Goal: Information Seeking & Learning: Learn about a topic

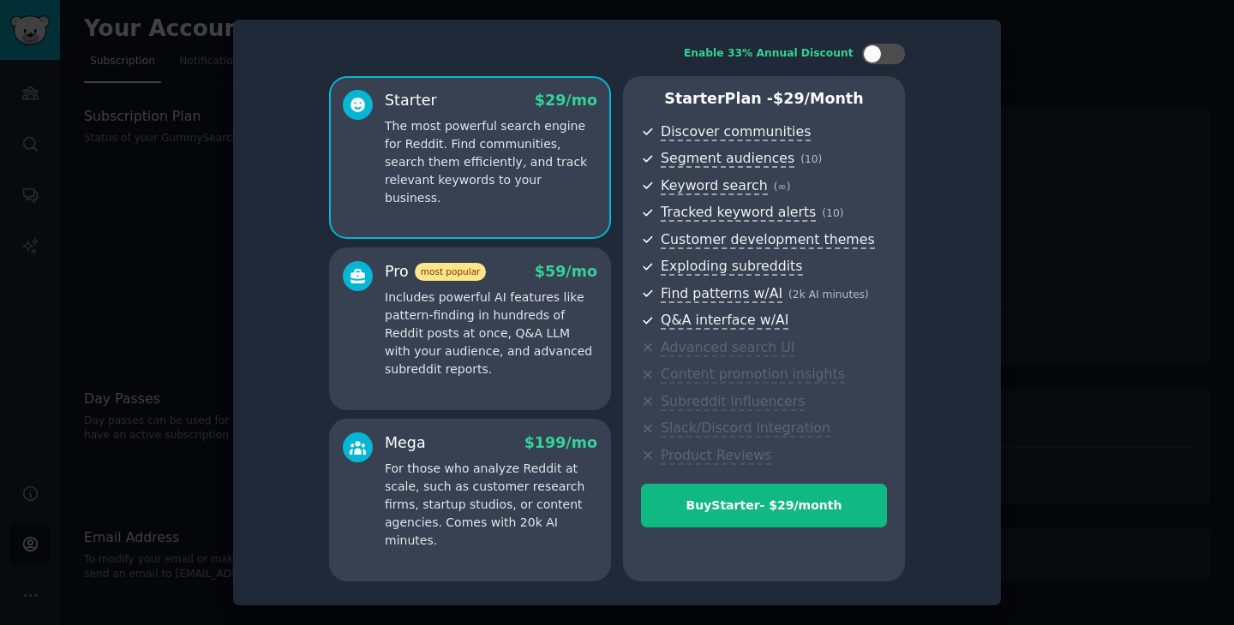
click at [1141, 159] on div at bounding box center [617, 312] width 1234 height 625
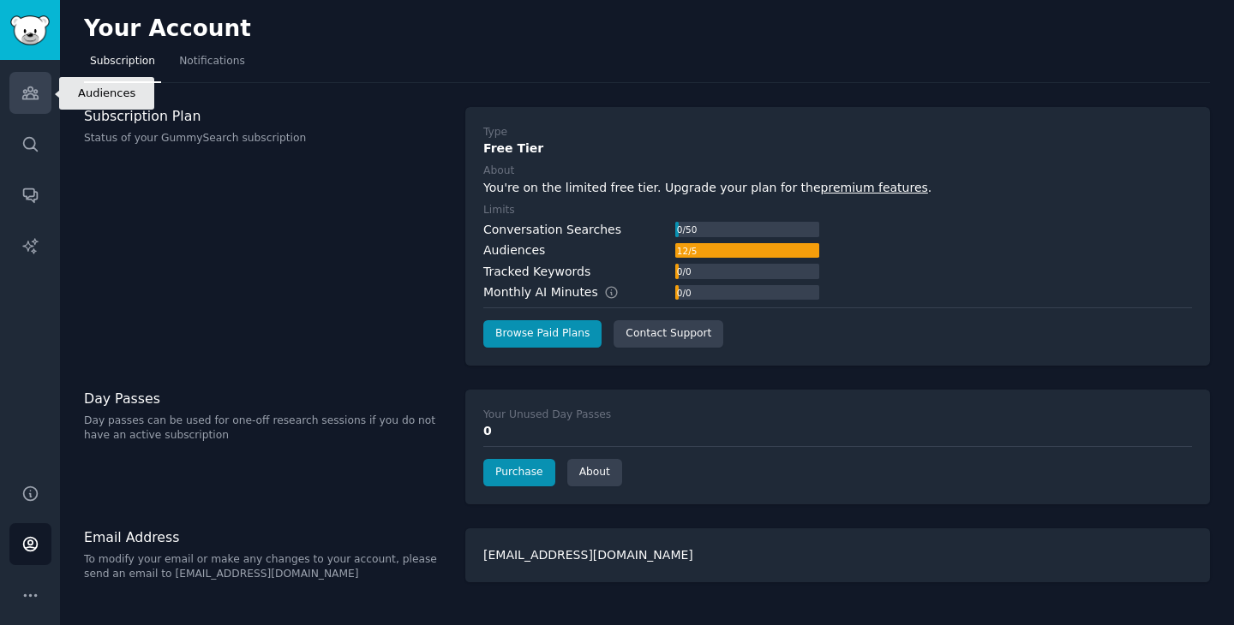
click at [33, 99] on icon "Sidebar" at bounding box center [29, 93] width 15 height 12
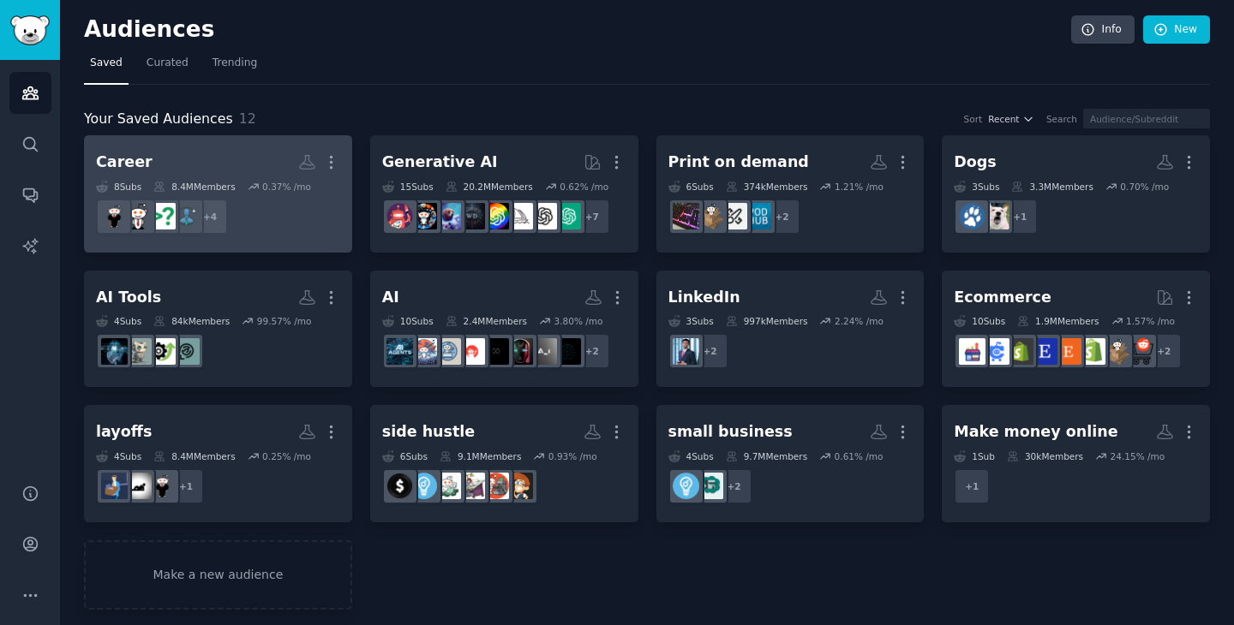
click at [165, 161] on h2 "Career More" at bounding box center [218, 162] width 244 height 30
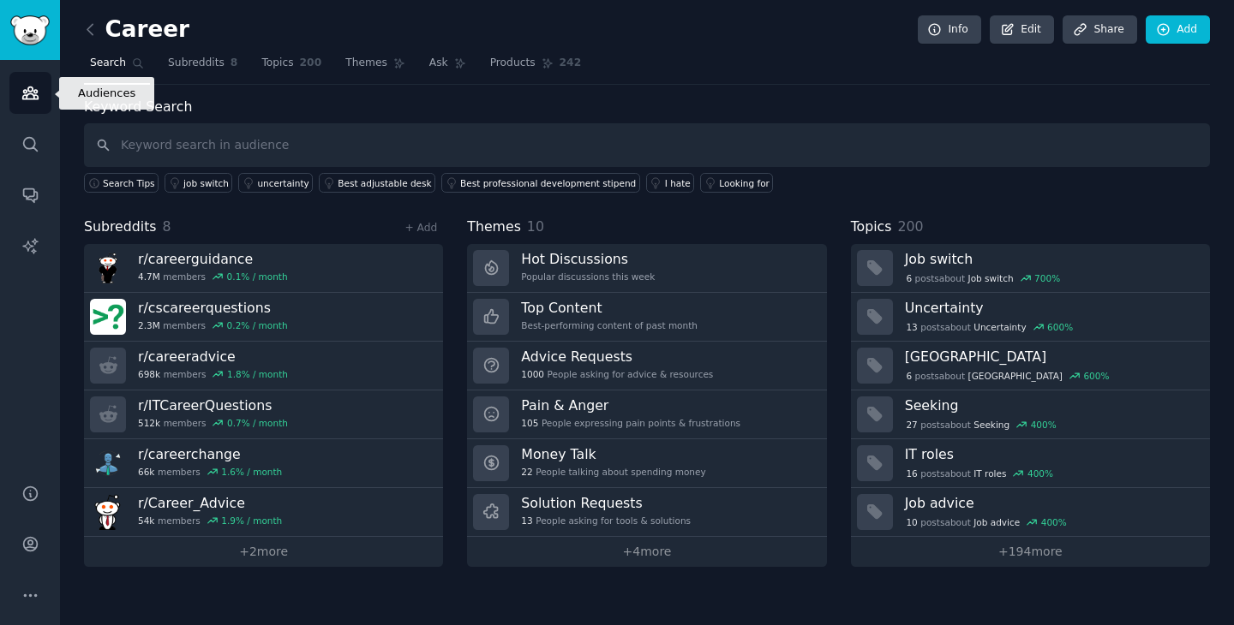
click at [39, 98] on link "Audiences" at bounding box center [30, 93] width 42 height 42
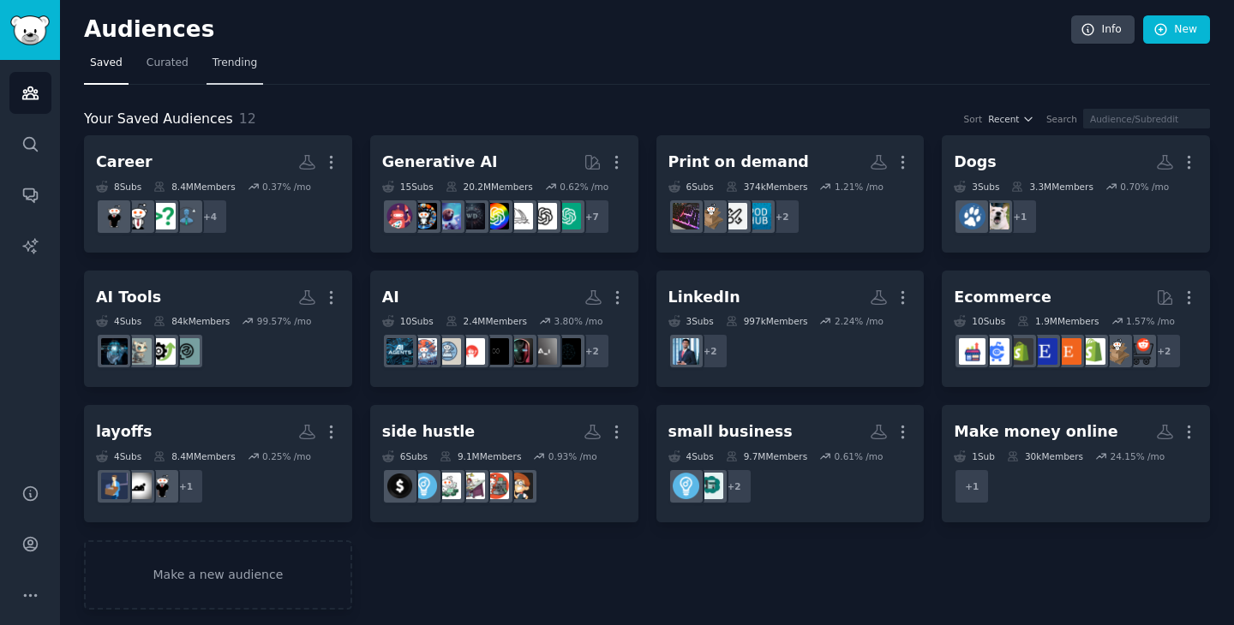
click at [236, 63] on span "Trending" at bounding box center [234, 63] width 45 height 15
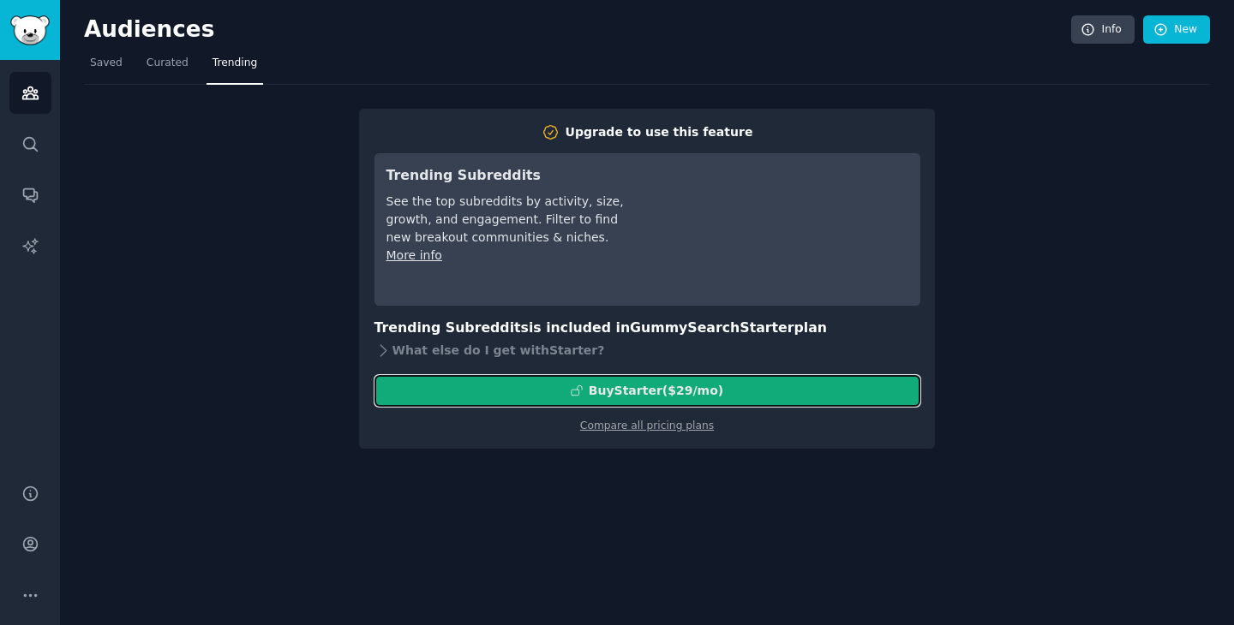
click at [658, 392] on div "Buy Starter ($ 29 /mo )" at bounding box center [656, 391] width 134 height 18
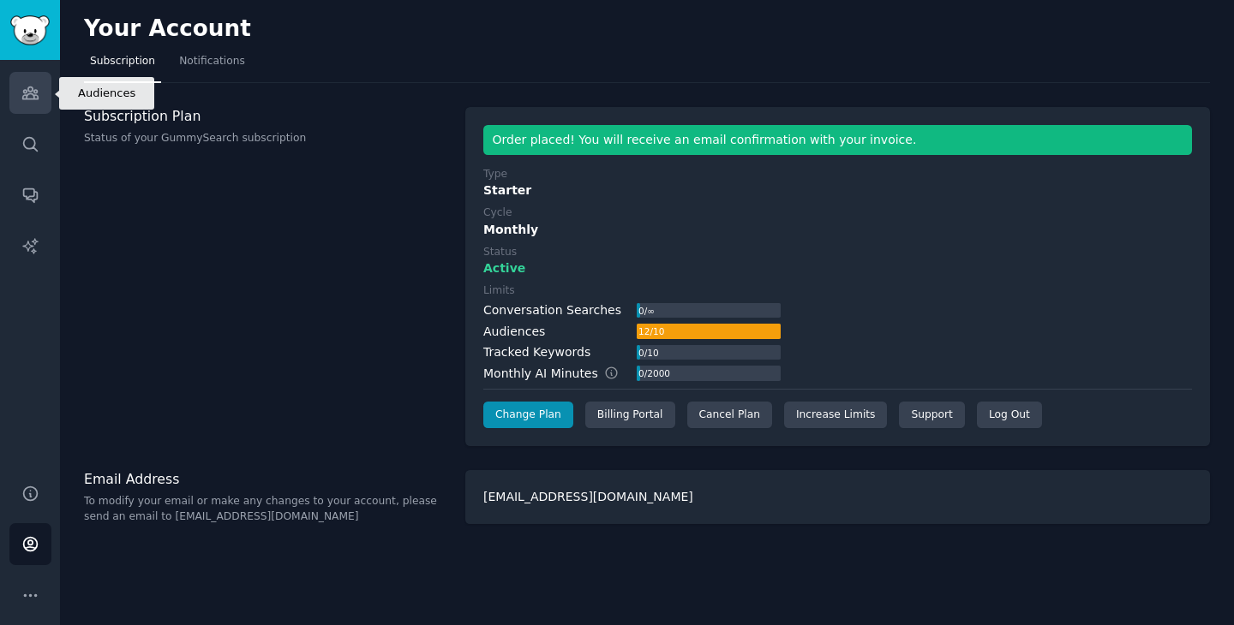
click at [29, 98] on icon "Sidebar" at bounding box center [30, 93] width 18 height 18
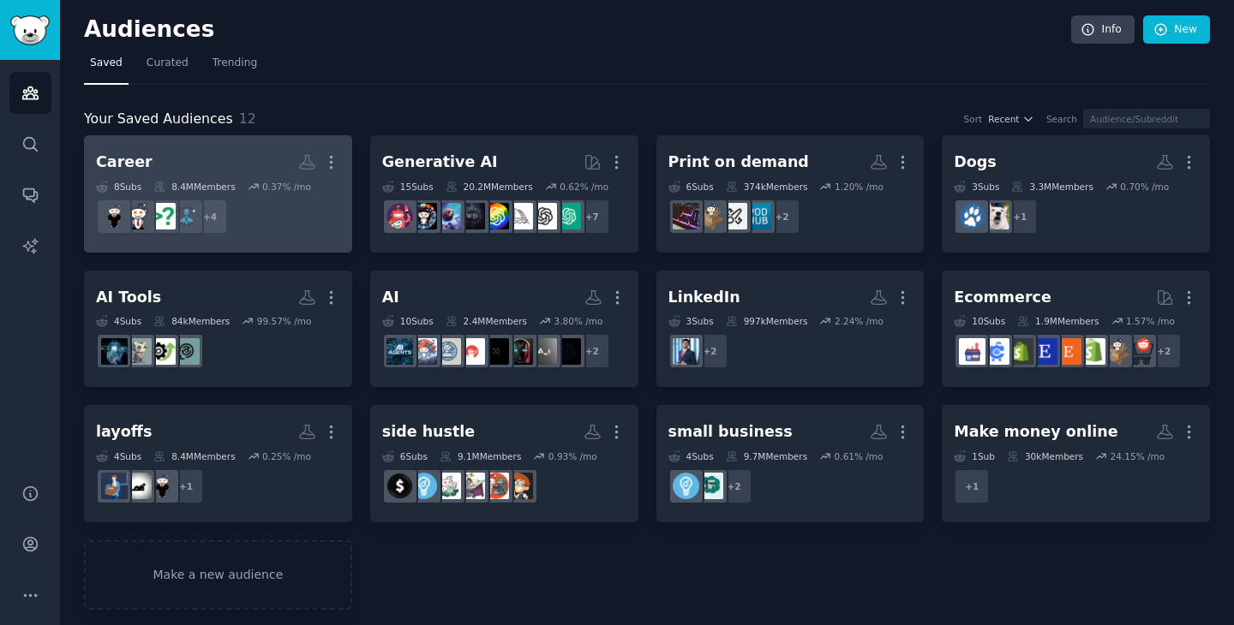
click at [237, 152] on h2 "Career More" at bounding box center [218, 162] width 244 height 30
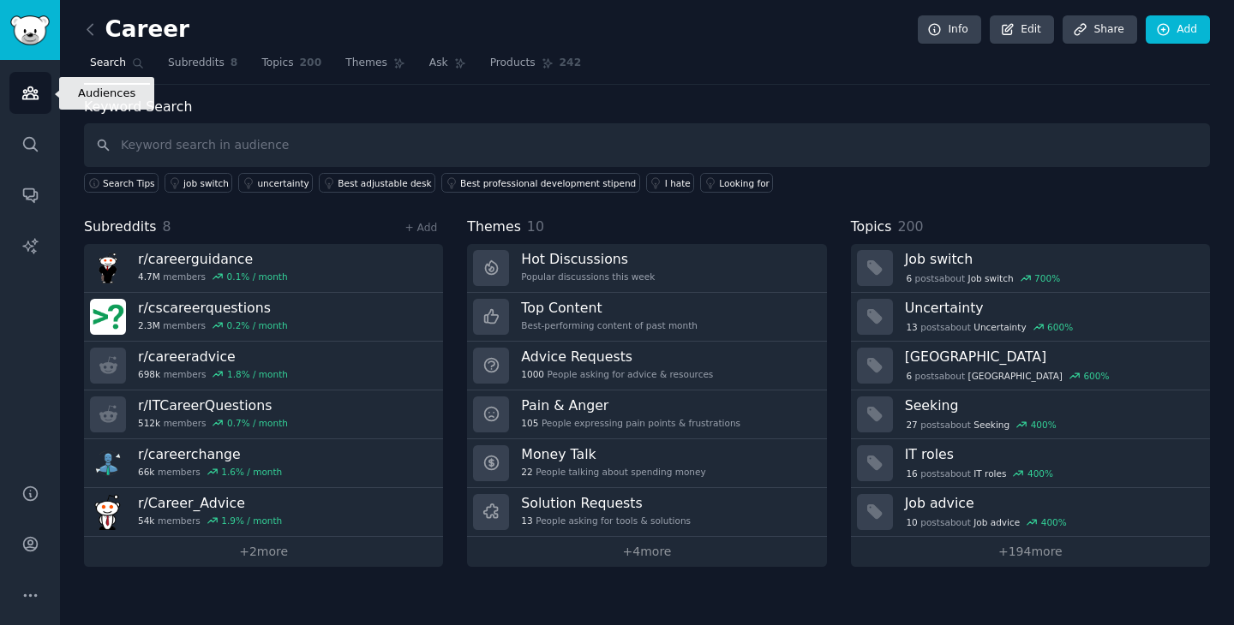
click at [33, 99] on icon "Sidebar" at bounding box center [29, 93] width 15 height 12
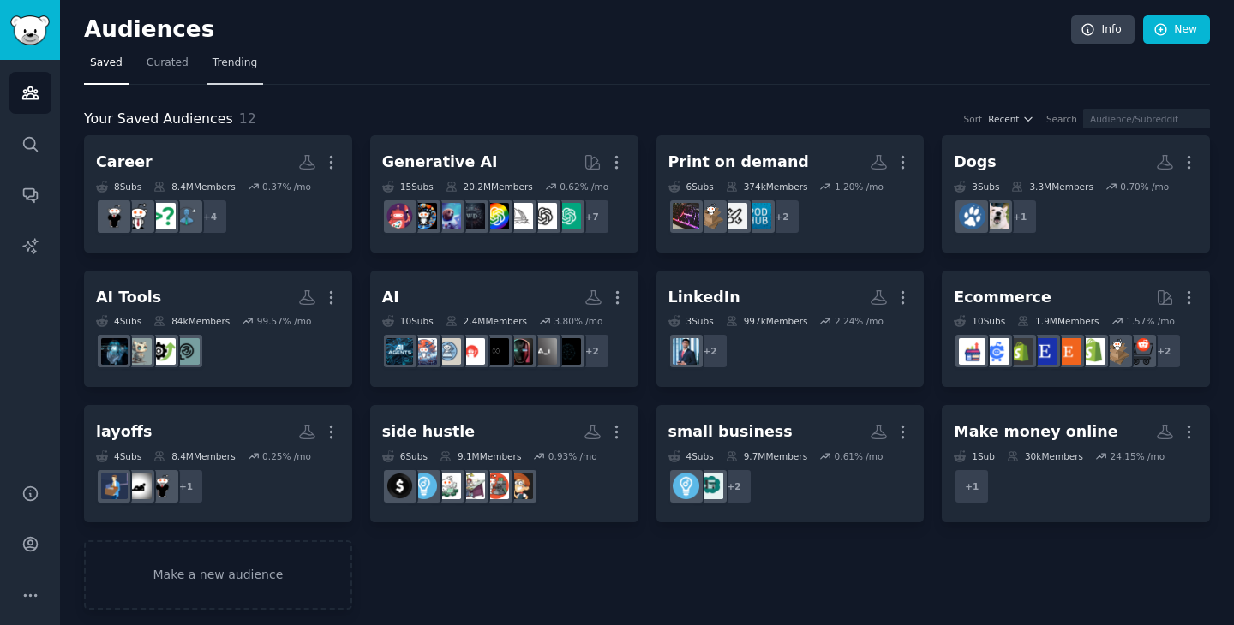
click at [221, 74] on link "Trending" at bounding box center [234, 67] width 57 height 35
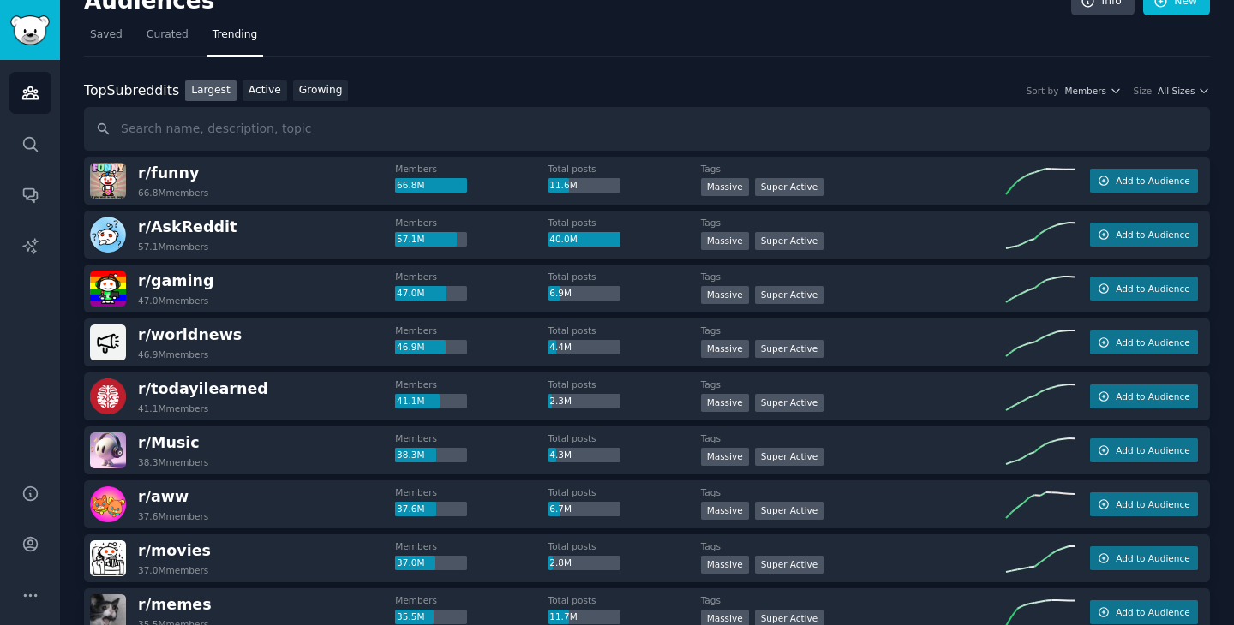
scroll to position [20, 0]
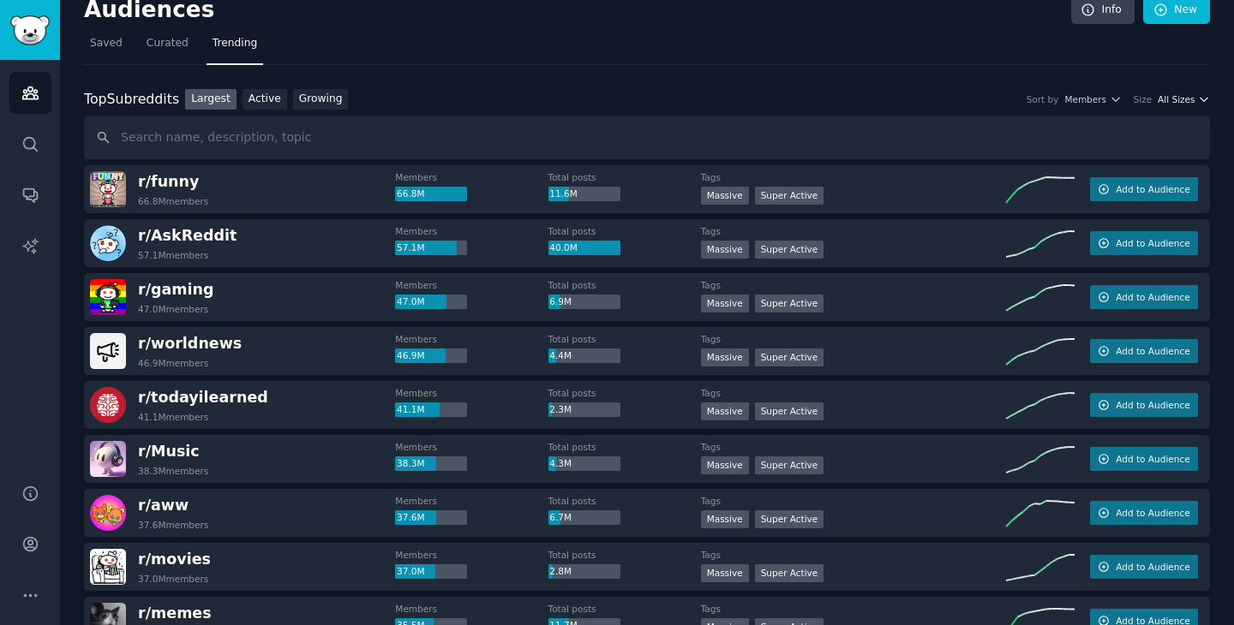
click at [1198, 97] on icon "button" at bounding box center [1204, 99] width 12 height 12
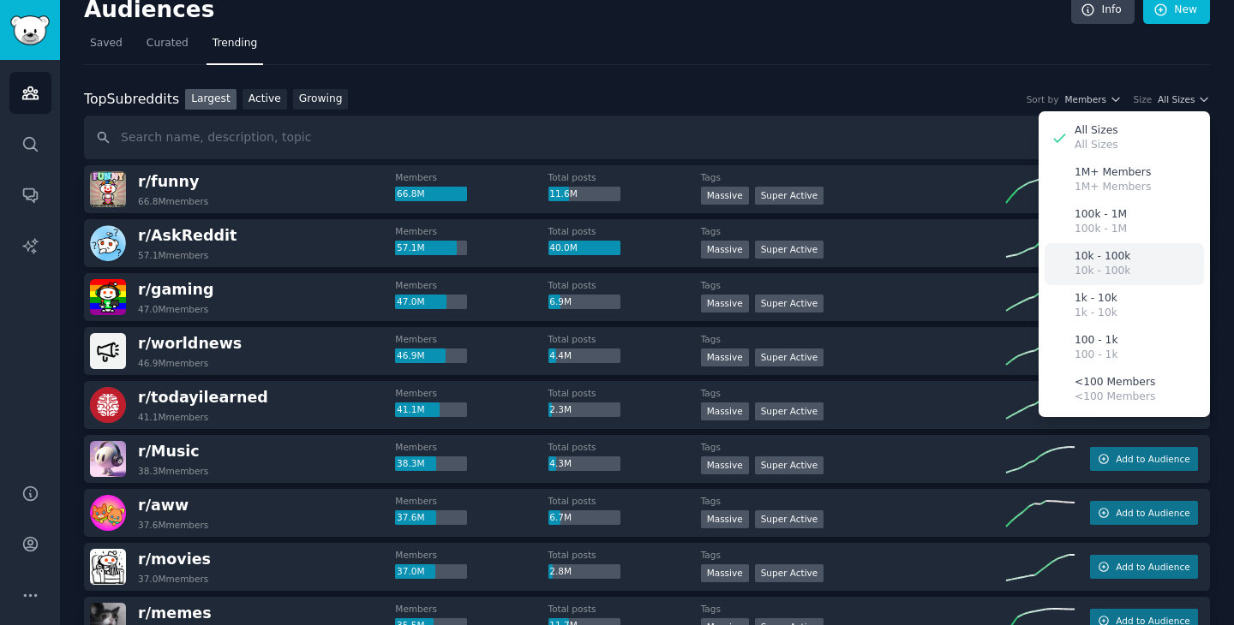
click at [1151, 273] on div "10k - 100k 10k - 100k" at bounding box center [1123, 264] width 159 height 42
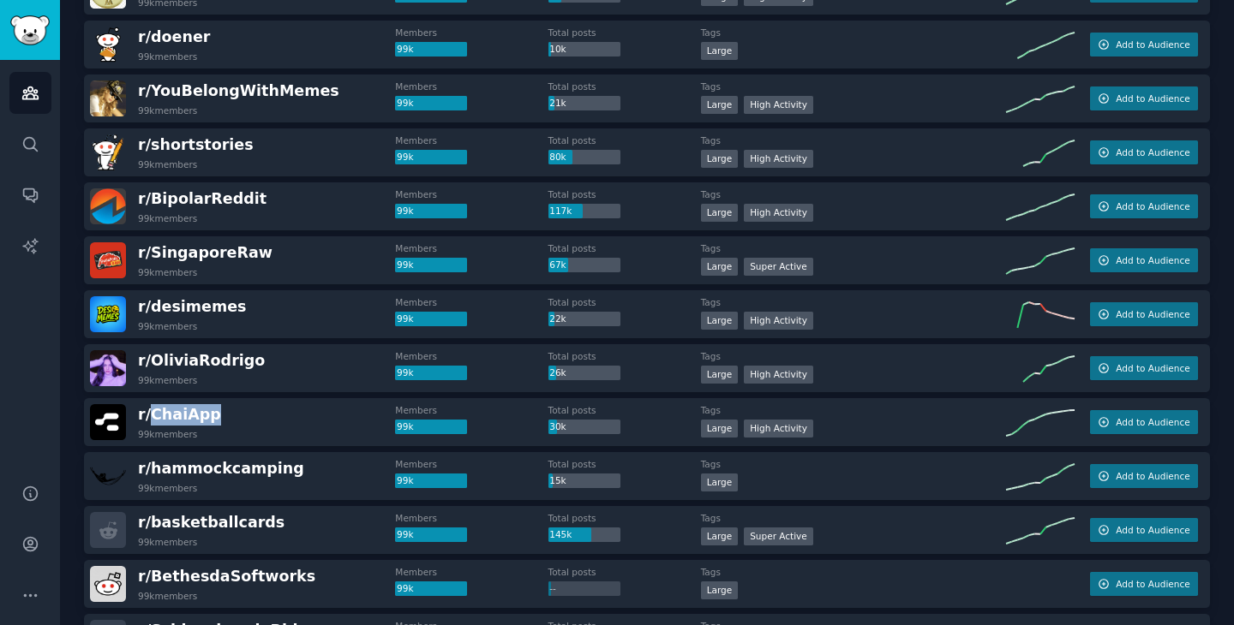
scroll to position [1361, 0]
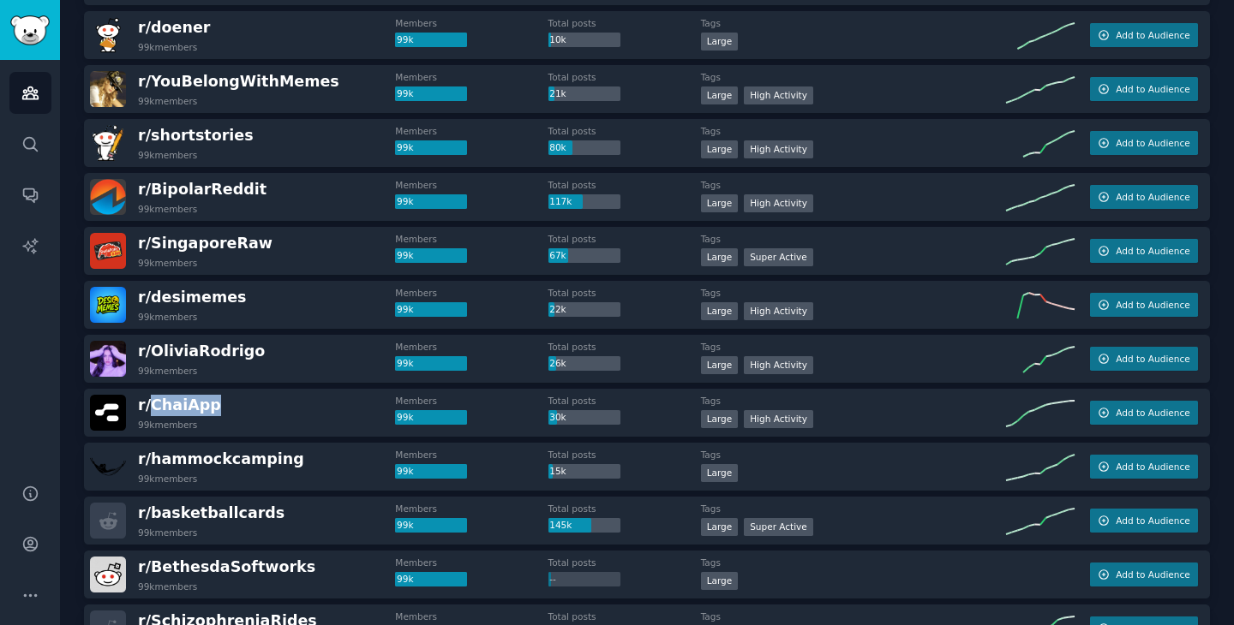
click at [271, 412] on div "r/ ChaiApp 99k members" at bounding box center [242, 413] width 305 height 36
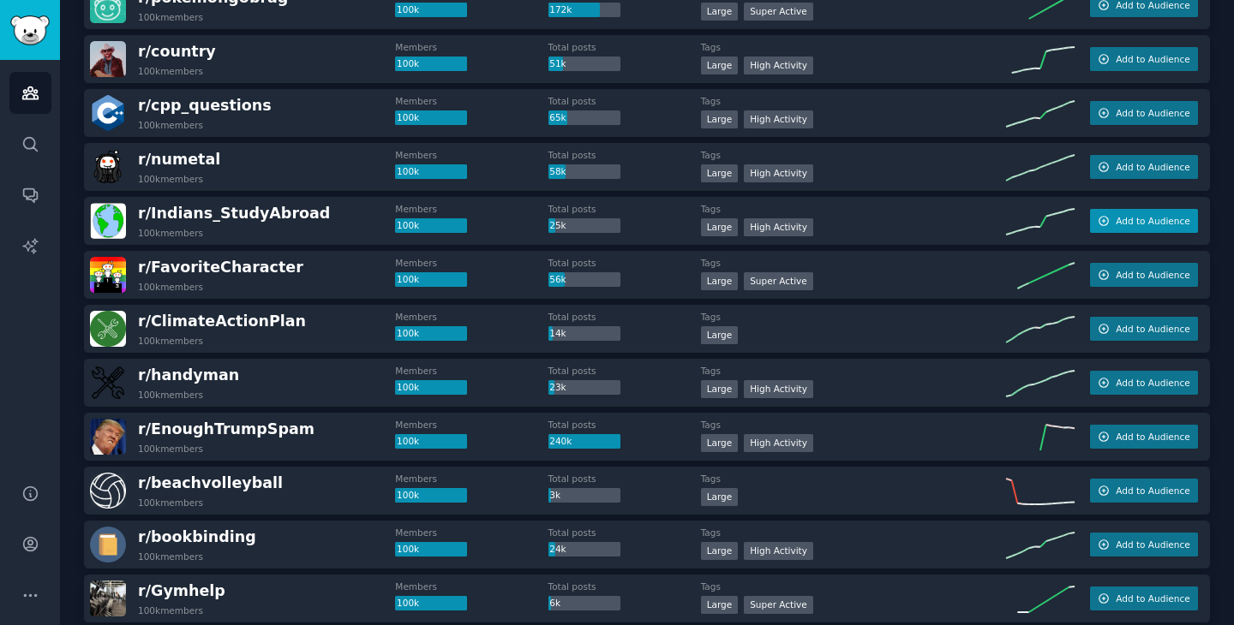
scroll to position [0, 0]
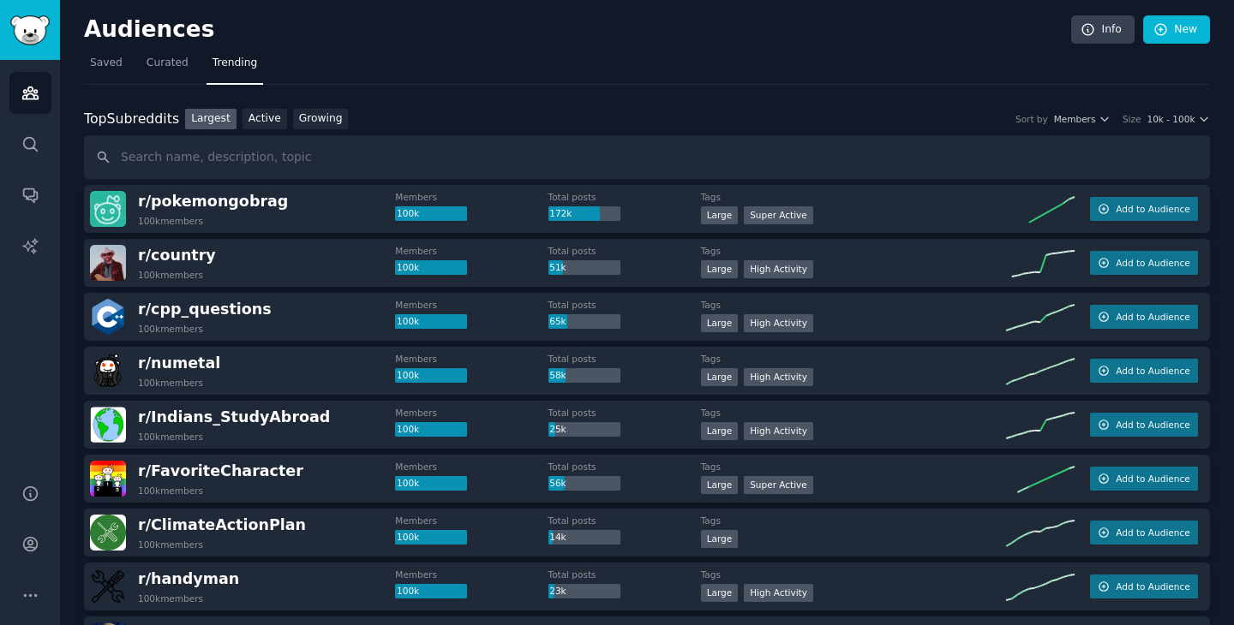
click at [1085, 129] on div "Top Subreddits Top Subreddits Largest Active Growing Sort by Members Size 10k -…" at bounding box center [647, 144] width 1126 height 71
click at [1085, 121] on span "Members" at bounding box center [1075, 119] width 42 height 12
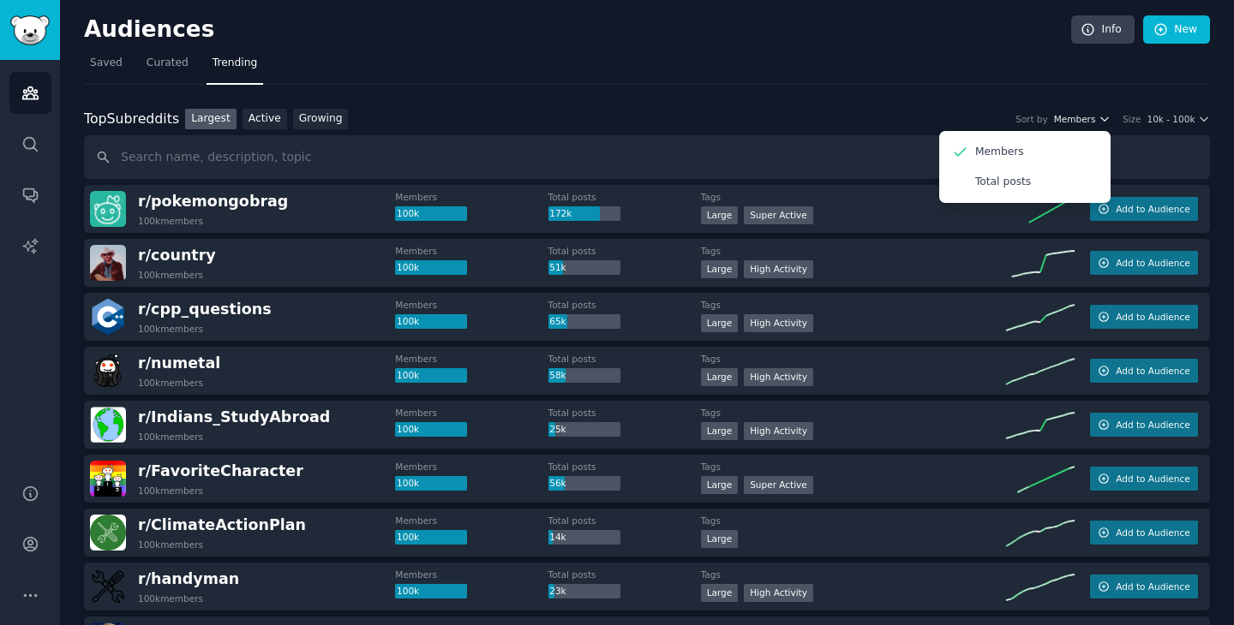
click at [1085, 121] on span "Members" at bounding box center [1075, 119] width 42 height 12
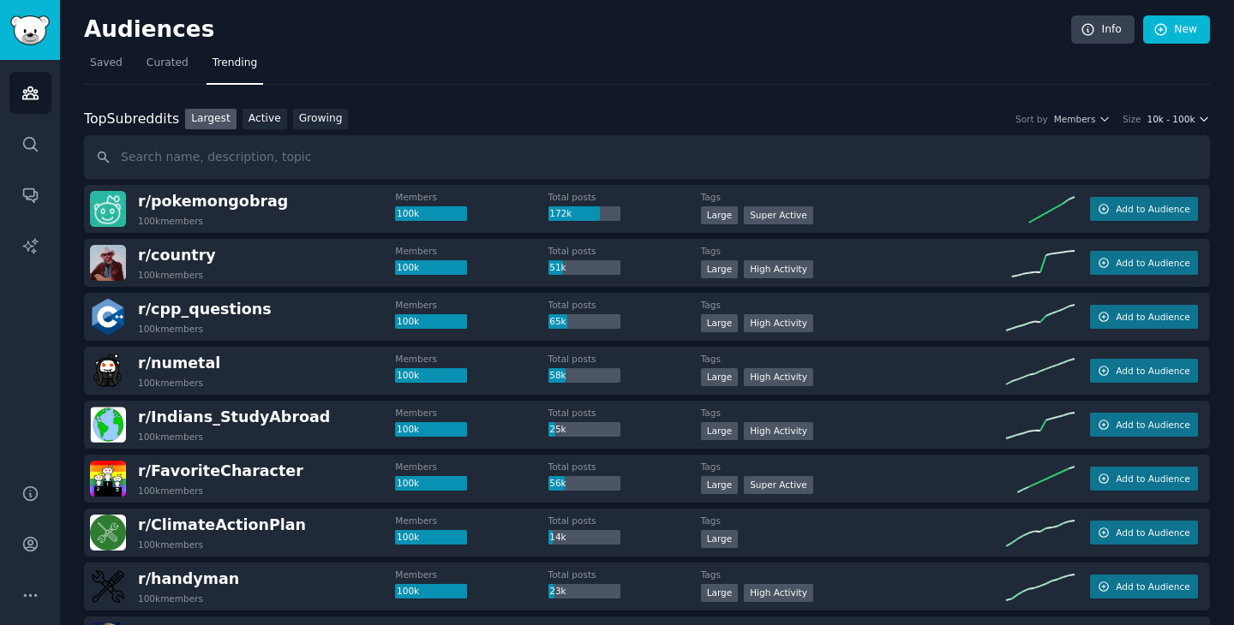
click at [1168, 114] on span "10k - 100k" at bounding box center [1170, 119] width 48 height 12
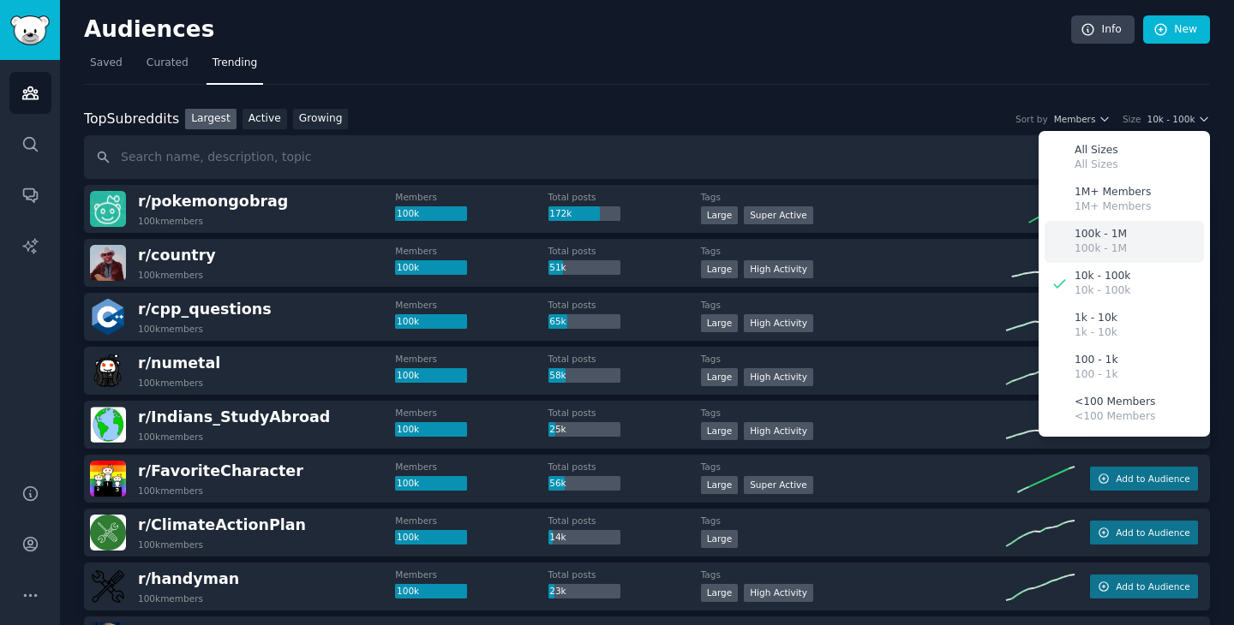
click at [1122, 238] on div "100k - 1M 100k - 1M" at bounding box center [1123, 242] width 159 height 42
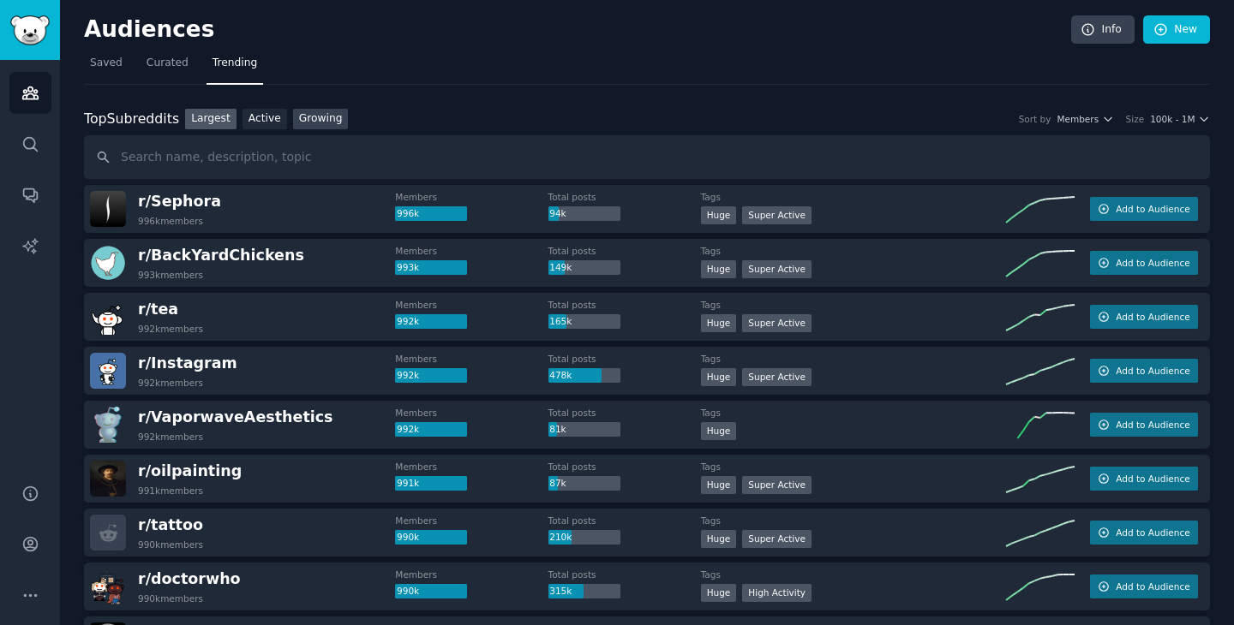
click at [333, 117] on link "Growing" at bounding box center [321, 119] width 56 height 21
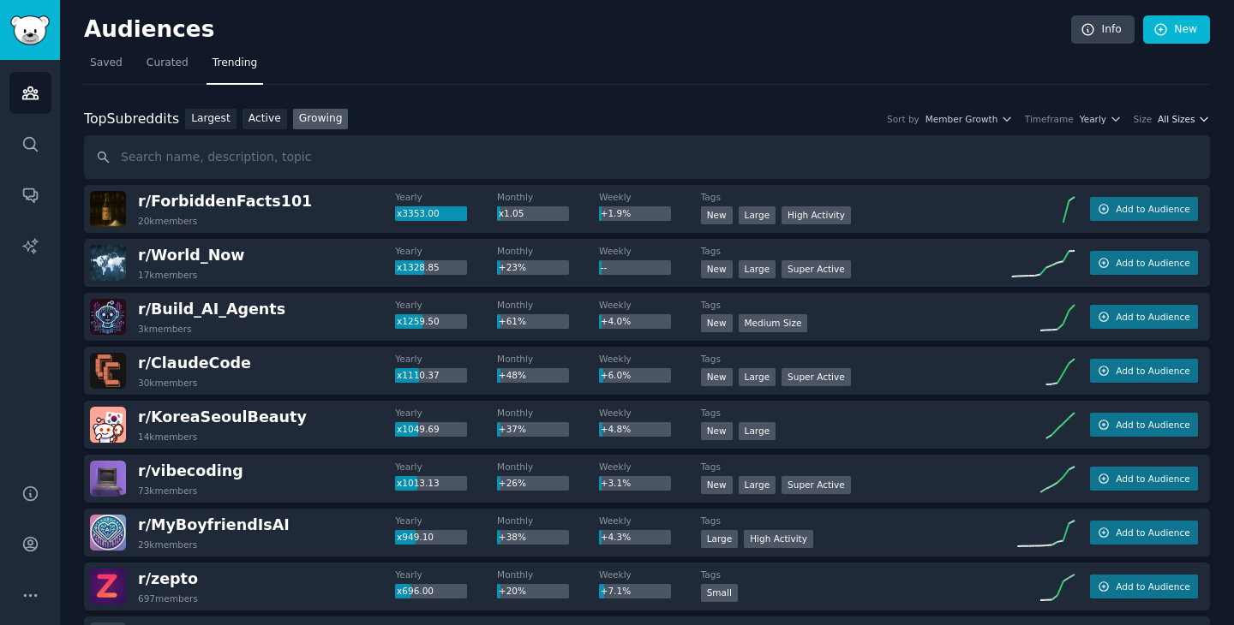
click at [1180, 120] on span "All Sizes" at bounding box center [1175, 119] width 37 height 12
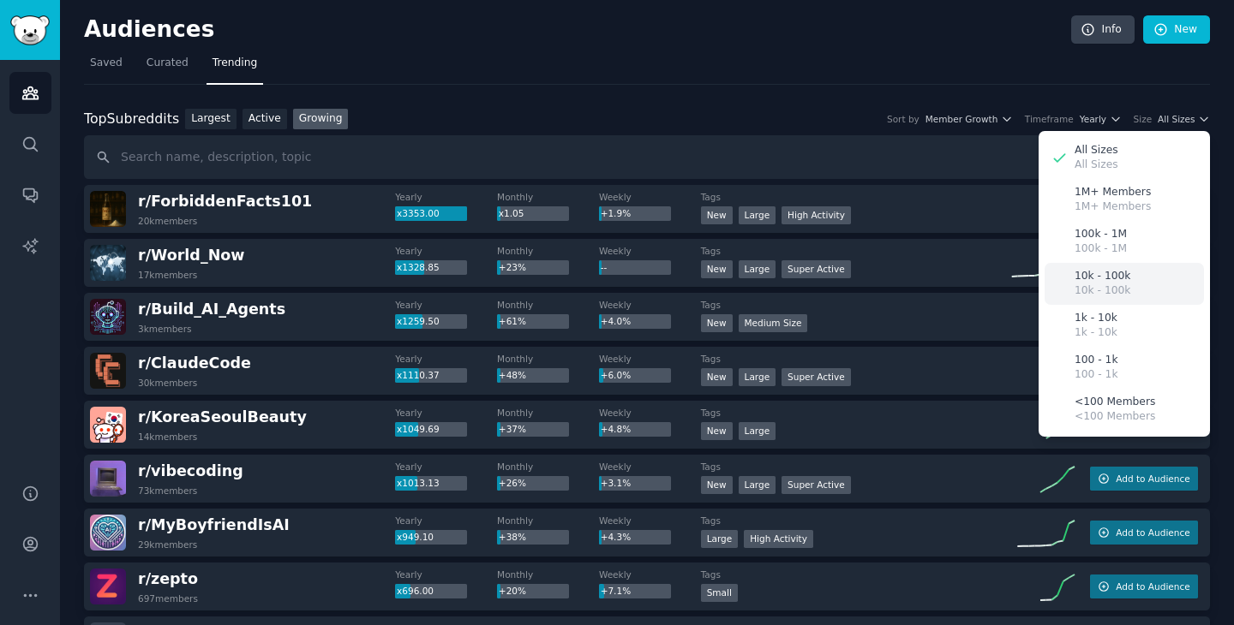
click at [1144, 278] on div "10k - 100k 10k - 100k" at bounding box center [1123, 284] width 159 height 42
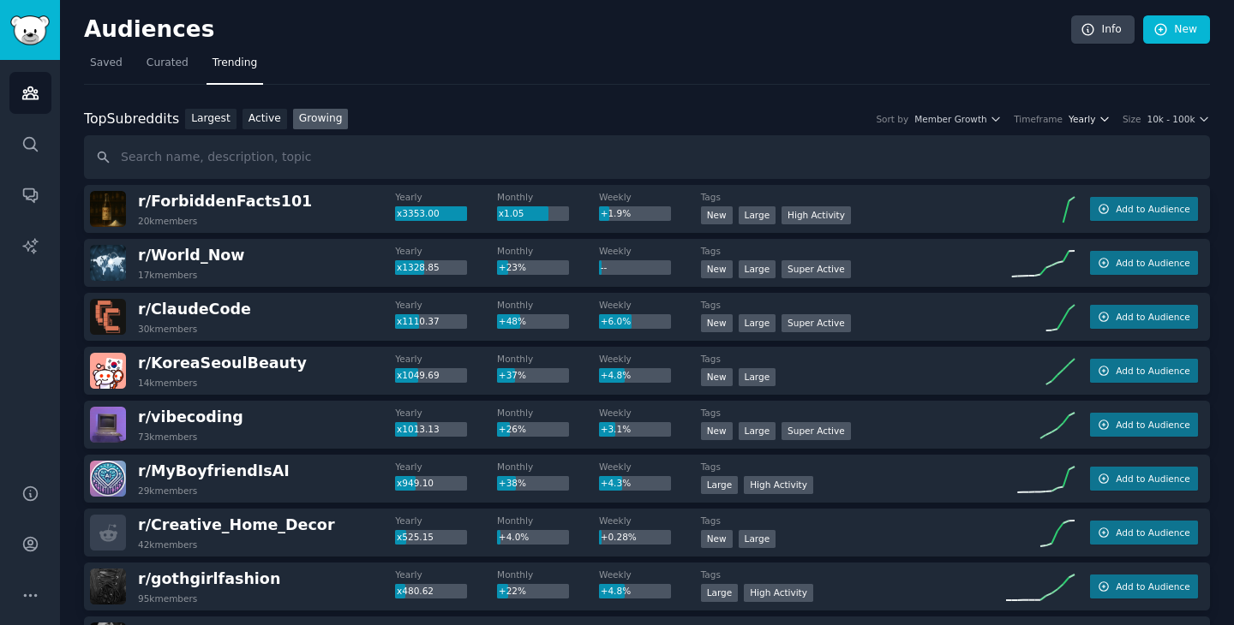
click at [1103, 124] on icon "button" at bounding box center [1104, 119] width 12 height 12
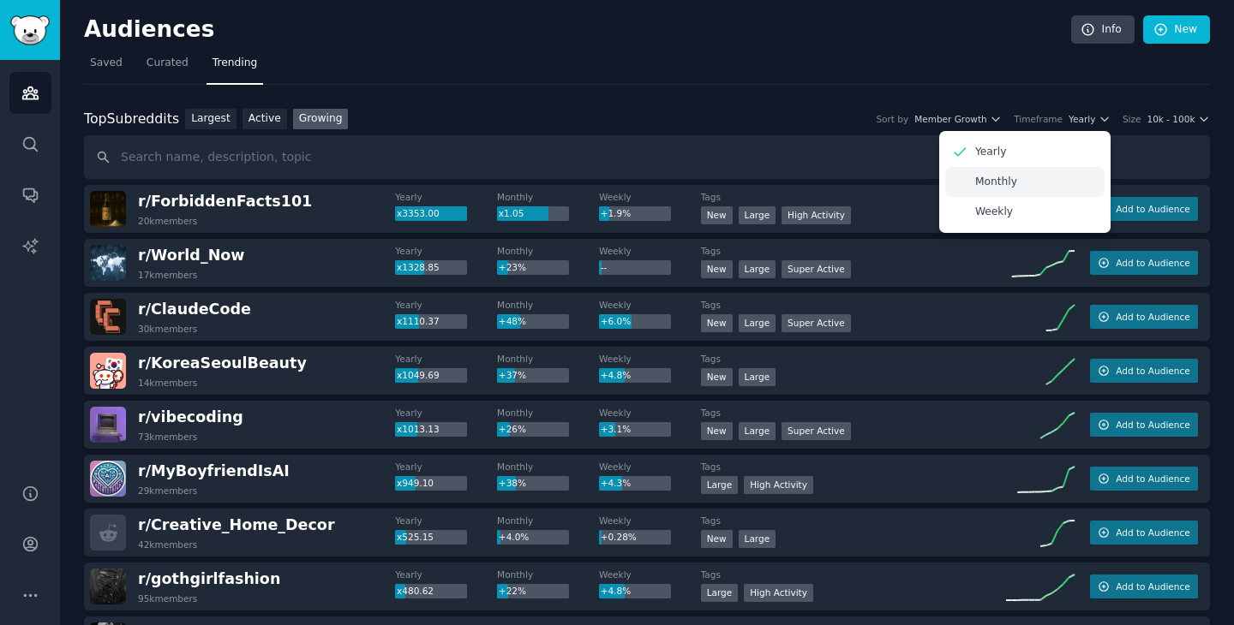
click at [1100, 180] on div "Monthly" at bounding box center [1024, 182] width 159 height 30
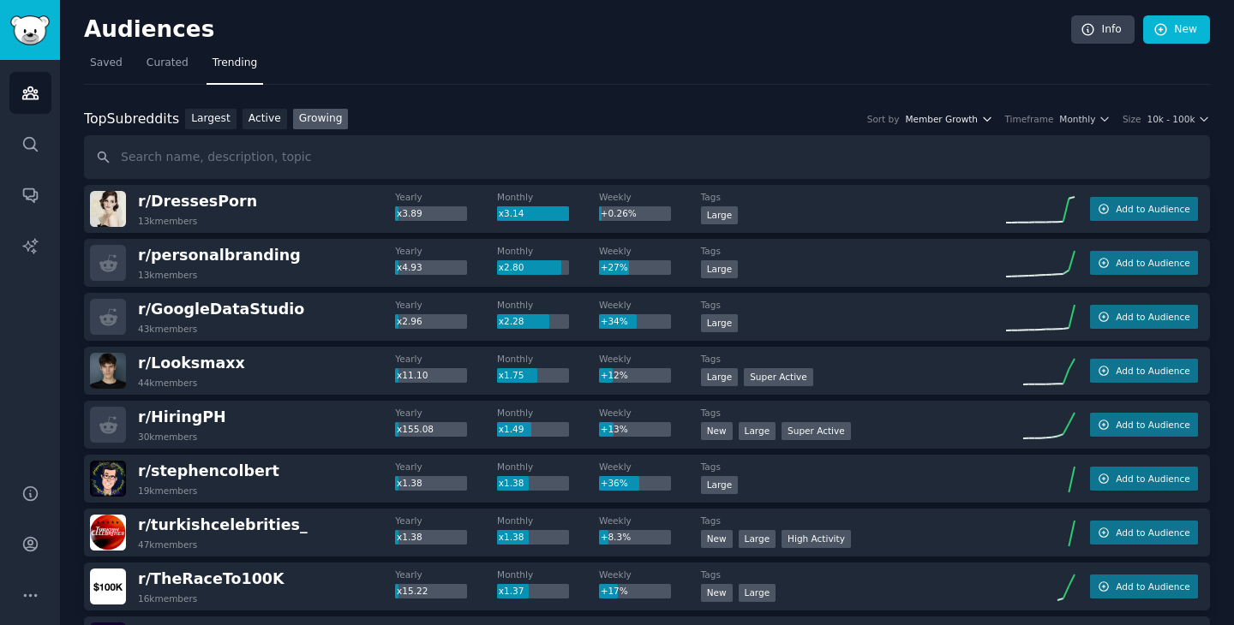
click at [977, 123] on span "Member Growth" at bounding box center [941, 119] width 73 height 12
click at [267, 121] on link "Active" at bounding box center [264, 119] width 45 height 21
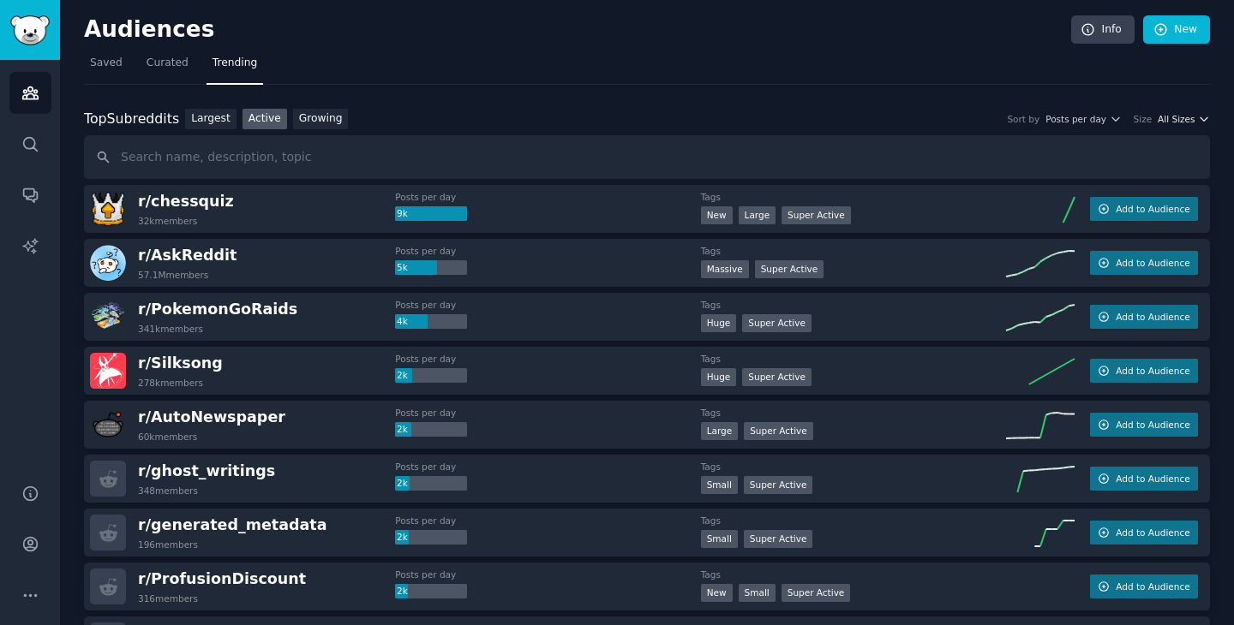
click at [1174, 116] on span "All Sizes" at bounding box center [1175, 119] width 37 height 12
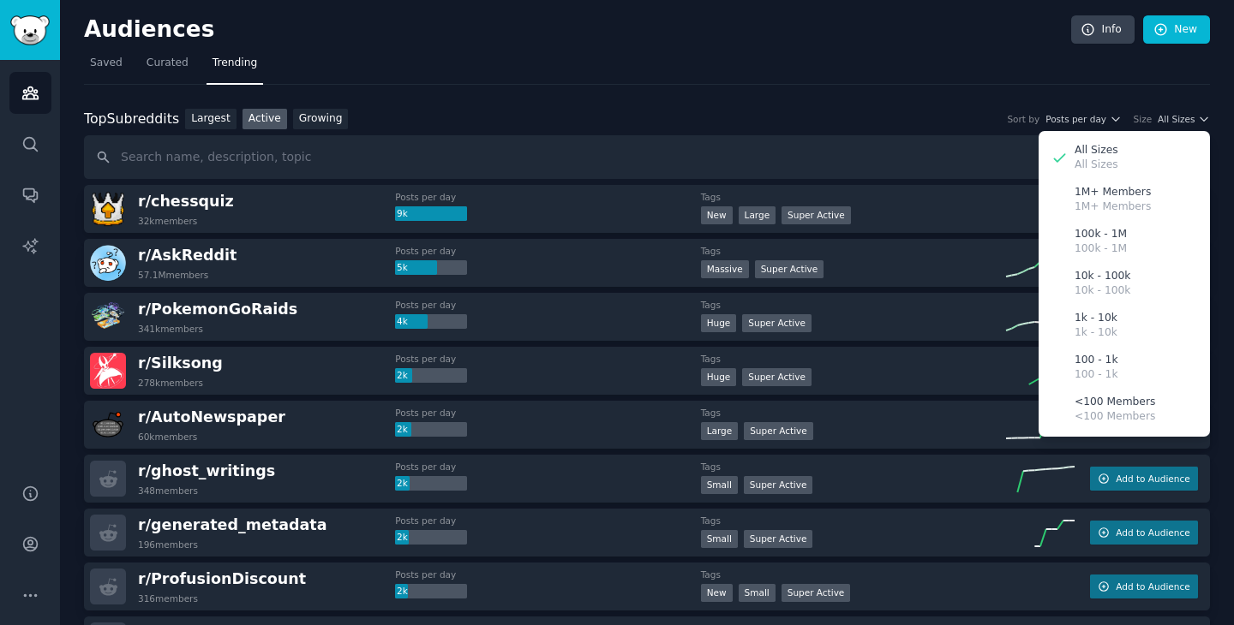
click at [1033, 78] on nav "Saved Curated Trending" at bounding box center [647, 67] width 1126 height 35
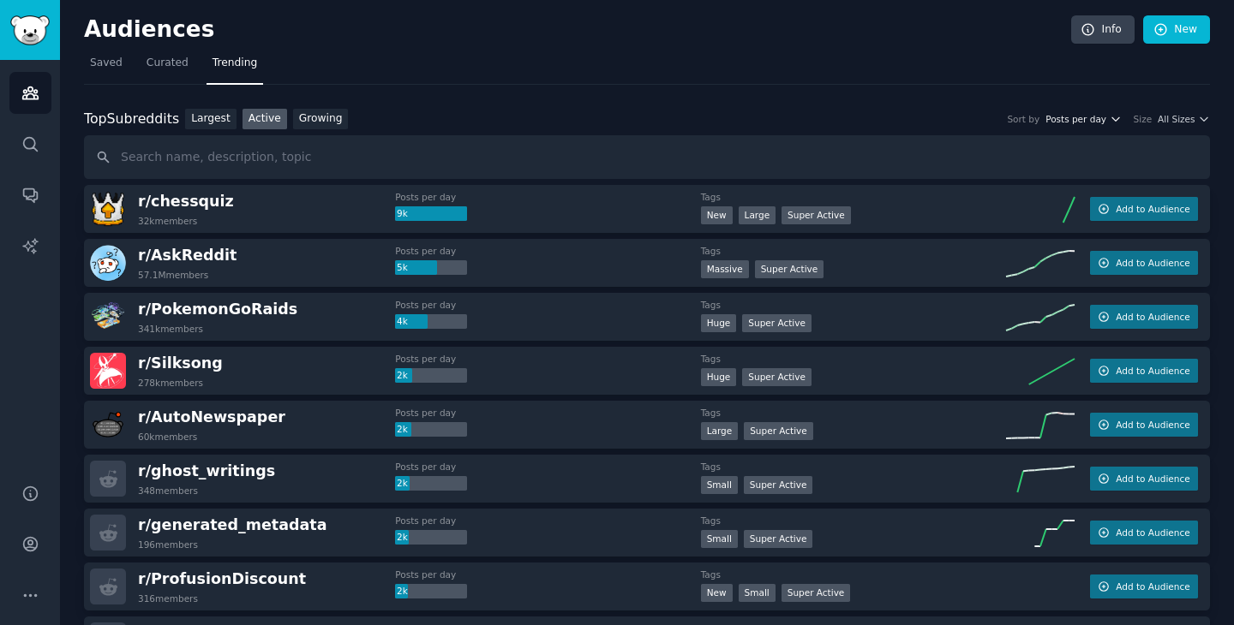
click at [1093, 115] on span "Posts per day" at bounding box center [1075, 119] width 61 height 12
click at [214, 123] on link "Largest" at bounding box center [210, 119] width 51 height 21
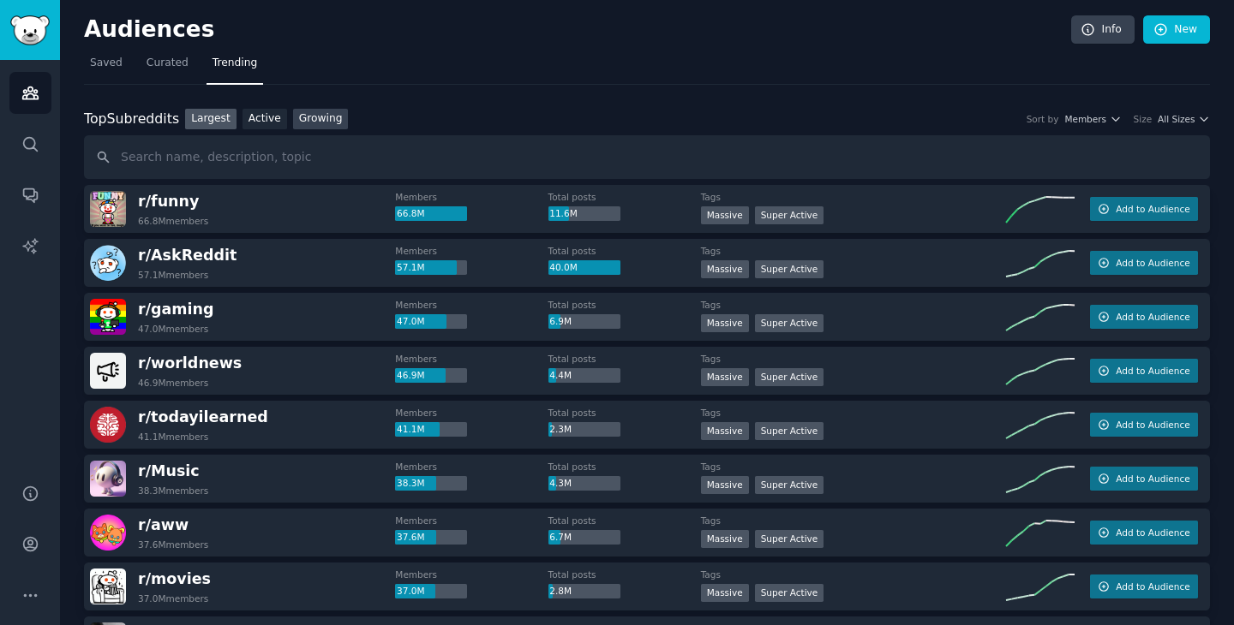
click at [308, 117] on link "Growing" at bounding box center [321, 119] width 56 height 21
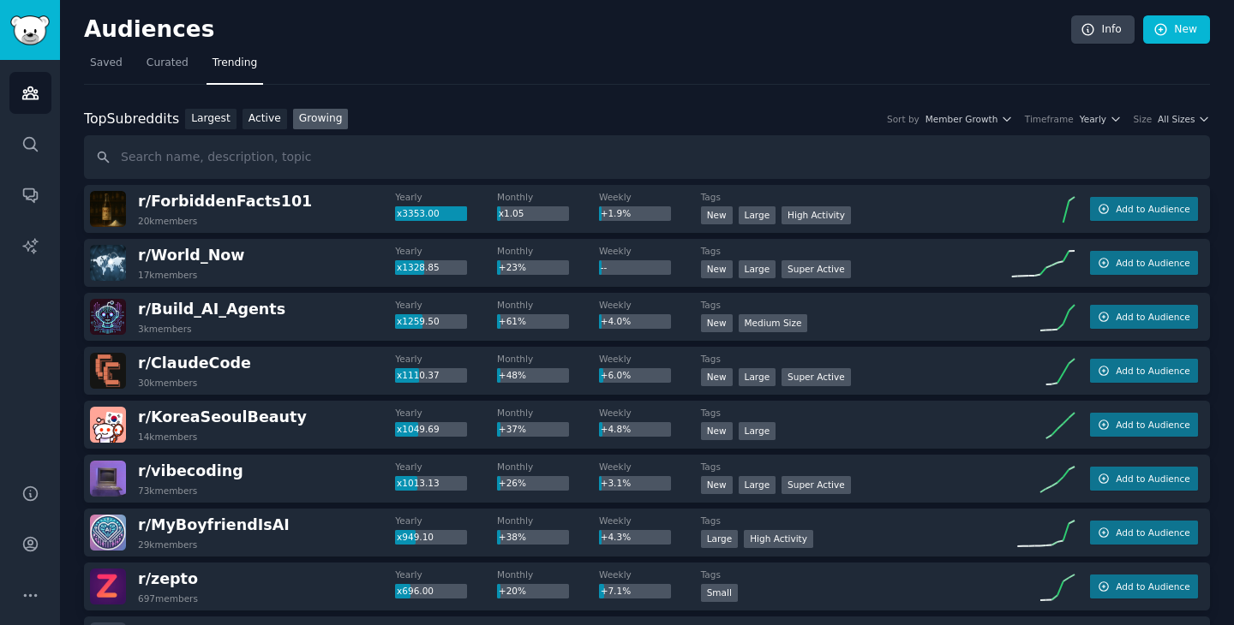
click at [961, 111] on div "Top Subreddits Top Subreddits Largest Active Growing Sort by Member Growth Time…" at bounding box center [647, 119] width 1126 height 21
click at [969, 117] on span "Member Growth" at bounding box center [961, 119] width 73 height 12
click at [1101, 118] on span "Yearly" at bounding box center [1092, 119] width 27 height 12
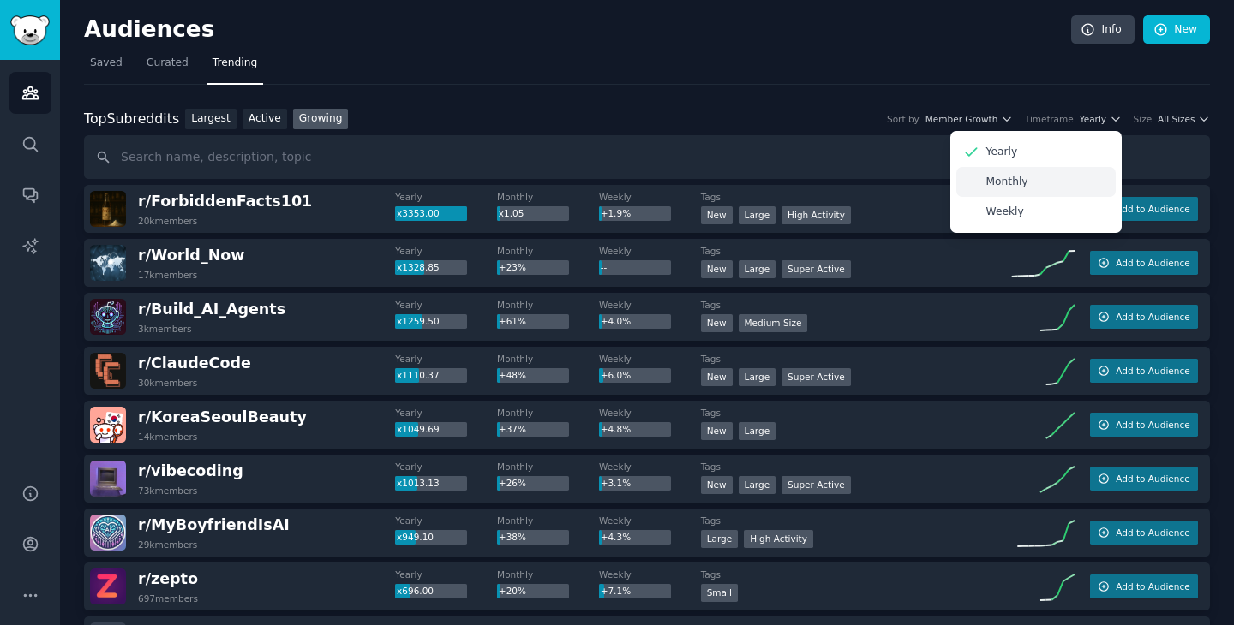
click at [1071, 182] on div "Monthly" at bounding box center [1035, 182] width 159 height 30
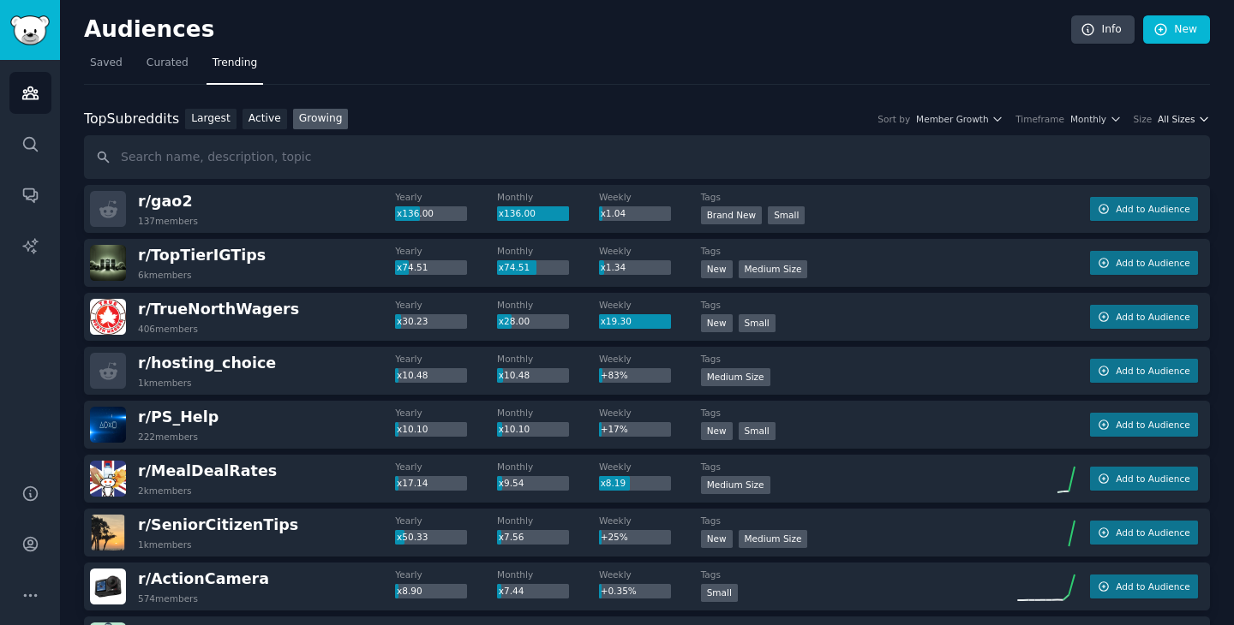
click at [1188, 117] on span "All Sizes" at bounding box center [1175, 119] width 37 height 12
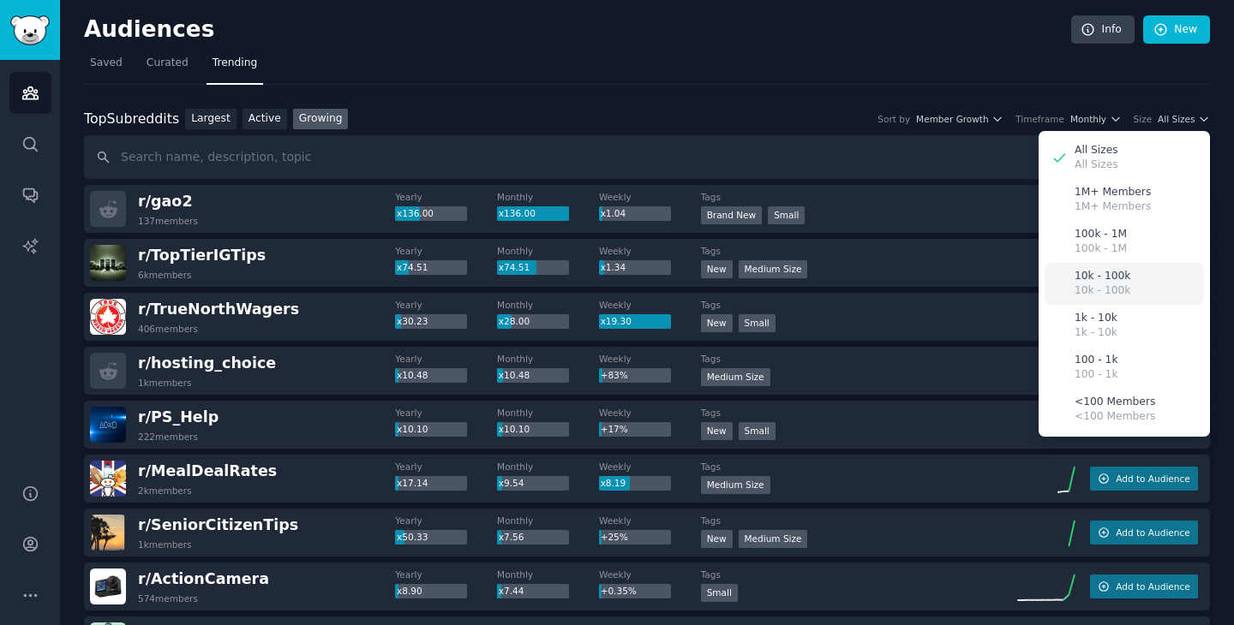
click at [1128, 280] on div "10k - 100k 10k - 100k" at bounding box center [1123, 284] width 159 height 42
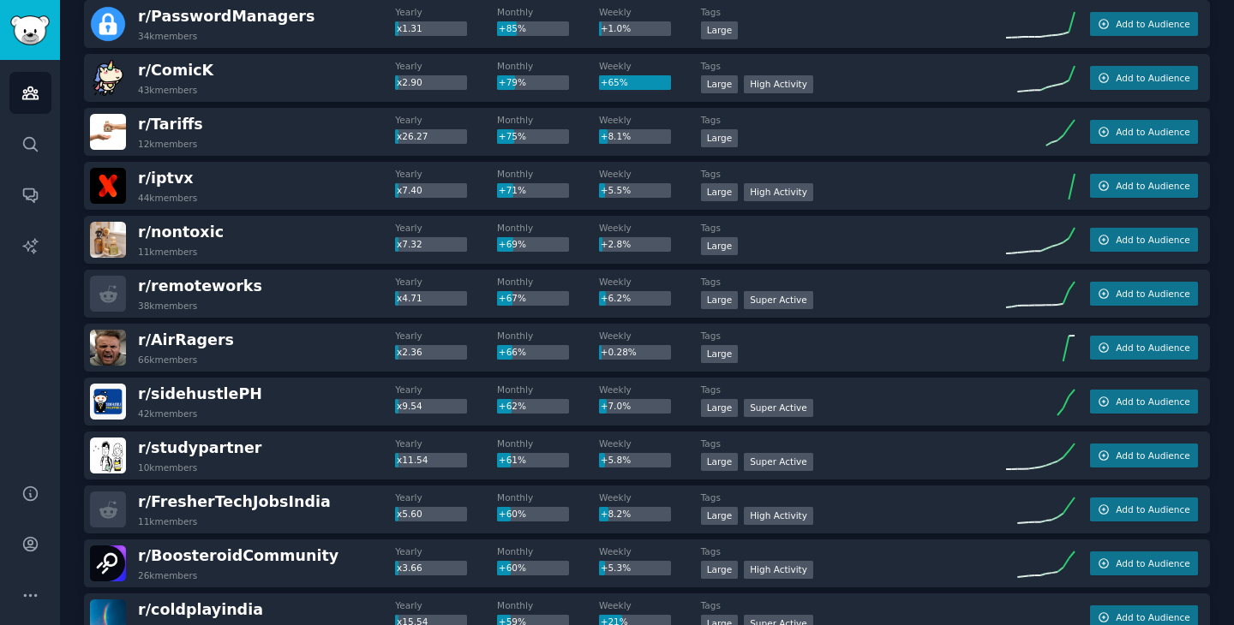
scroll to position [1099, 0]
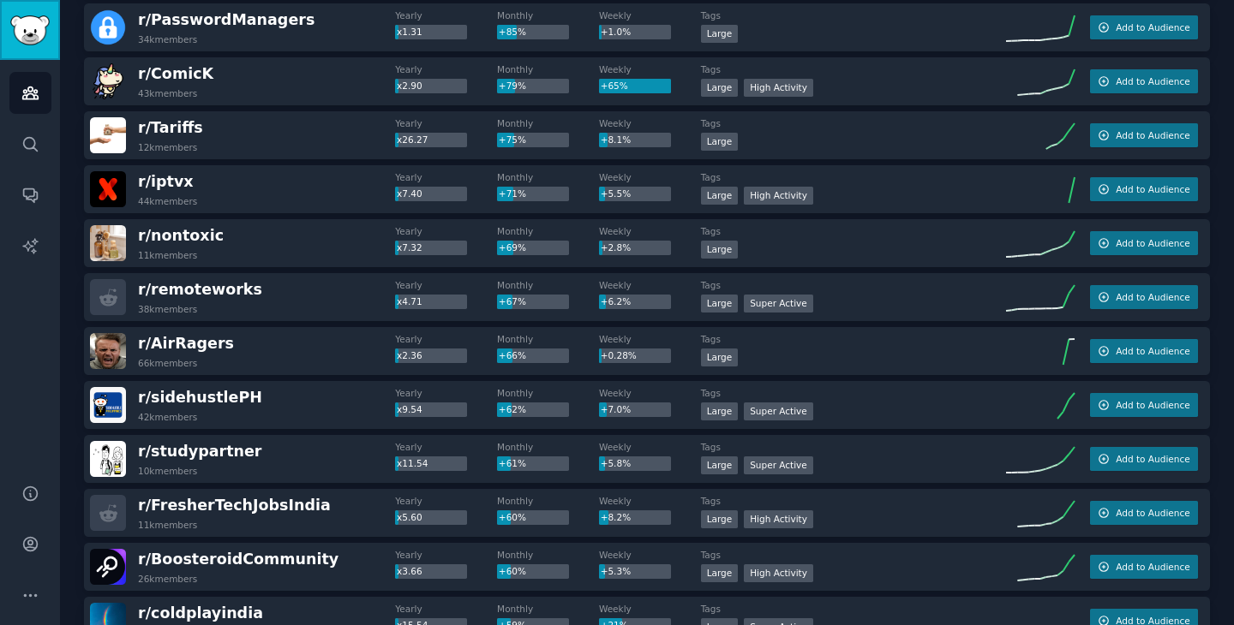
click at [40, 33] on img "Sidebar" at bounding box center [29, 30] width 39 height 30
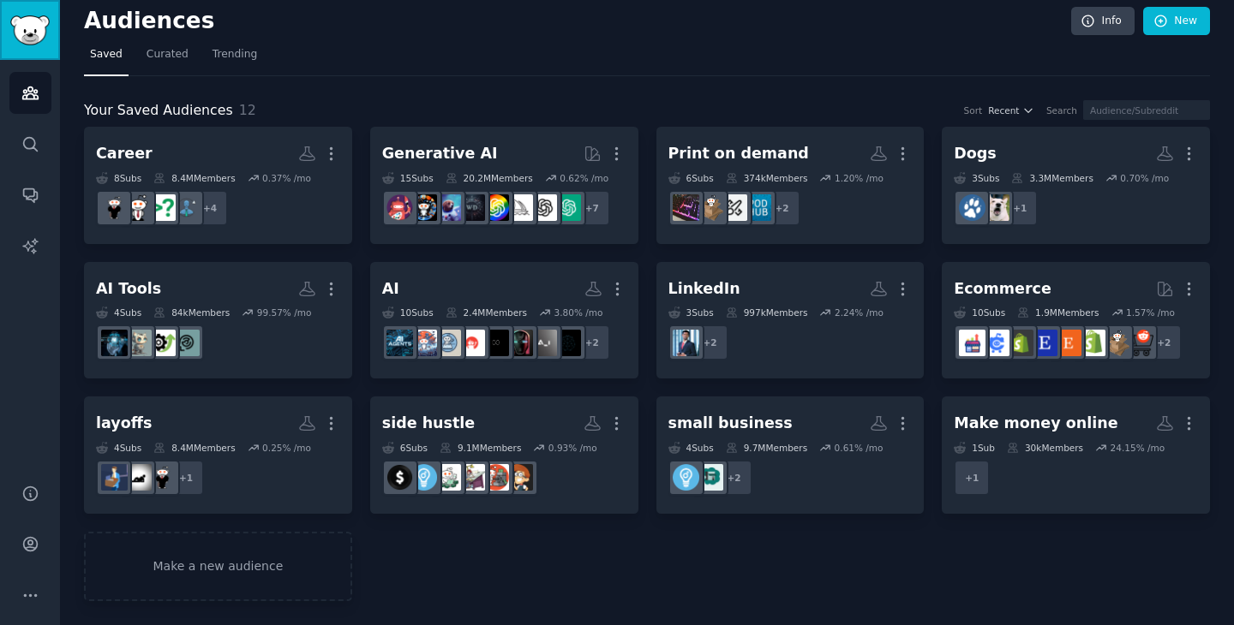
scroll to position [8, 0]
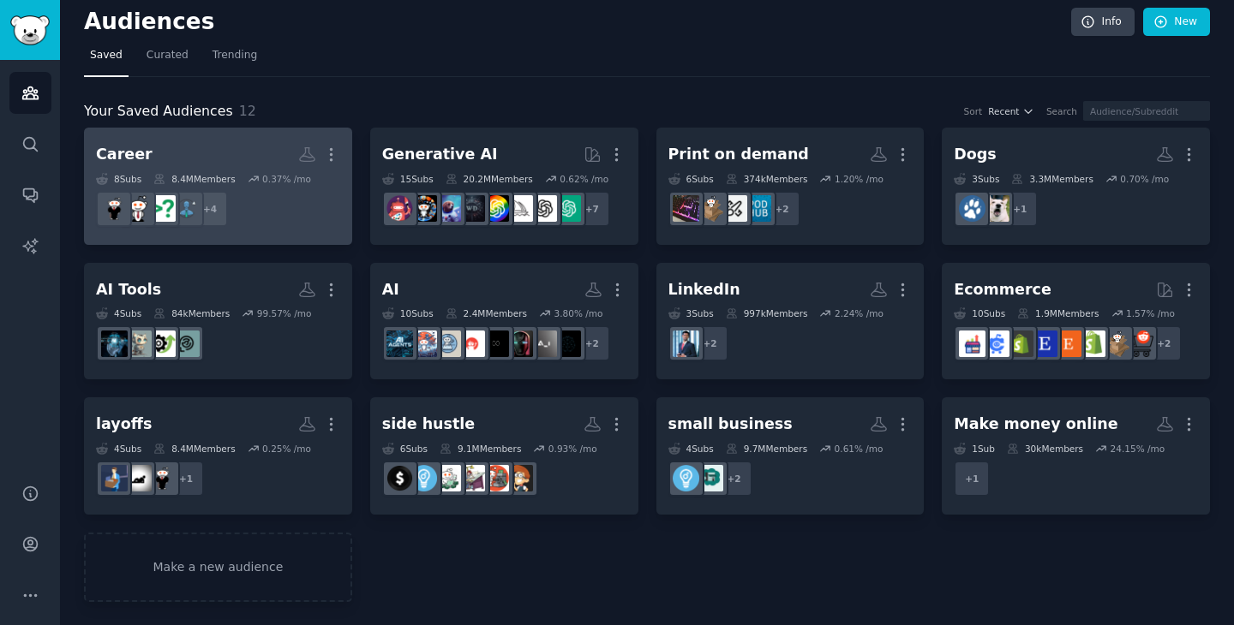
click at [236, 141] on h2 "Career More" at bounding box center [218, 155] width 244 height 30
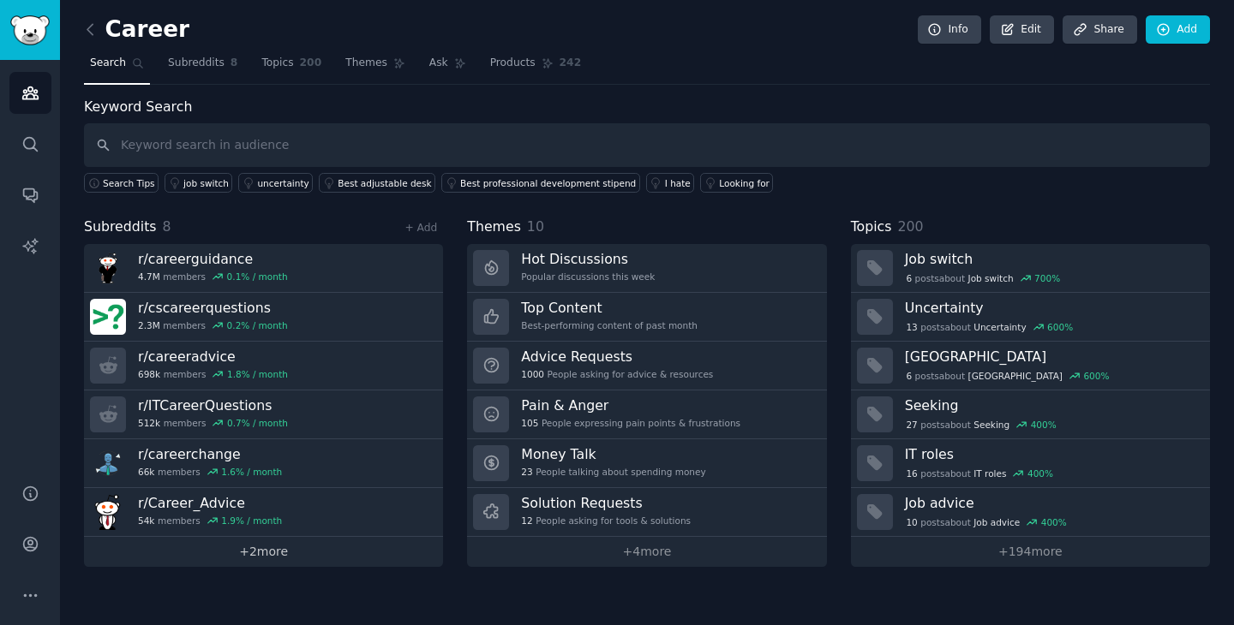
click at [272, 549] on link "+ 2 more" at bounding box center [263, 552] width 359 height 30
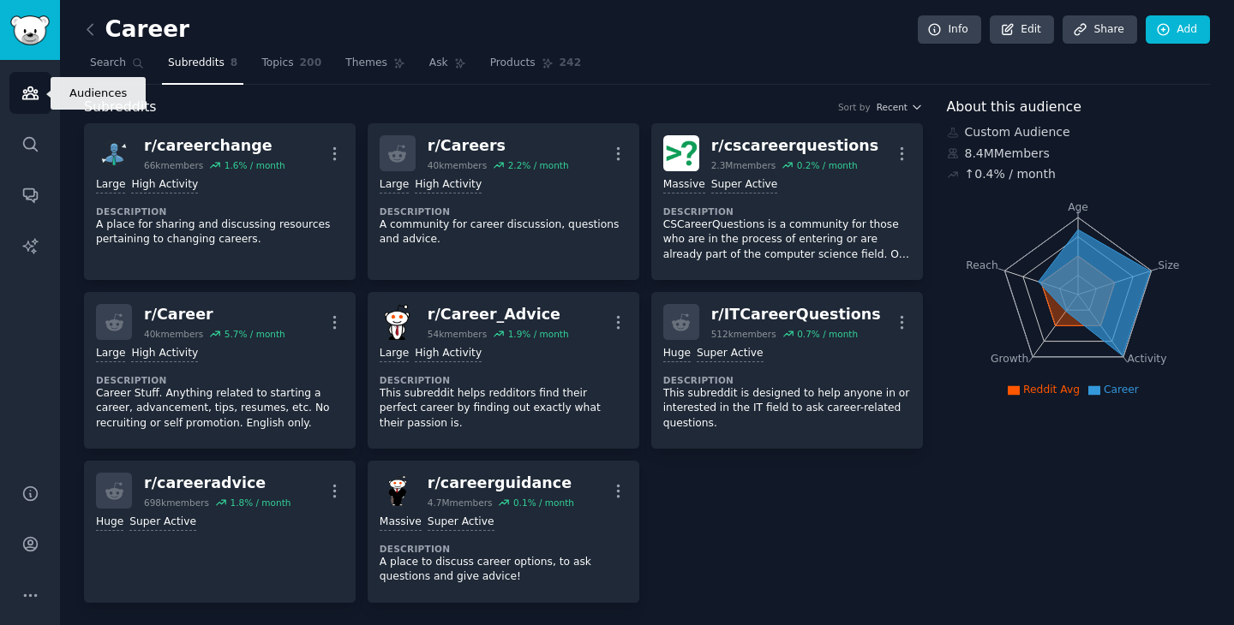
click at [37, 103] on link "Audiences" at bounding box center [30, 93] width 42 height 42
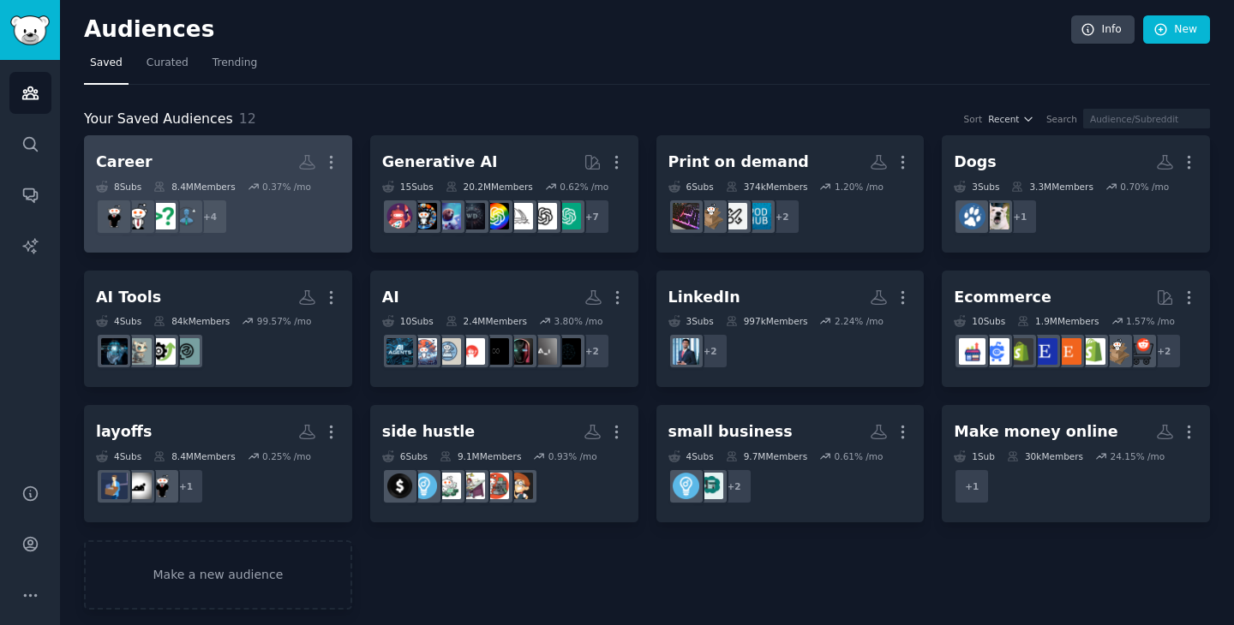
click at [333, 229] on dd "r/cscareerquestions + 4" at bounding box center [218, 217] width 244 height 48
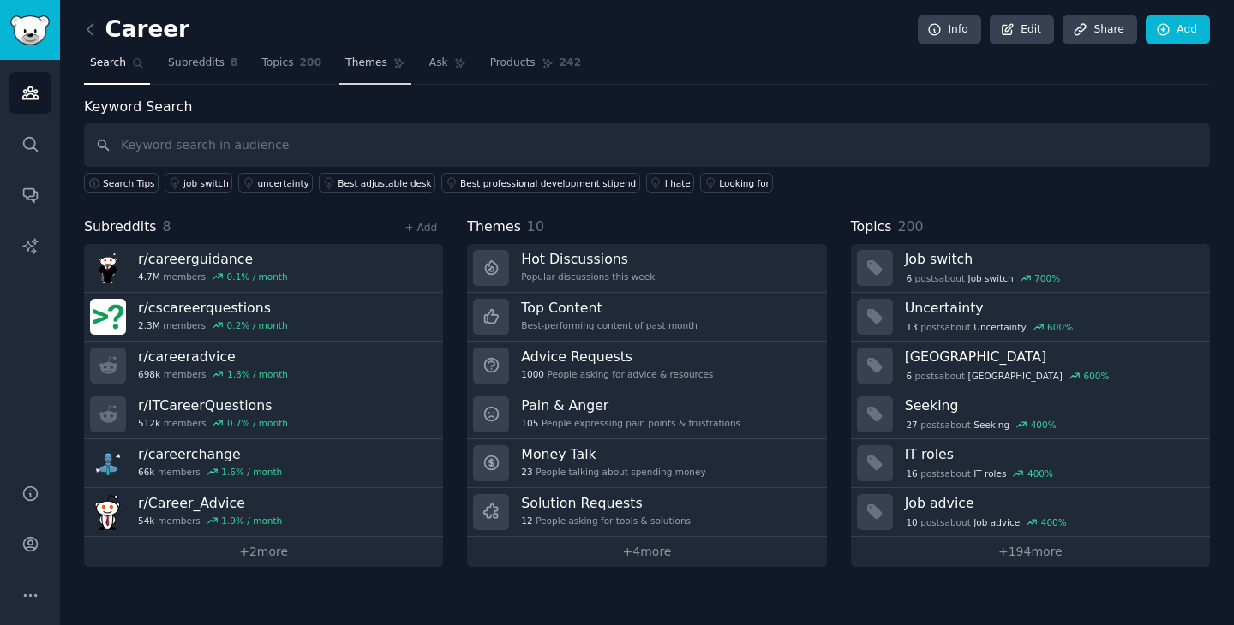
click at [370, 60] on span "Themes" at bounding box center [366, 63] width 42 height 15
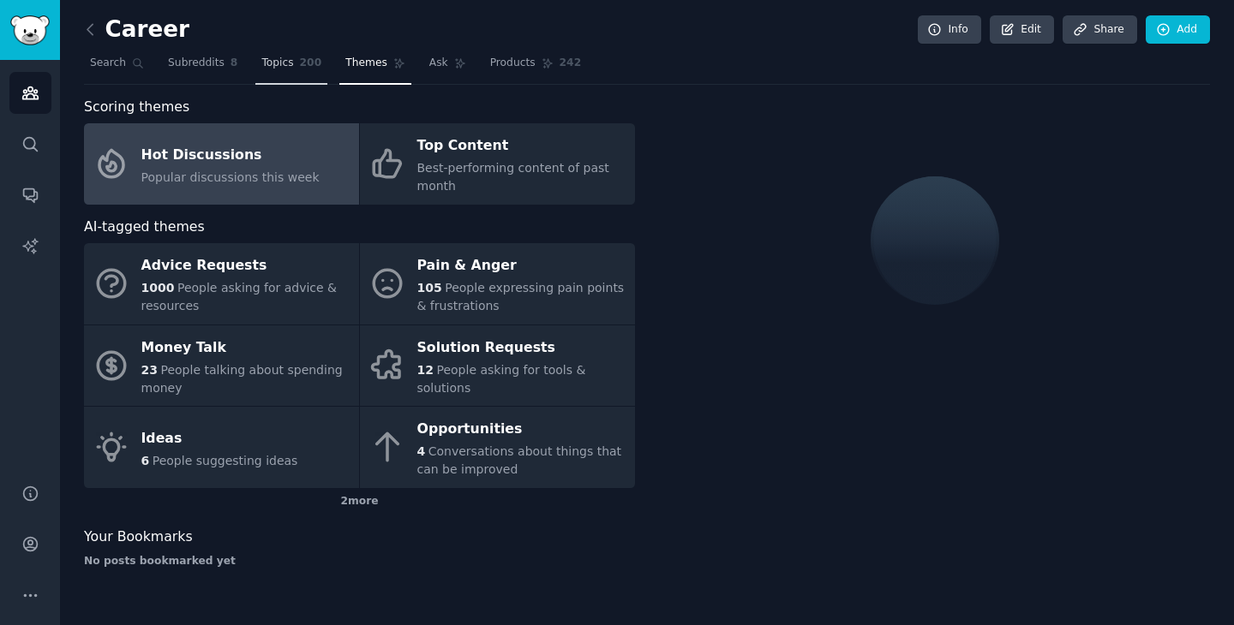
click at [283, 65] on span "Topics" at bounding box center [277, 63] width 32 height 15
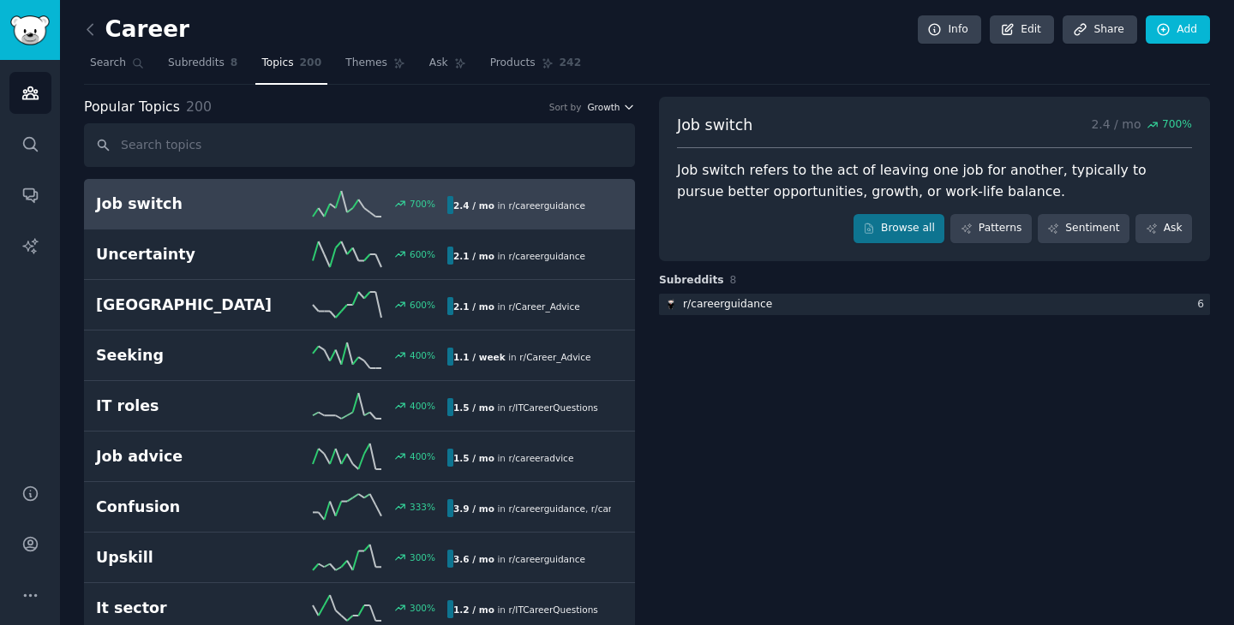
click at [610, 110] on span "Growth" at bounding box center [603, 107] width 33 height 12
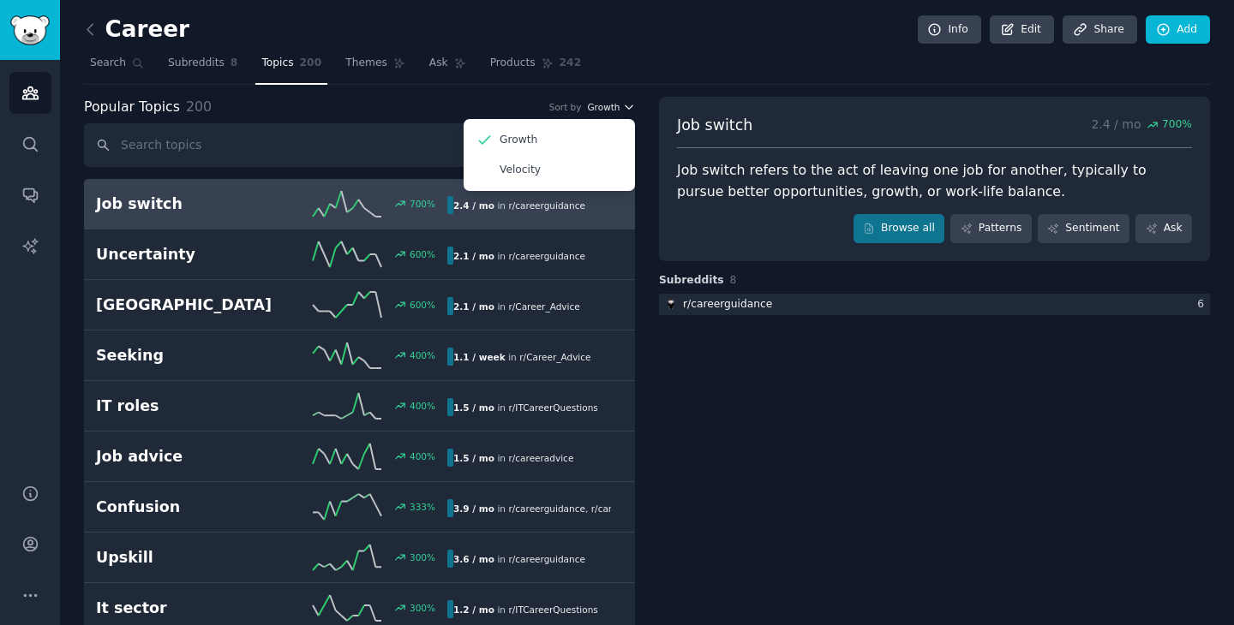
click at [610, 110] on span "Growth" at bounding box center [603, 107] width 33 height 12
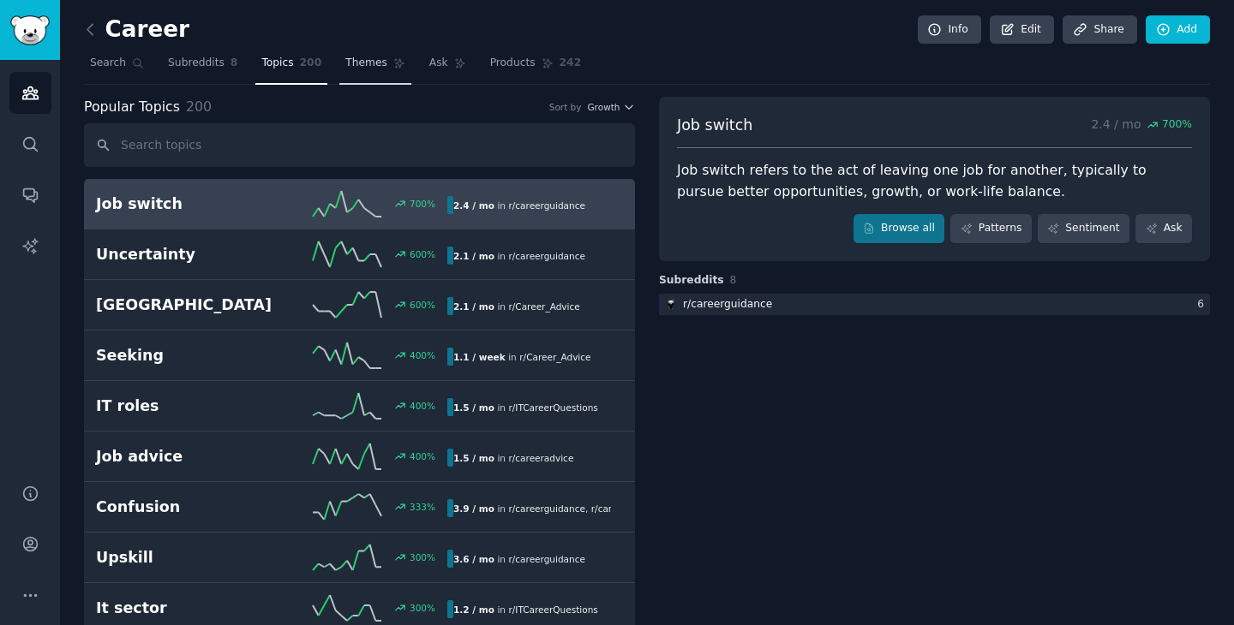
click at [352, 65] on span "Themes" at bounding box center [366, 63] width 42 height 15
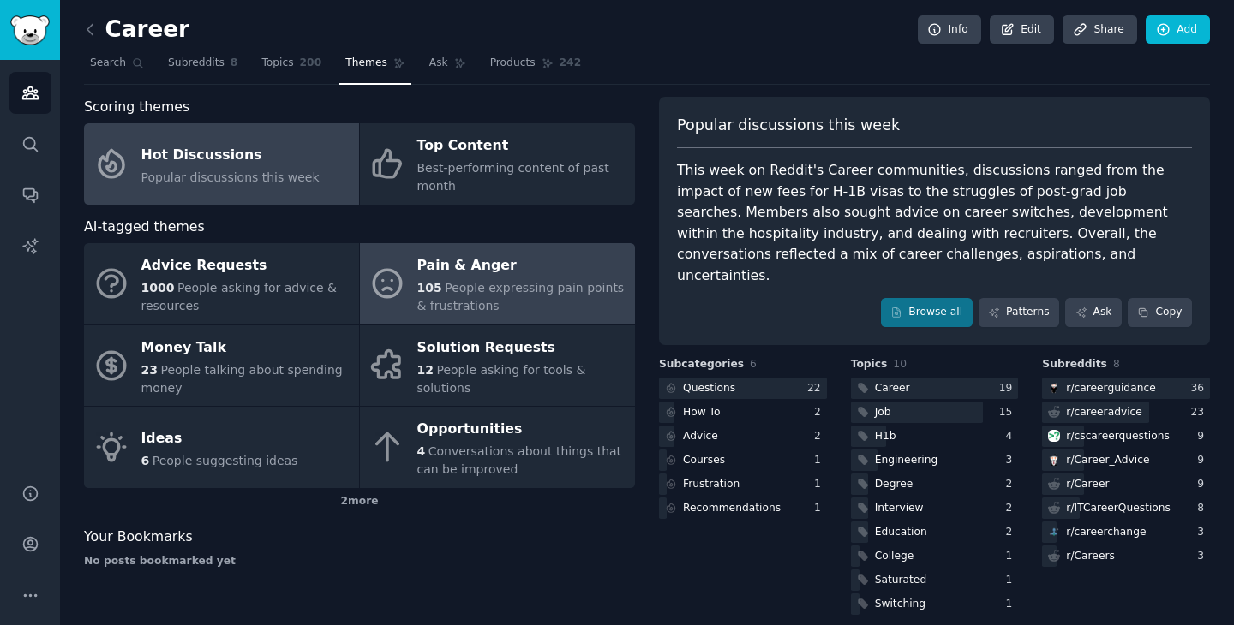
click at [472, 274] on div "Pain & Anger" at bounding box center [521, 266] width 209 height 27
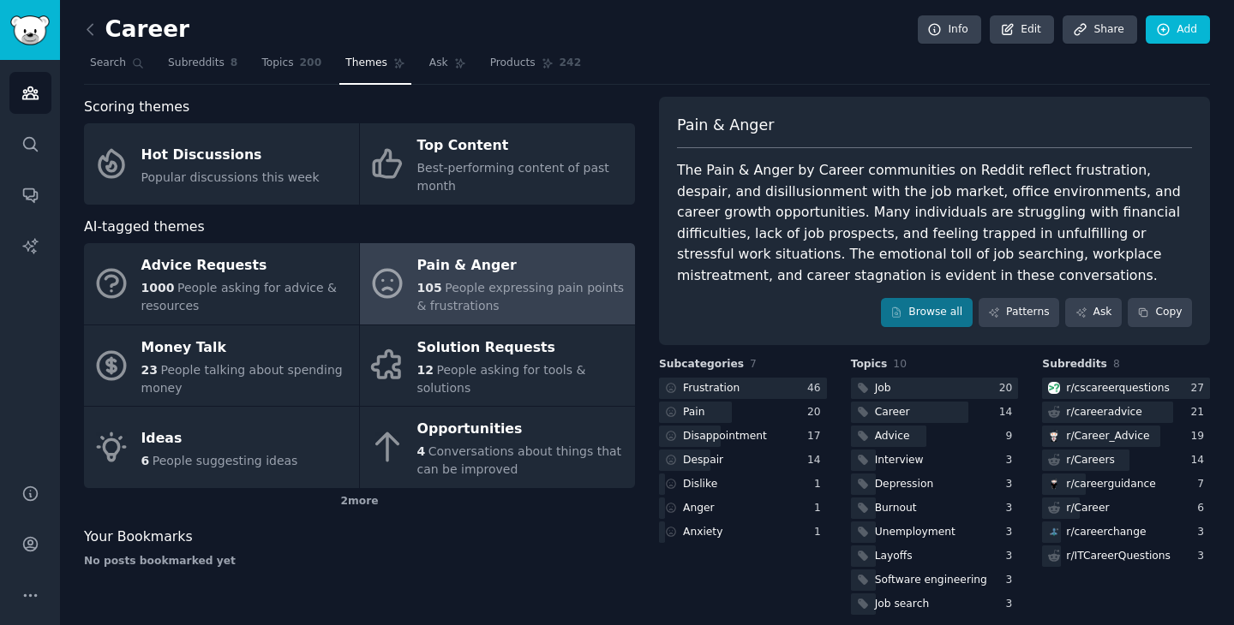
scroll to position [16, 0]
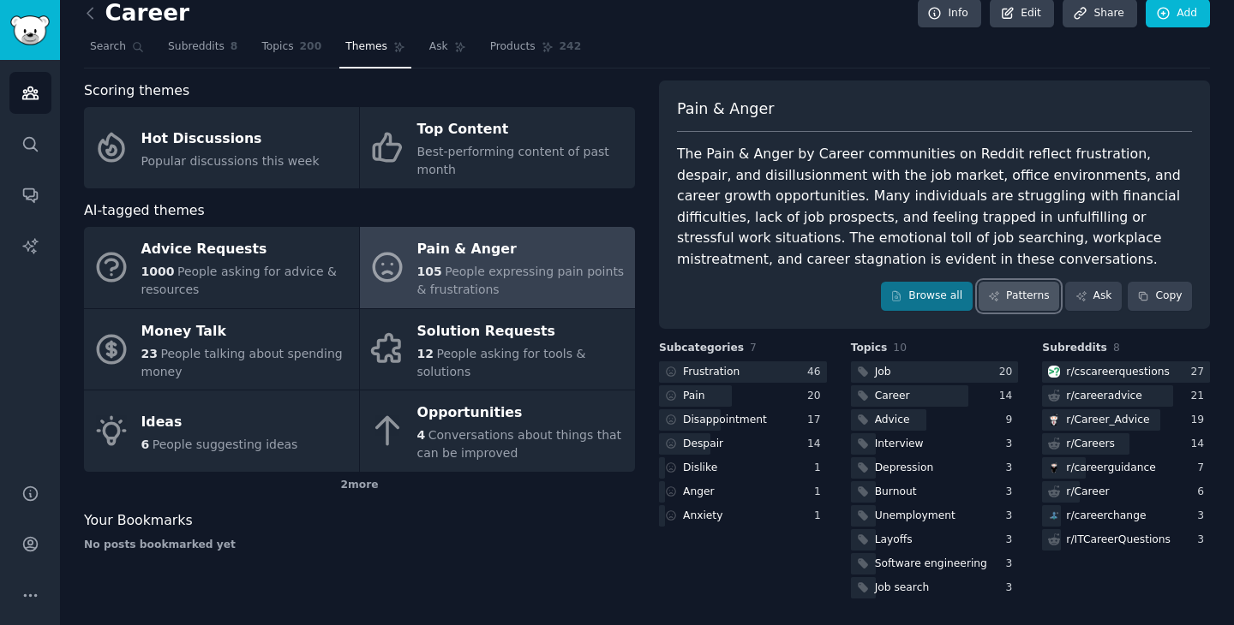
click at [1034, 295] on link "Patterns" at bounding box center [1018, 296] width 81 height 29
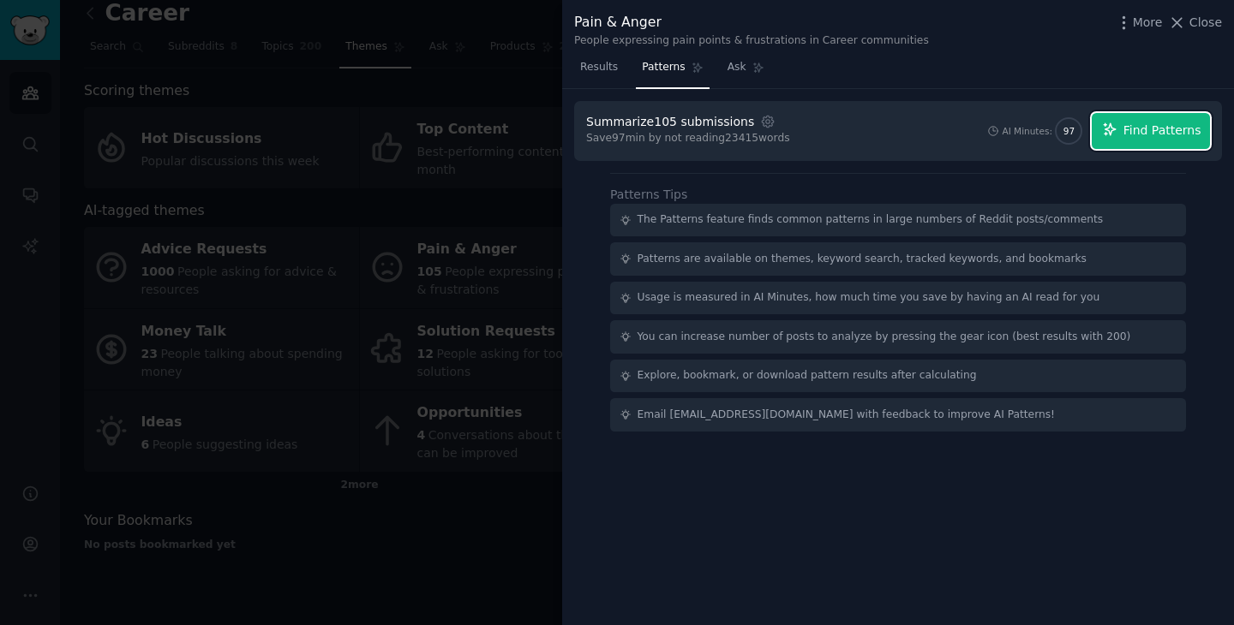
click at [1164, 134] on span "Find Patterns" at bounding box center [1162, 131] width 78 height 18
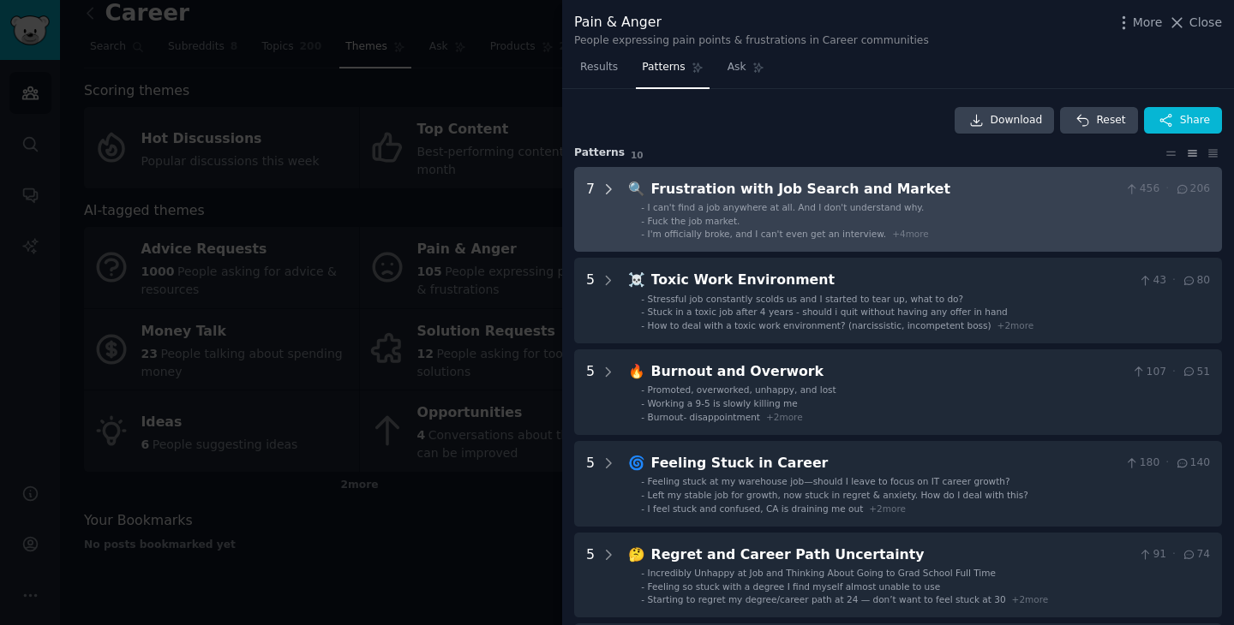
click at [604, 186] on icon at bounding box center [608, 189] width 15 height 15
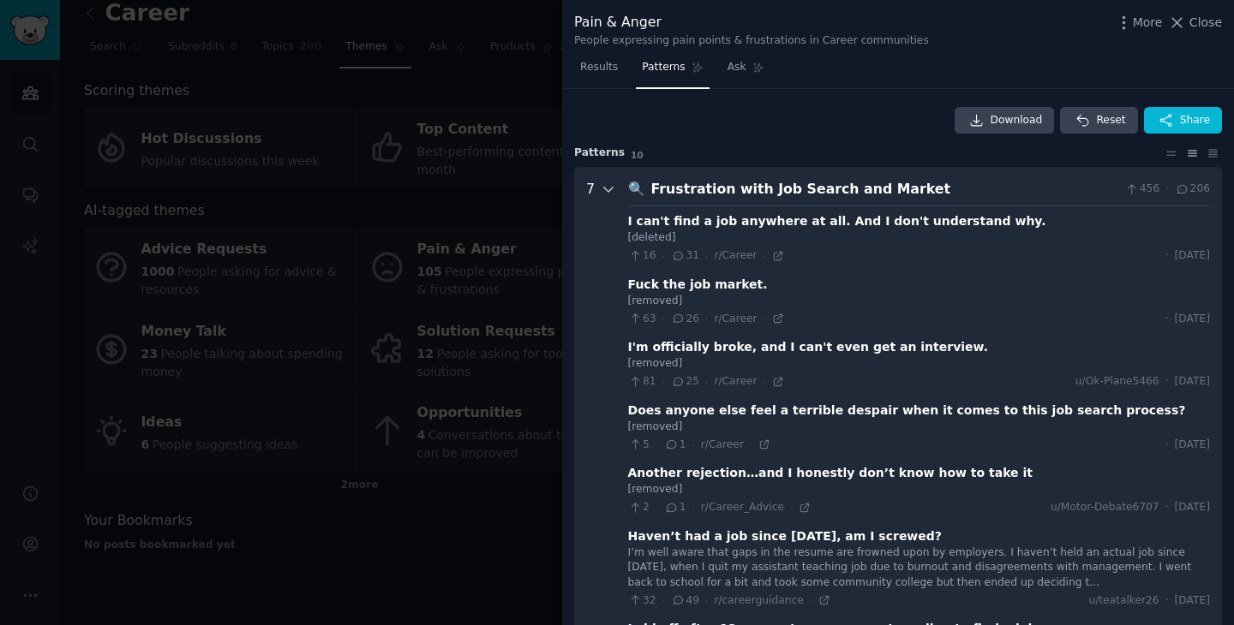
click at [604, 186] on icon at bounding box center [608, 189] width 15 height 15
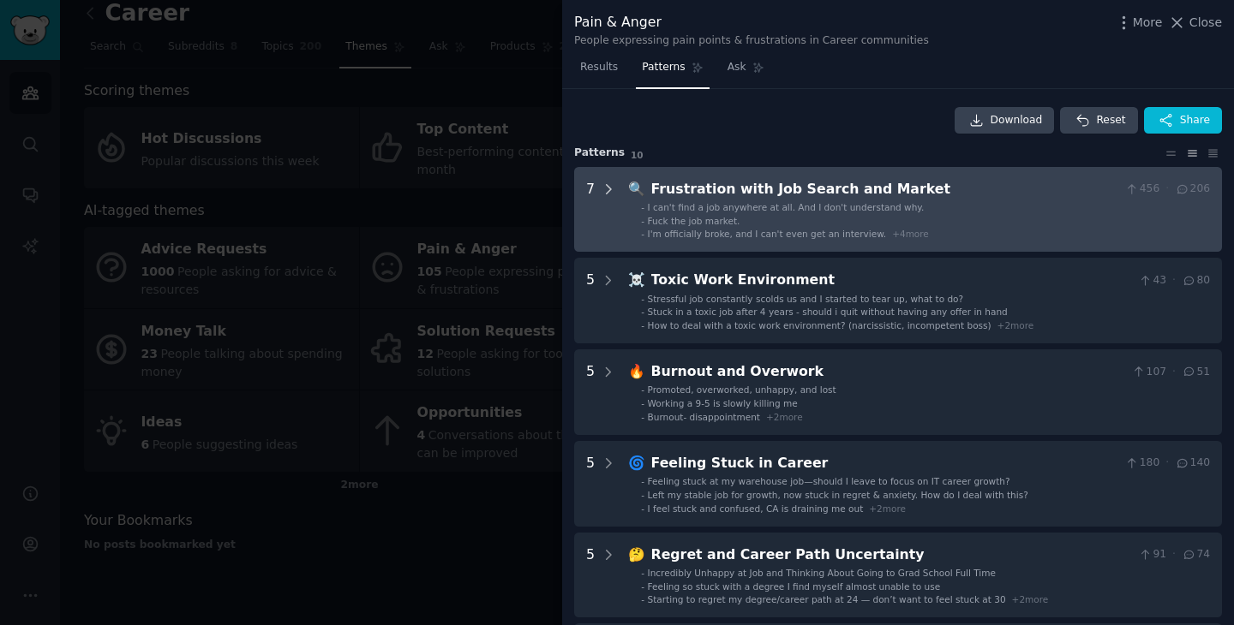
click at [604, 186] on icon at bounding box center [608, 189] width 15 height 15
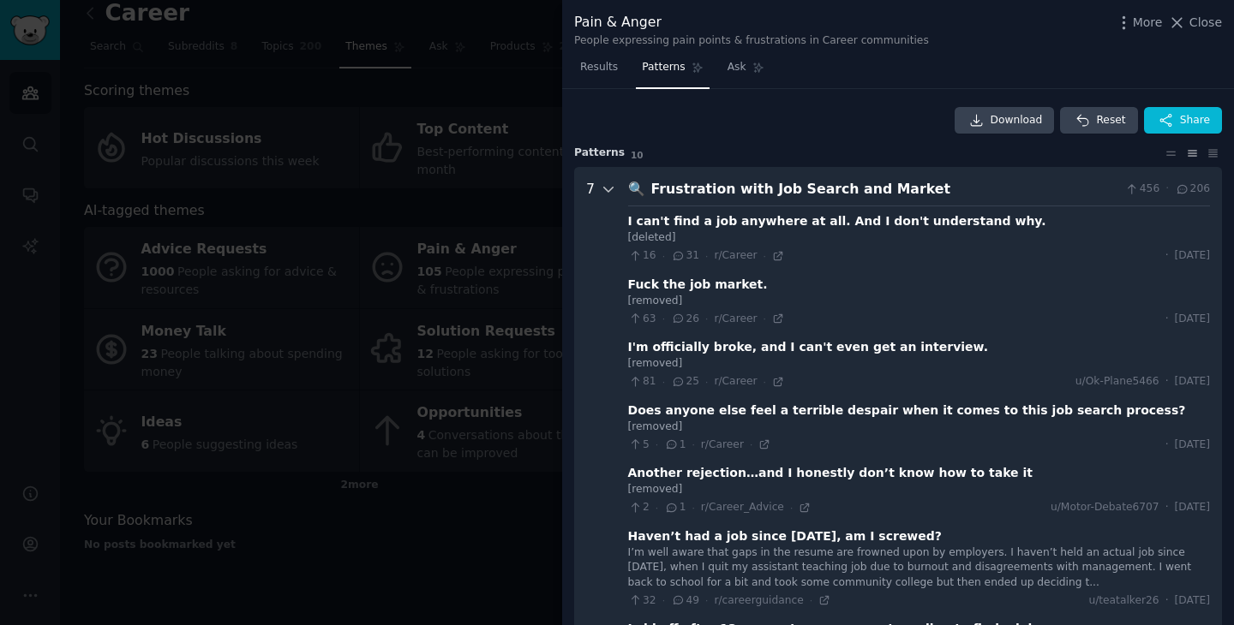
scroll to position [78, 0]
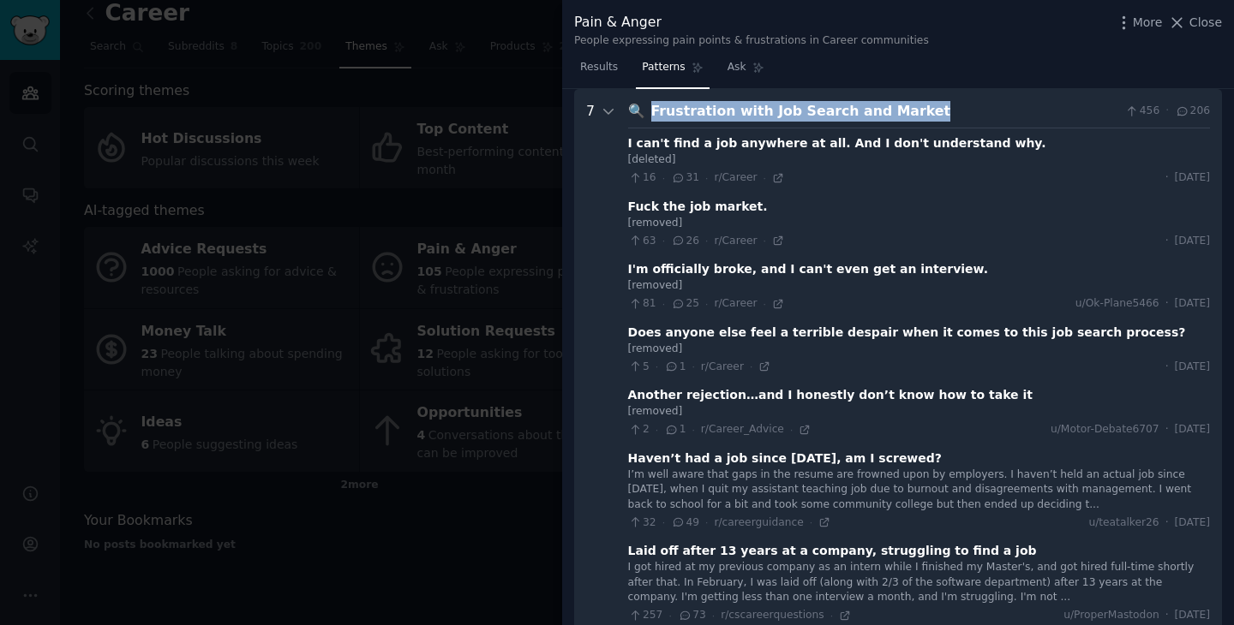
drag, startPoint x: 902, startPoint y: 118, endPoint x: 642, endPoint y: 118, distance: 260.4
click at [642, 118] on div "🔍 Frustration with Job Search and Market 456 · 206" at bounding box center [919, 111] width 582 height 21
copy div "🔍 Frustration with Job Search and Market"
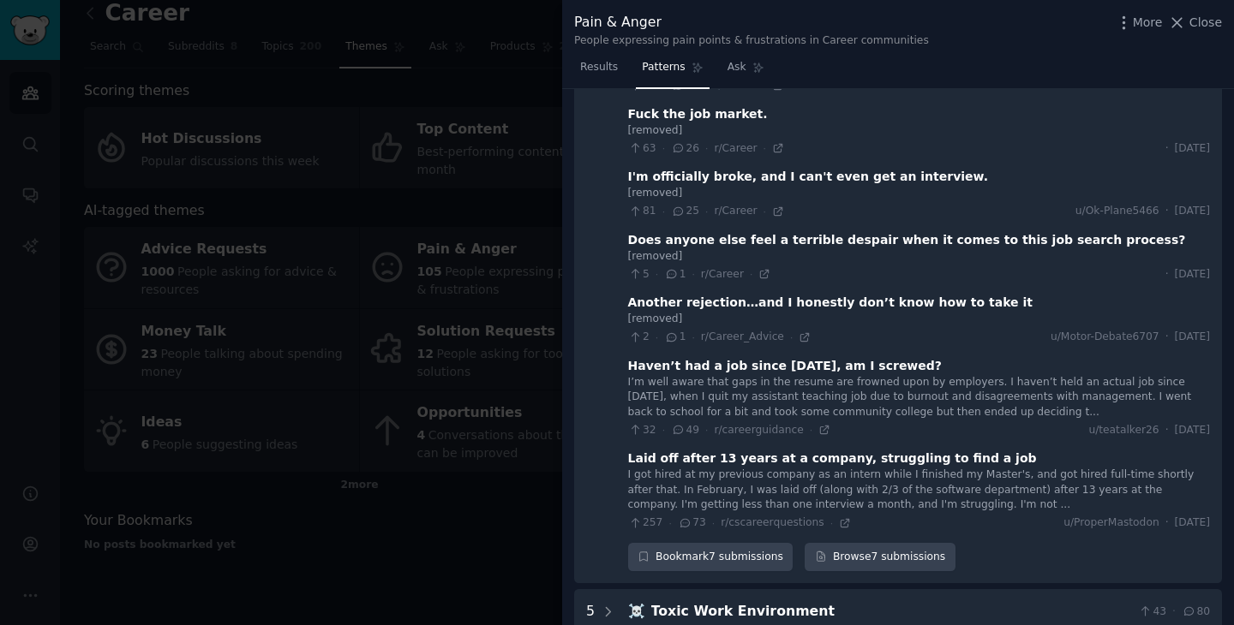
scroll to position [172, 0]
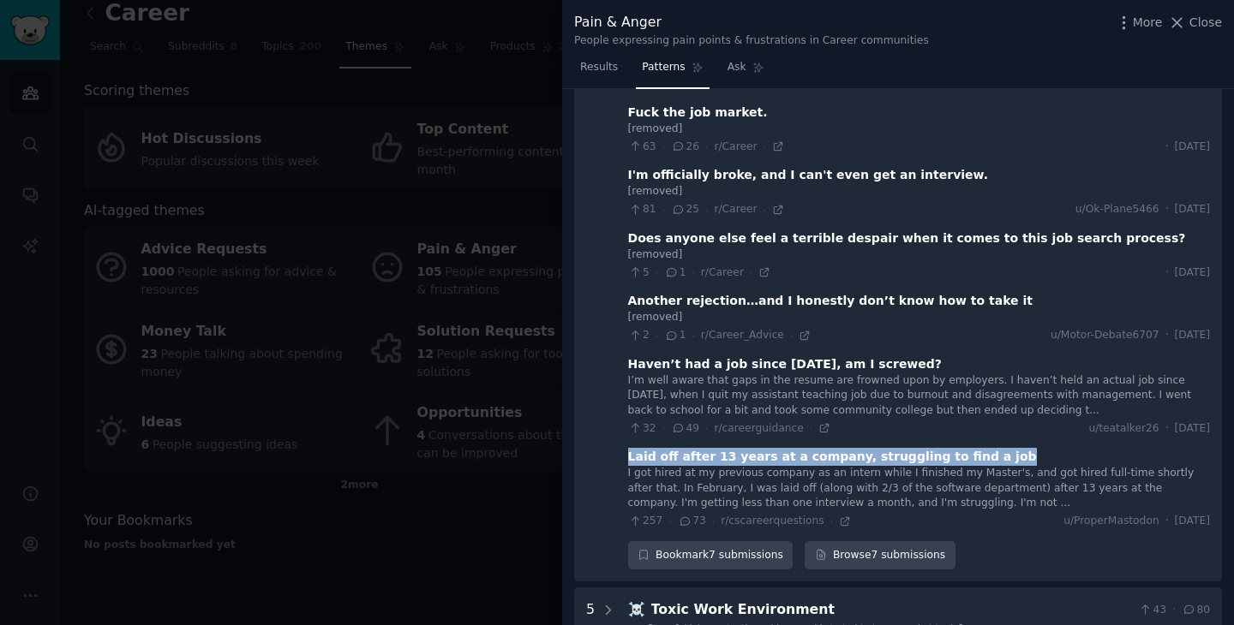
drag, startPoint x: 973, startPoint y: 459, endPoint x: 630, endPoint y: 458, distance: 343.5
click at [630, 458] on div "Laid off after 13 years at a company, struggling to find a job" at bounding box center [919, 457] width 582 height 18
copy div "Laid off after 13 years at a company, struggling to find a job"
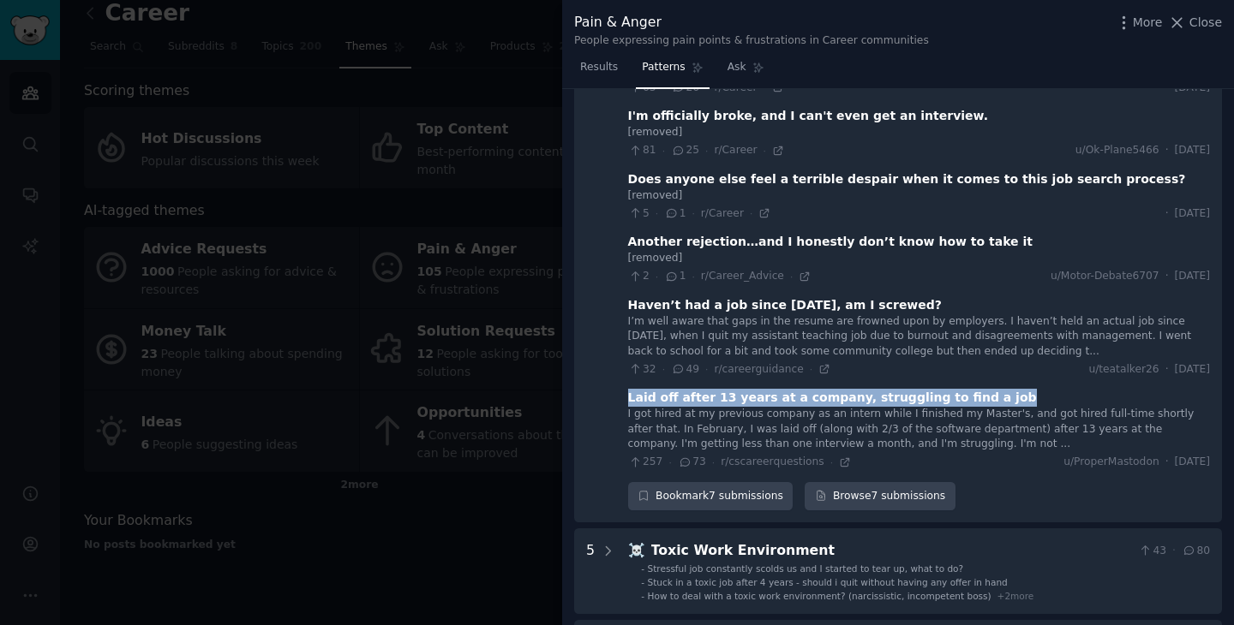
scroll to position [259, 0]
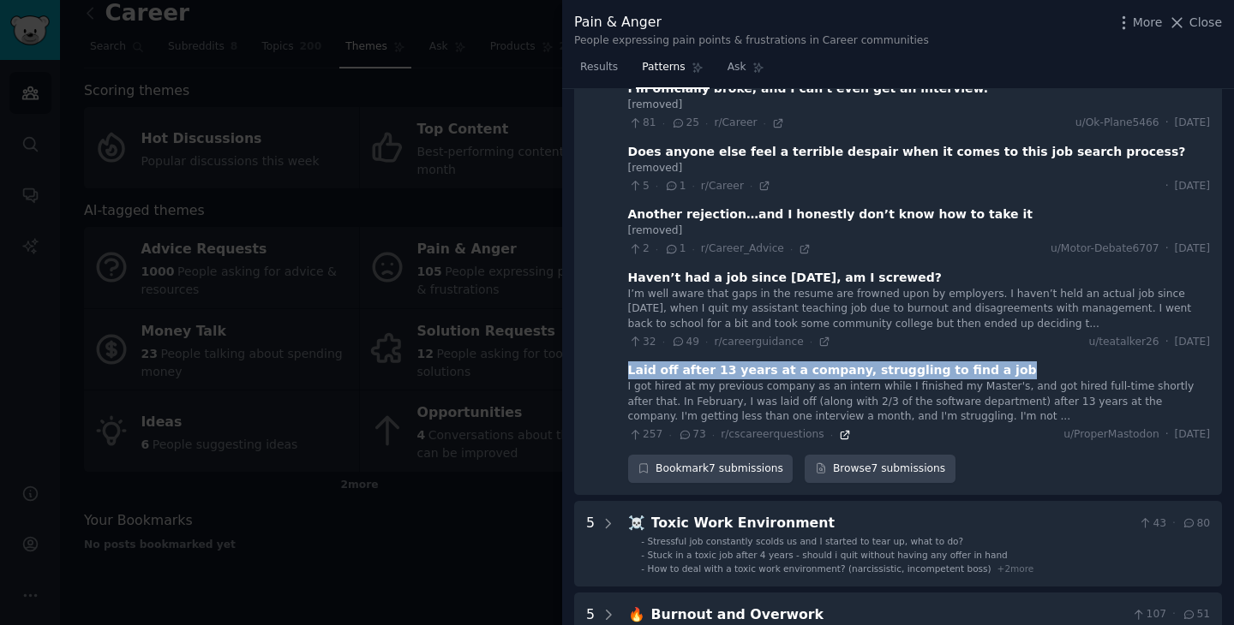
click at [840, 434] on icon at bounding box center [844, 435] width 8 height 8
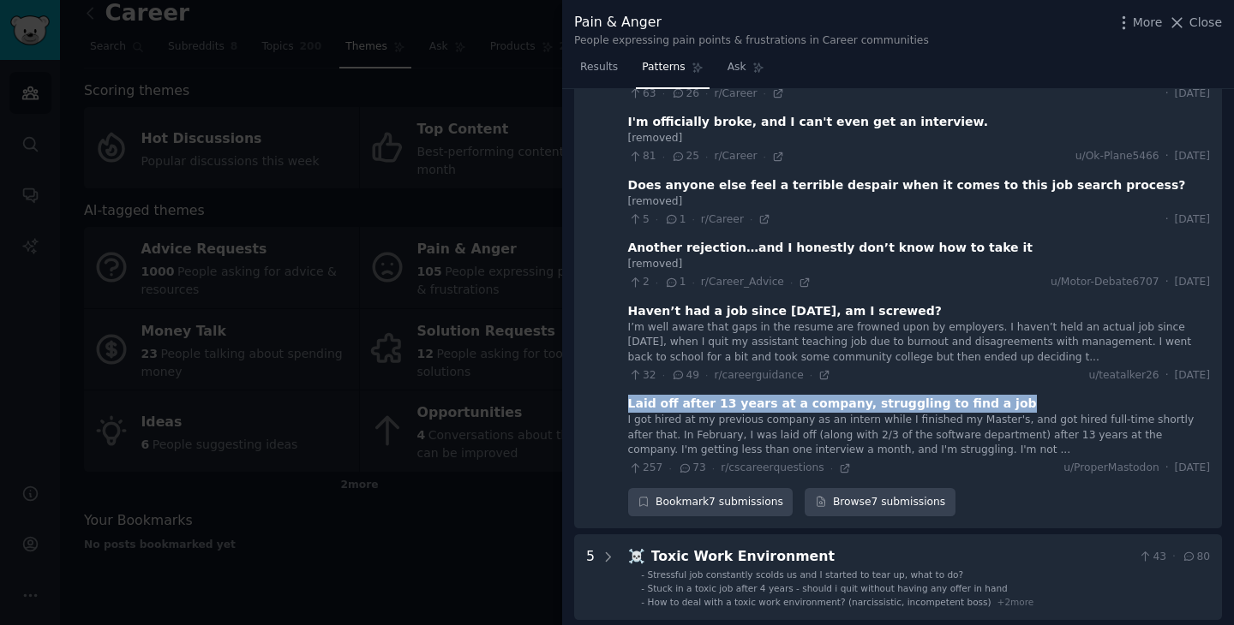
scroll to position [230, 0]
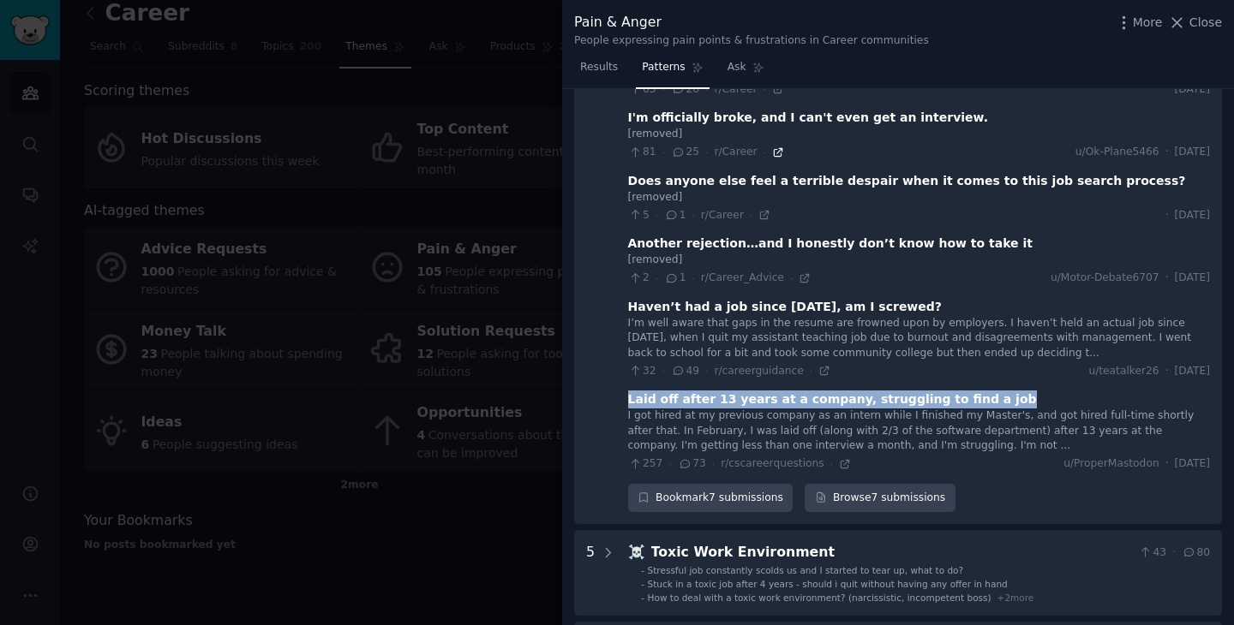
click at [776, 148] on icon at bounding box center [778, 152] width 8 height 8
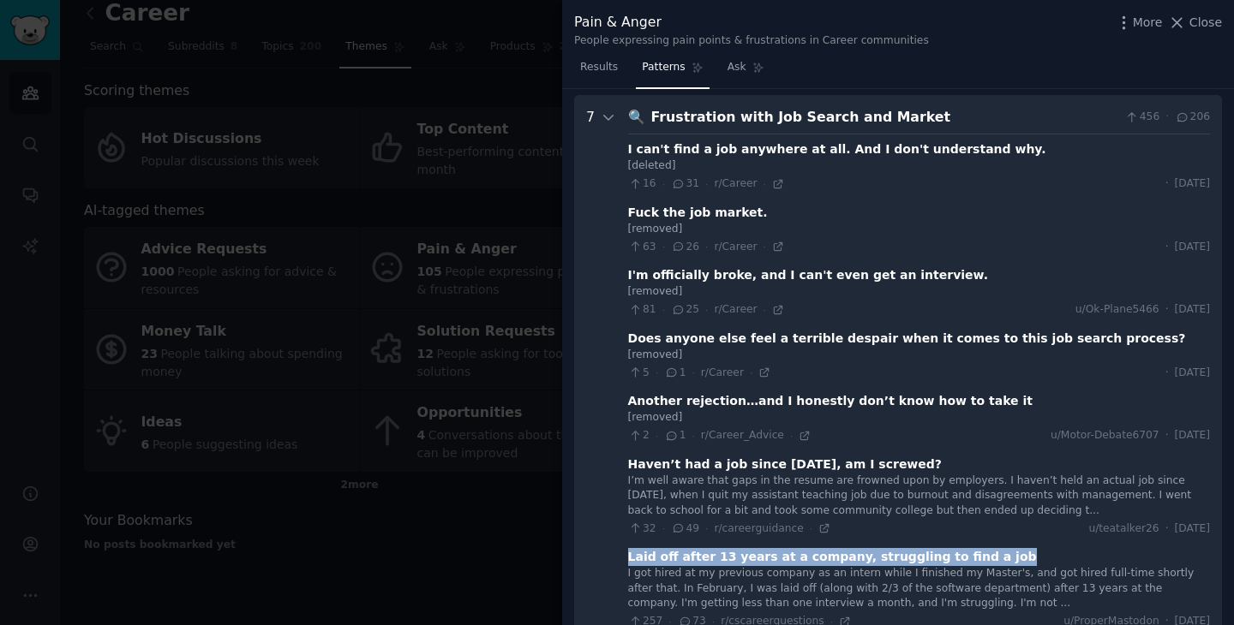
scroll to position [0, 0]
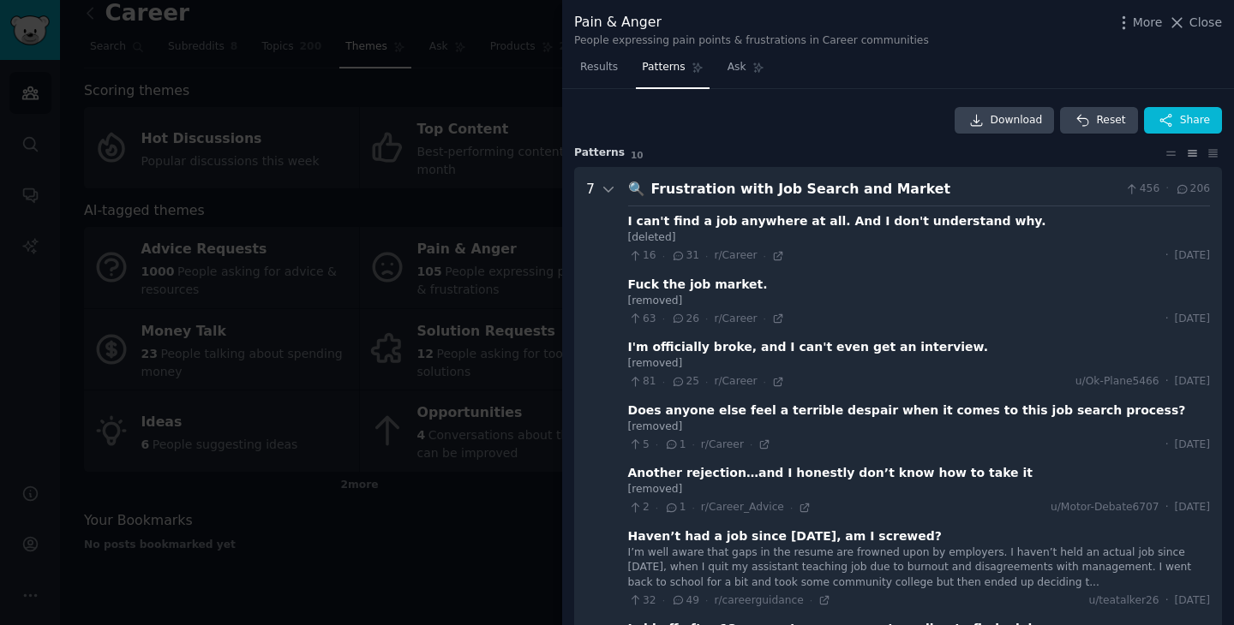
click at [866, 176] on Market "7 🔍 Frustration with Job Search and Market 456 · 206 I can't find a job anywher…" at bounding box center [898, 461] width 648 height 588
click at [869, 188] on div "Frustration with Job Search and Market" at bounding box center [885, 189] width 468 height 21
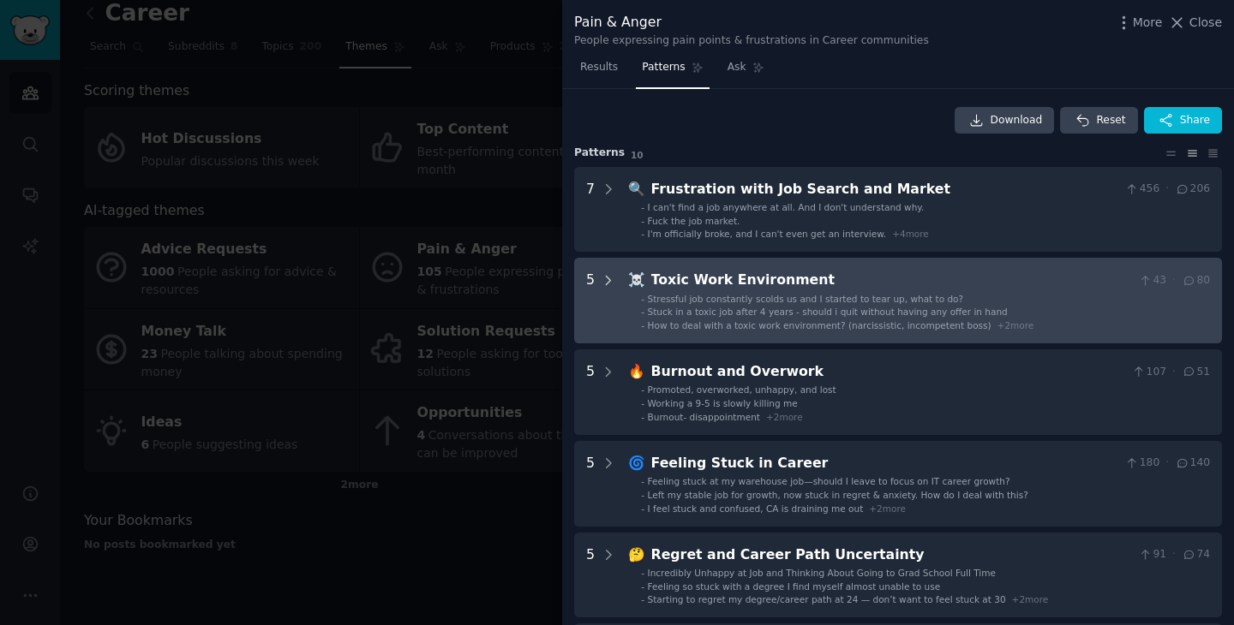
click at [607, 279] on icon at bounding box center [608, 280] width 15 height 15
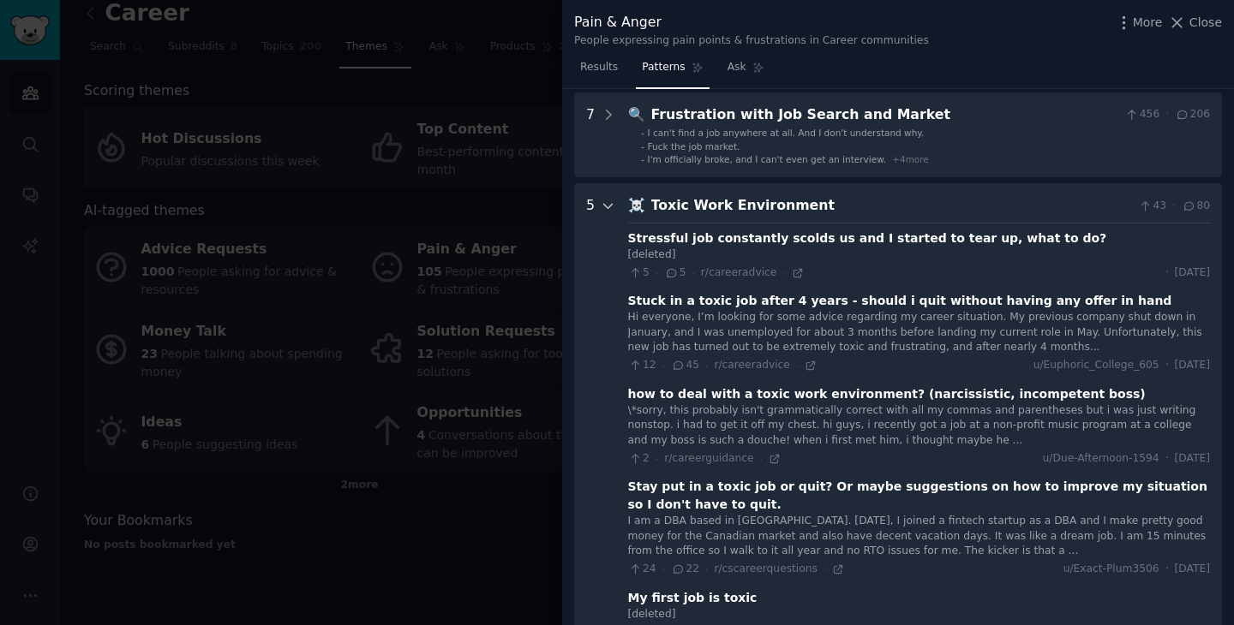
scroll to position [74, 0]
drag, startPoint x: 819, startPoint y: 207, endPoint x: 648, endPoint y: 207, distance: 170.5
click at [651, 207] on div "Toxic Work Environment" at bounding box center [891, 206] width 481 height 21
copy div "Toxic Work Environment"
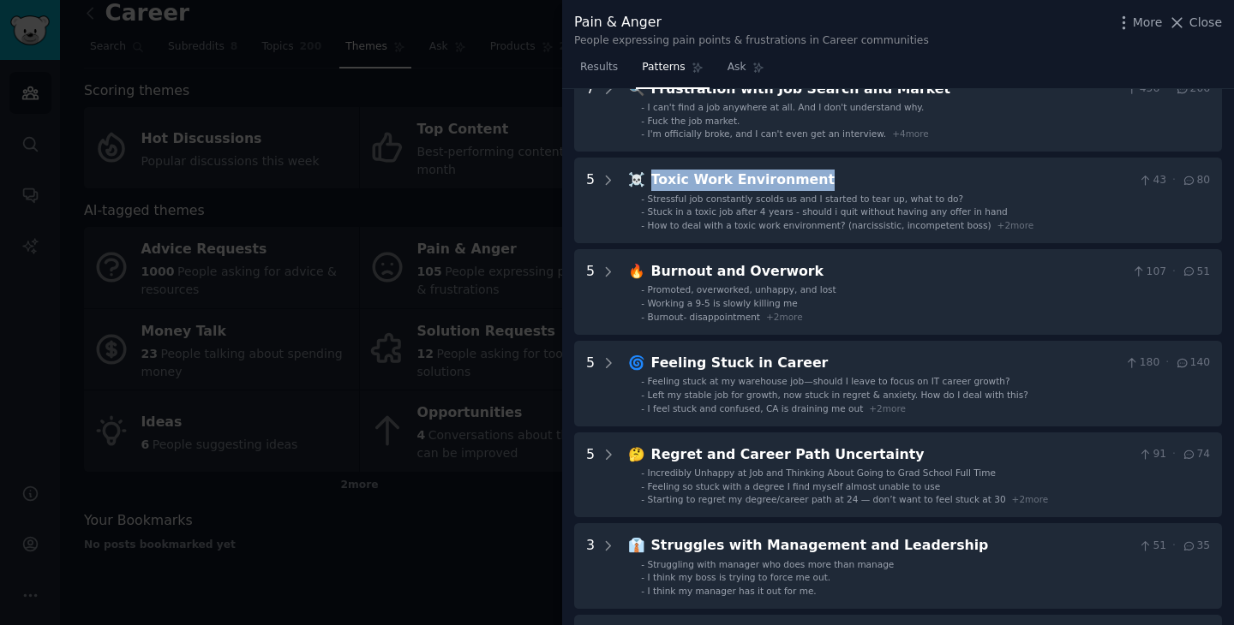
scroll to position [97, 0]
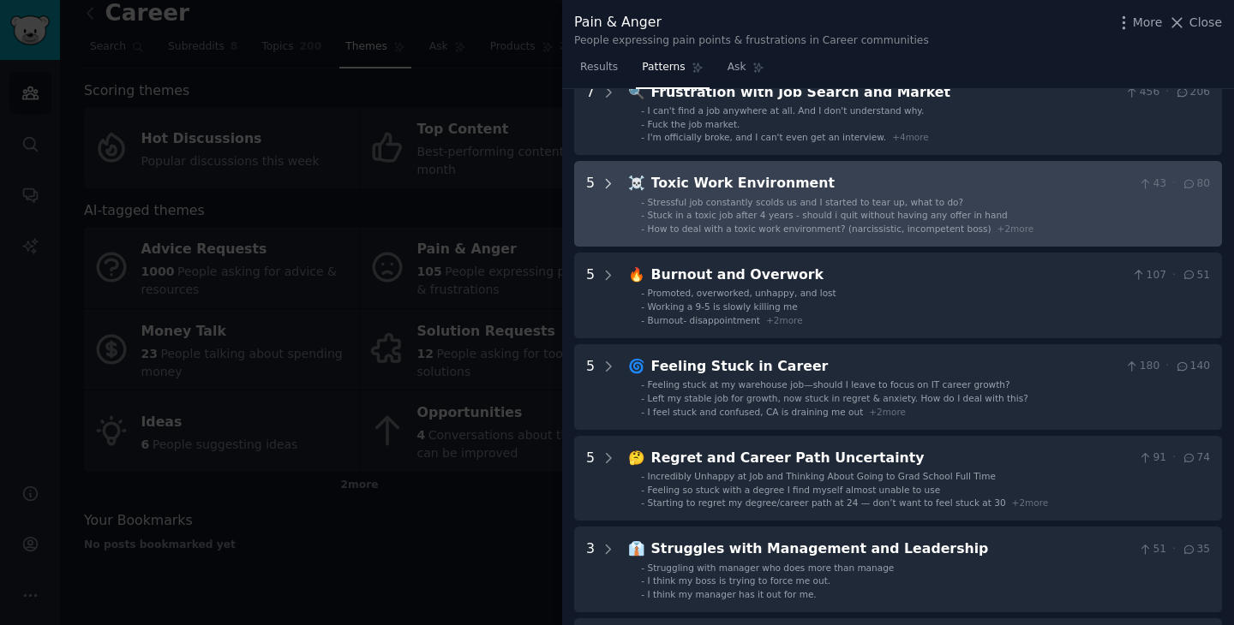
click at [613, 182] on icon at bounding box center [608, 183] width 15 height 15
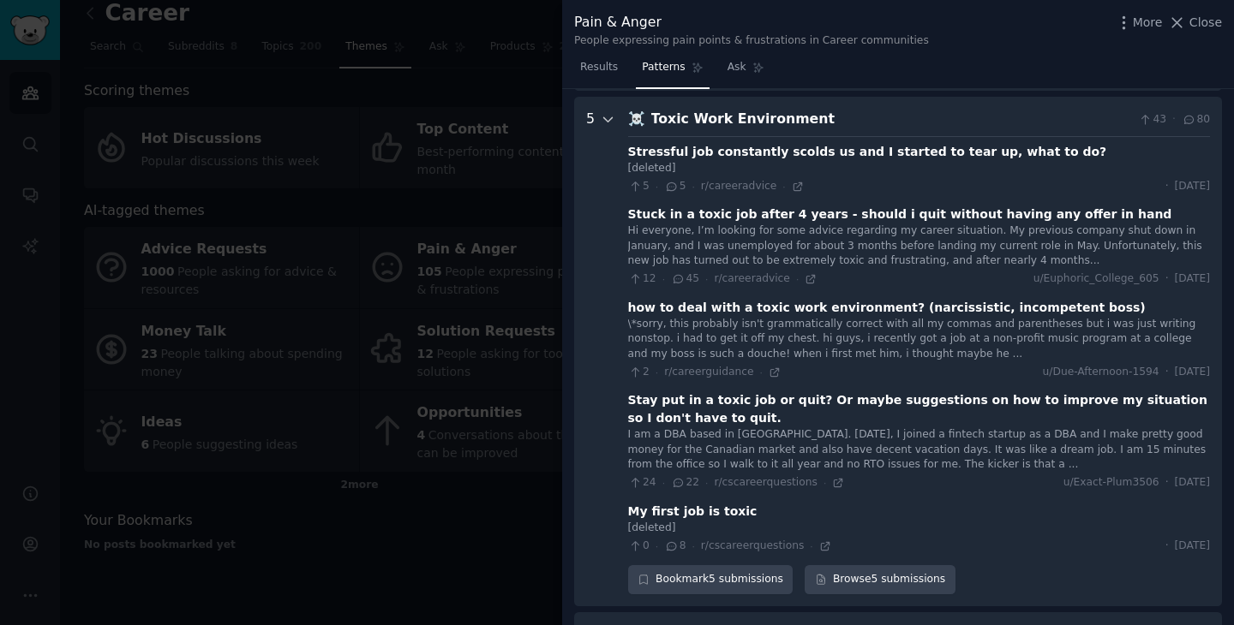
scroll to position [170, 0]
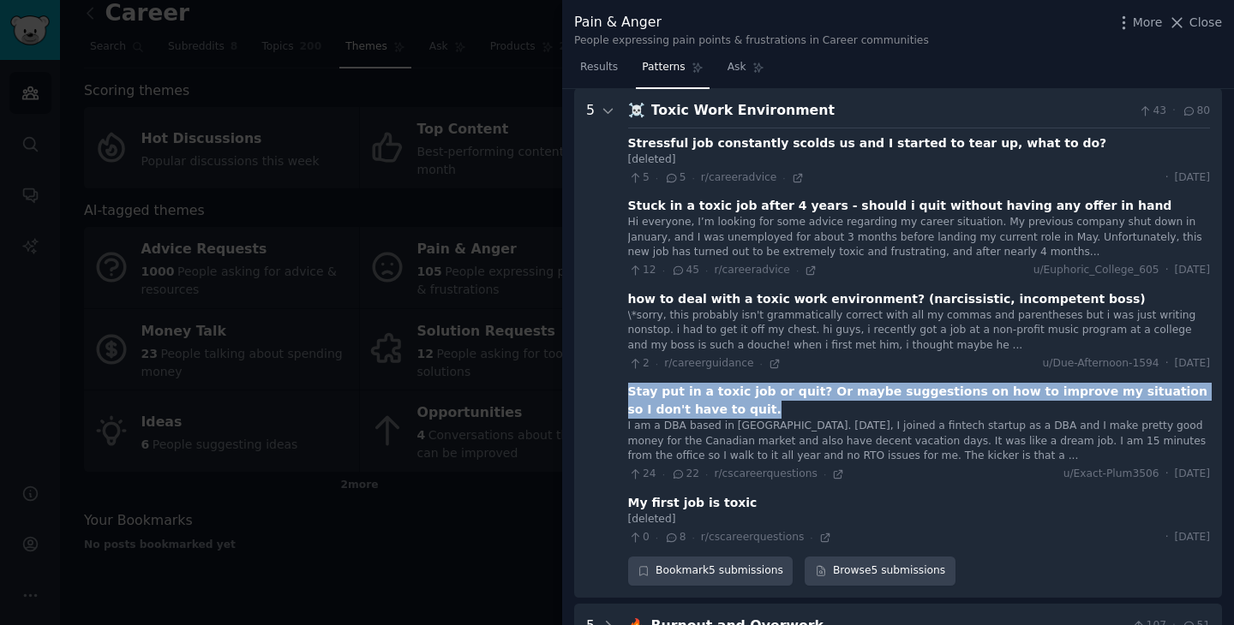
drag, startPoint x: 676, startPoint y: 414, endPoint x: 621, endPoint y: 391, distance: 59.2
click at [621, 391] on Environment "5 ☠️ Toxic Work Environment 43 · 80 Stressful job constantly scolds us and I st…" at bounding box center [898, 343] width 648 height 510
copy div "Stay put in a toxic job or quit? Or maybe suggestions on how to improve my situ…"
click at [834, 469] on icon at bounding box center [838, 475] width 12 height 12
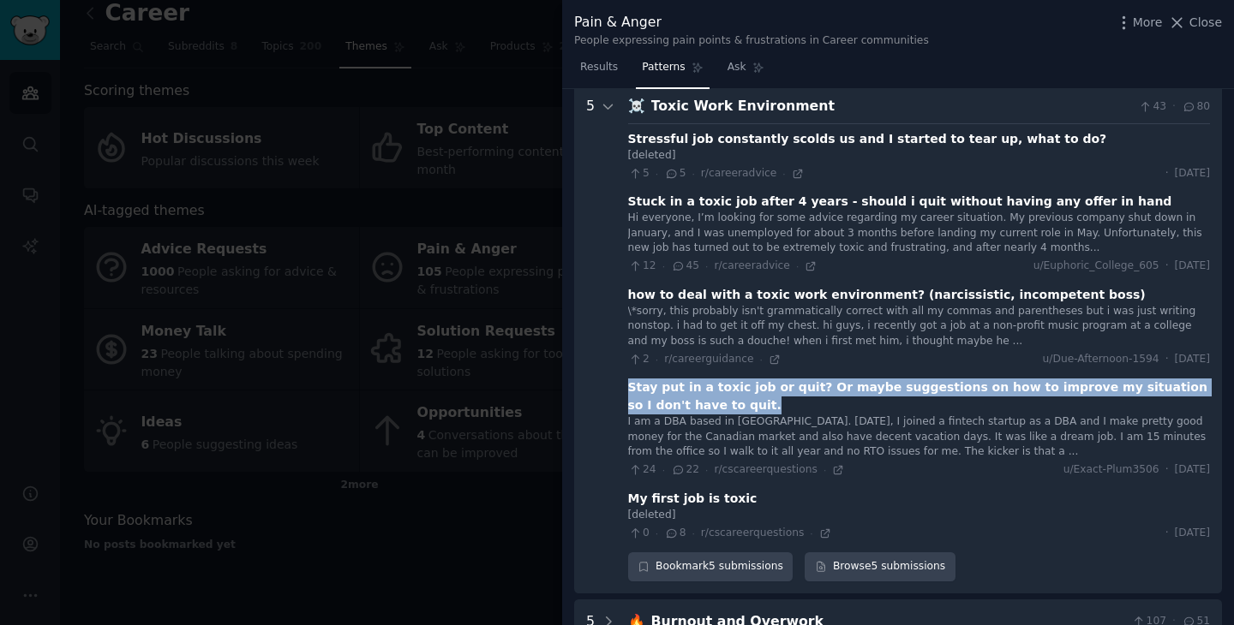
scroll to position [172, 0]
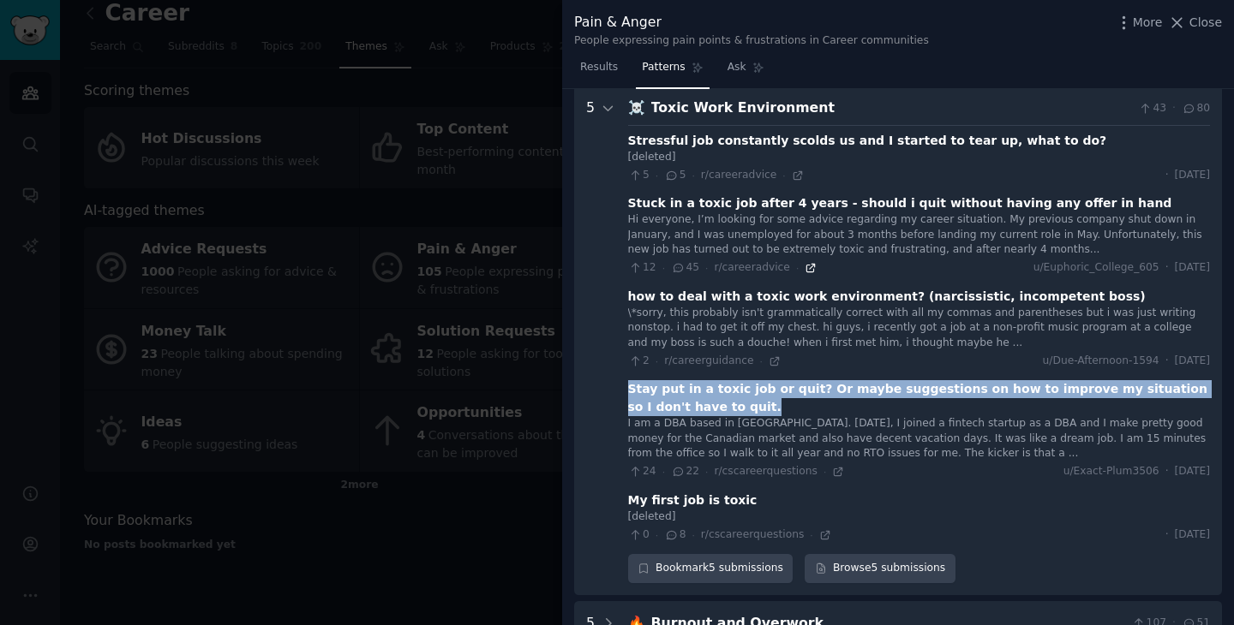
click at [805, 270] on icon at bounding box center [810, 268] width 12 height 12
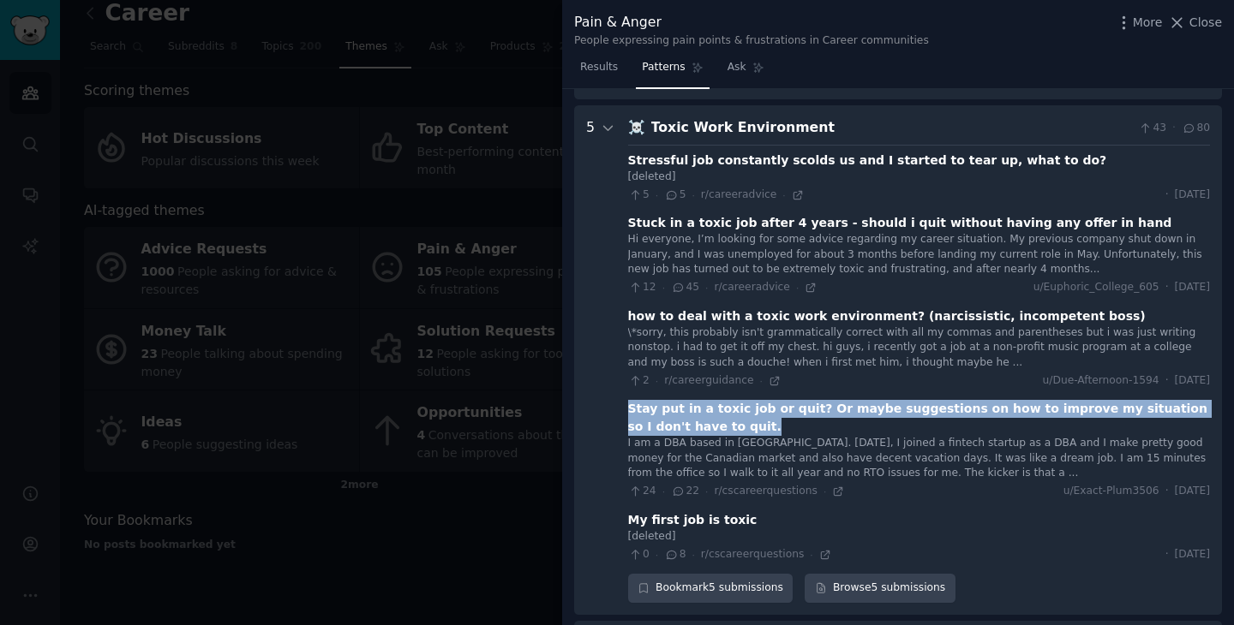
scroll to position [149, 0]
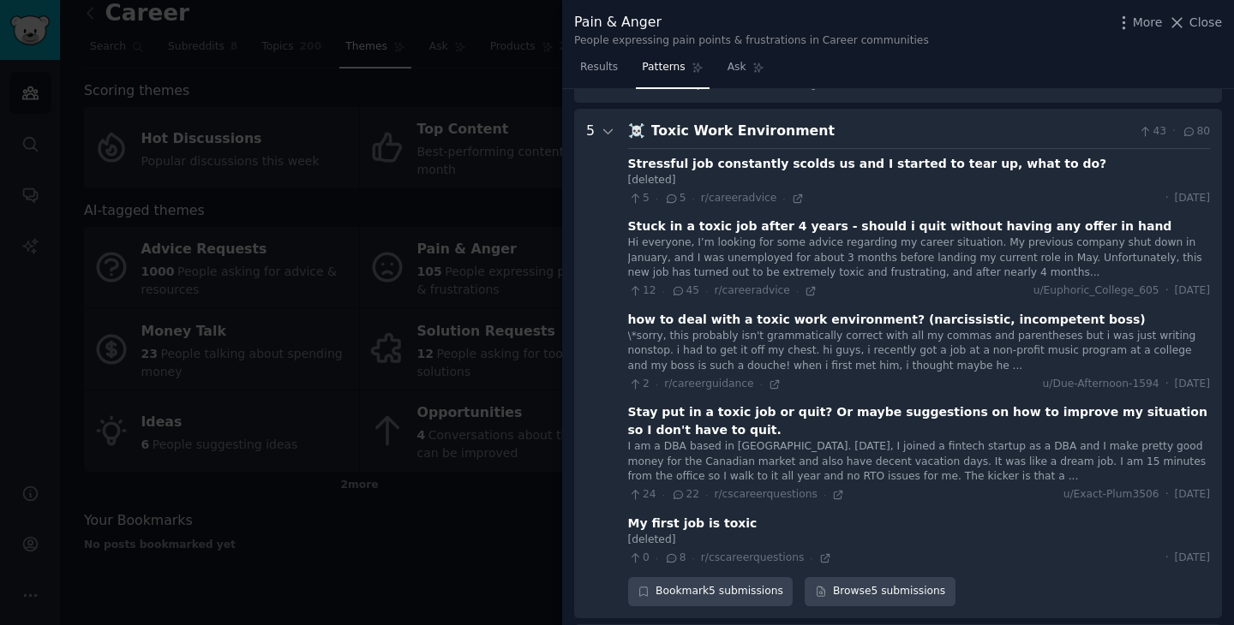
click at [1045, 132] on div "Toxic Work Environment" at bounding box center [891, 131] width 481 height 21
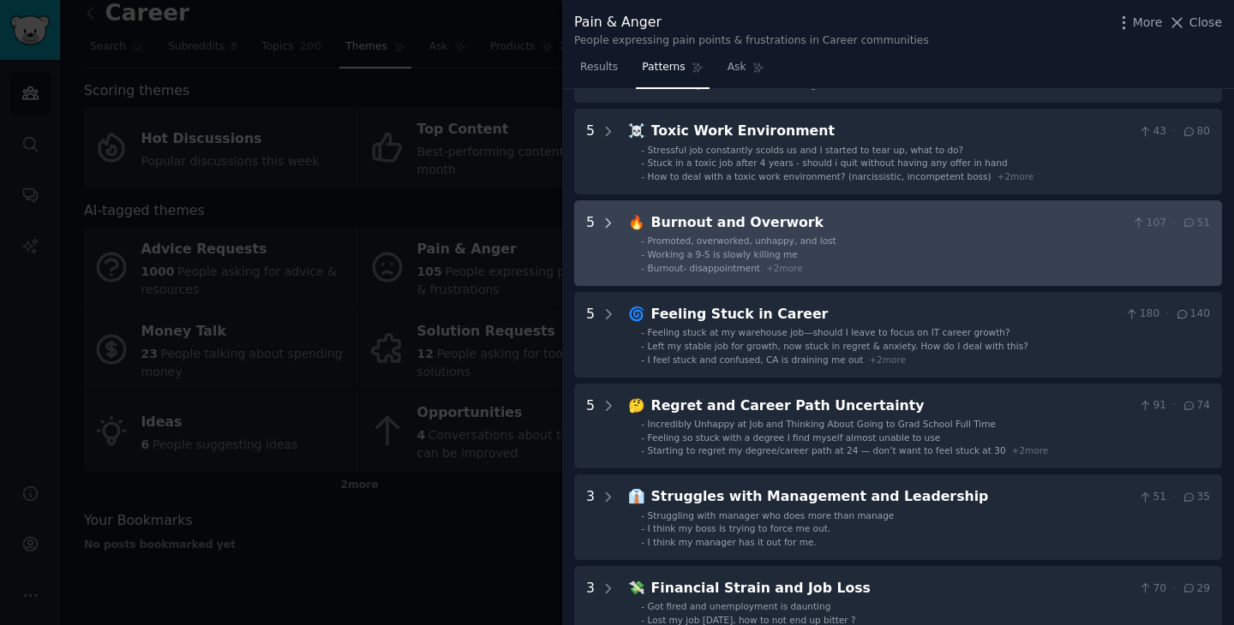
click at [607, 224] on icon at bounding box center [608, 223] width 15 height 15
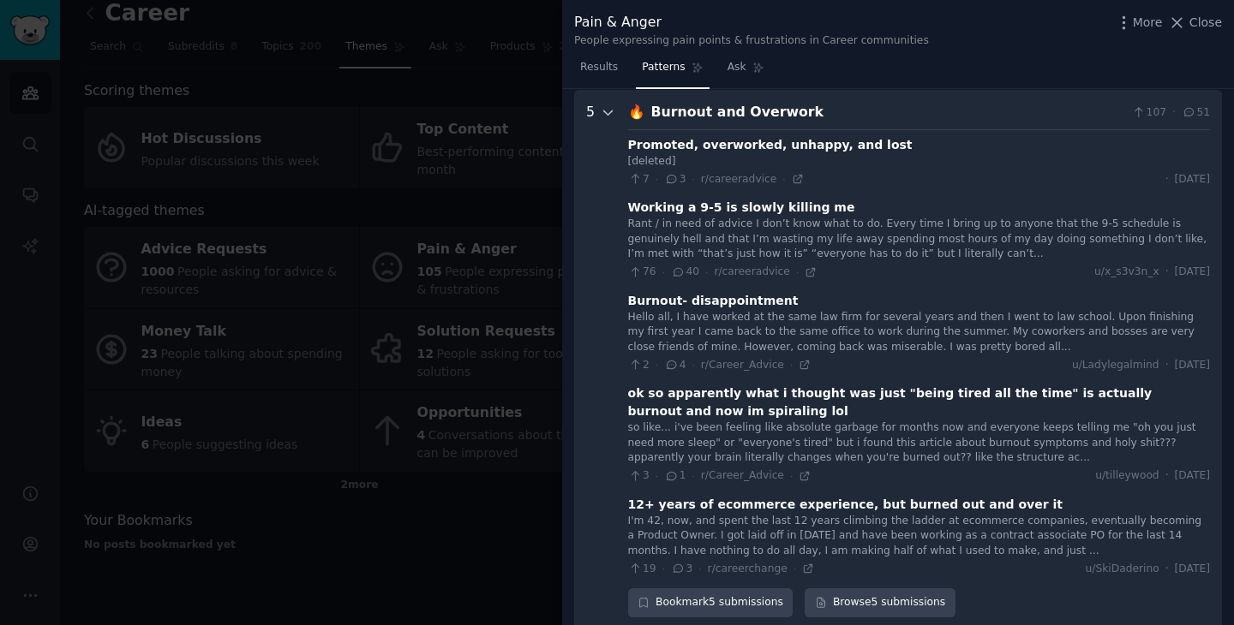
scroll to position [260, 0]
drag, startPoint x: 805, startPoint y: 113, endPoint x: 648, endPoint y: 120, distance: 157.8
click at [651, 120] on div "Burnout and Overwork" at bounding box center [888, 111] width 475 height 21
copy div "Burnout and Overwork"
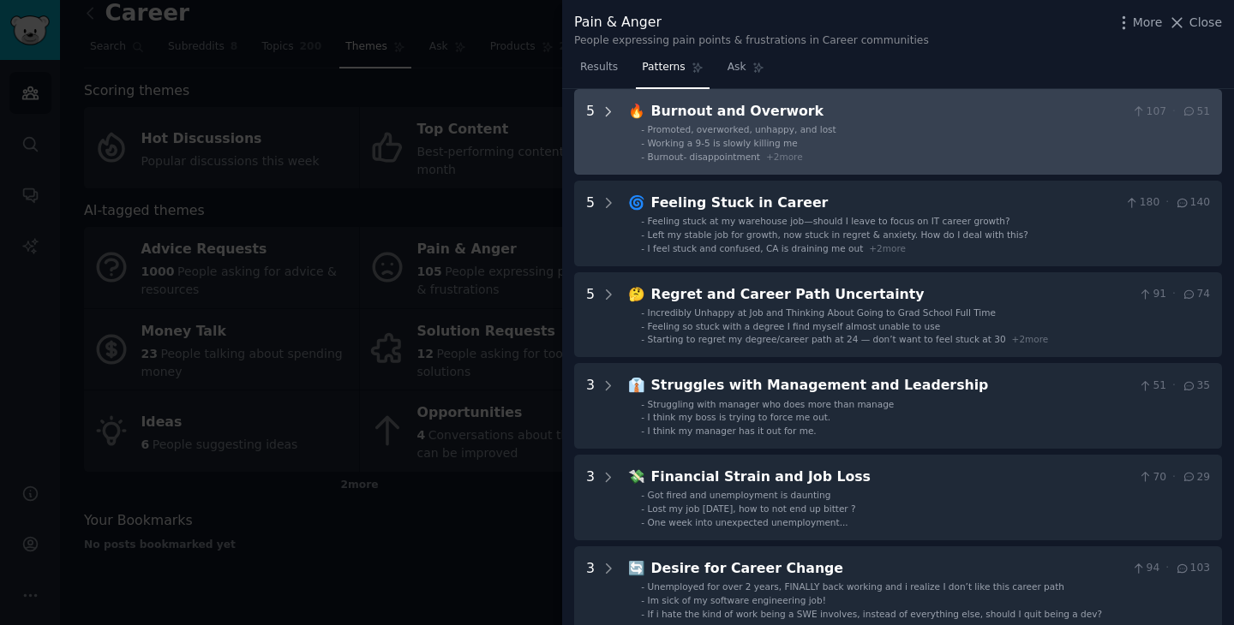
click at [608, 111] on icon at bounding box center [608, 112] width 15 height 15
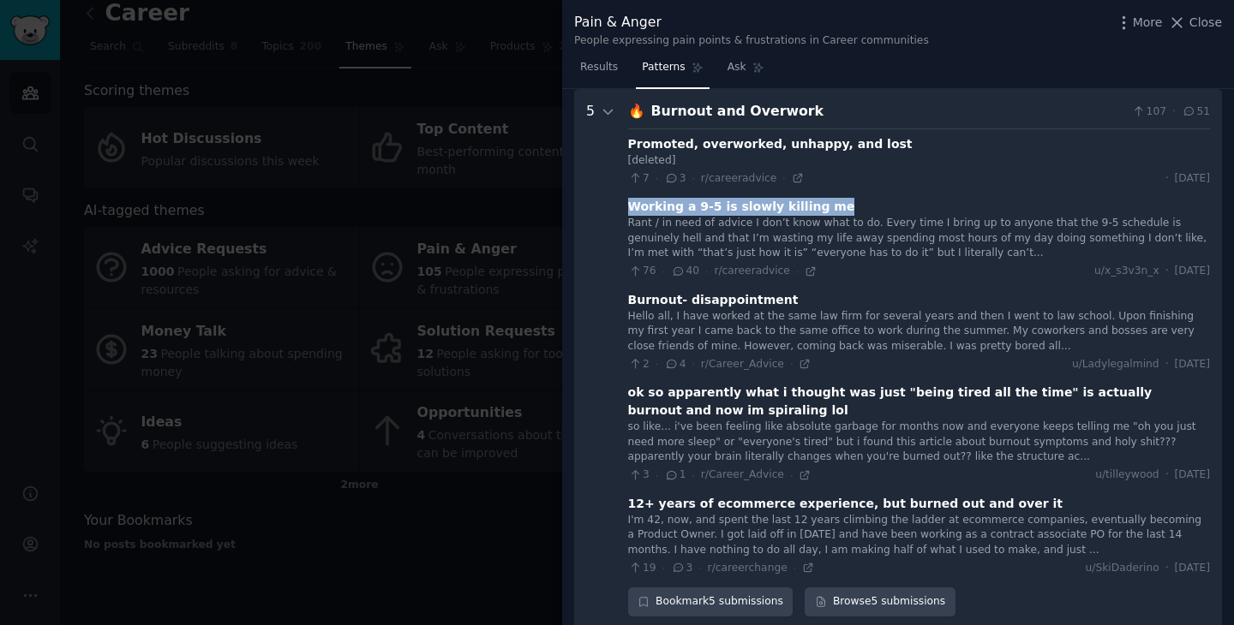
drag, startPoint x: 830, startPoint y: 212, endPoint x: 626, endPoint y: 207, distance: 203.9
click at [626, 207] on Overwork "5 🔥 Burnout and Overwork 107 · 51 Promoted, overworked, unhappy, and lost [dele…" at bounding box center [898, 359] width 648 height 540
copy div "Working a 9-5 is slowly killing me"
click at [806, 274] on icon at bounding box center [810, 272] width 12 height 12
click at [760, 207] on div "Working a 9-5 is slowly killing me" at bounding box center [741, 207] width 227 height 18
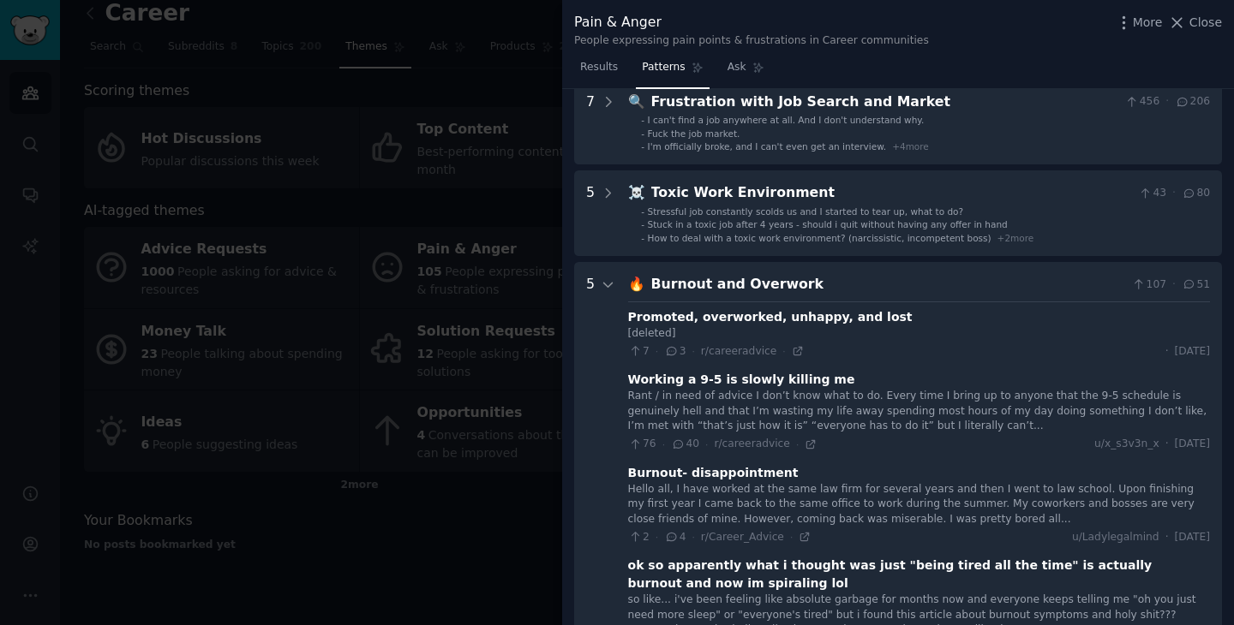
scroll to position [57, 0]
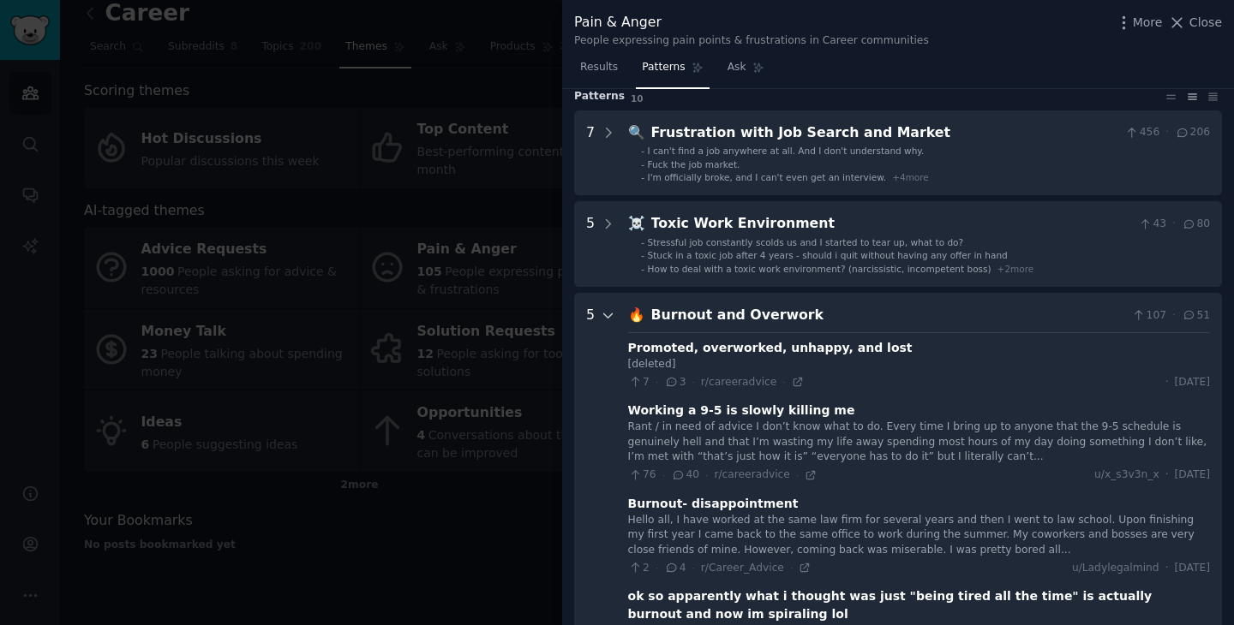
click at [606, 317] on icon at bounding box center [608, 315] width 15 height 15
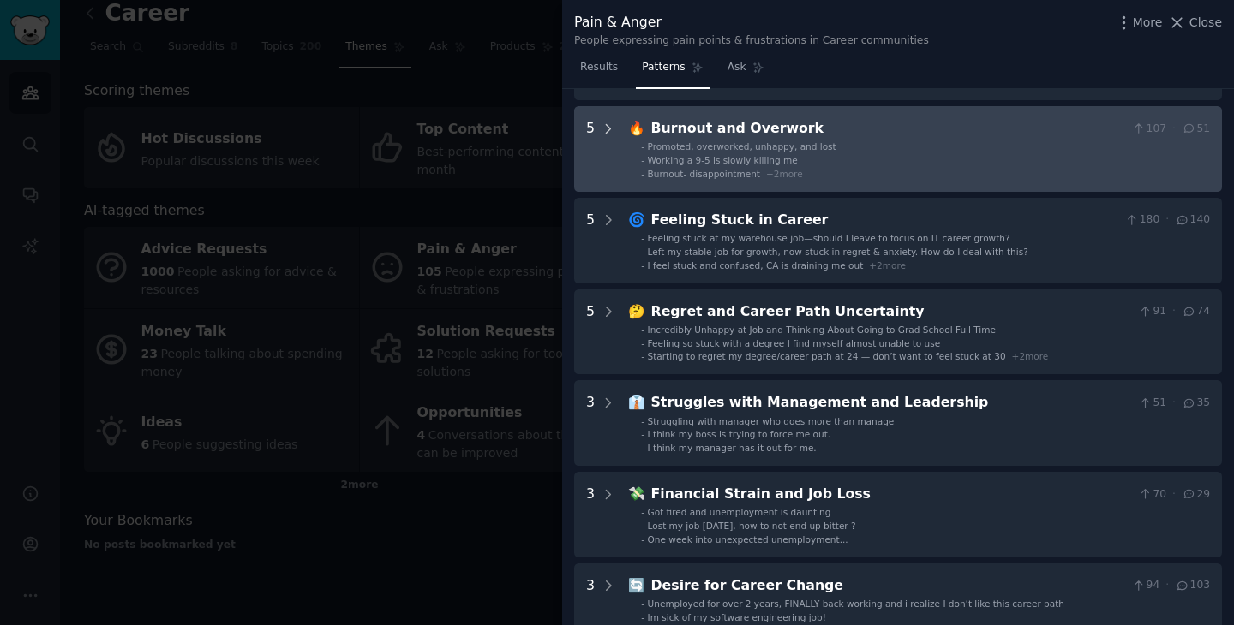
scroll to position [247, 0]
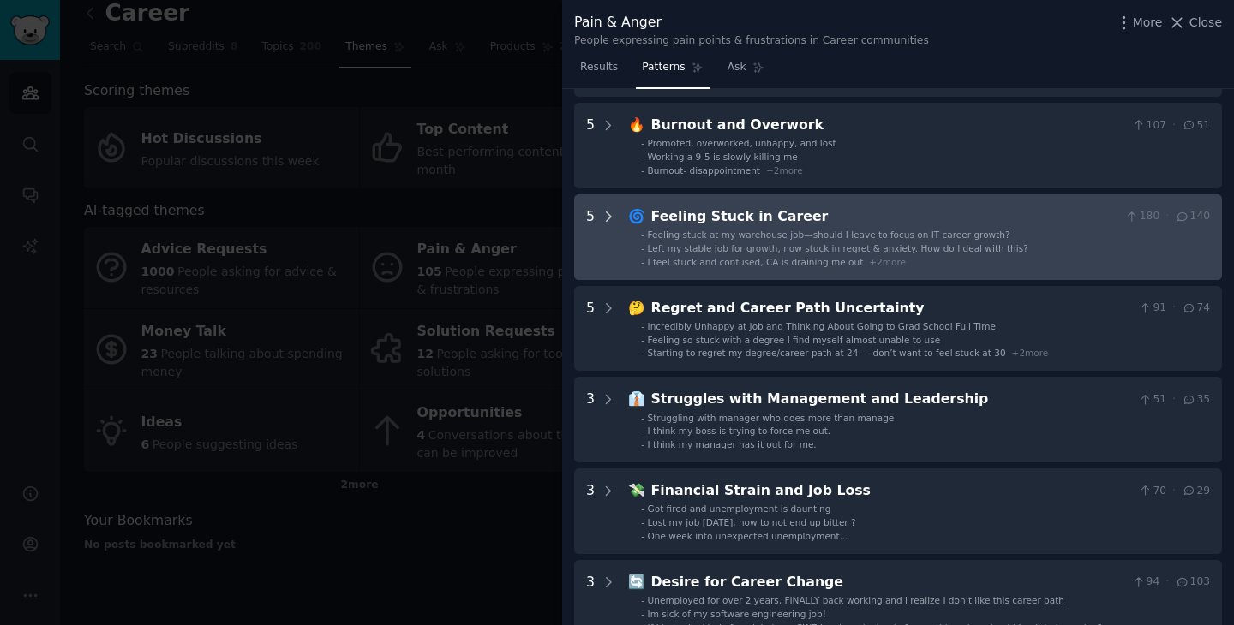
click at [607, 215] on icon at bounding box center [608, 216] width 15 height 15
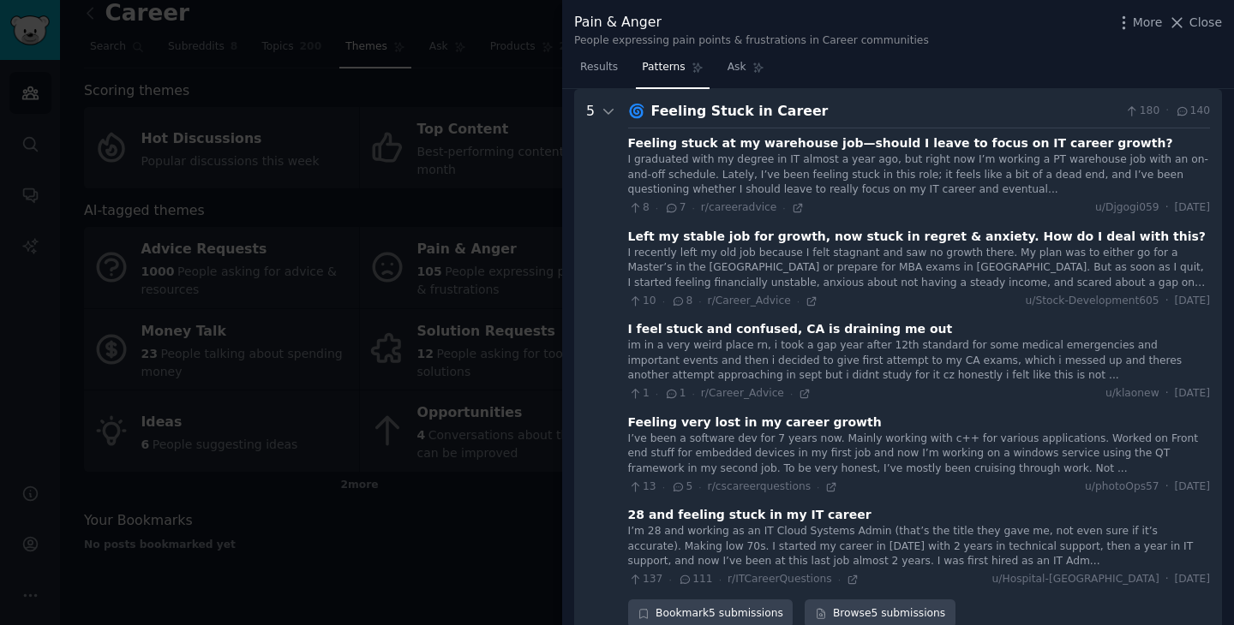
scroll to position [352, 0]
drag, startPoint x: 805, startPoint y: 116, endPoint x: 649, endPoint y: 117, distance: 155.9
click at [651, 117] on div "Feeling Stuck in Career" at bounding box center [885, 111] width 468 height 21
copy div "Feeling Stuck in Career"
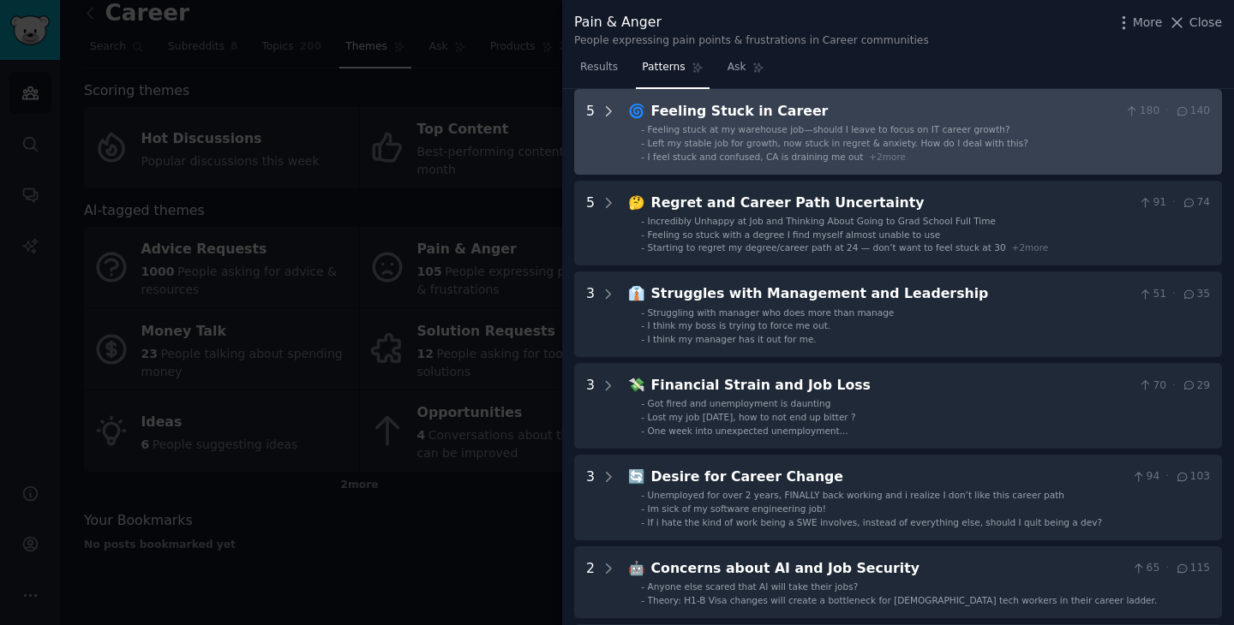
click at [610, 105] on icon at bounding box center [608, 111] width 15 height 15
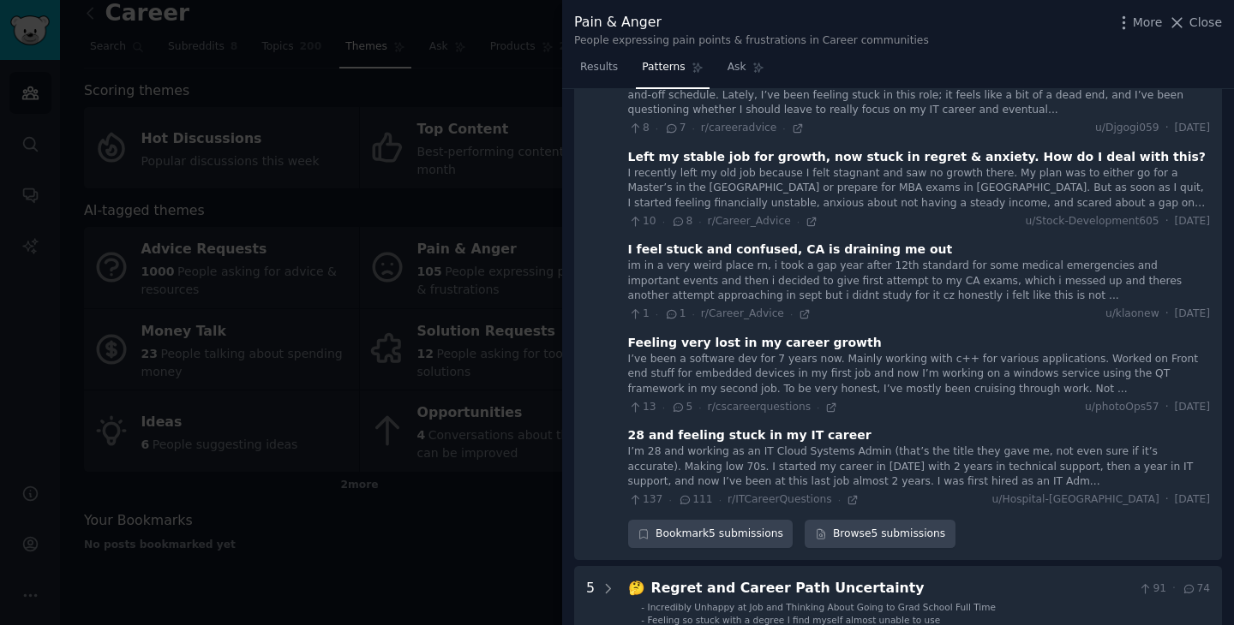
scroll to position [442, 0]
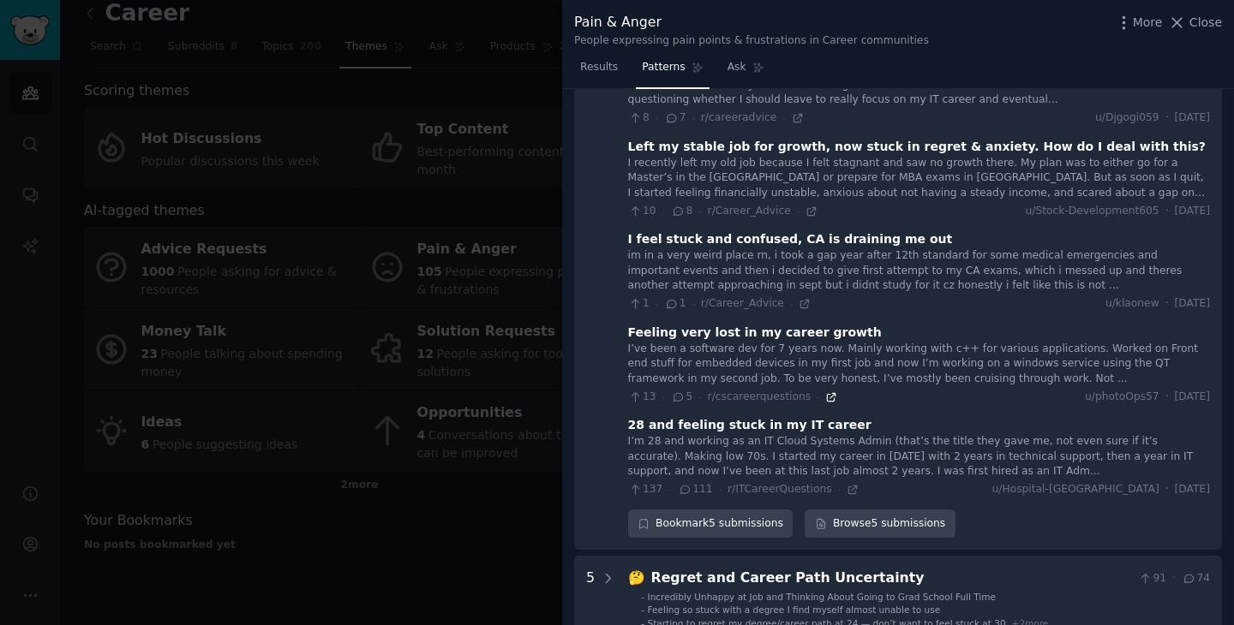
click at [830, 401] on icon at bounding box center [831, 397] width 12 height 12
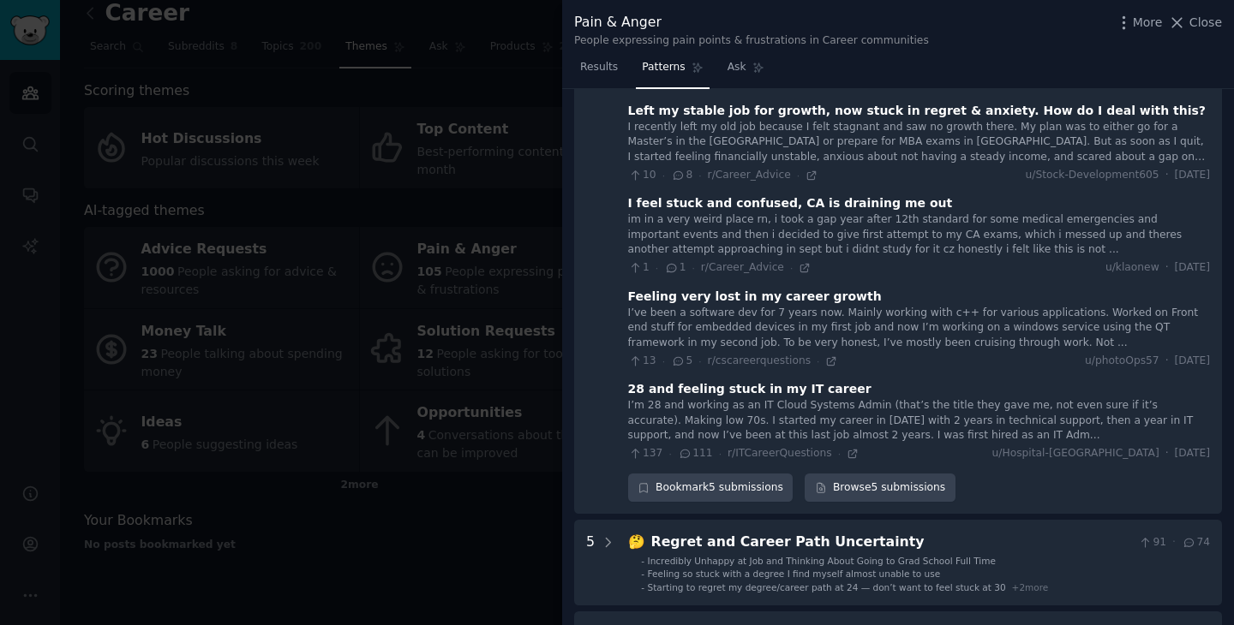
scroll to position [484, 0]
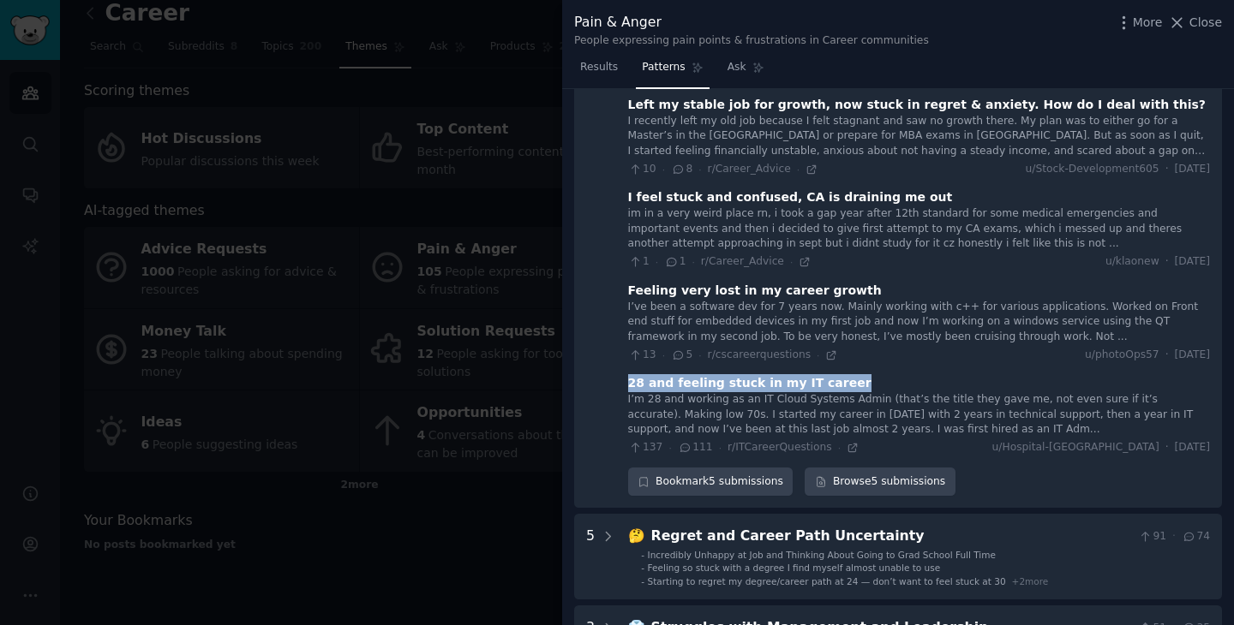
drag, startPoint x: 840, startPoint y: 384, endPoint x: 631, endPoint y: 383, distance: 209.0
click at [631, 383] on div "28 and feeling stuck in my IT career" at bounding box center [919, 383] width 582 height 18
copy div "28 and feeling stuck in my IT career"
click at [848, 446] on icon at bounding box center [852, 448] width 8 height 8
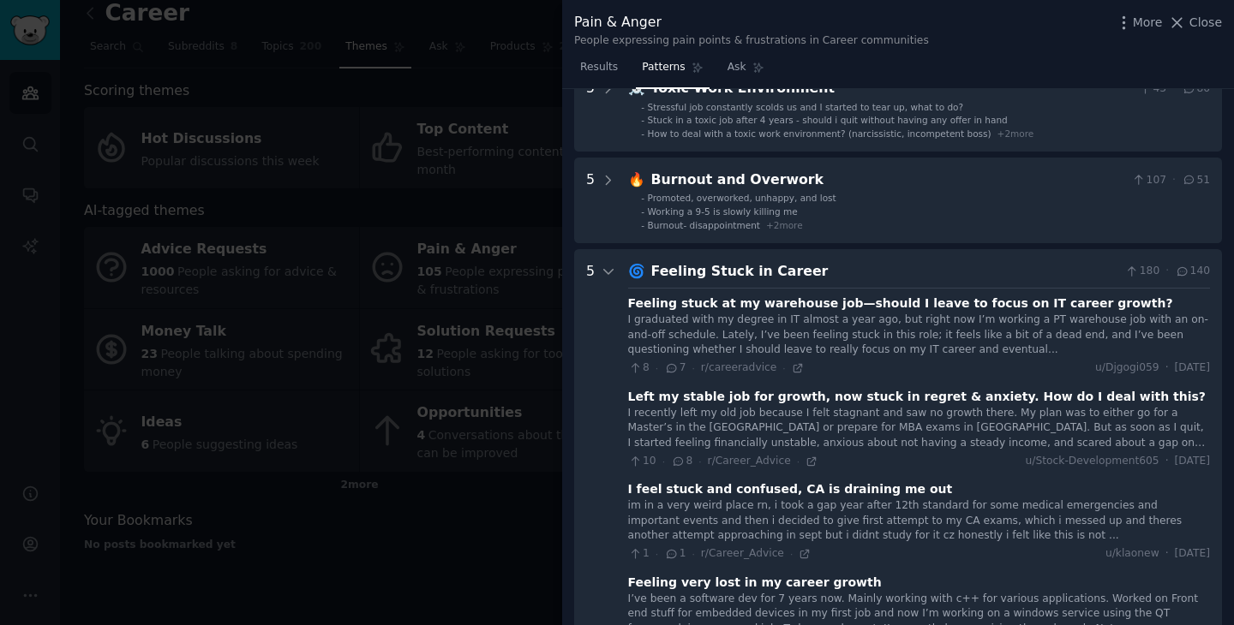
scroll to position [147, 0]
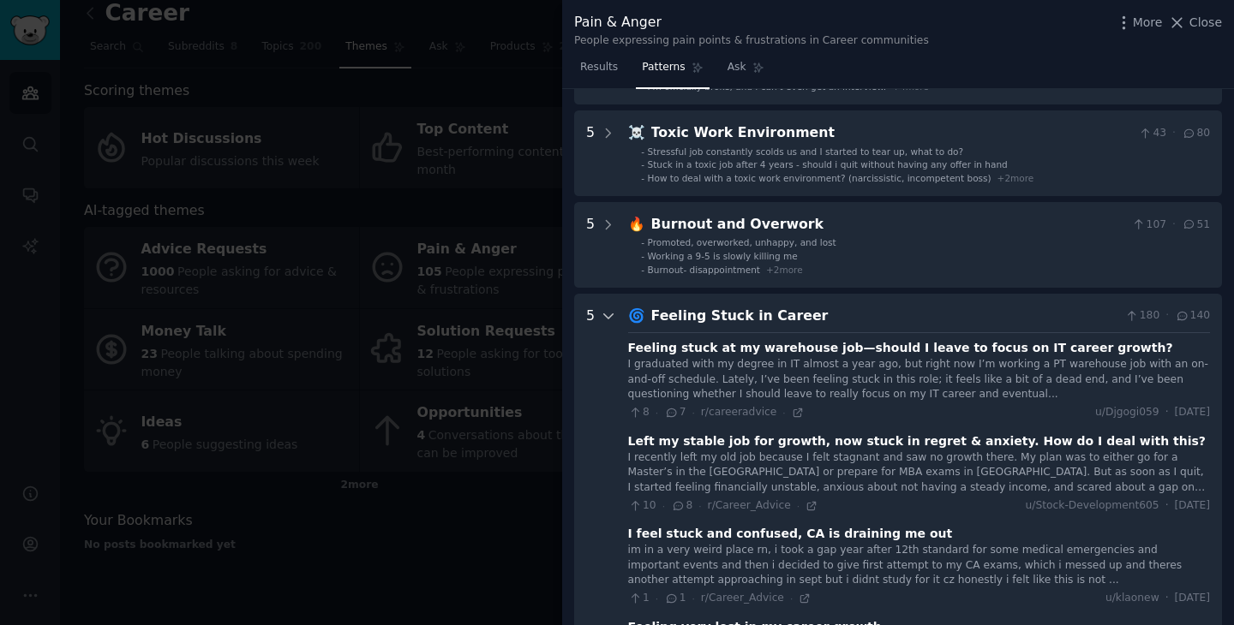
click at [608, 316] on icon at bounding box center [608, 316] width 9 height 4
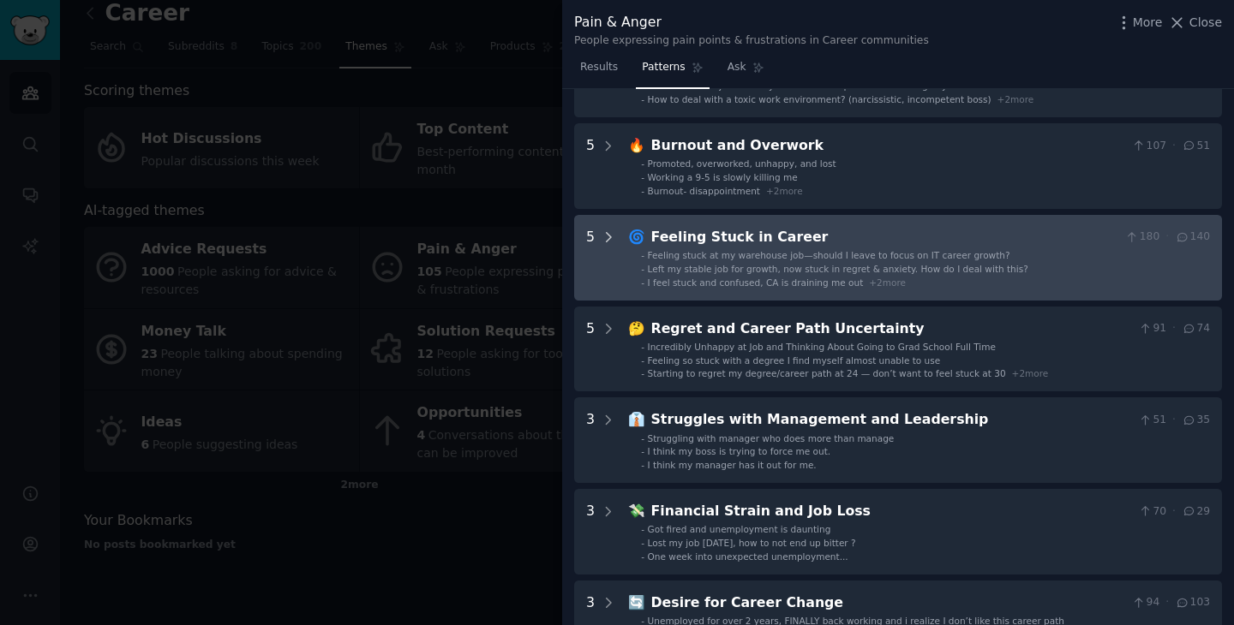
scroll to position [229, 0]
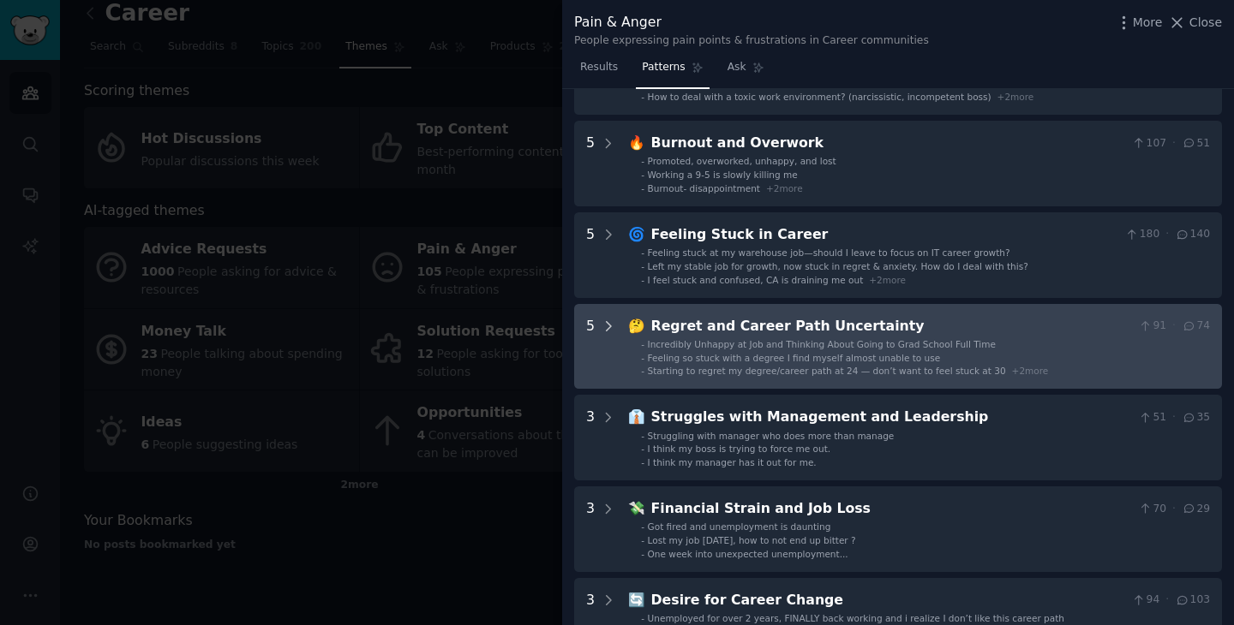
click at [609, 326] on icon at bounding box center [609, 326] width 4 height 9
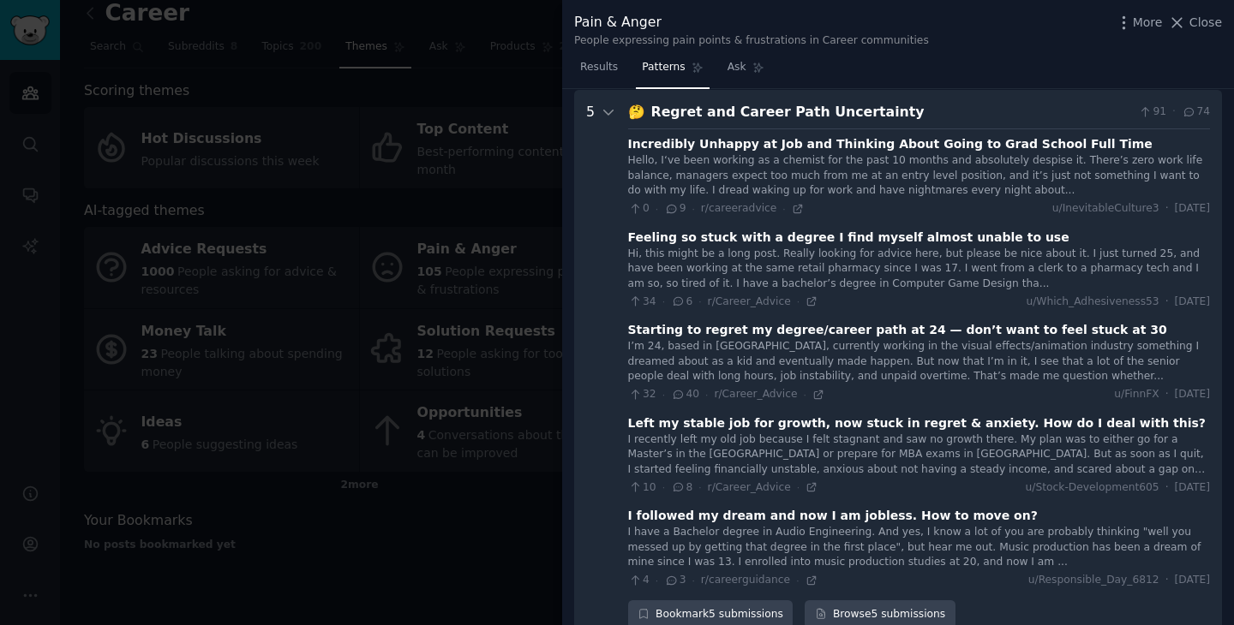
scroll to position [444, 0]
drag, startPoint x: 880, startPoint y: 113, endPoint x: 642, endPoint y: 115, distance: 237.3
click at [642, 115] on div "🤔 Regret and Career Path Uncertainty 91 · 74" at bounding box center [919, 111] width 582 height 21
copy div "🤔 Regret and Career Path Uncertainty"
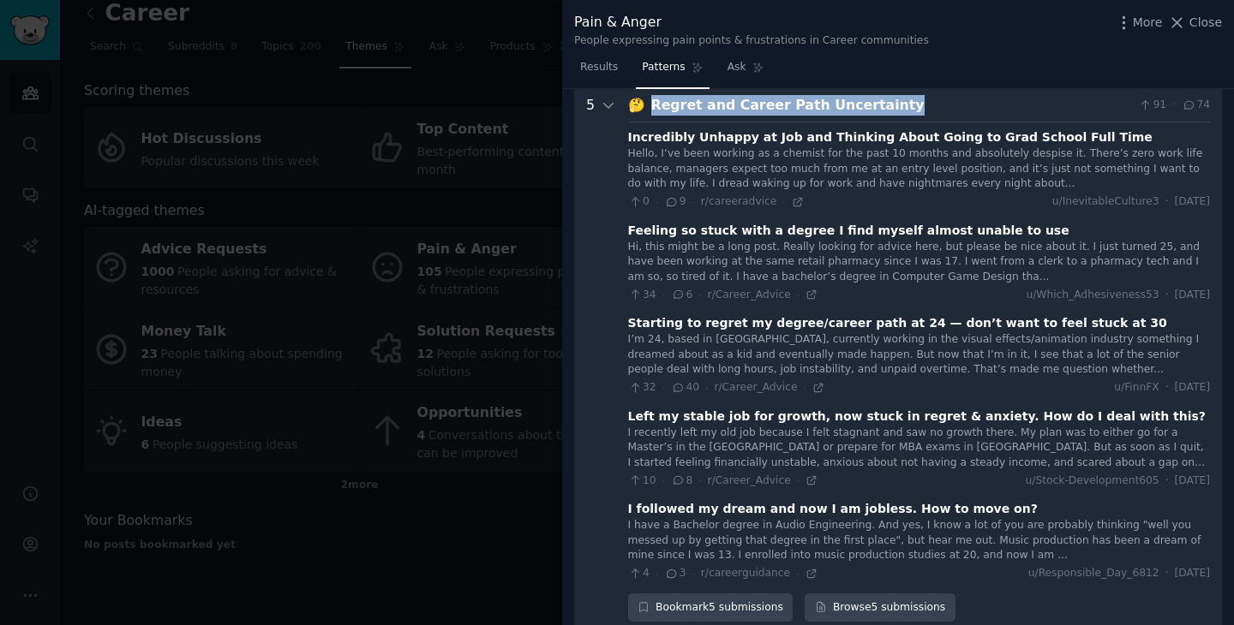
scroll to position [433, 0]
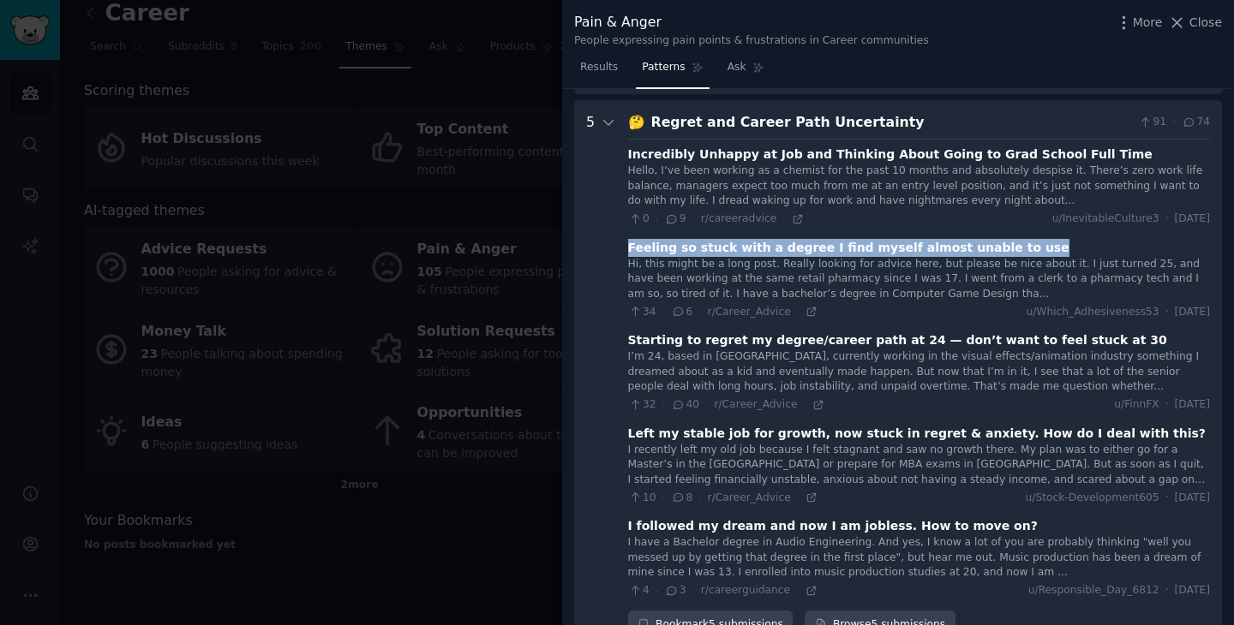
drag, startPoint x: 1002, startPoint y: 248, endPoint x: 624, endPoint y: 248, distance: 378.6
click at [624, 248] on Uncertainty "5 🤔 Regret and Career Path Uncertainty 91 · 74 Incredibly Unhappy at Job and Th…" at bounding box center [898, 376] width 648 height 552
copy div "Feeling so stuck with a degree I find myself almost unable to use"
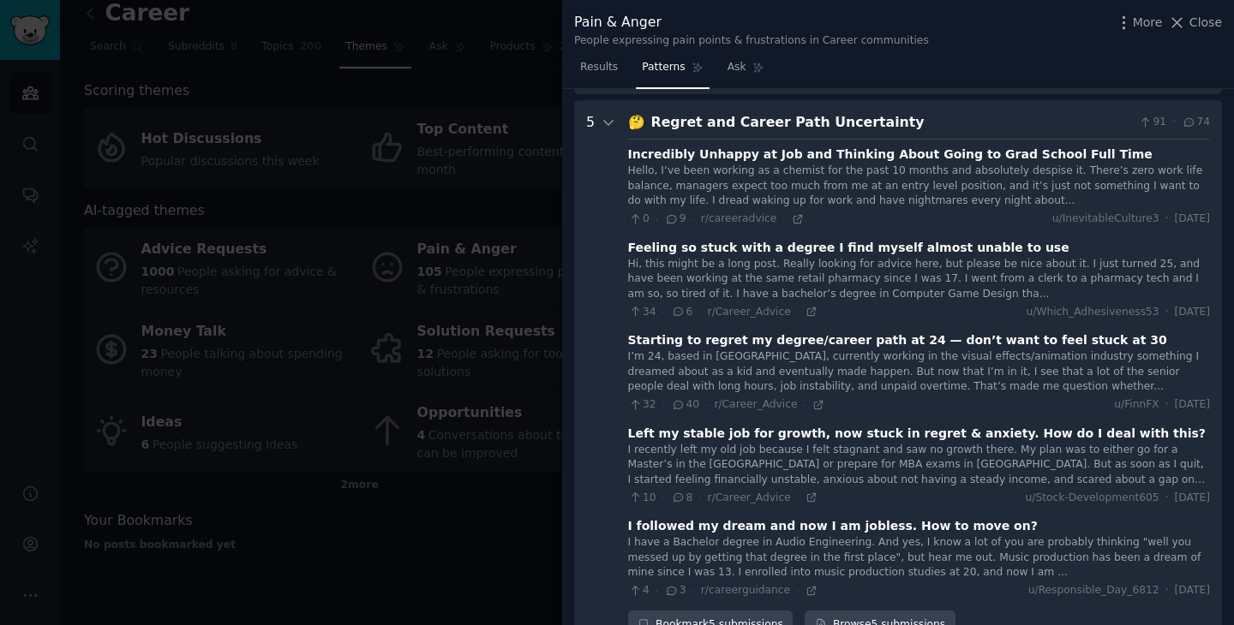
click at [815, 313] on div "34 · 6 · r/Career_Advice · u/Which_Adhesiveness53 · [DATE]" at bounding box center [919, 312] width 582 height 15
click at [809, 313] on icon at bounding box center [811, 312] width 12 height 12
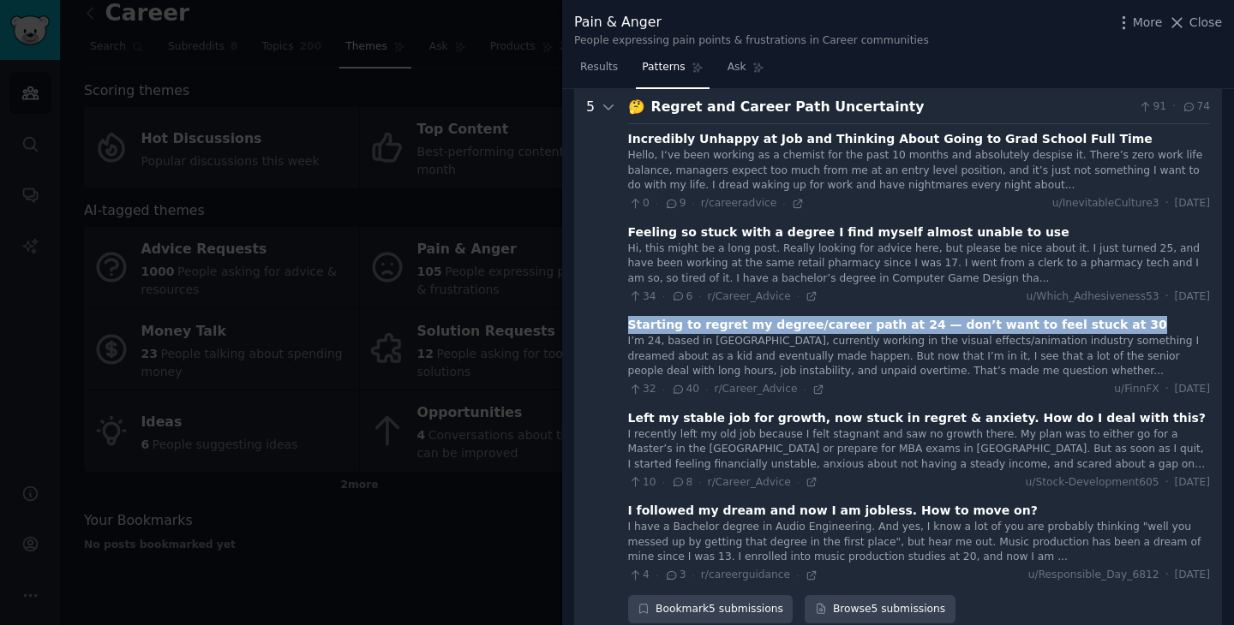
drag, startPoint x: 1085, startPoint y: 326, endPoint x: 629, endPoint y: 323, distance: 456.6
click at [629, 323] on div "Starting to regret my degree/career path at 24 — don’t want to feel stuck at 30" at bounding box center [919, 325] width 582 height 18
click at [819, 393] on icon at bounding box center [818, 390] width 12 height 12
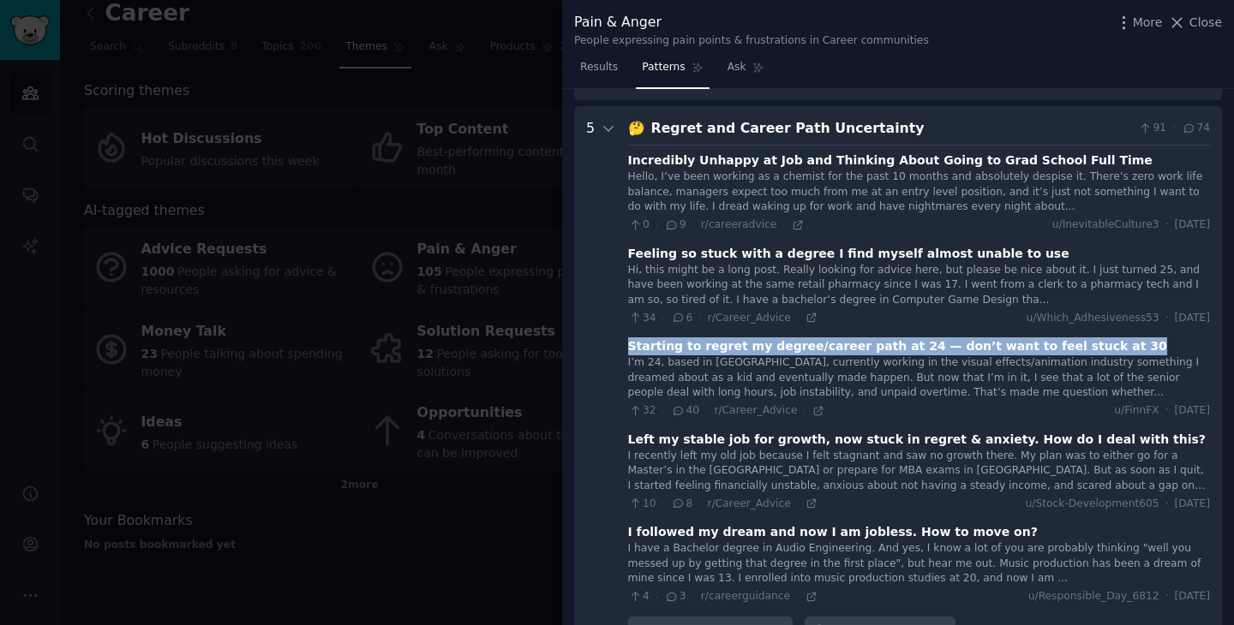
scroll to position [341, 0]
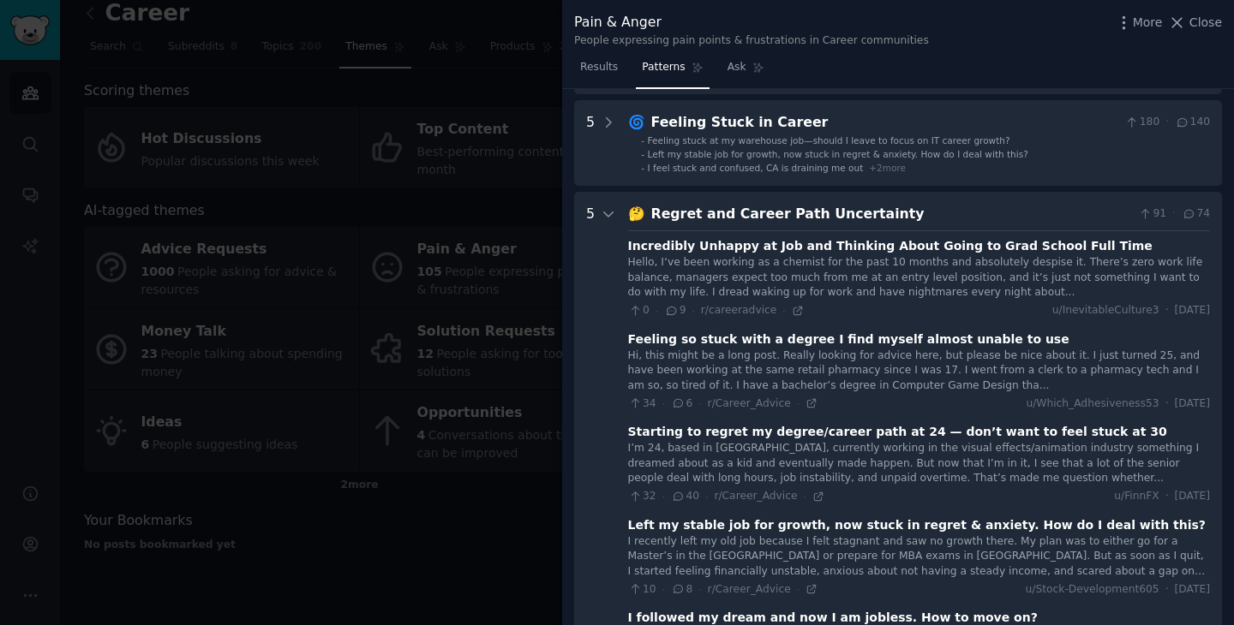
click at [798, 216] on div "Regret and Career Path Uncertainty" at bounding box center [891, 214] width 481 height 21
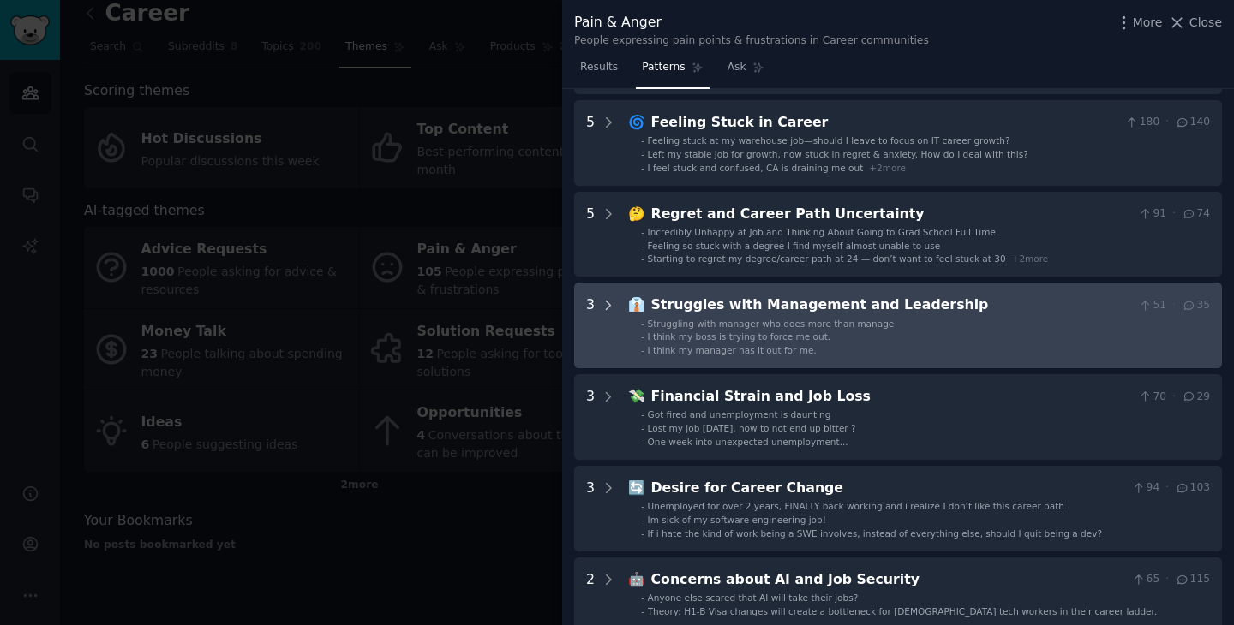
click at [608, 305] on icon at bounding box center [608, 305] width 15 height 15
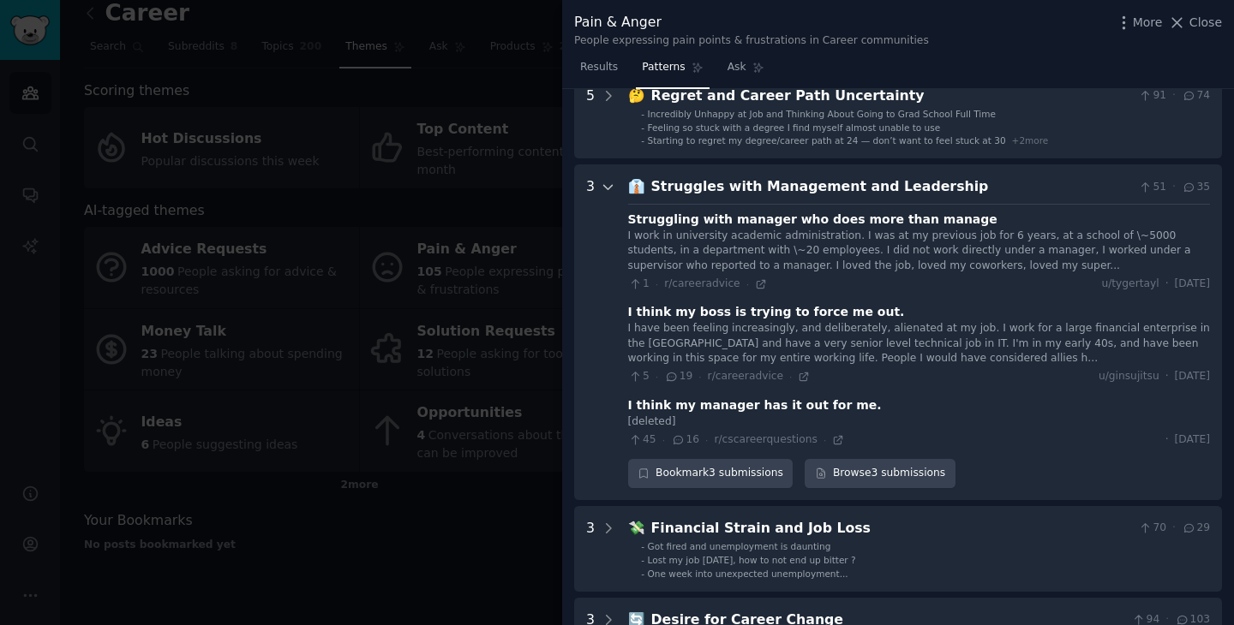
scroll to position [457, 0]
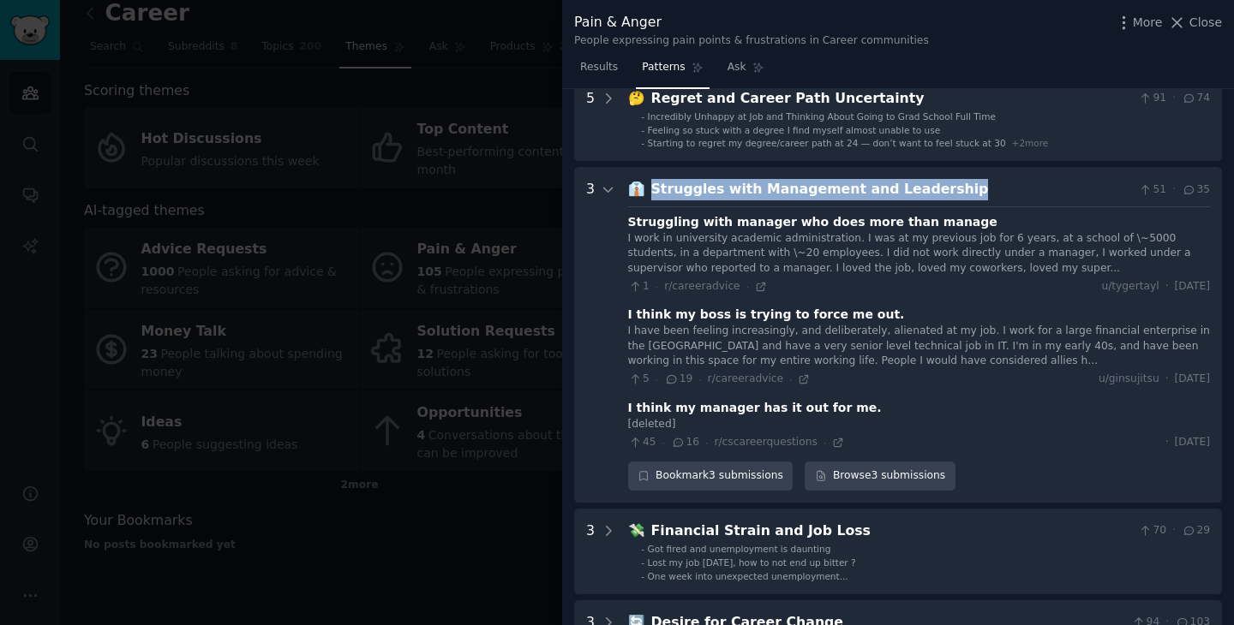
drag, startPoint x: 934, startPoint y: 185, endPoint x: 649, endPoint y: 194, distance: 284.5
click at [651, 194] on div "Struggles with Management and Leadership" at bounding box center [891, 189] width 481 height 21
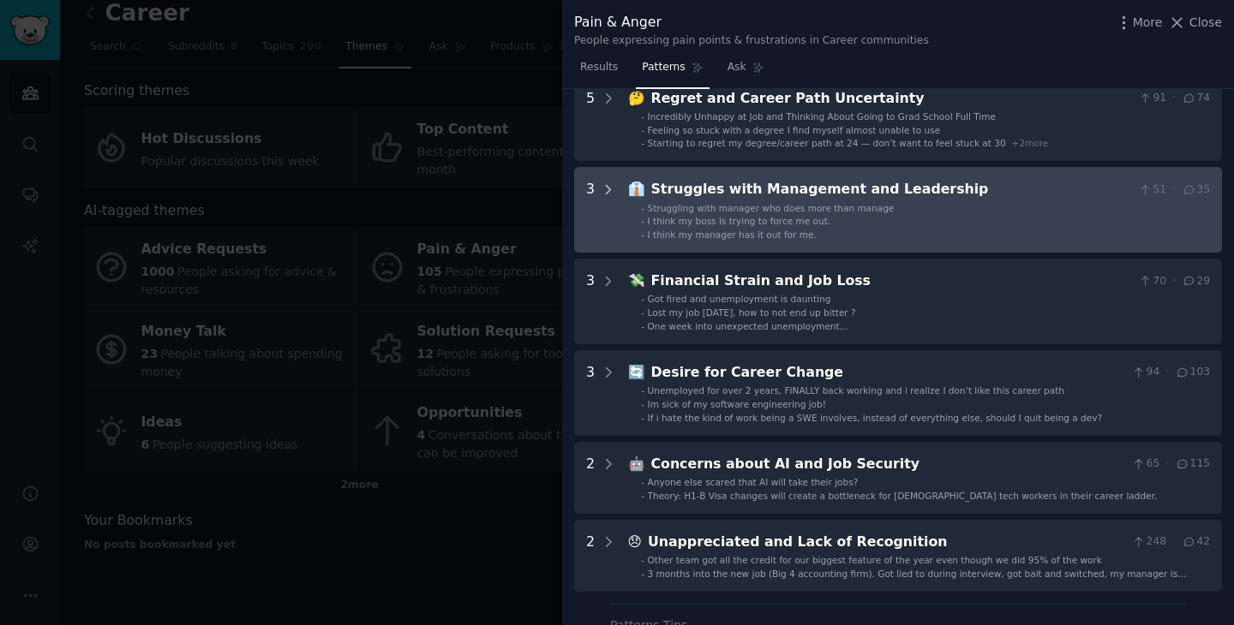
click at [607, 190] on icon at bounding box center [608, 189] width 15 height 15
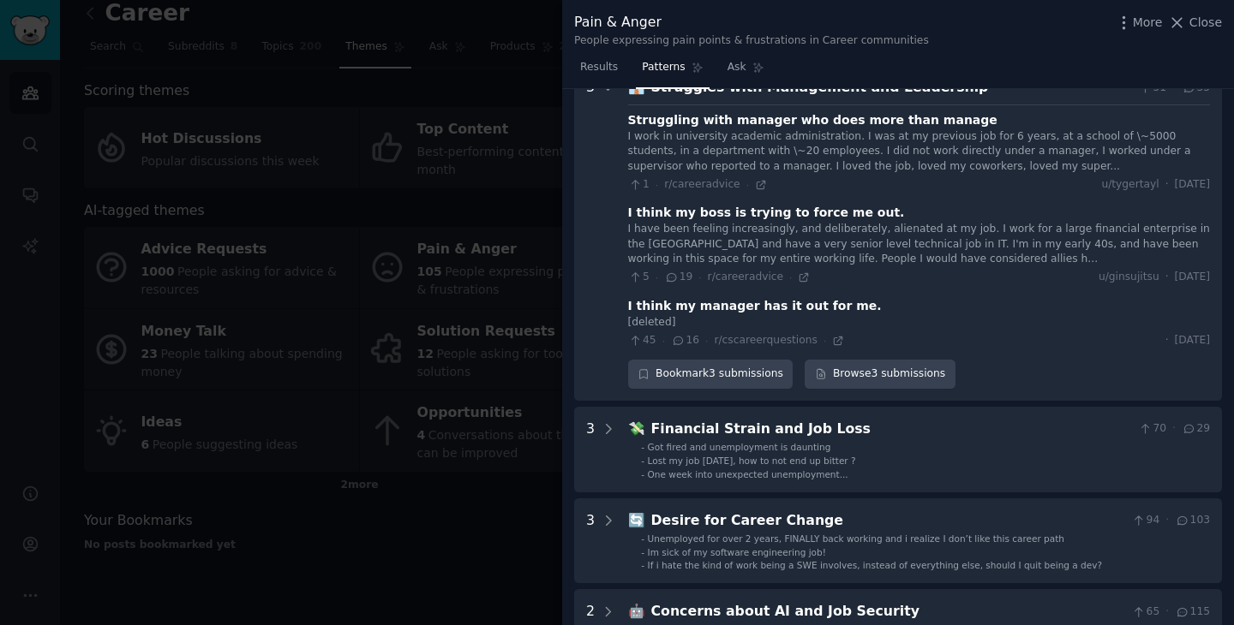
scroll to position [547, 0]
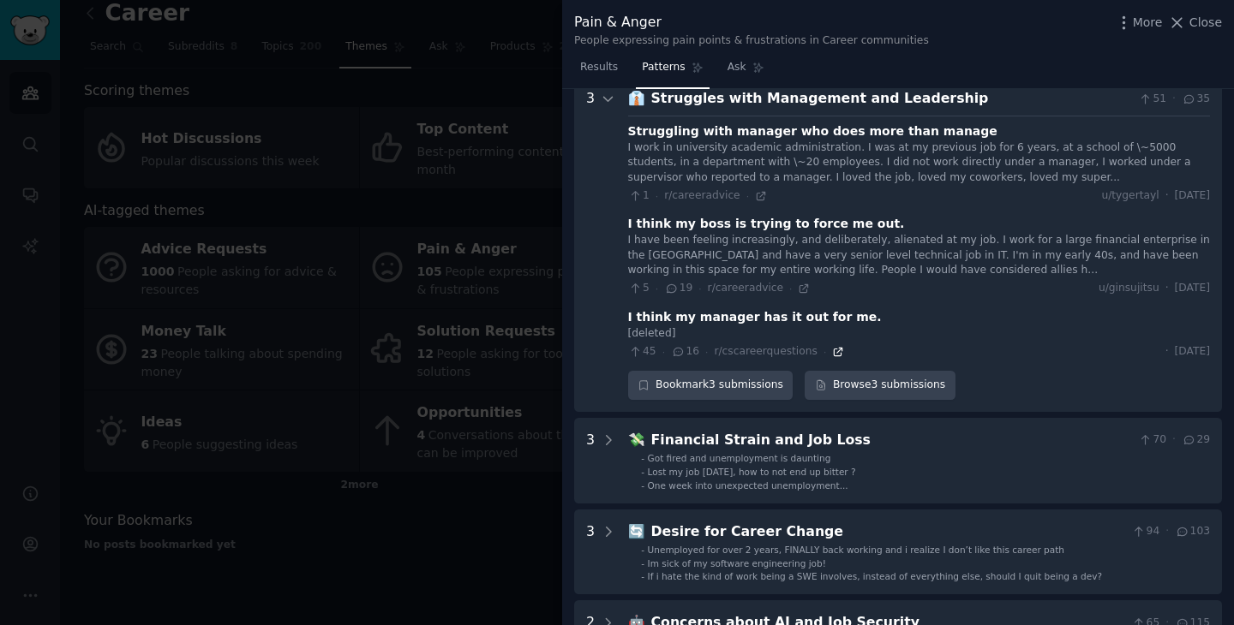
click at [834, 348] on icon at bounding box center [838, 352] width 12 height 12
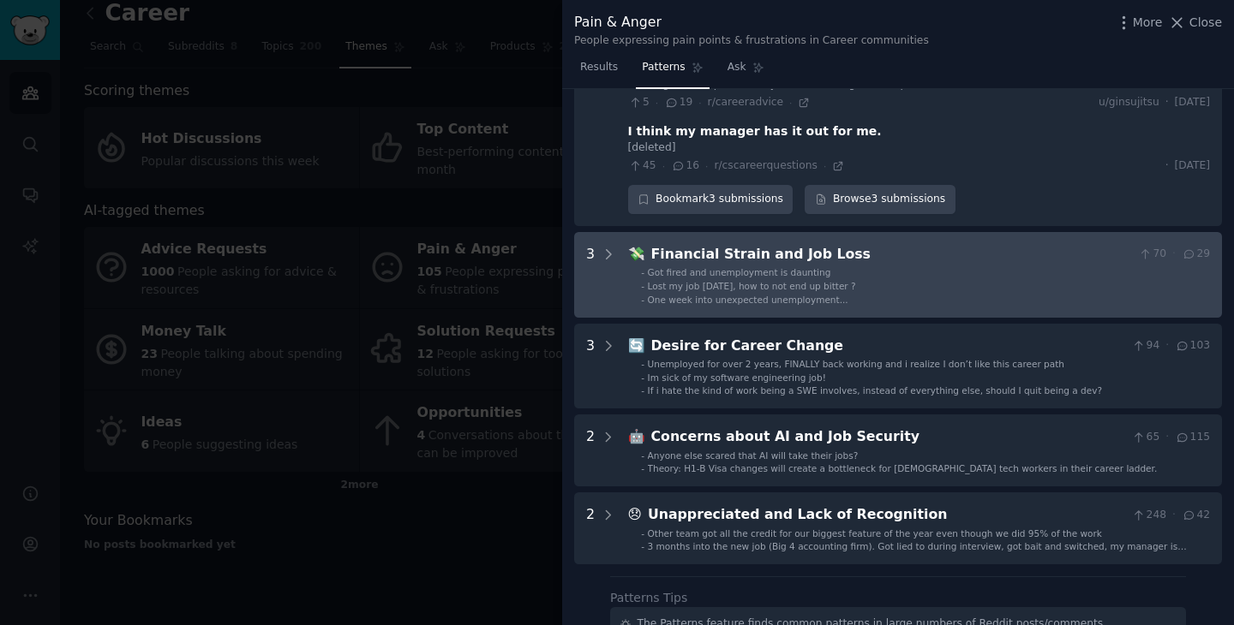
scroll to position [738, 0]
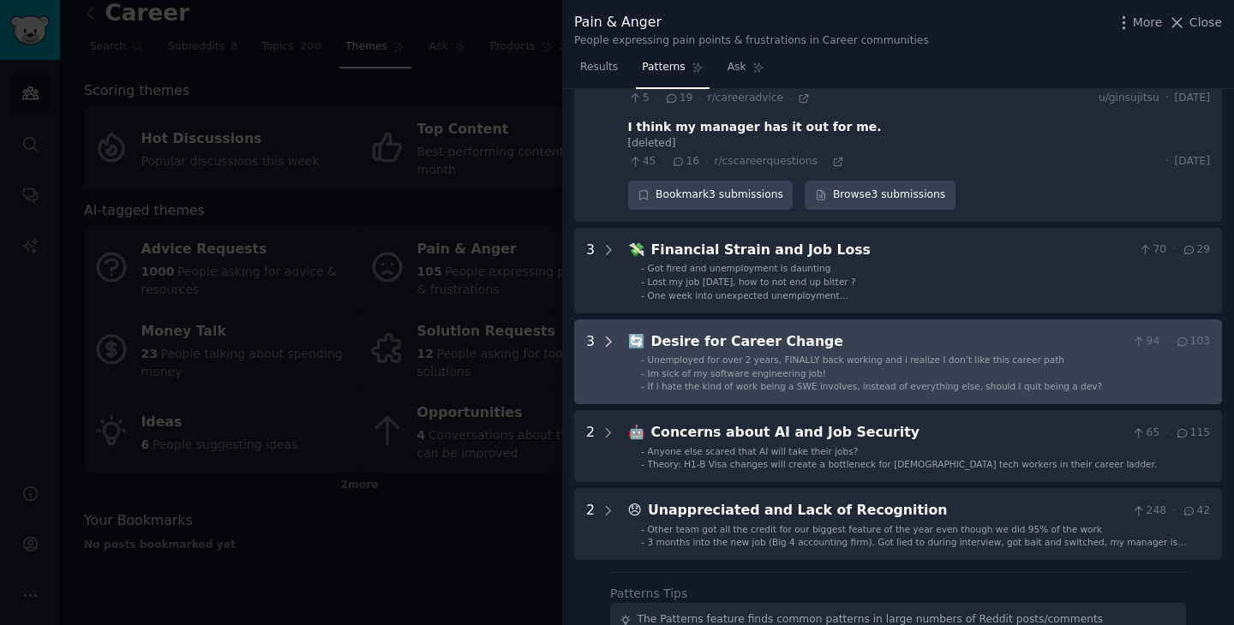
click at [611, 344] on icon at bounding box center [608, 341] width 15 height 15
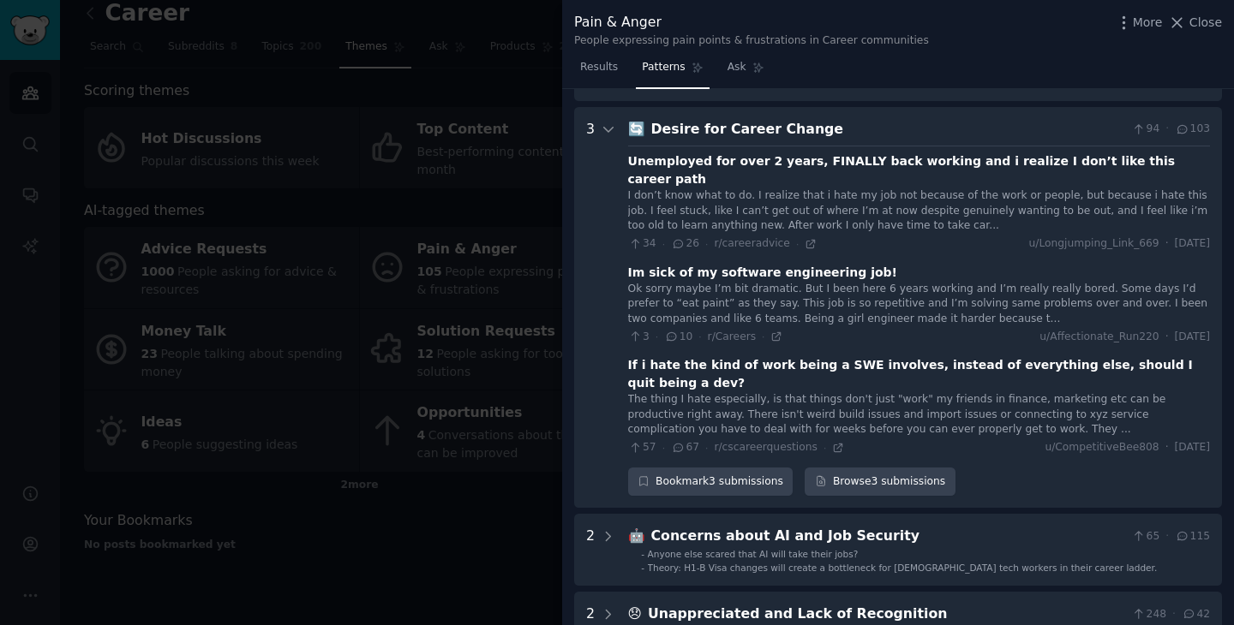
scroll to position [968, 0]
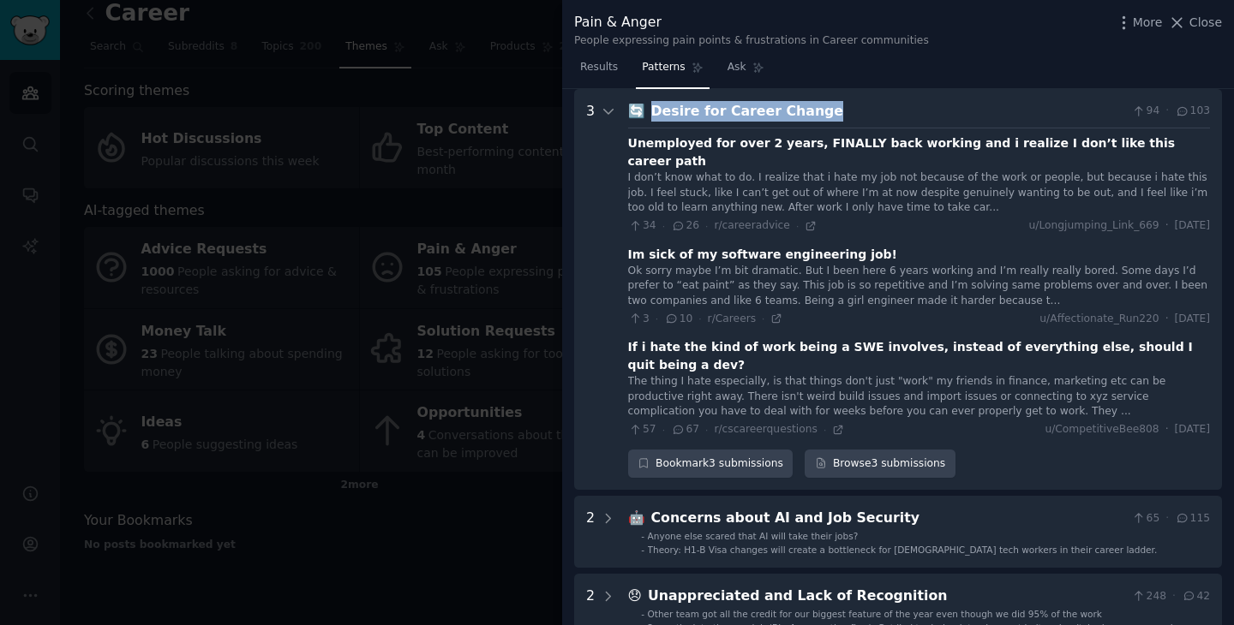
drag, startPoint x: 810, startPoint y: 109, endPoint x: 647, endPoint y: 111, distance: 163.6
click at [651, 111] on div "Desire for Career Change" at bounding box center [888, 111] width 475 height 21
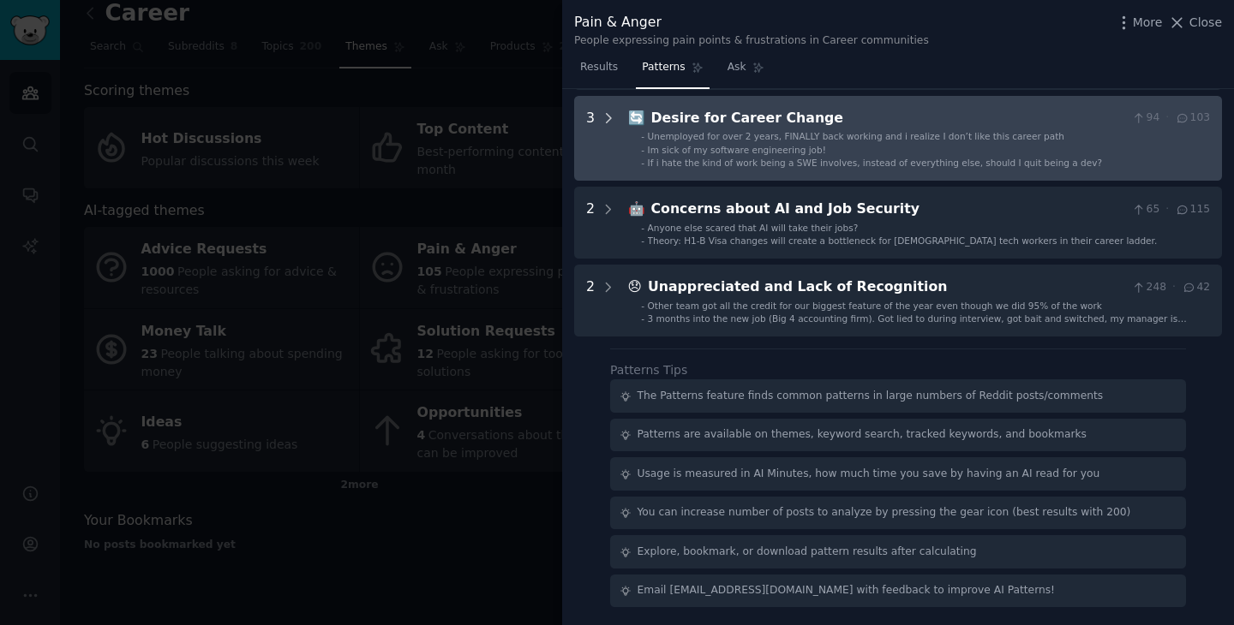
click at [609, 113] on icon at bounding box center [608, 118] width 15 height 15
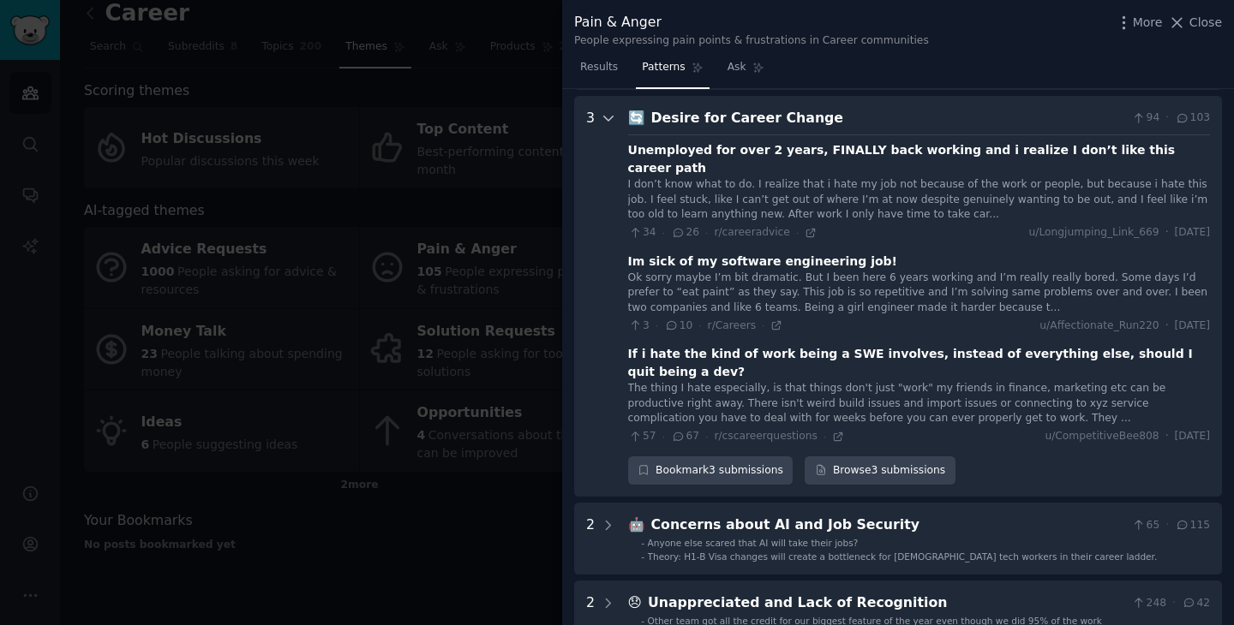
scroll to position [968, 0]
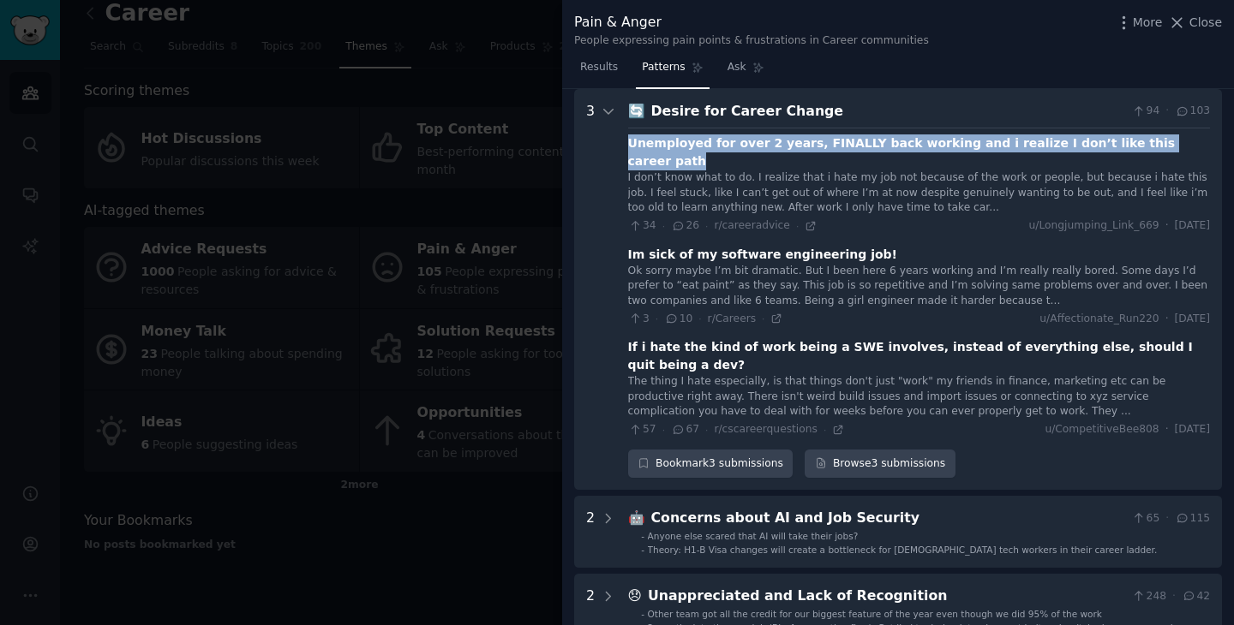
drag, startPoint x: 1164, startPoint y: 146, endPoint x: 628, endPoint y: 138, distance: 536.3
click at [628, 138] on div "Unemployed for over 2 years, FINALLY back working and i realize I don’t like th…" at bounding box center [919, 152] width 582 height 36
click at [805, 220] on icon at bounding box center [810, 226] width 12 height 12
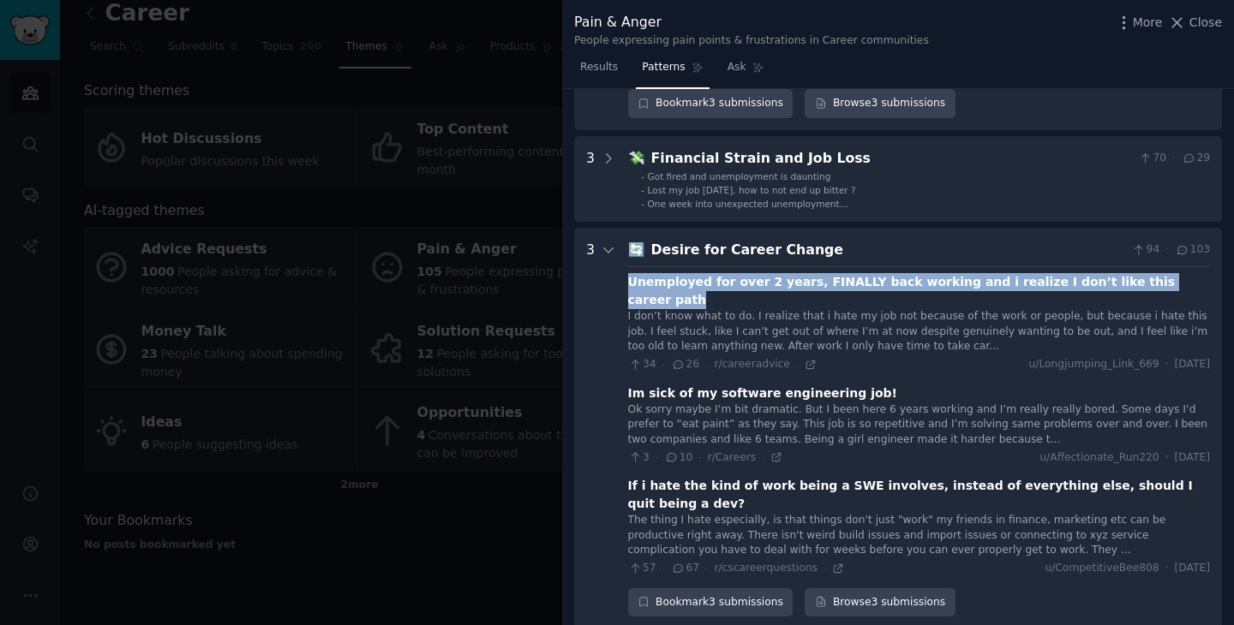
scroll to position [812, 0]
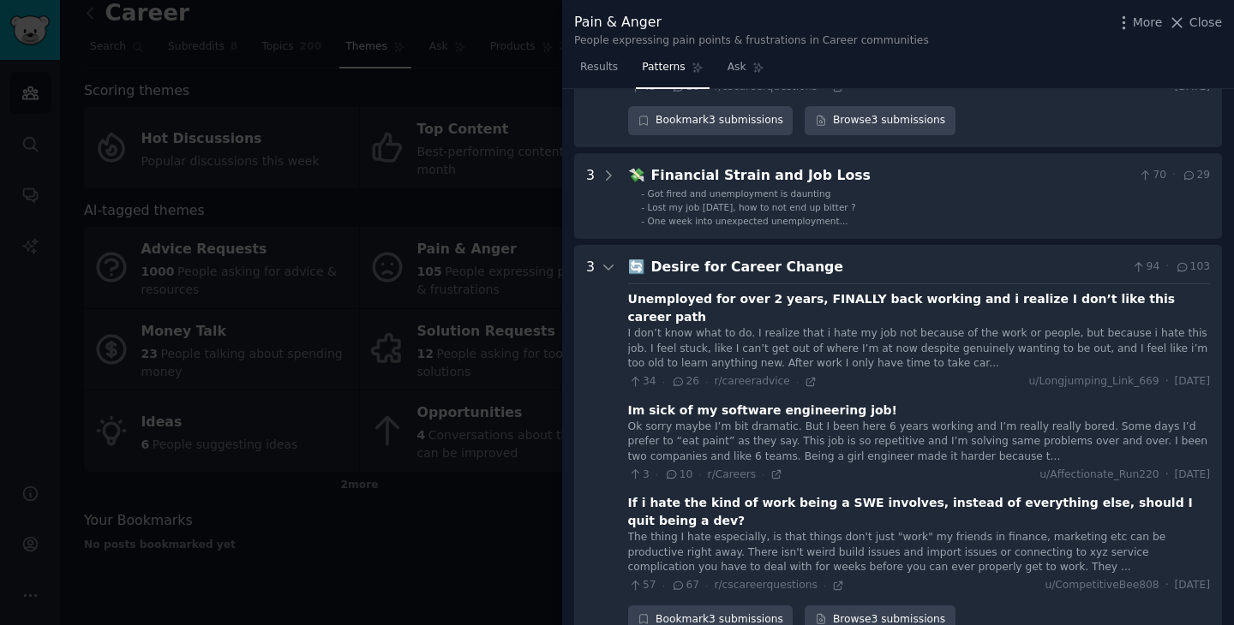
click at [819, 259] on div "Desire for Career Change" at bounding box center [888, 267] width 475 height 21
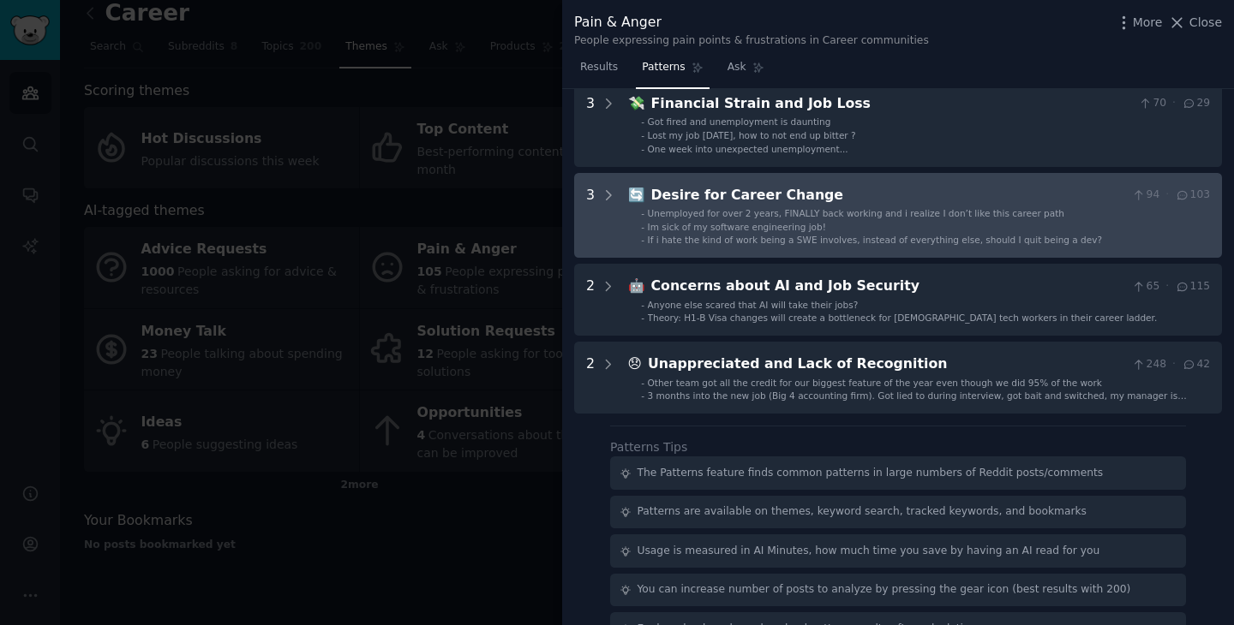
scroll to position [888, 0]
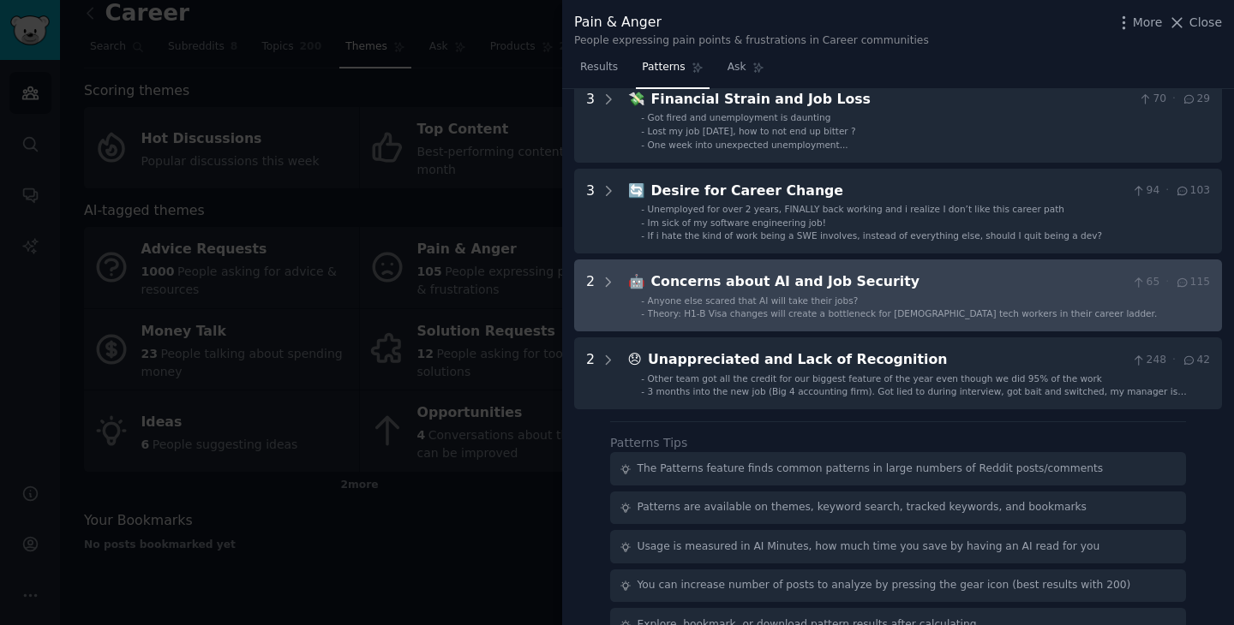
click at [809, 288] on div "Concerns about AI and Job Security" at bounding box center [888, 282] width 475 height 21
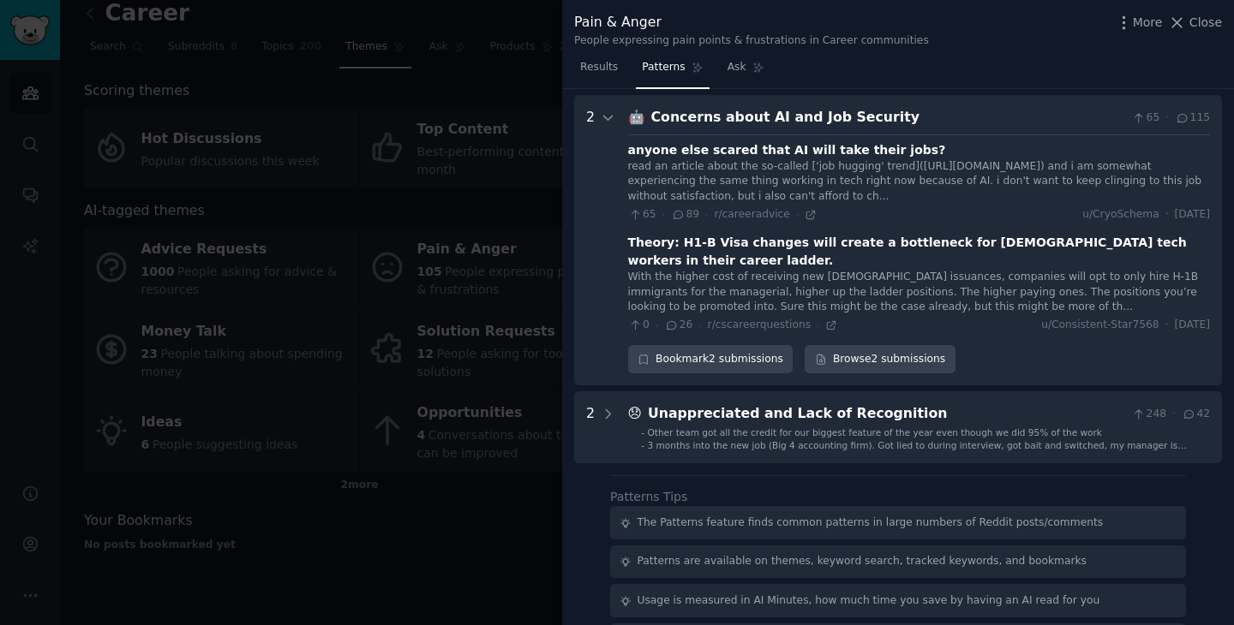
scroll to position [1060, 0]
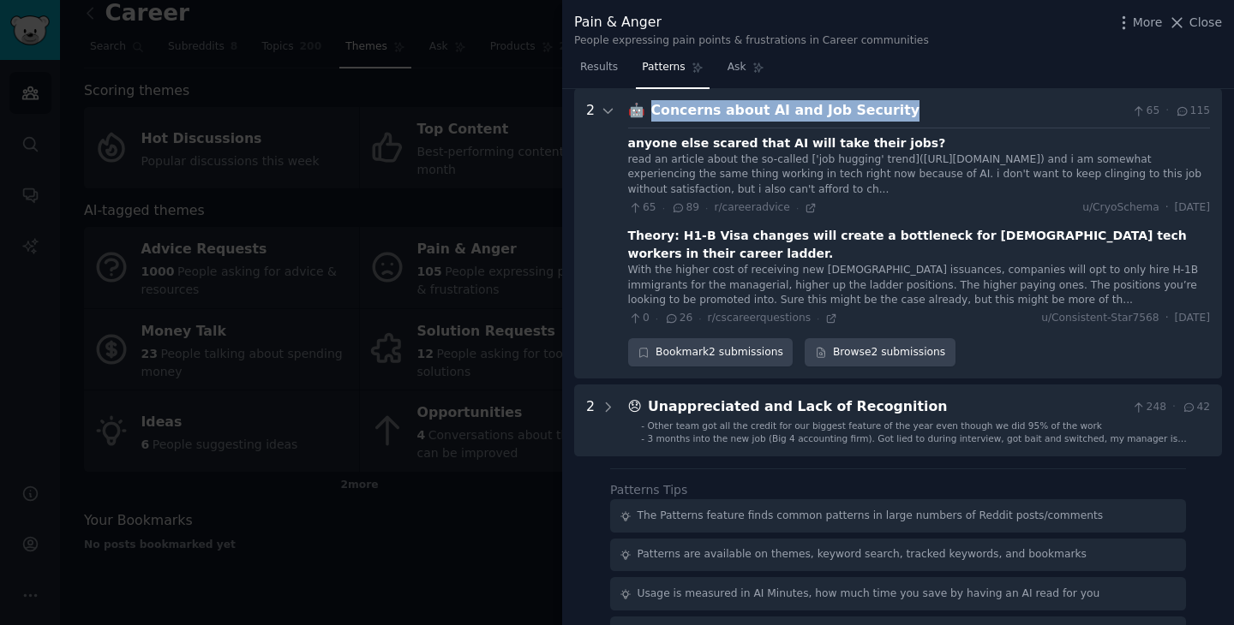
drag, startPoint x: 884, startPoint y: 117, endPoint x: 638, endPoint y: 119, distance: 245.9
click at [638, 119] on div "🤖 Concerns about AI and Job Security 65 · 115" at bounding box center [919, 110] width 582 height 21
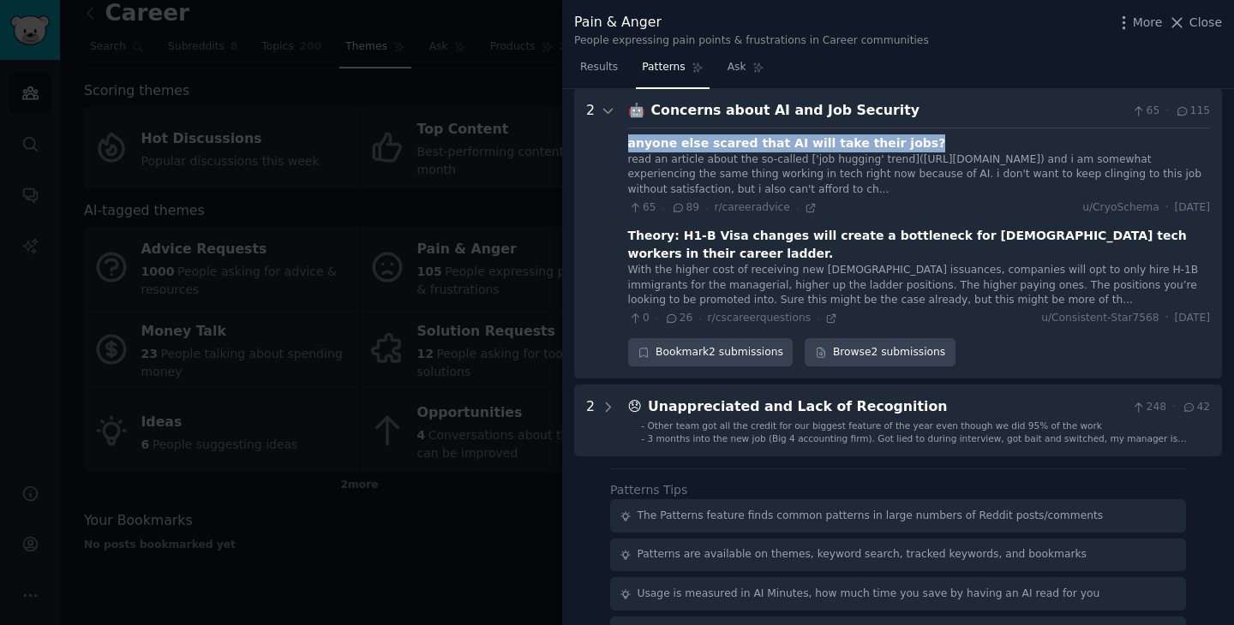
drag, startPoint x: 908, startPoint y: 141, endPoint x: 626, endPoint y: 149, distance: 281.9
click at [628, 149] on div "anyone else scared that AI will take their jobs?" at bounding box center [919, 143] width 582 height 18
click at [806, 204] on icon at bounding box center [810, 208] width 12 height 12
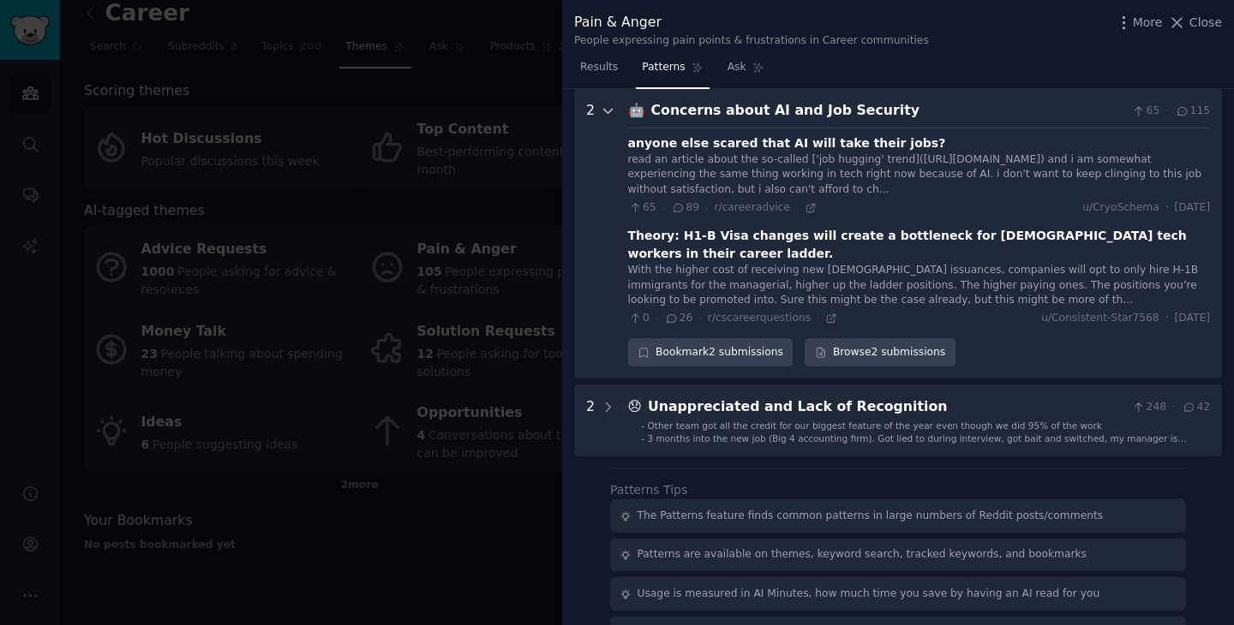
click at [603, 117] on icon at bounding box center [608, 111] width 15 height 15
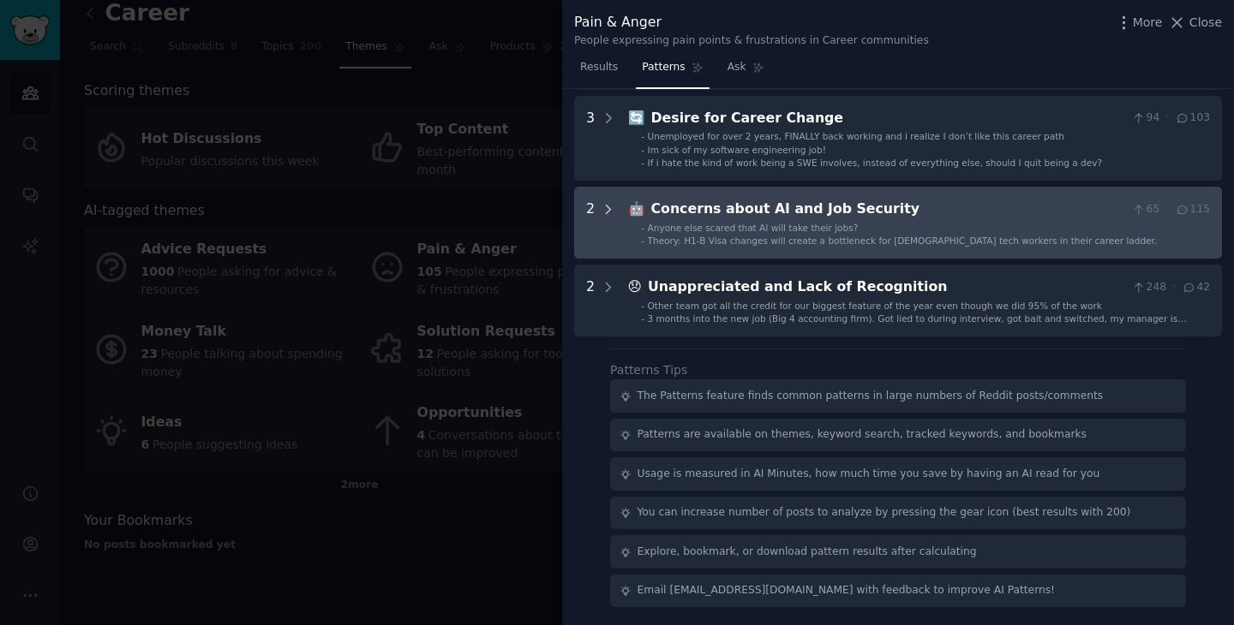
scroll to position [961, 0]
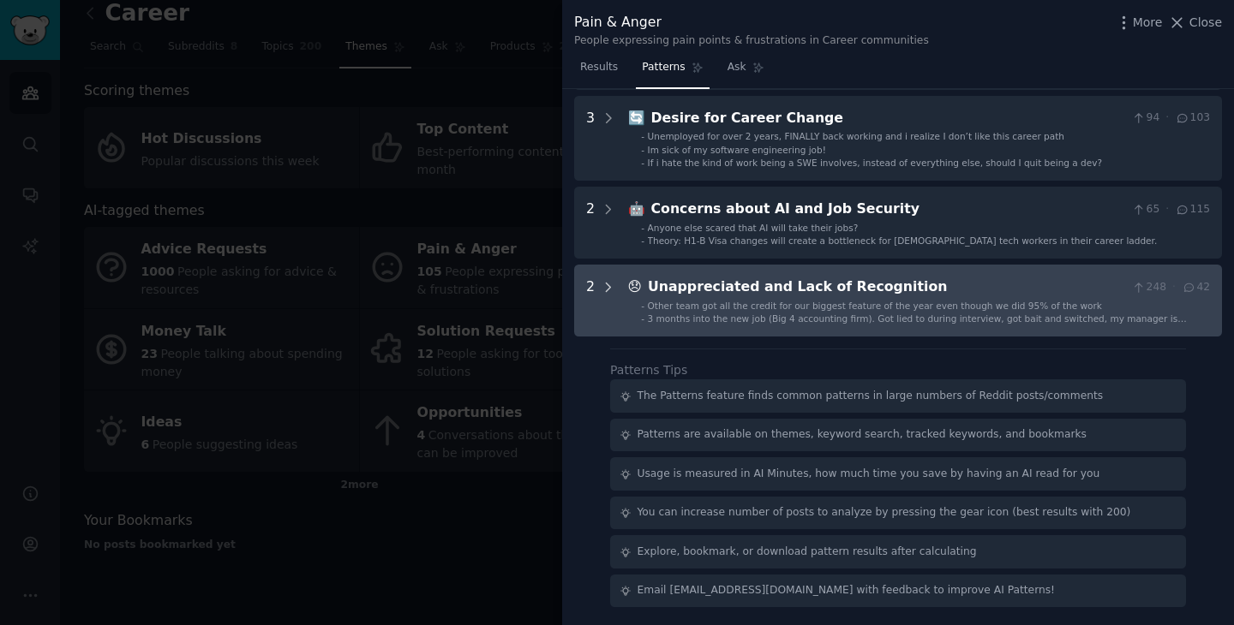
click at [607, 286] on icon at bounding box center [608, 287] width 15 height 15
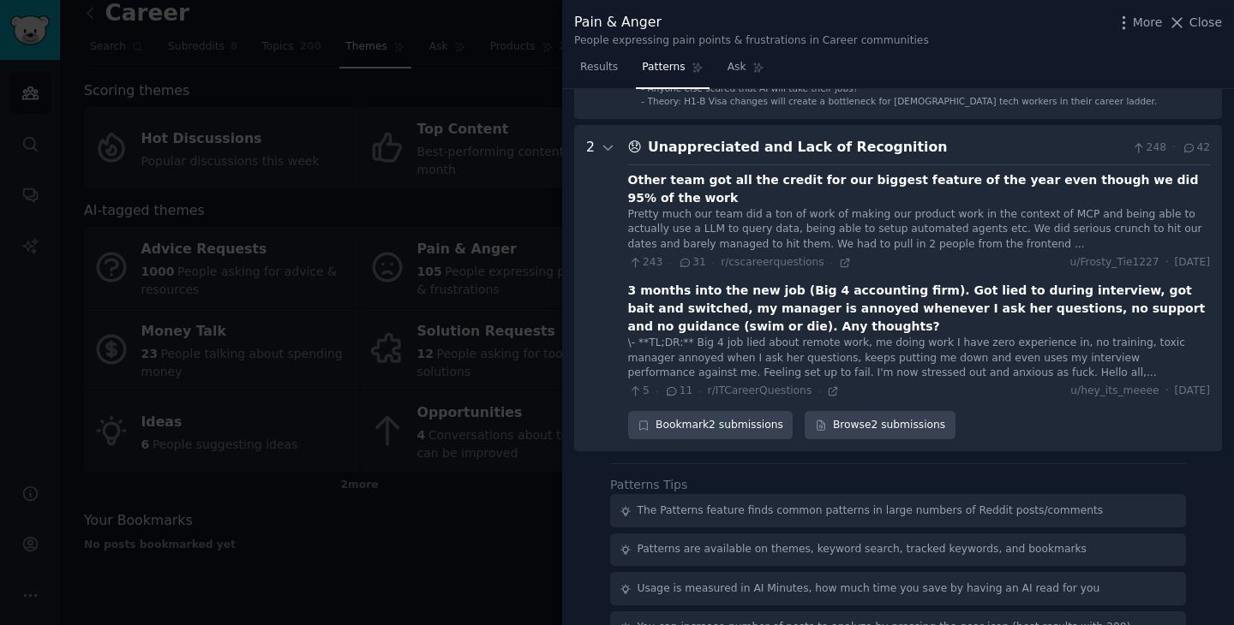
scroll to position [1103, 0]
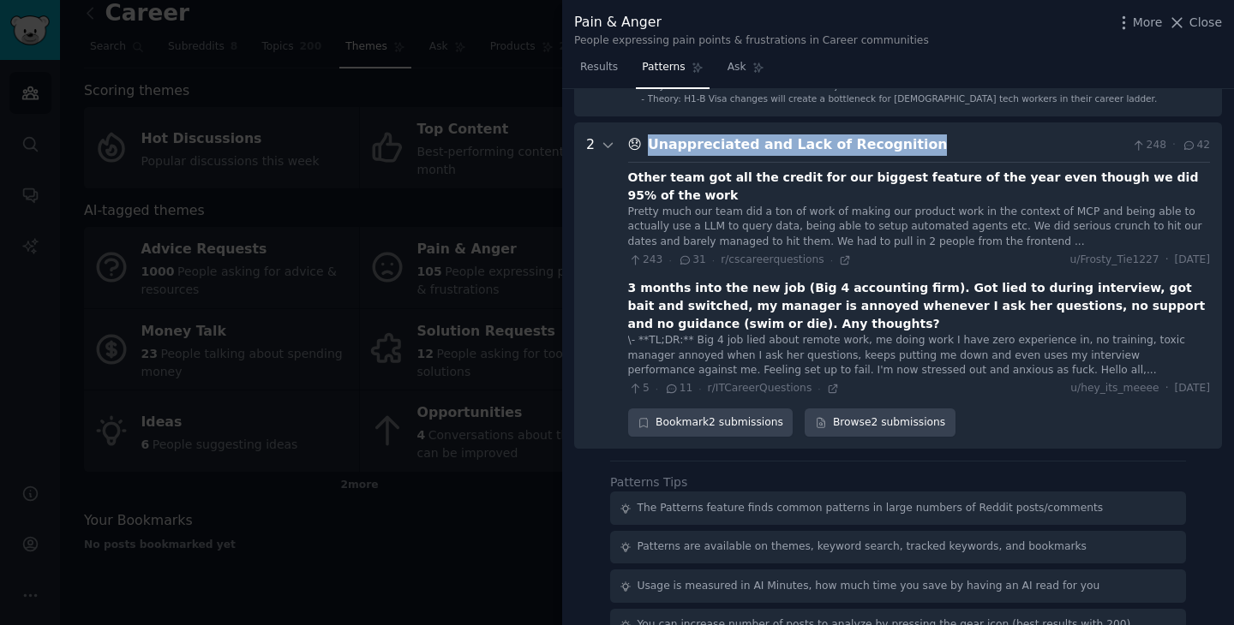
drag, startPoint x: 905, startPoint y: 144, endPoint x: 648, endPoint y: 144, distance: 256.1
click at [648, 144] on div "Unappreciated and Lack of Recognition" at bounding box center [886, 144] width 477 height 21
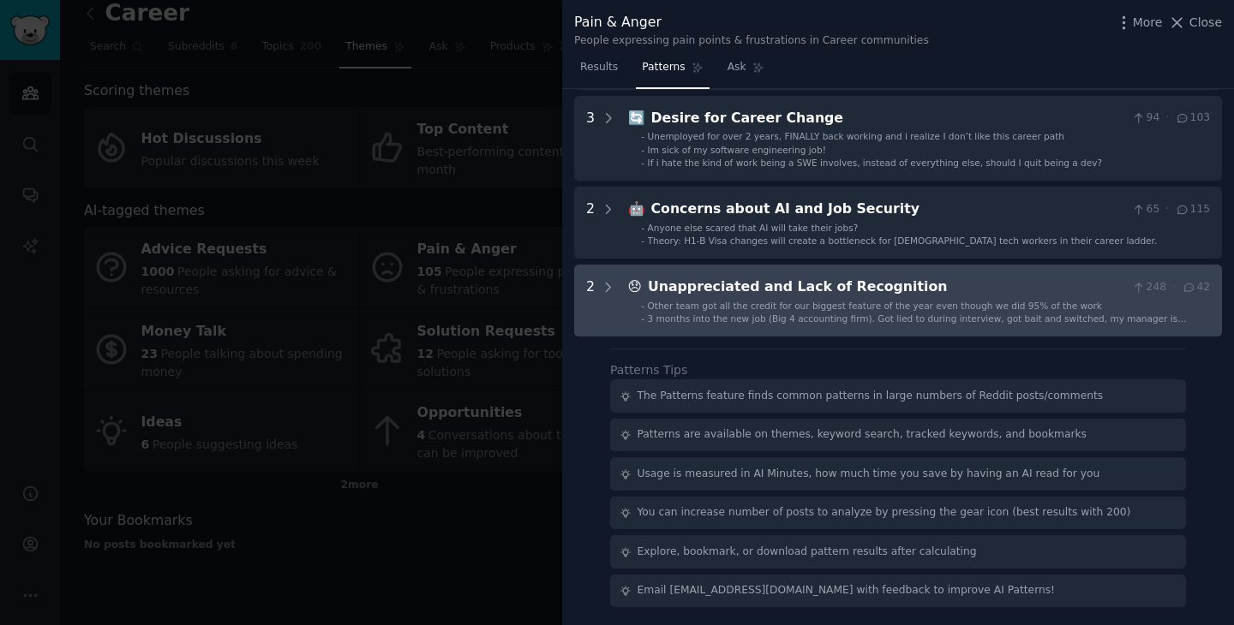
click at [954, 290] on div "Unappreciated and Lack of Recognition" at bounding box center [886, 287] width 477 height 21
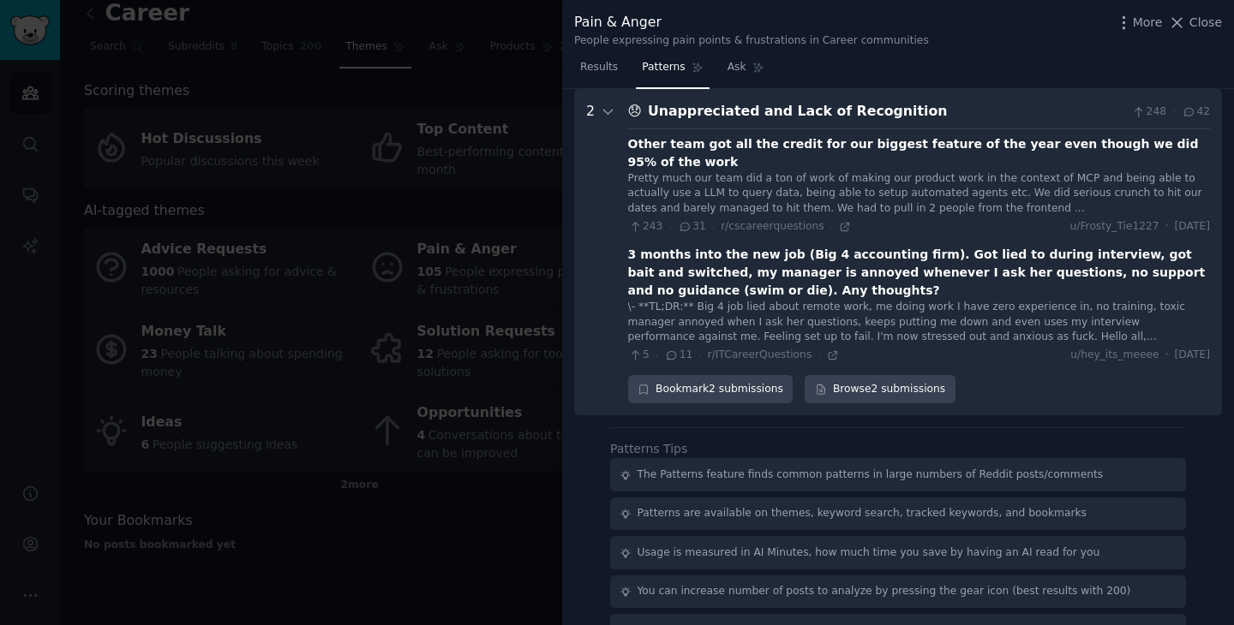
scroll to position [1138, 0]
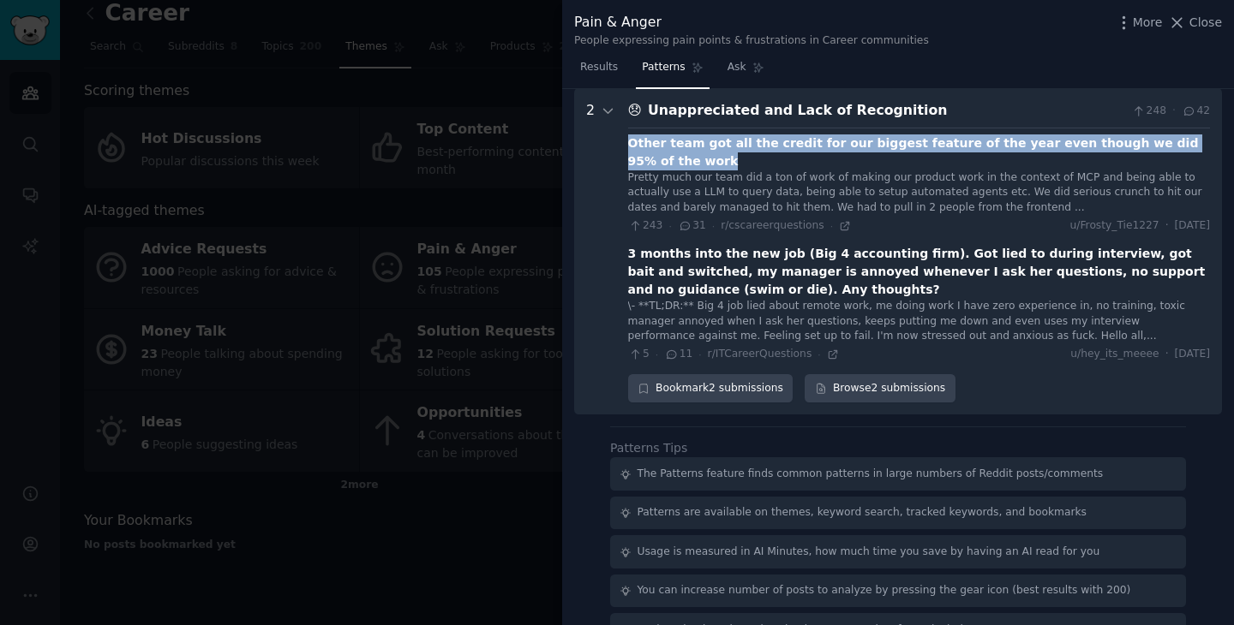
drag, startPoint x: 627, startPoint y: 140, endPoint x: 1222, endPoint y: 139, distance: 594.5
click at [1222, 139] on div "Download Reset Share Pattern s 10 7 🔍 Frustration with Job Search and Market 45…" at bounding box center [898, 357] width 672 height 537
click at [839, 220] on icon at bounding box center [845, 226] width 12 height 12
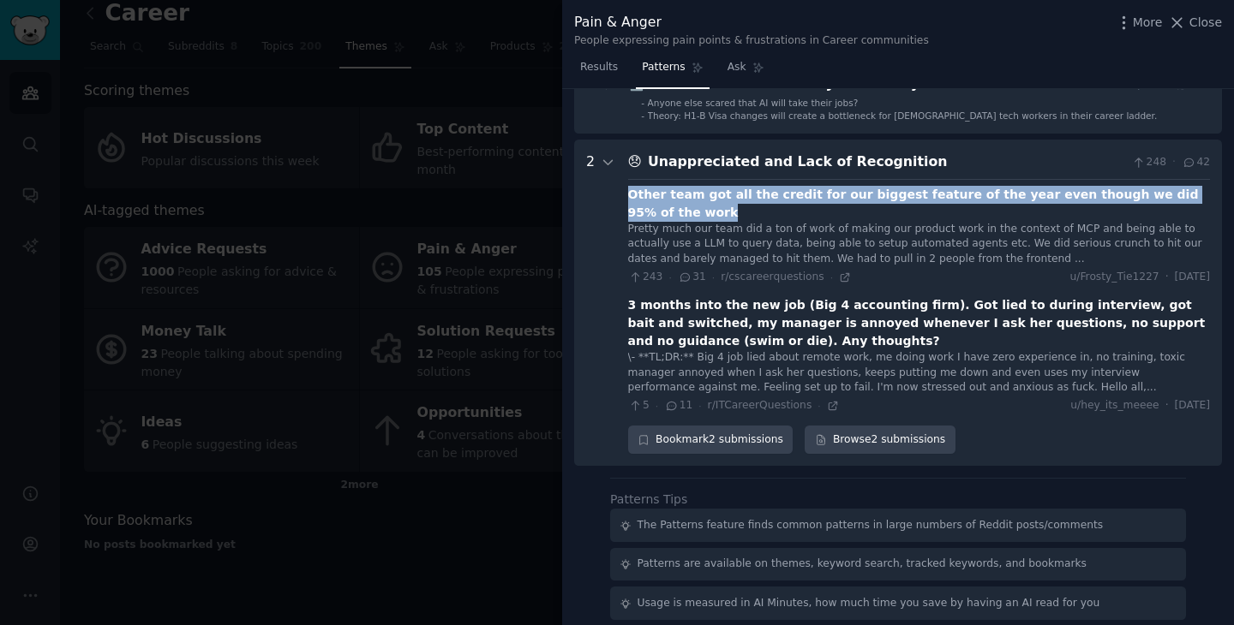
scroll to position [1080, 0]
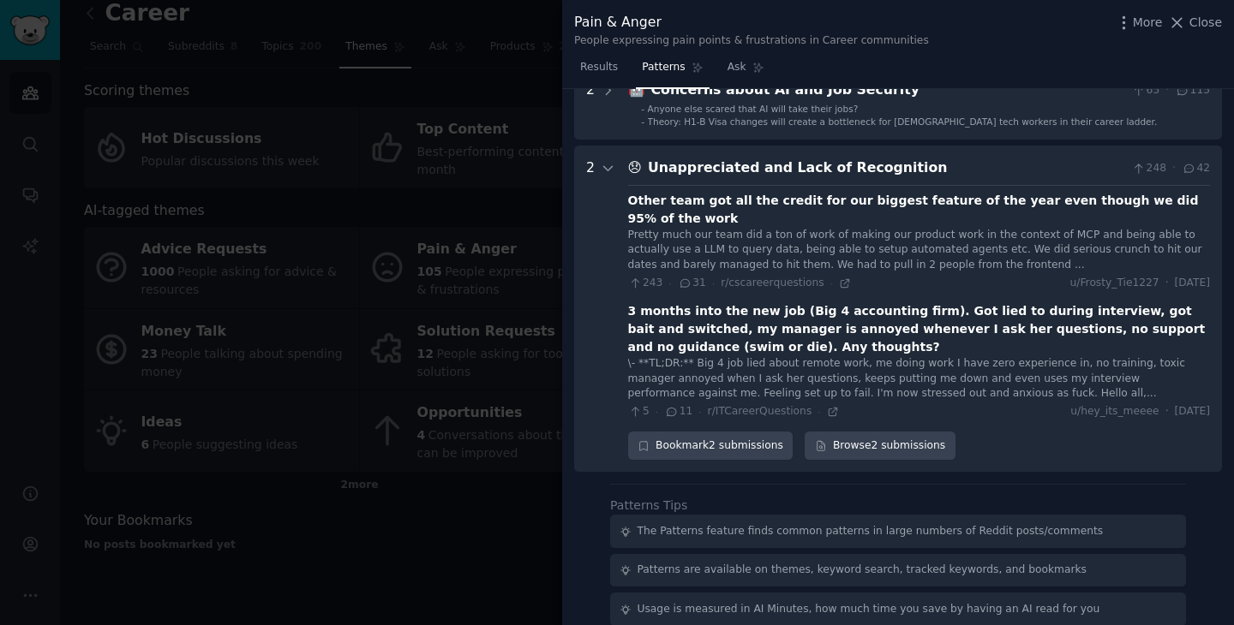
click at [975, 168] on div "Unappreciated and Lack of Recognition" at bounding box center [886, 168] width 477 height 21
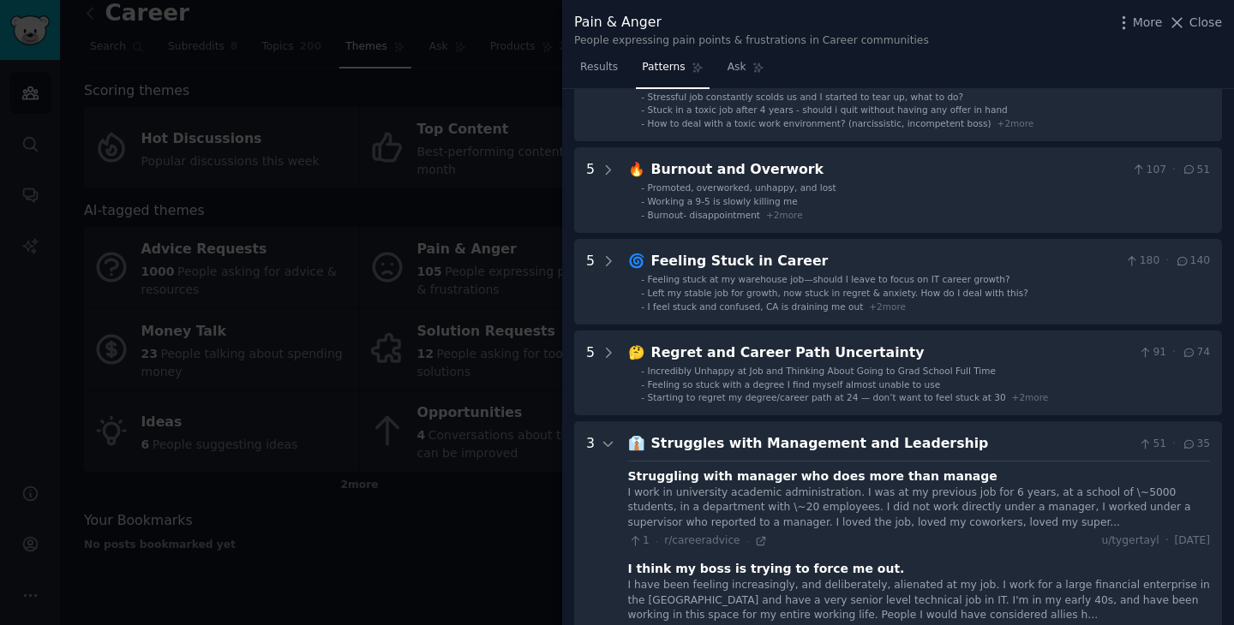
scroll to position [0, 0]
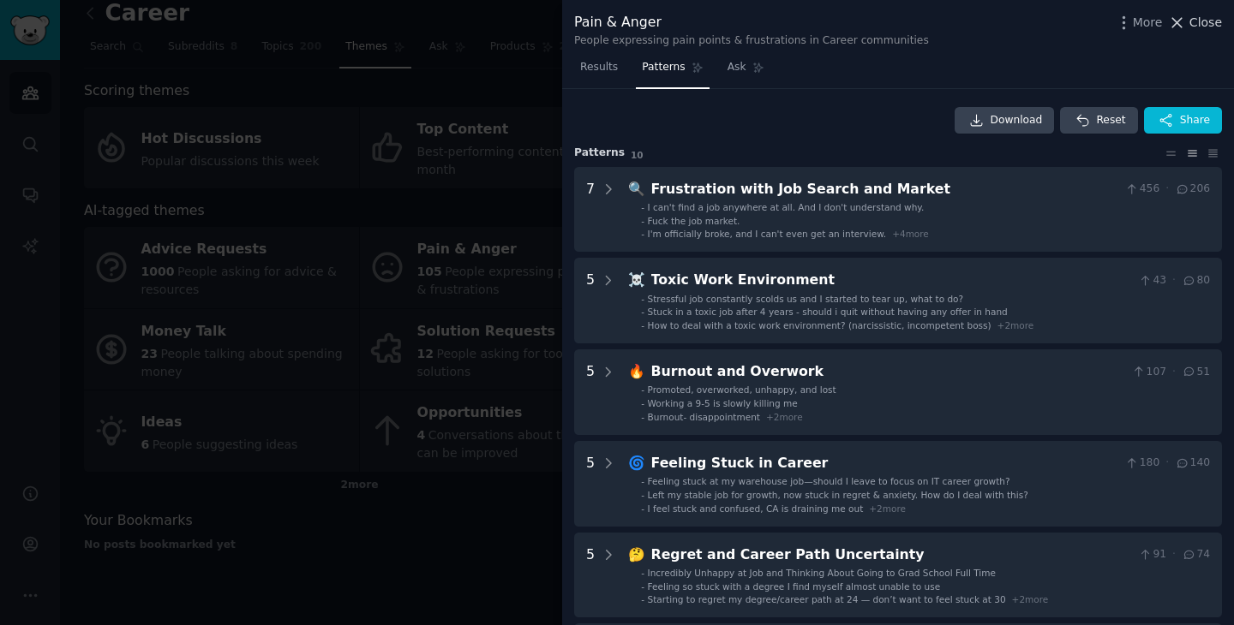
click at [1200, 22] on span "Close" at bounding box center [1205, 23] width 33 height 18
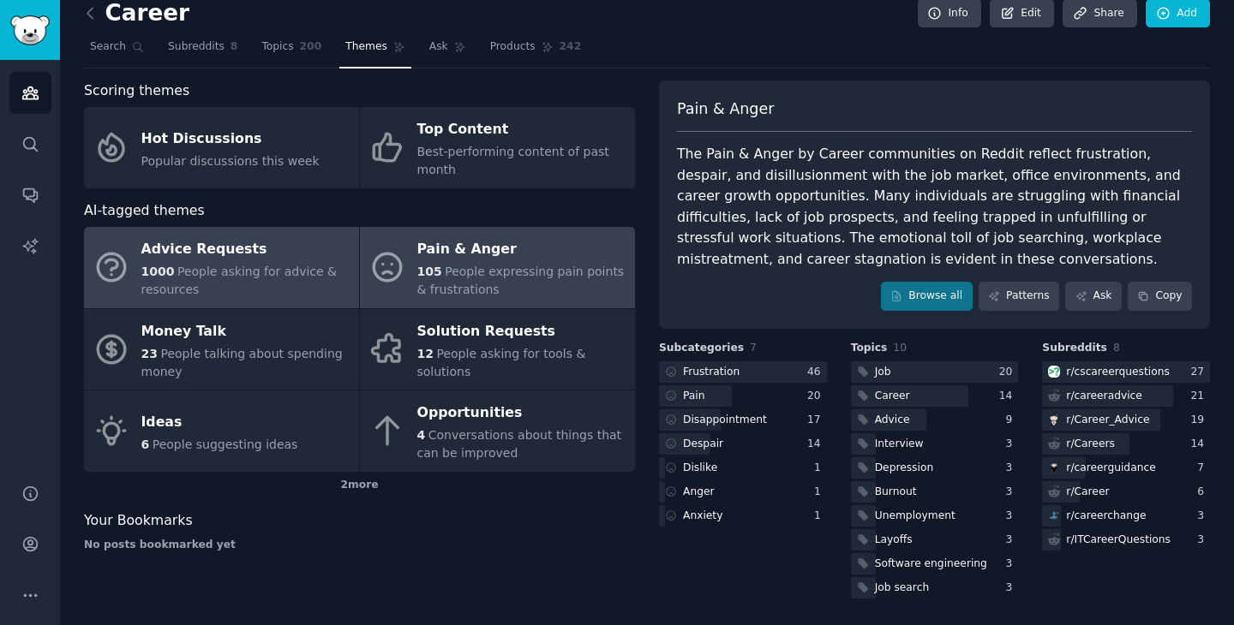
click at [188, 257] on div "Advice Requests" at bounding box center [245, 249] width 209 height 27
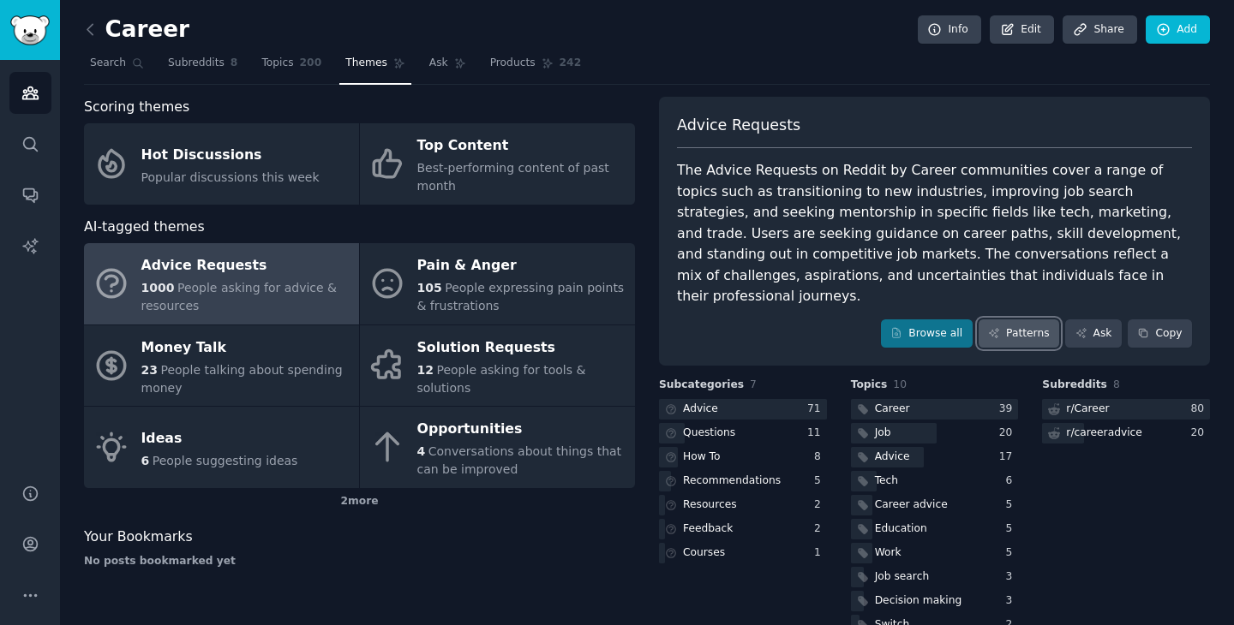
click at [1031, 320] on link "Patterns" at bounding box center [1018, 334] width 81 height 29
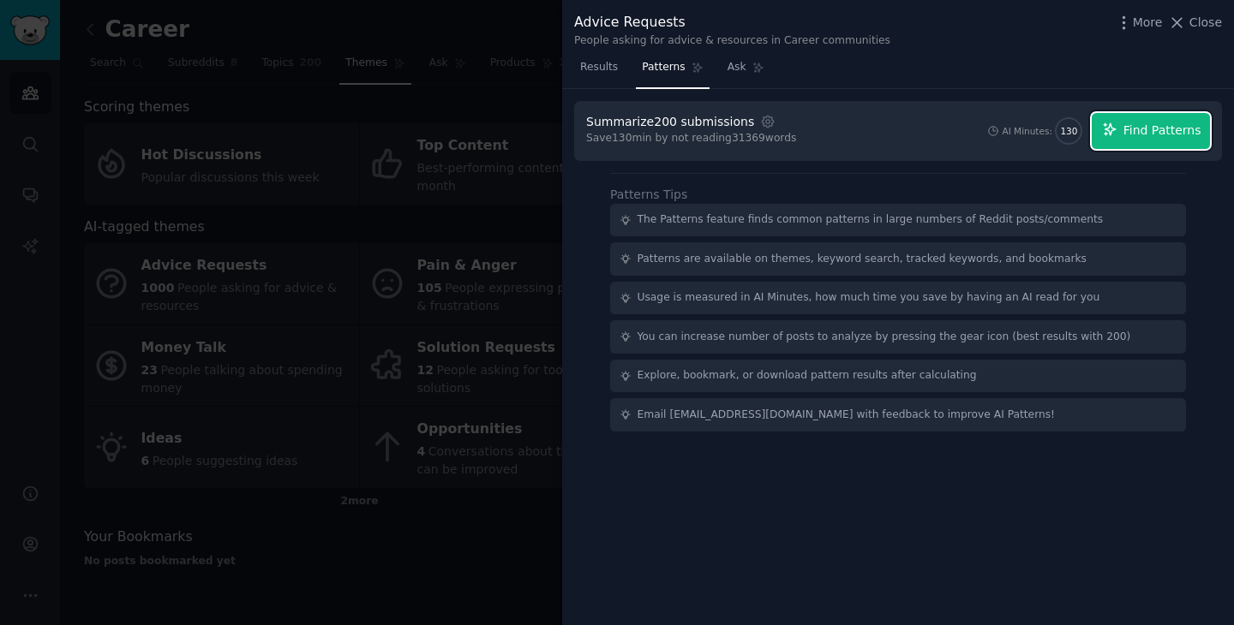
click at [1159, 121] on button "Find Patterns" at bounding box center [1150, 131] width 118 height 36
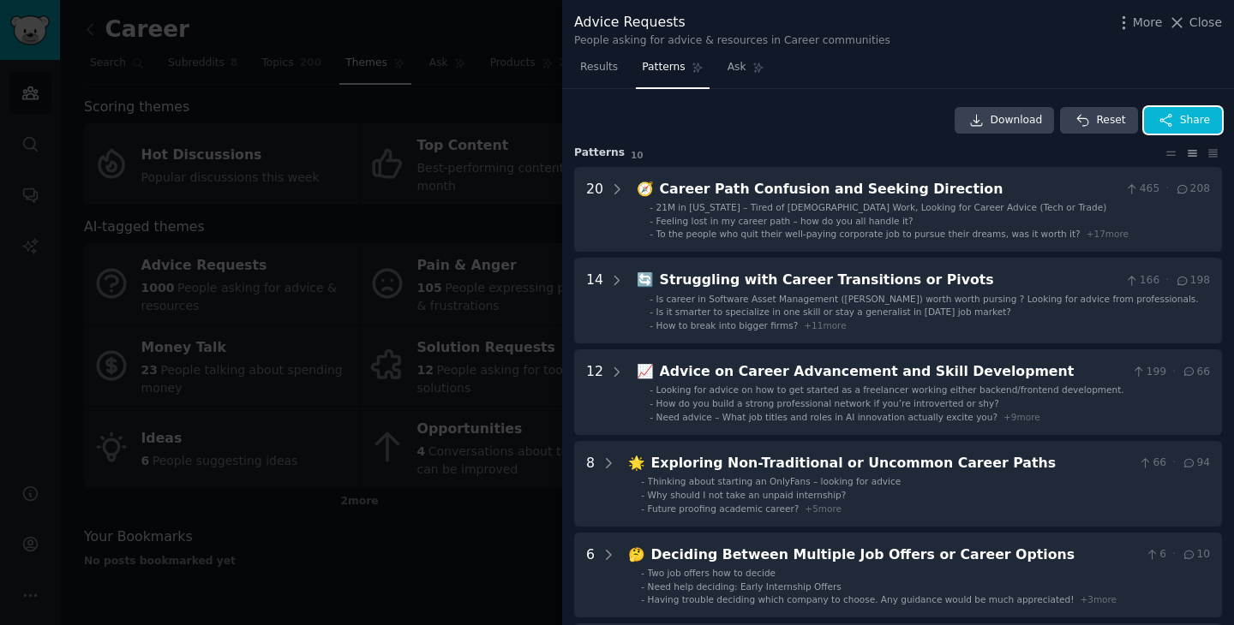
click at [1160, 121] on icon "button" at bounding box center [1165, 120] width 11 height 12
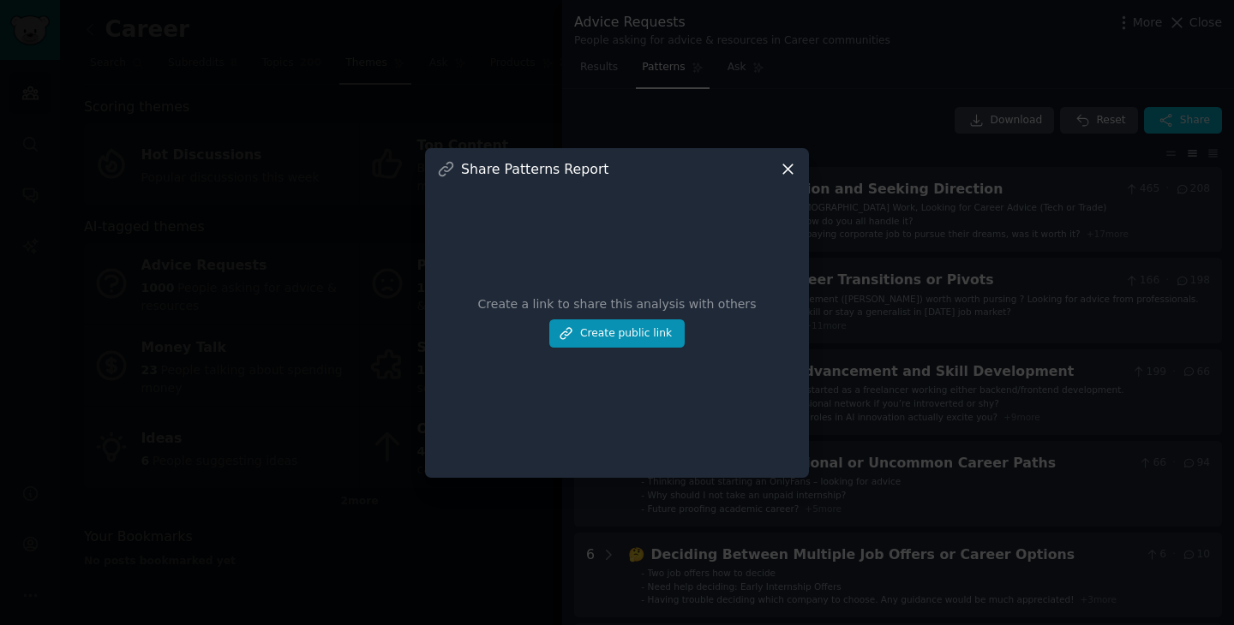
click at [791, 171] on icon at bounding box center [787, 168] width 9 height 9
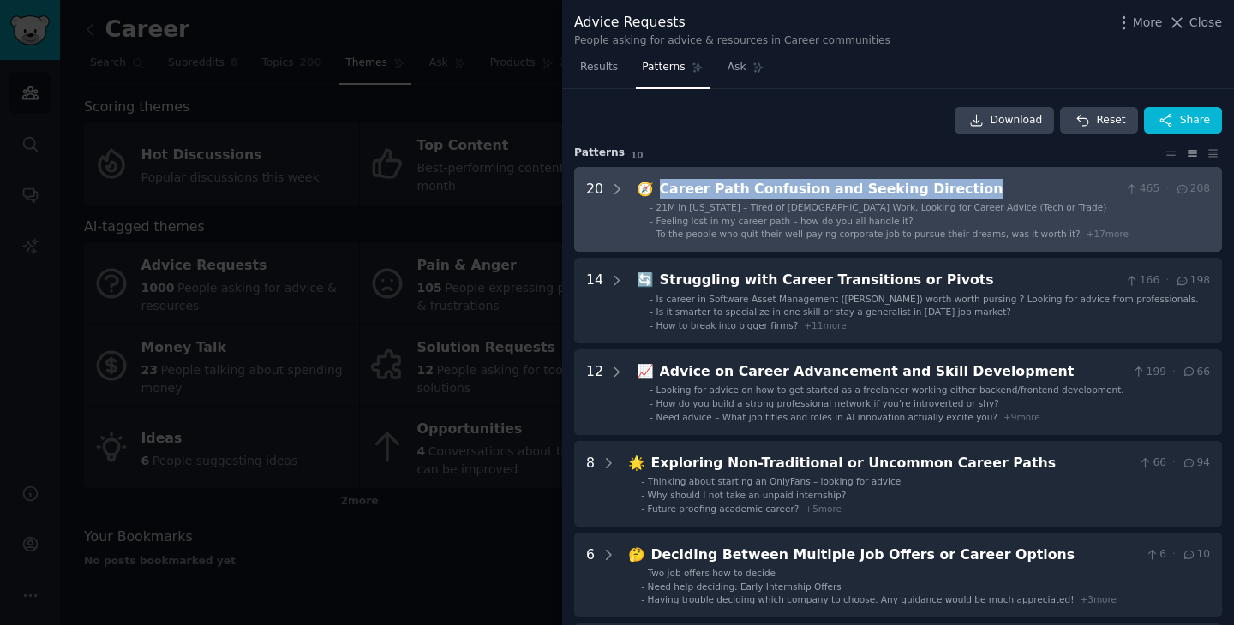
drag, startPoint x: 950, startPoint y: 190, endPoint x: 655, endPoint y: 191, distance: 294.7
click at [660, 191] on div "Career Path Confusion and Seeking Direction" at bounding box center [889, 189] width 459 height 21
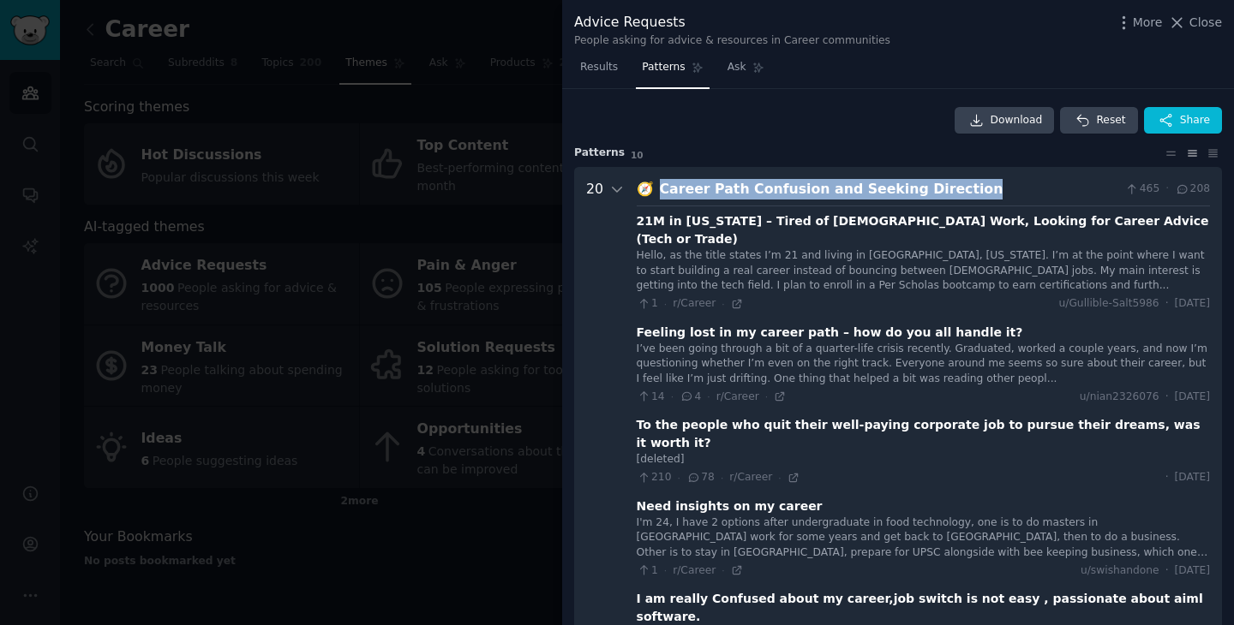
click at [868, 194] on div "Career Path Confusion and Seeking Direction" at bounding box center [889, 189] width 459 height 21
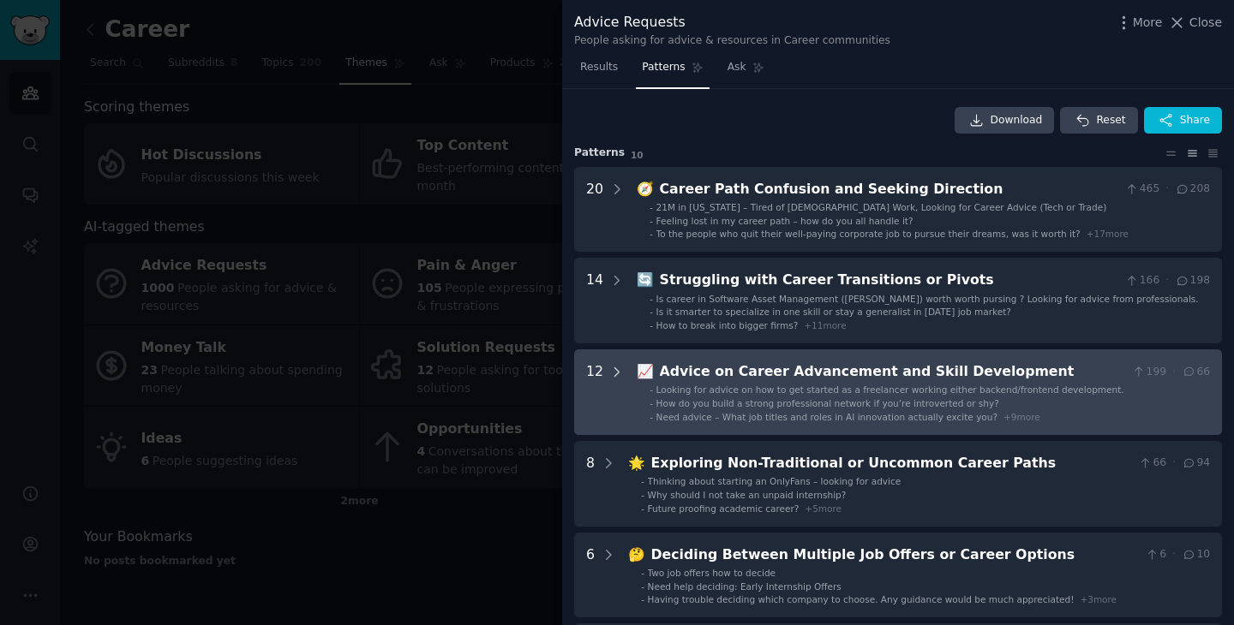
click at [615, 374] on icon at bounding box center [617, 372] width 4 height 9
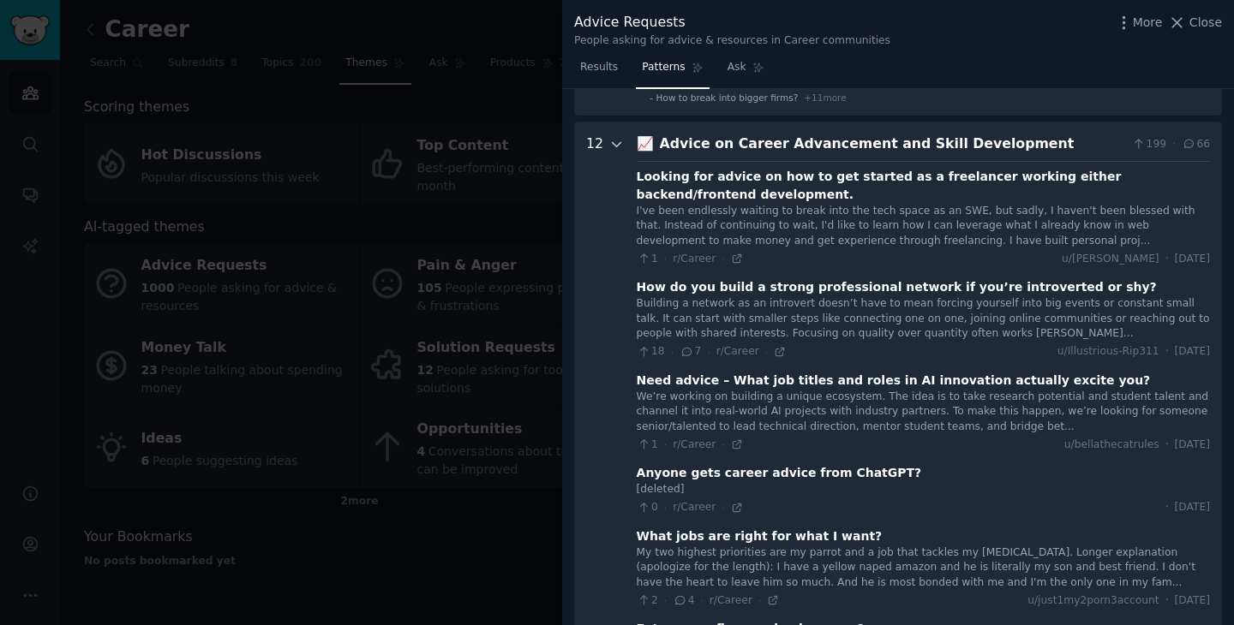
scroll to position [217, 0]
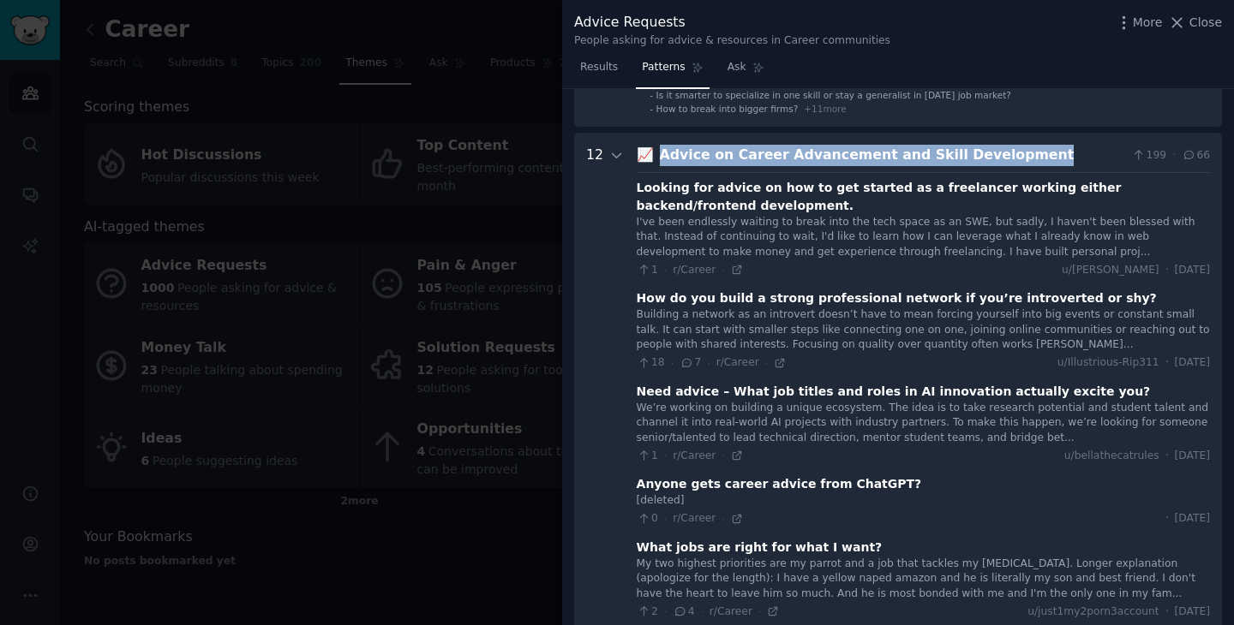
drag, startPoint x: 1004, startPoint y: 153, endPoint x: 654, endPoint y: 154, distance: 349.5
click at [660, 154] on div "Advice on Career Advancement and Skill Development" at bounding box center [893, 155] width 466 height 21
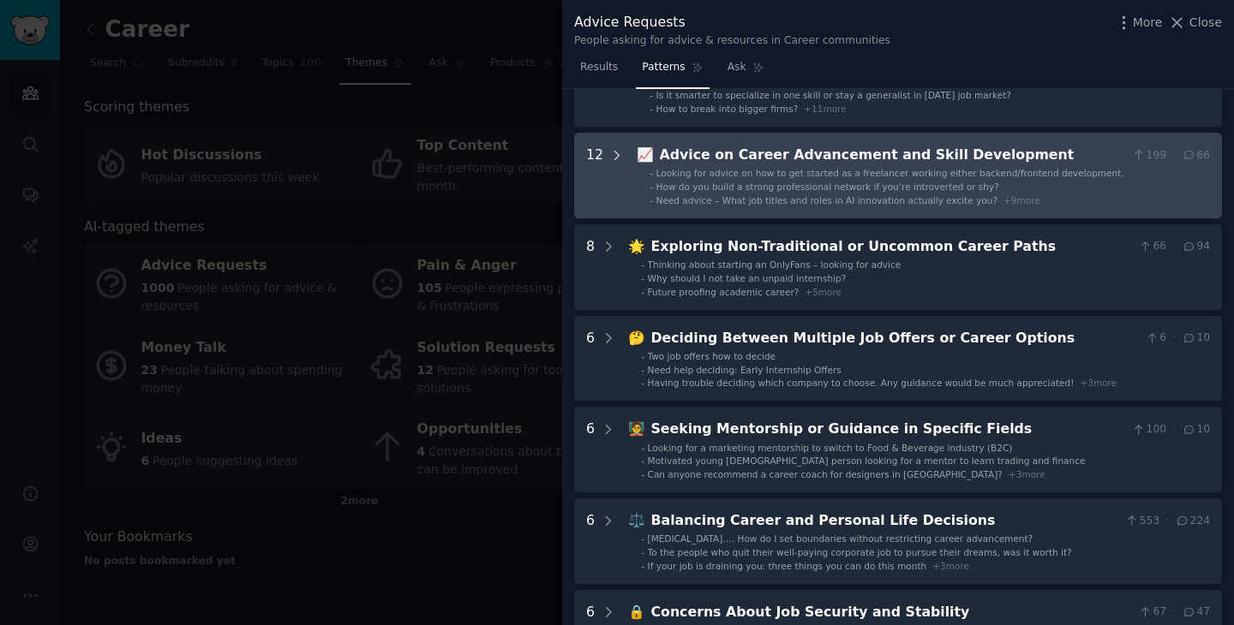
click at [613, 153] on icon at bounding box center [616, 155] width 15 height 15
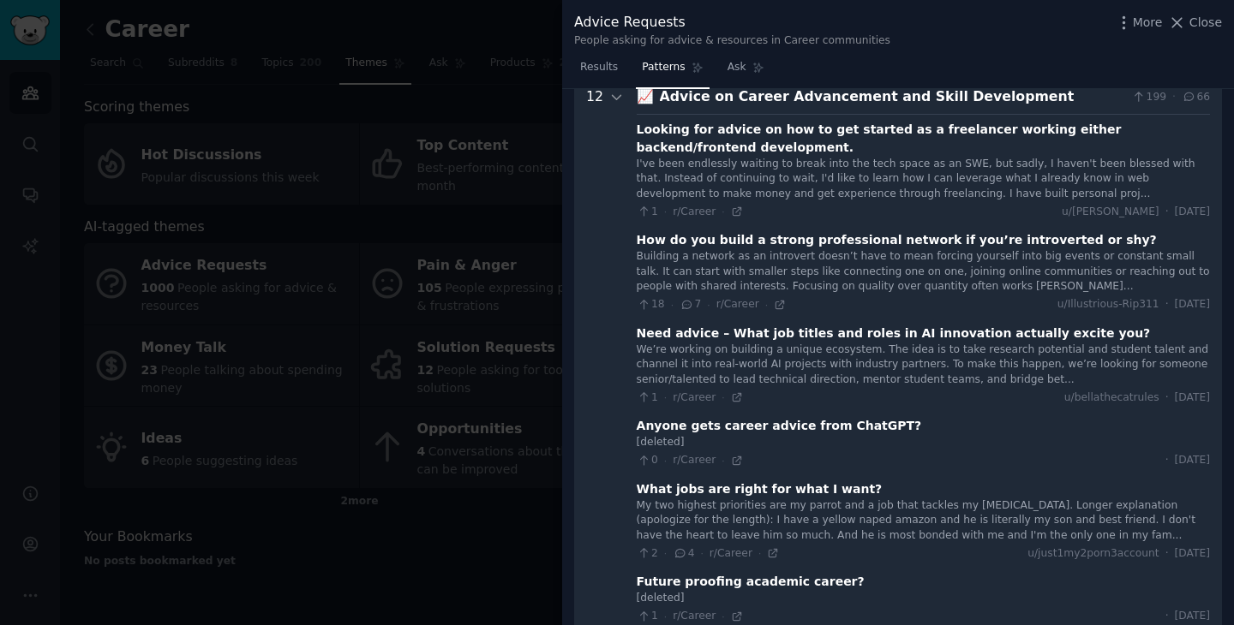
scroll to position [278, 0]
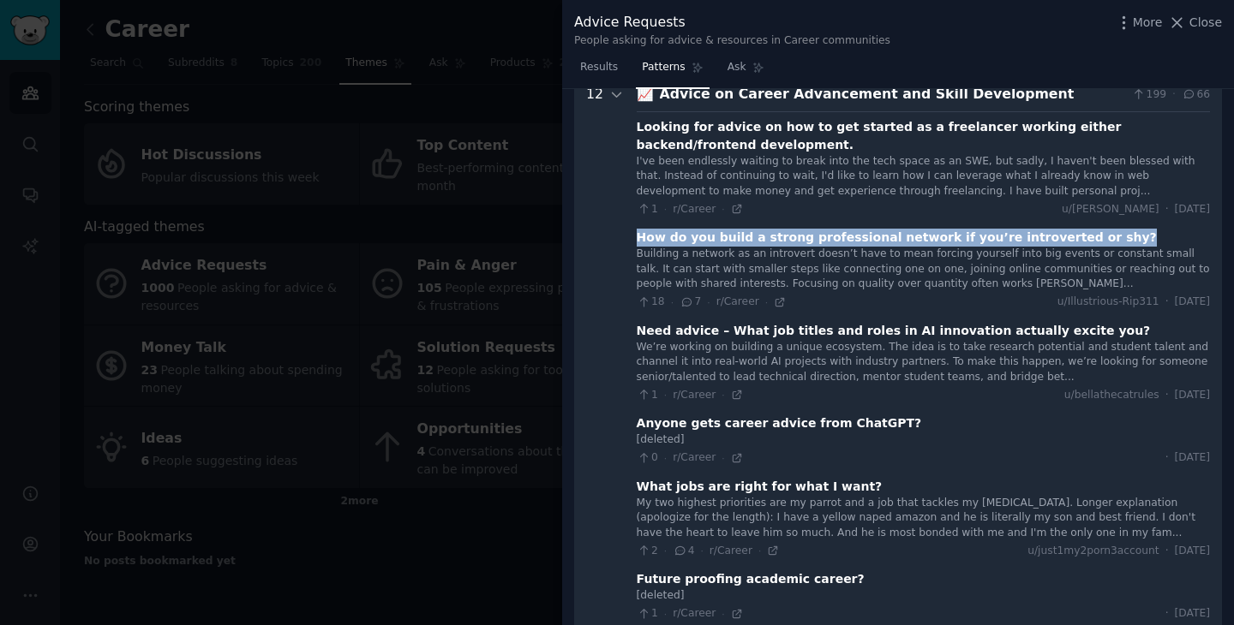
drag, startPoint x: 1072, startPoint y: 241, endPoint x: 635, endPoint y: 222, distance: 437.3
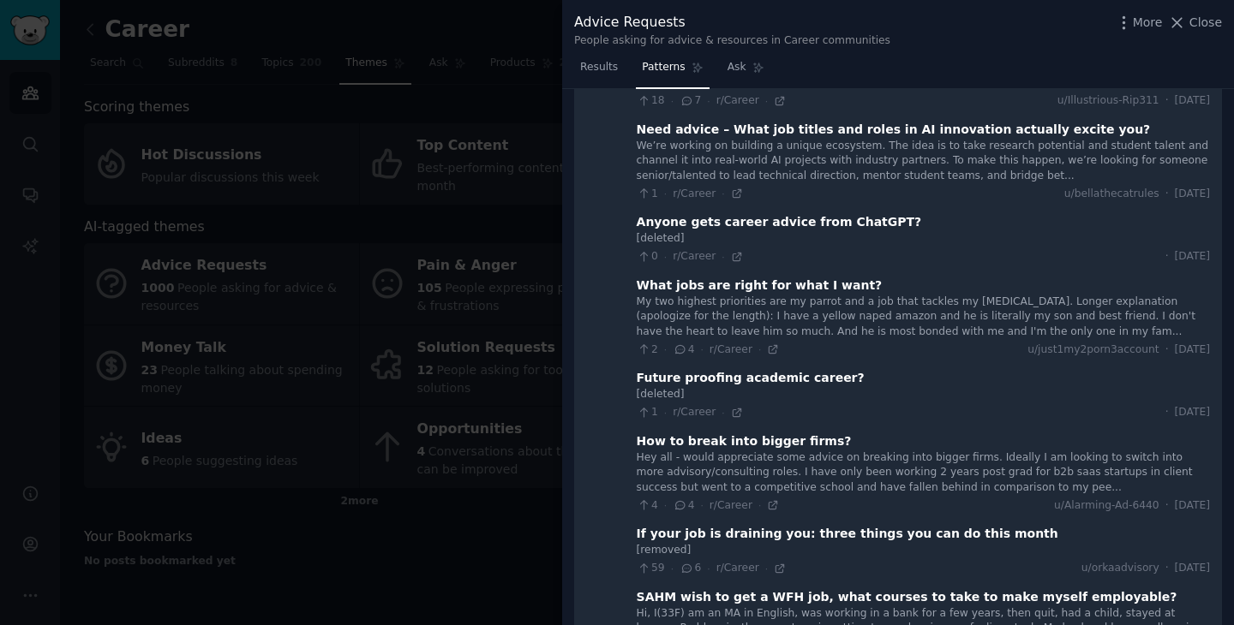
scroll to position [500, 0]
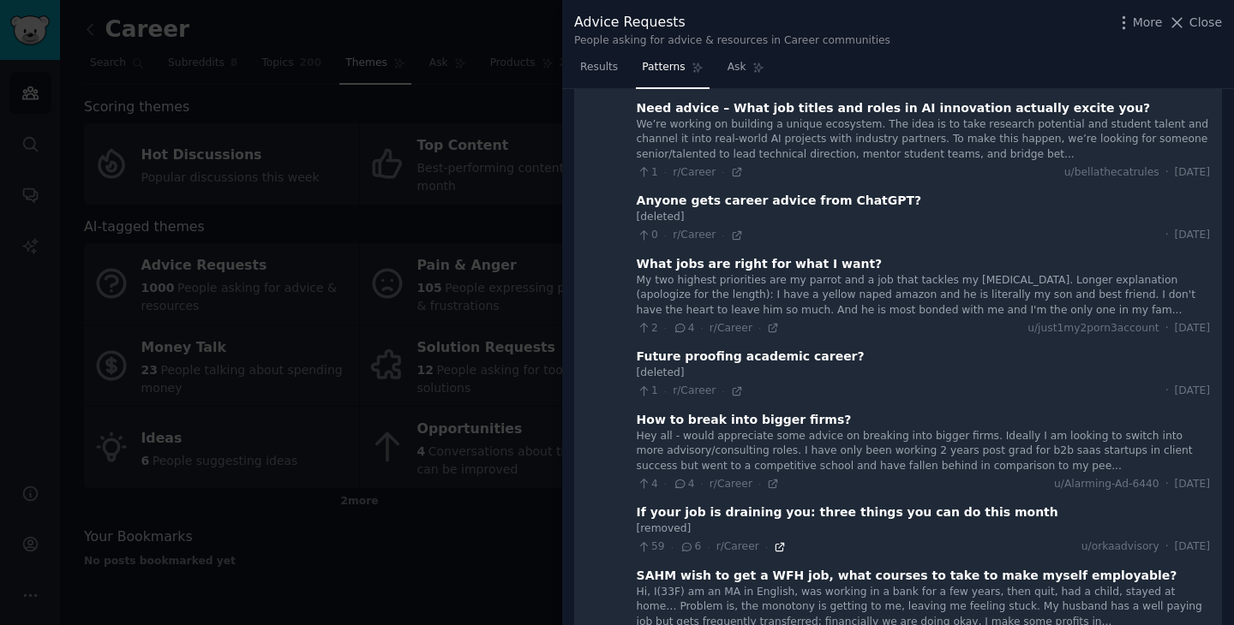
click at [775, 549] on icon at bounding box center [780, 547] width 12 height 12
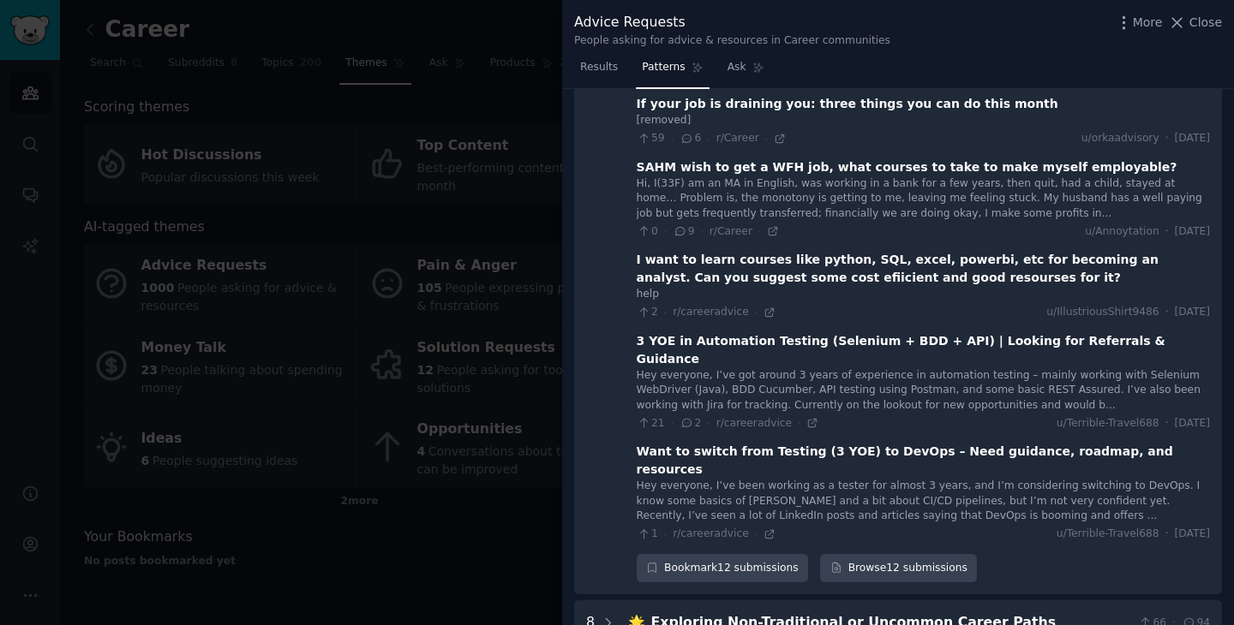
scroll to position [852, 0]
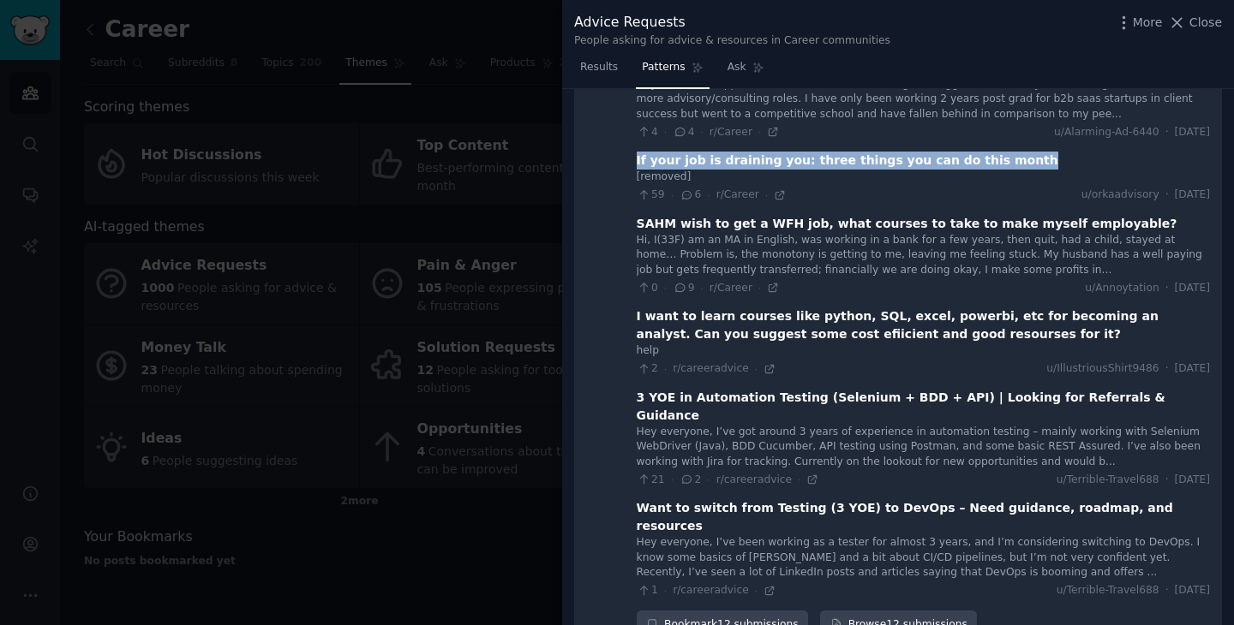
drag, startPoint x: 985, startPoint y: 159, endPoint x: 632, endPoint y: 157, distance: 353.0
click at [637, 157] on div "If your job is draining you: three things you can do this month" at bounding box center [923, 161] width 573 height 18
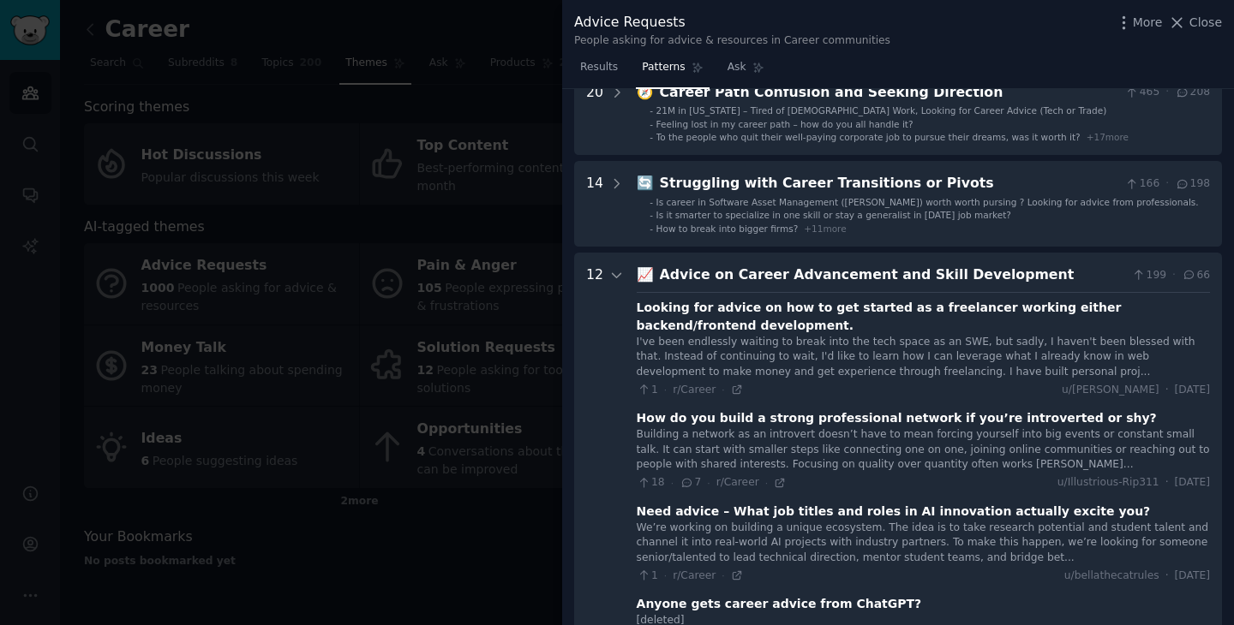
scroll to position [0, 0]
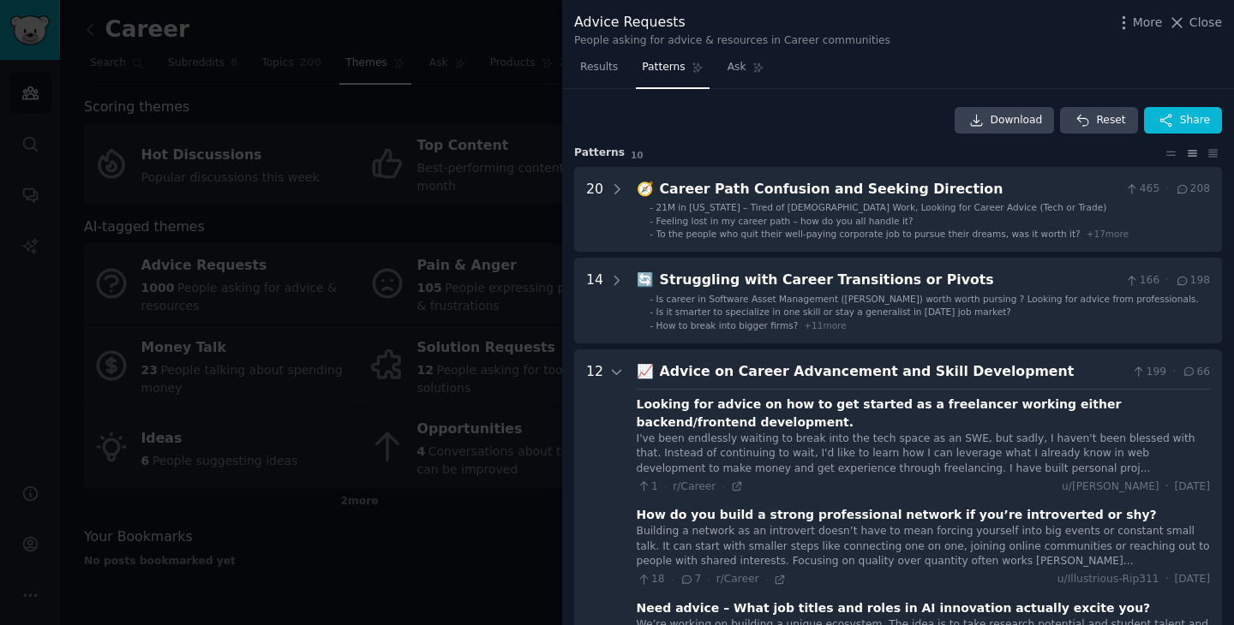
click at [911, 374] on div "Advice on Career Advancement and Skill Development" at bounding box center [893, 372] width 466 height 21
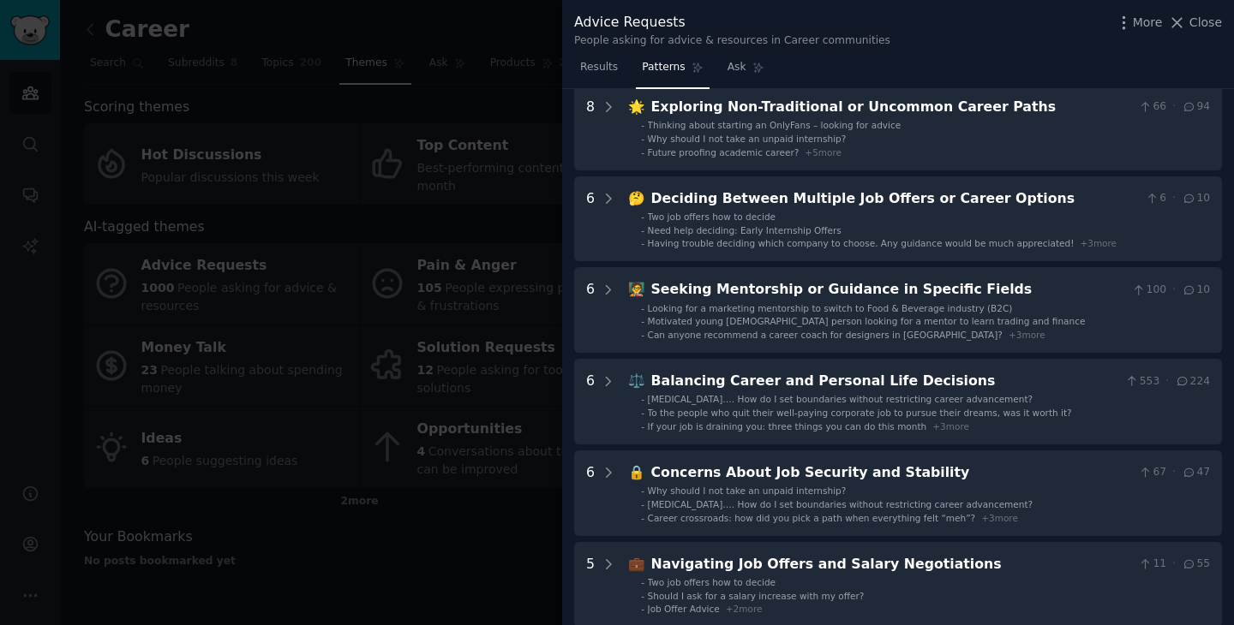
scroll to position [364, 0]
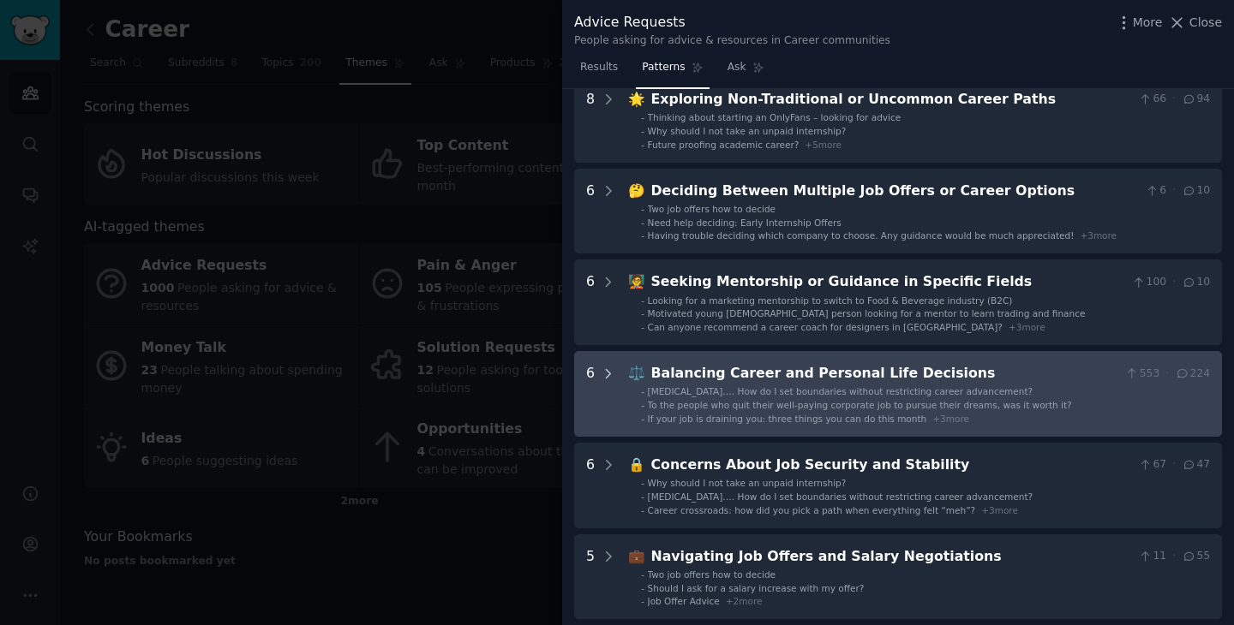
click at [608, 370] on icon at bounding box center [608, 374] width 15 height 15
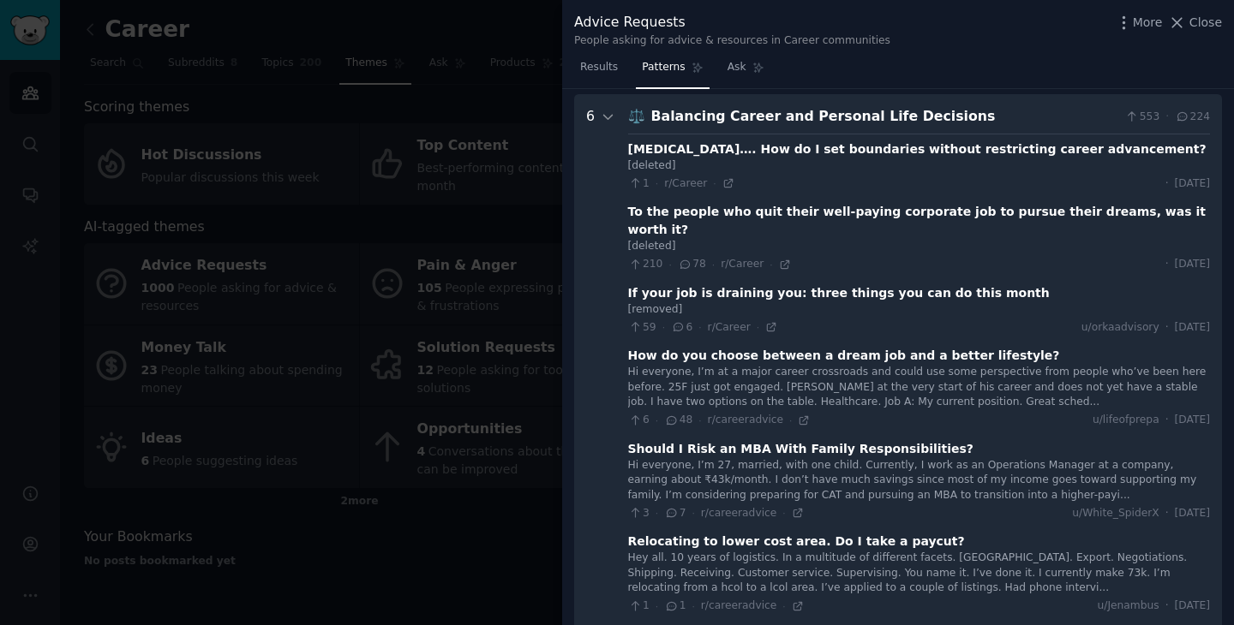
scroll to position [626, 0]
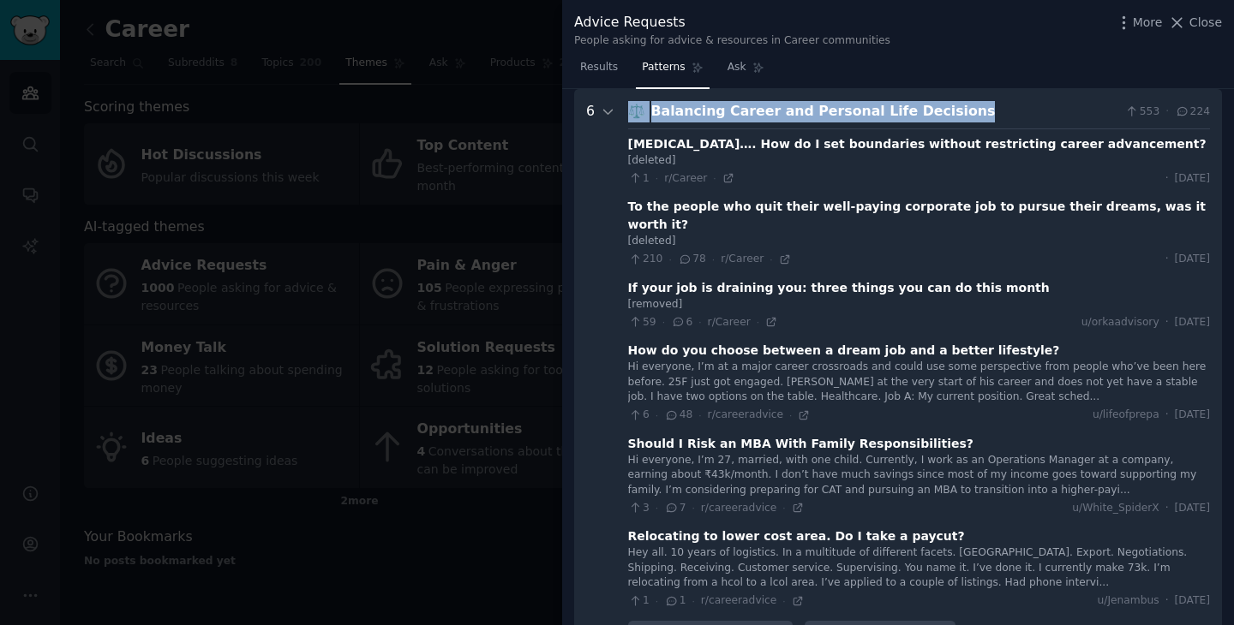
drag, startPoint x: 941, startPoint y: 111, endPoint x: 627, endPoint y: 114, distance: 314.4
click at [628, 114] on div "⚖️ Balancing Career and Personal Life Decisions 553 · 224" at bounding box center [919, 111] width 582 height 21
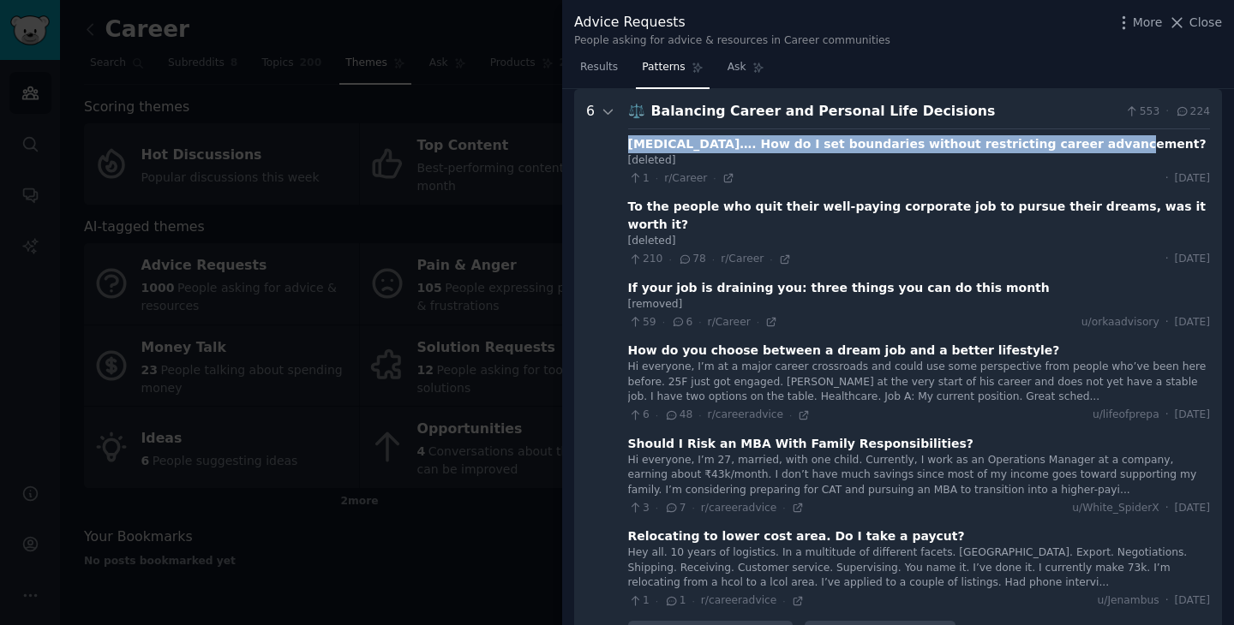
drag, startPoint x: 1085, startPoint y: 148, endPoint x: 627, endPoint y: 144, distance: 457.5
click at [628, 144] on div "[MEDICAL_DATA]…. How do I set boundaries without restricting career advancement?" at bounding box center [919, 144] width 582 height 18
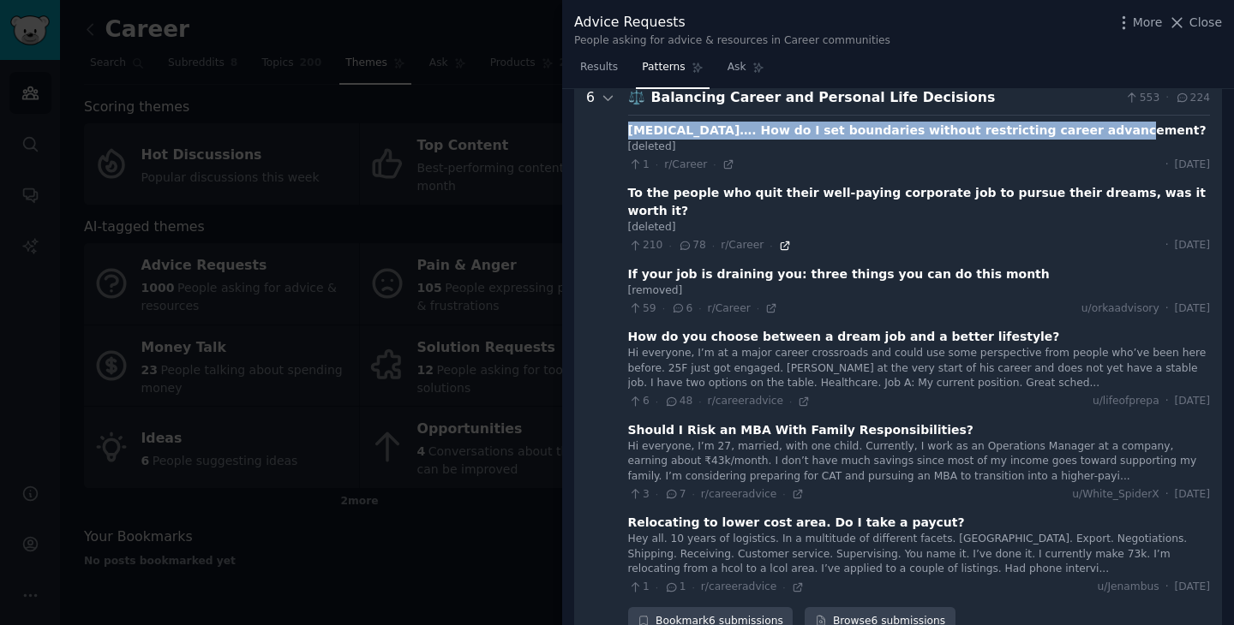
scroll to position [641, 0]
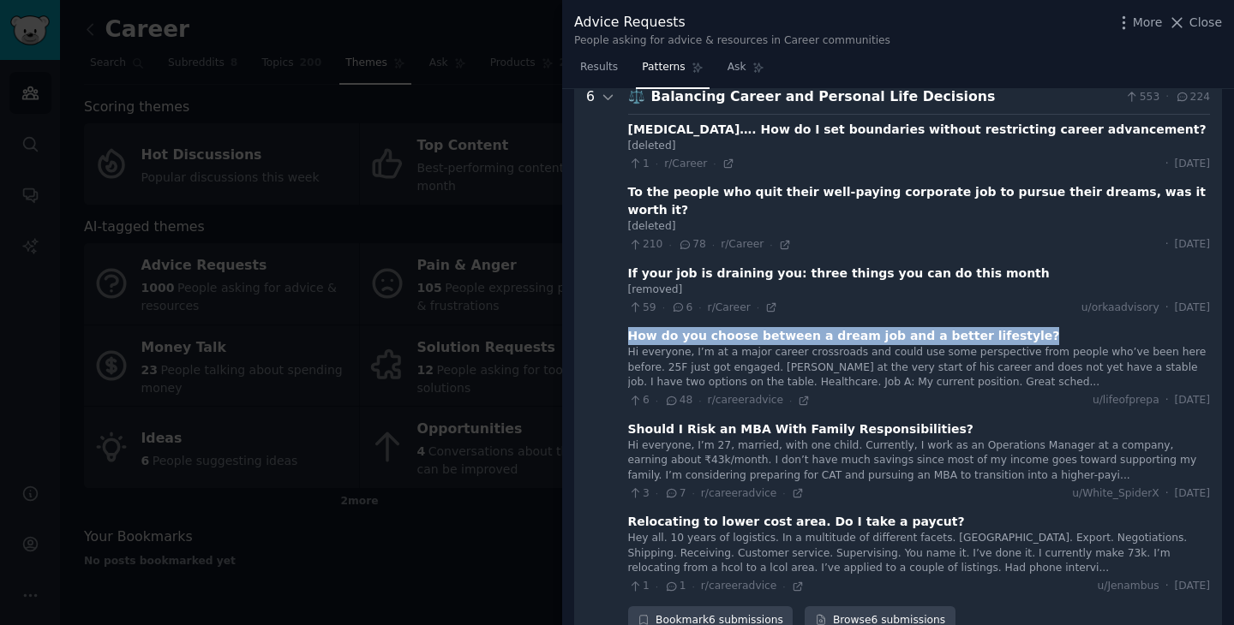
drag, startPoint x: 994, startPoint y: 315, endPoint x: 626, endPoint y: 317, distance: 367.5
click at [626, 317] on Decisions "6 ⚖️ Balancing Career and Personal Life Decisions 553 · 224 [MEDICAL_DATA]…. Ho…" at bounding box center [898, 361] width 648 height 572
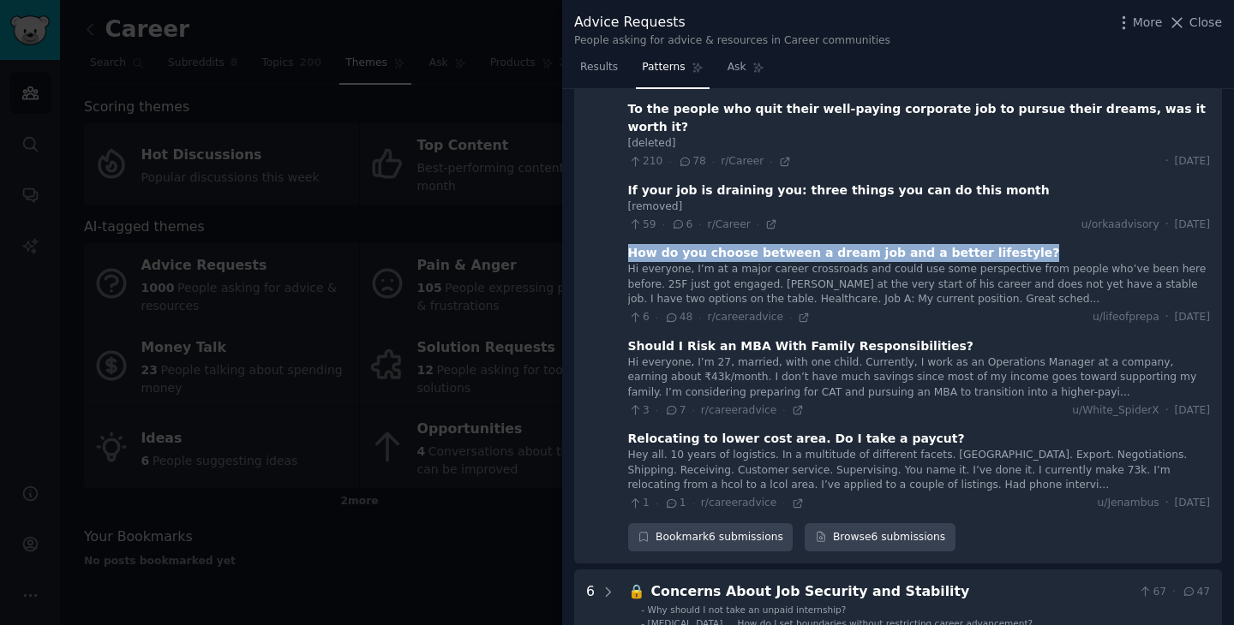
scroll to position [725, 0]
click at [800, 311] on icon at bounding box center [804, 317] width 12 height 12
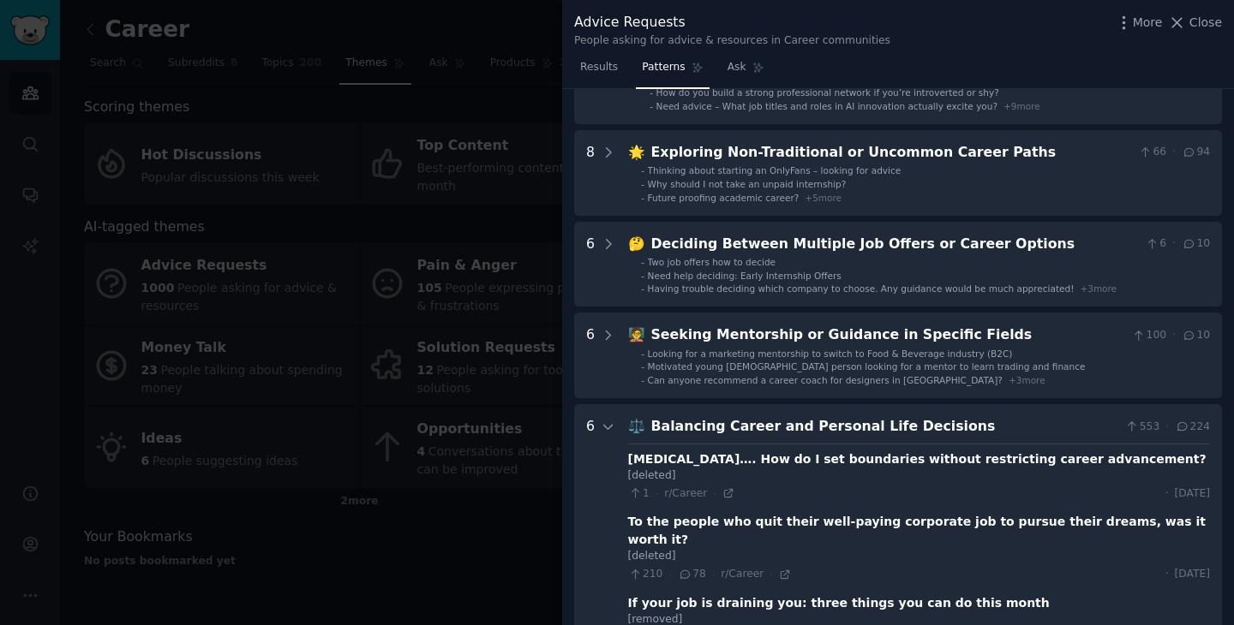
scroll to position [241, 0]
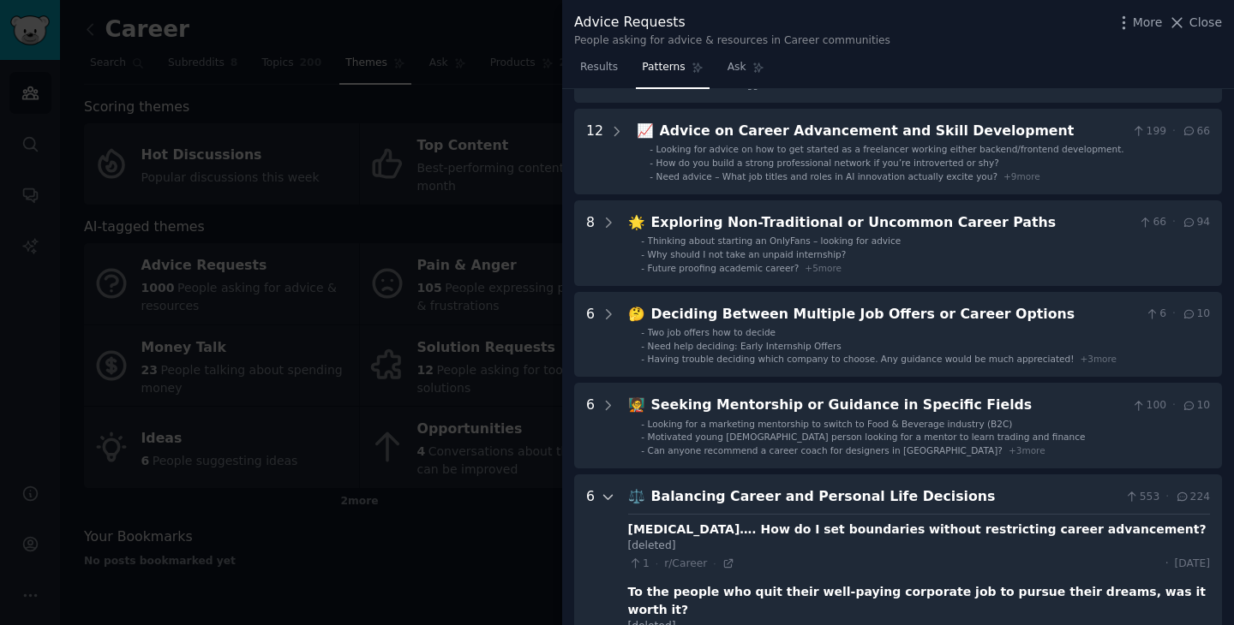
click at [604, 493] on icon at bounding box center [608, 497] width 15 height 15
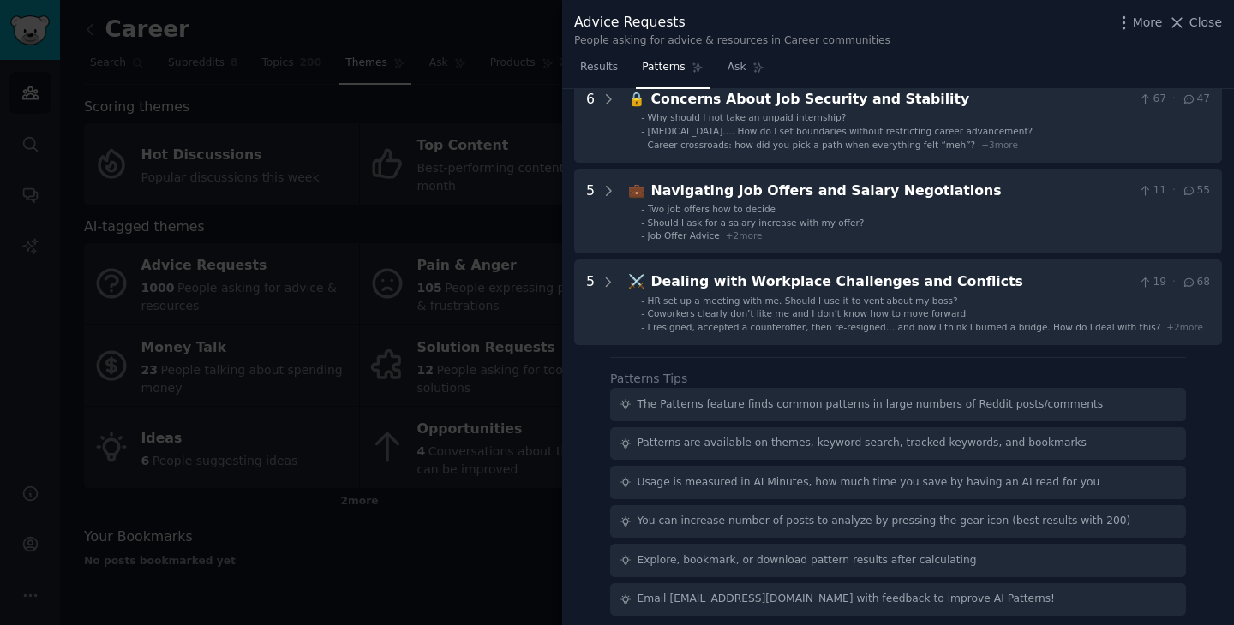
scroll to position [738, 0]
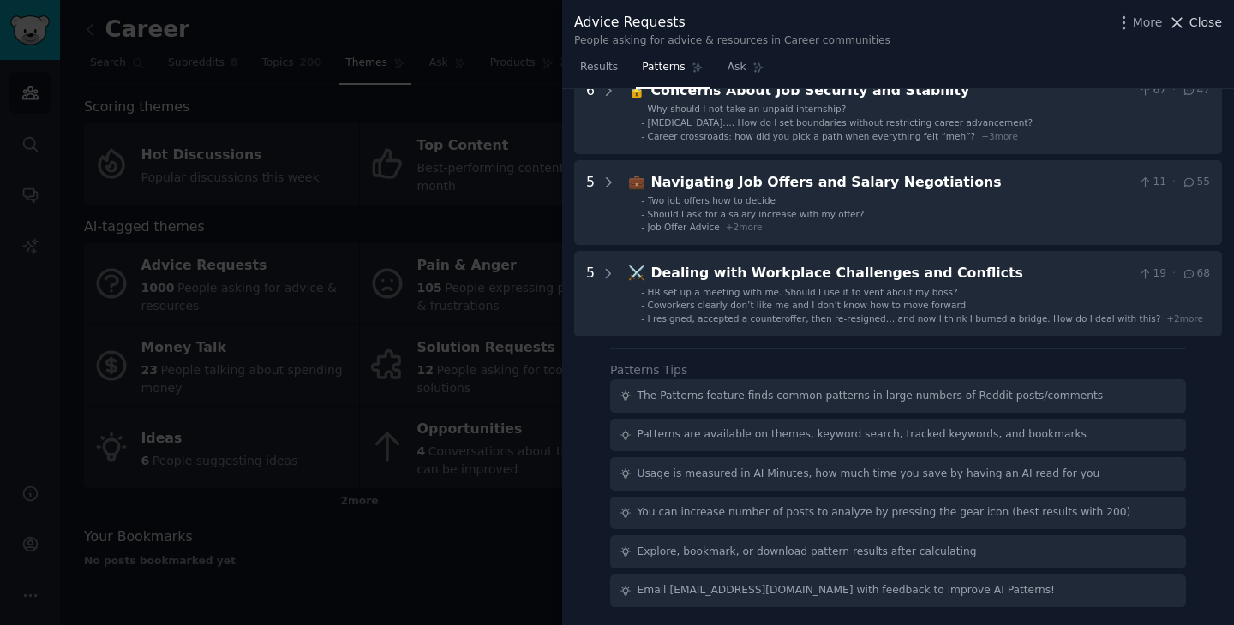
click at [1197, 26] on span "Close" at bounding box center [1205, 23] width 33 height 18
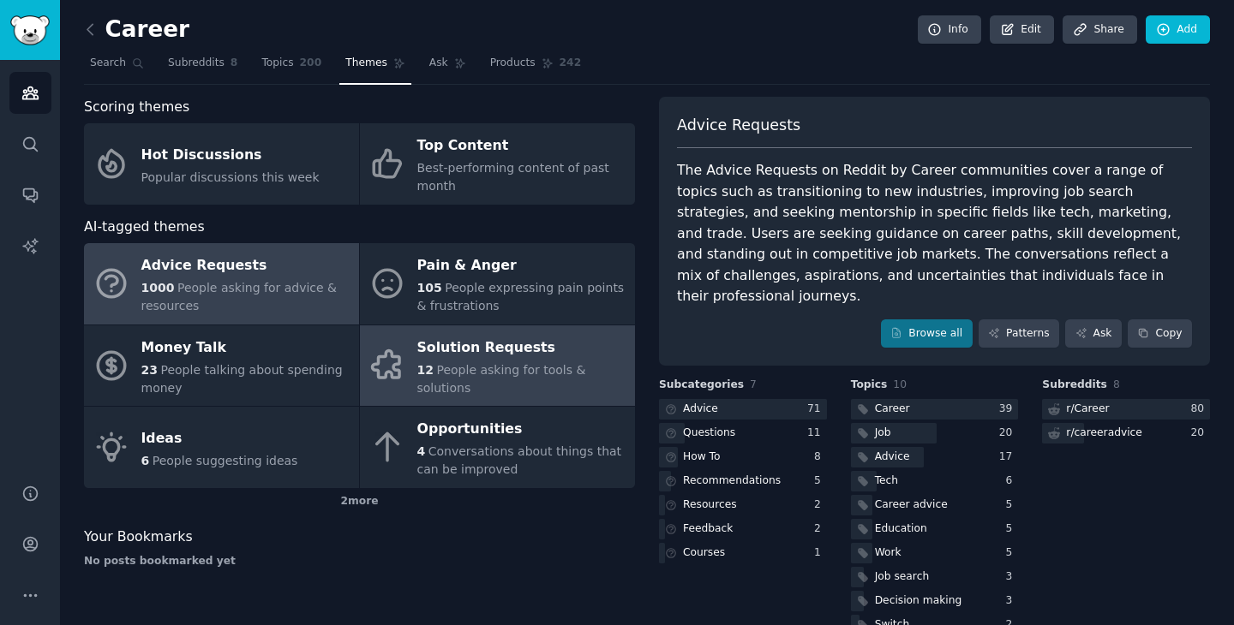
click at [475, 371] on span "People asking for tools & solutions" at bounding box center [501, 379] width 169 height 32
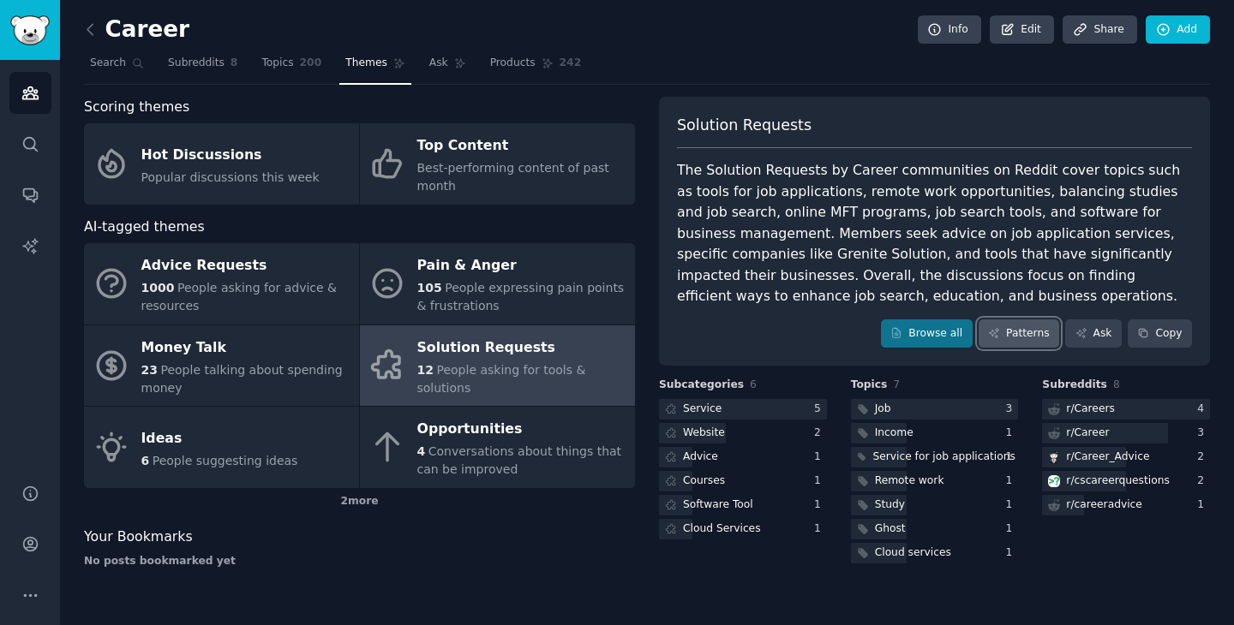
click at [1031, 325] on link "Patterns" at bounding box center [1018, 334] width 81 height 29
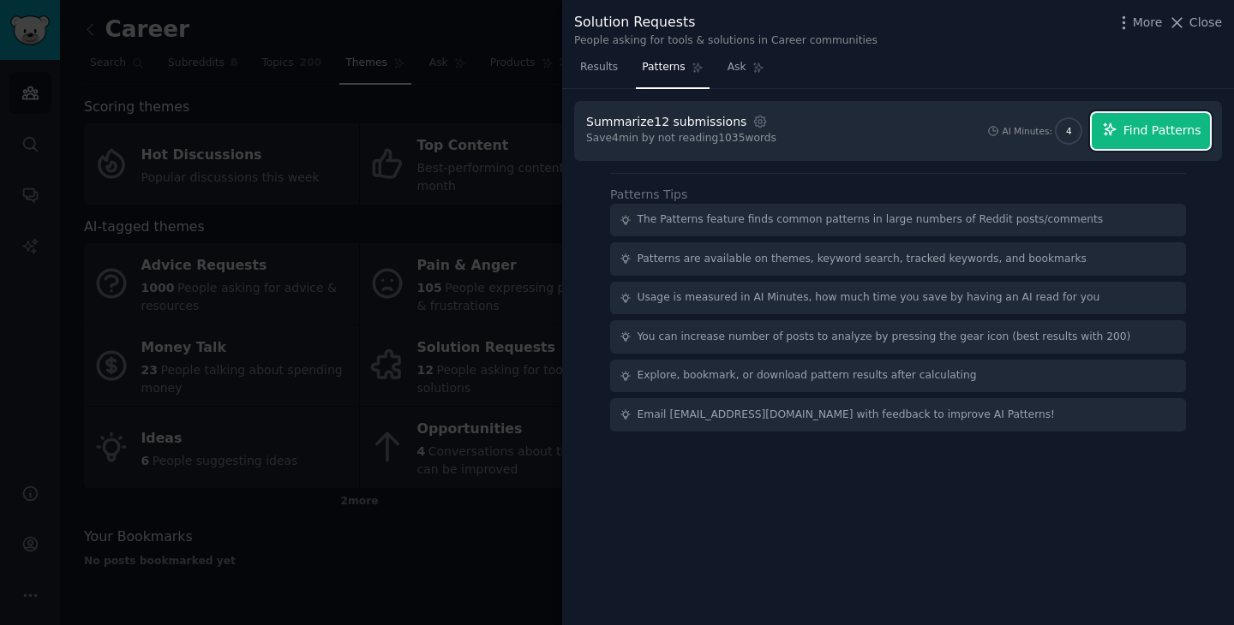
click at [1160, 137] on span "Find Patterns" at bounding box center [1162, 131] width 78 height 18
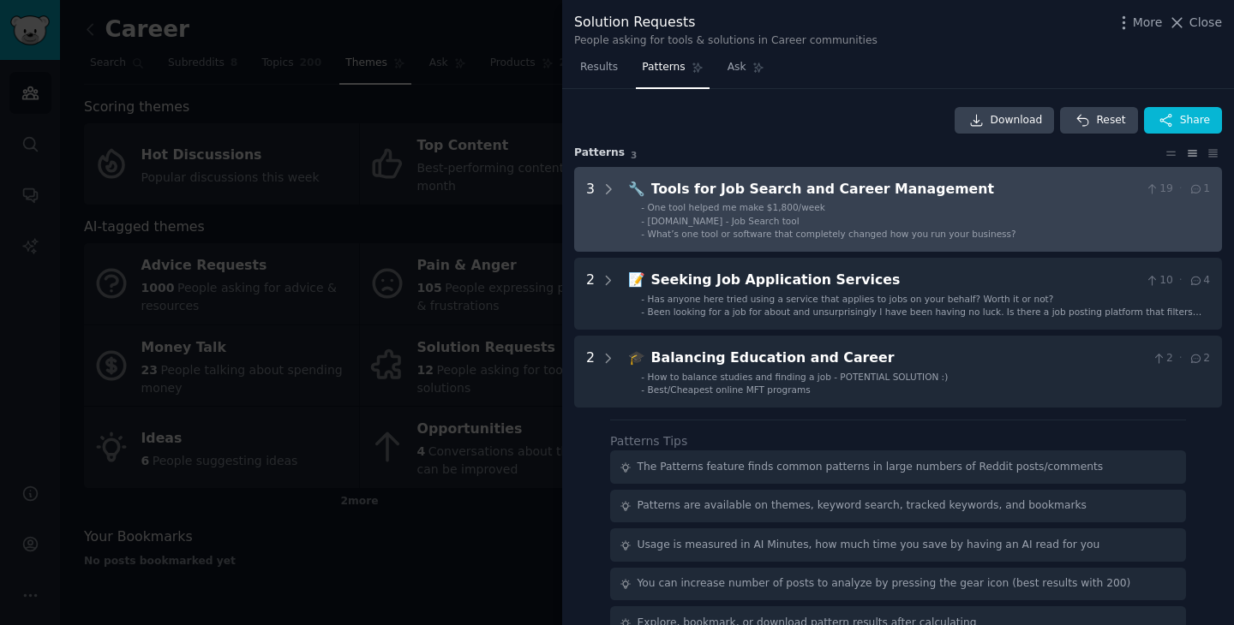
click at [1038, 210] on li "- One tool helped me make $1,800/week" at bounding box center [925, 207] width 569 height 12
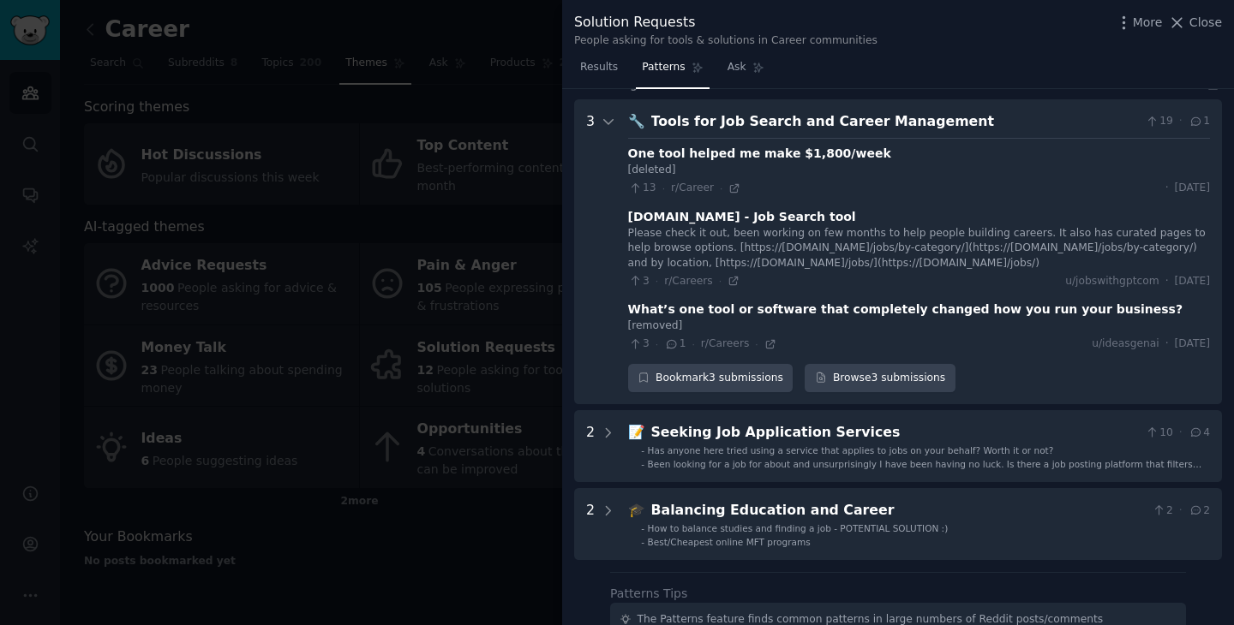
scroll to position [78, 0]
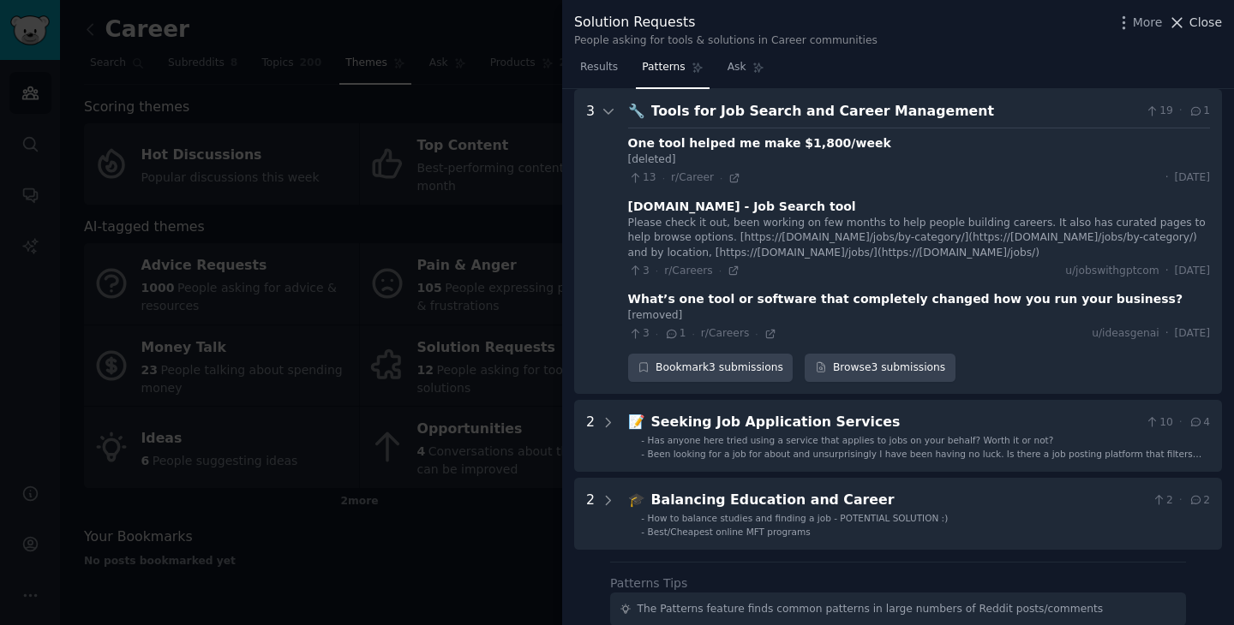
click at [1205, 20] on span "Close" at bounding box center [1205, 23] width 33 height 18
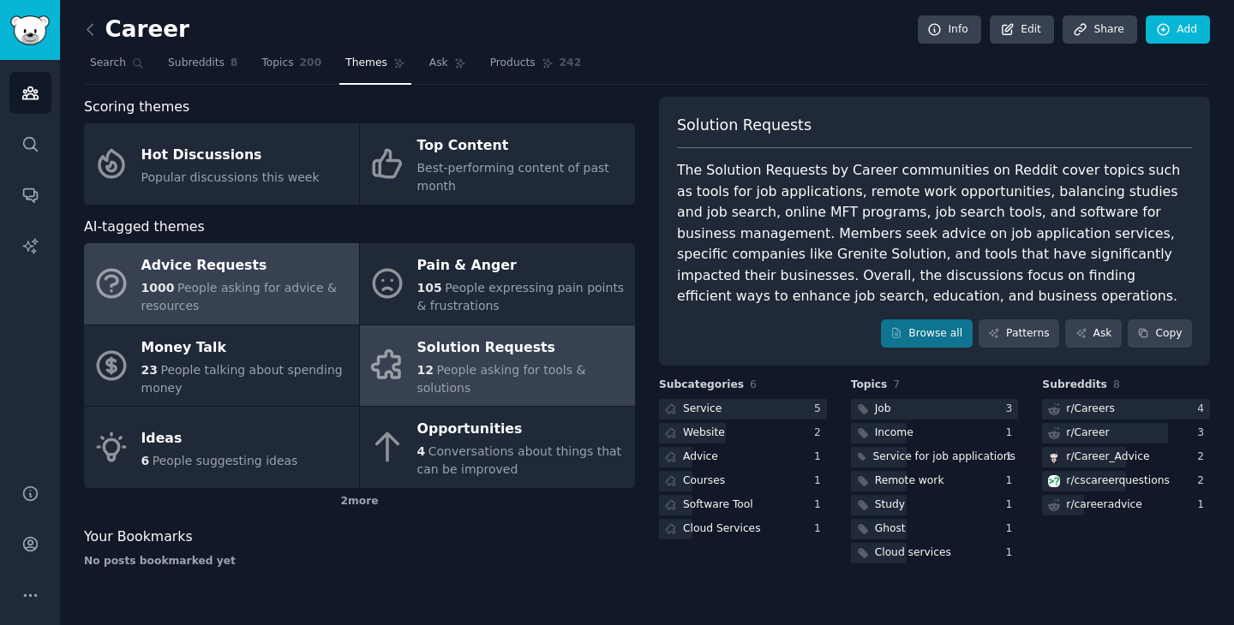
click at [227, 289] on span "People asking for advice & resources" at bounding box center [239, 297] width 196 height 32
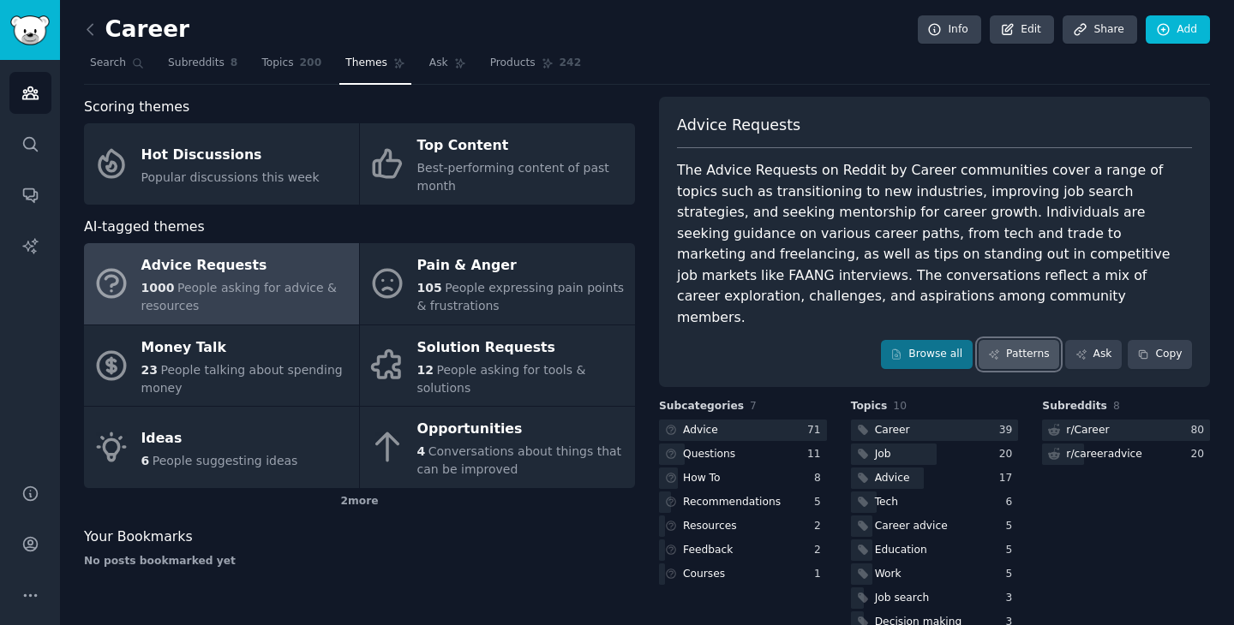
click at [1023, 340] on link "Patterns" at bounding box center [1018, 354] width 81 height 29
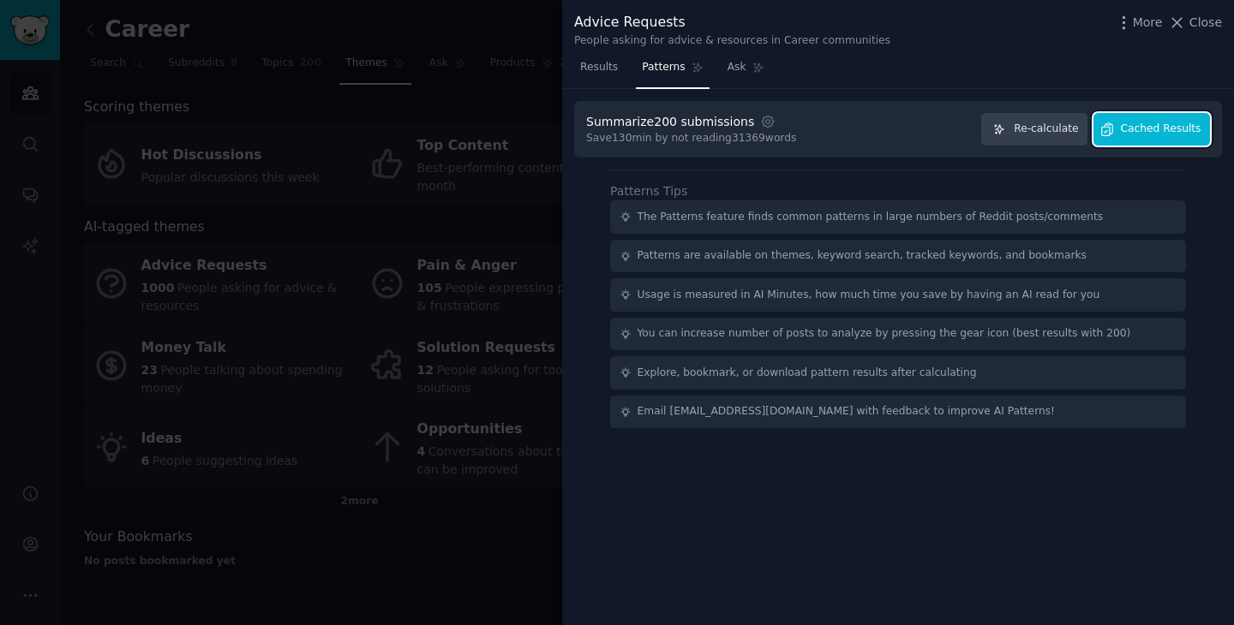
click at [1132, 134] on span "Cached Results" at bounding box center [1161, 129] width 81 height 15
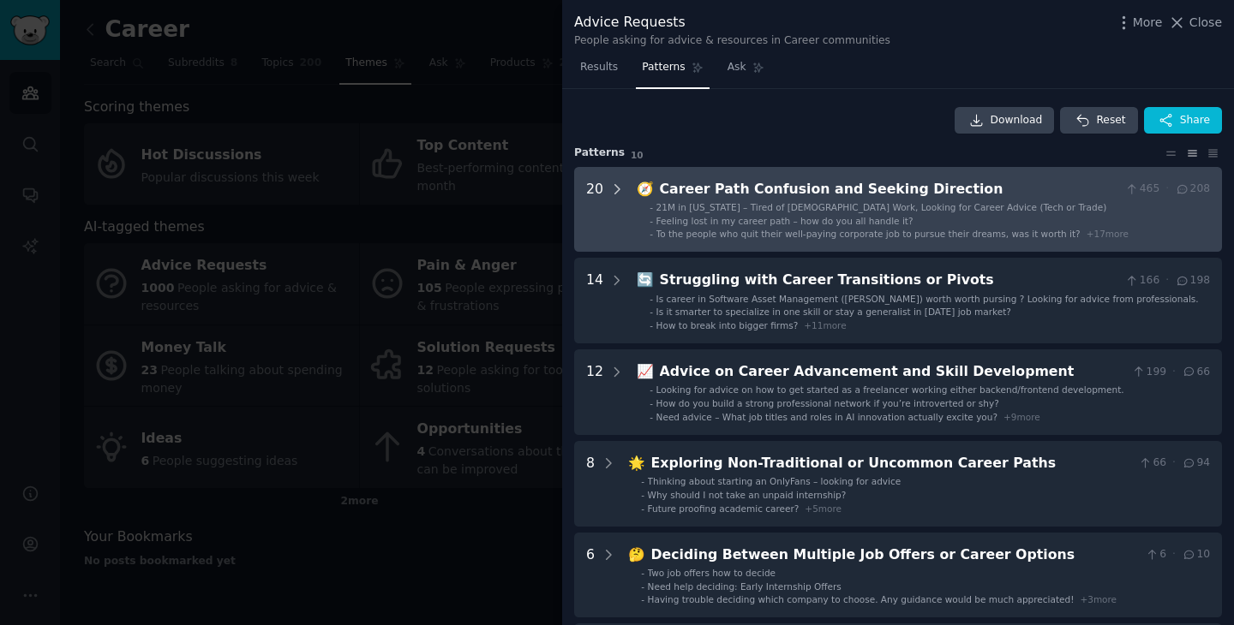
click at [618, 187] on icon at bounding box center [616, 189] width 15 height 15
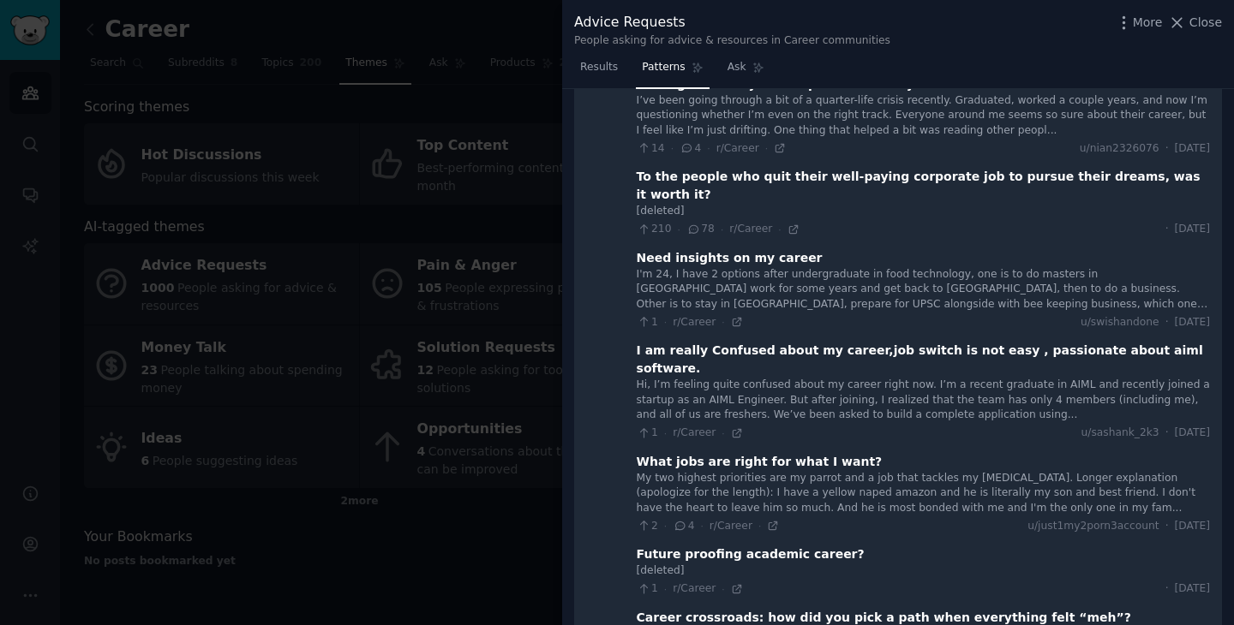
scroll to position [40, 0]
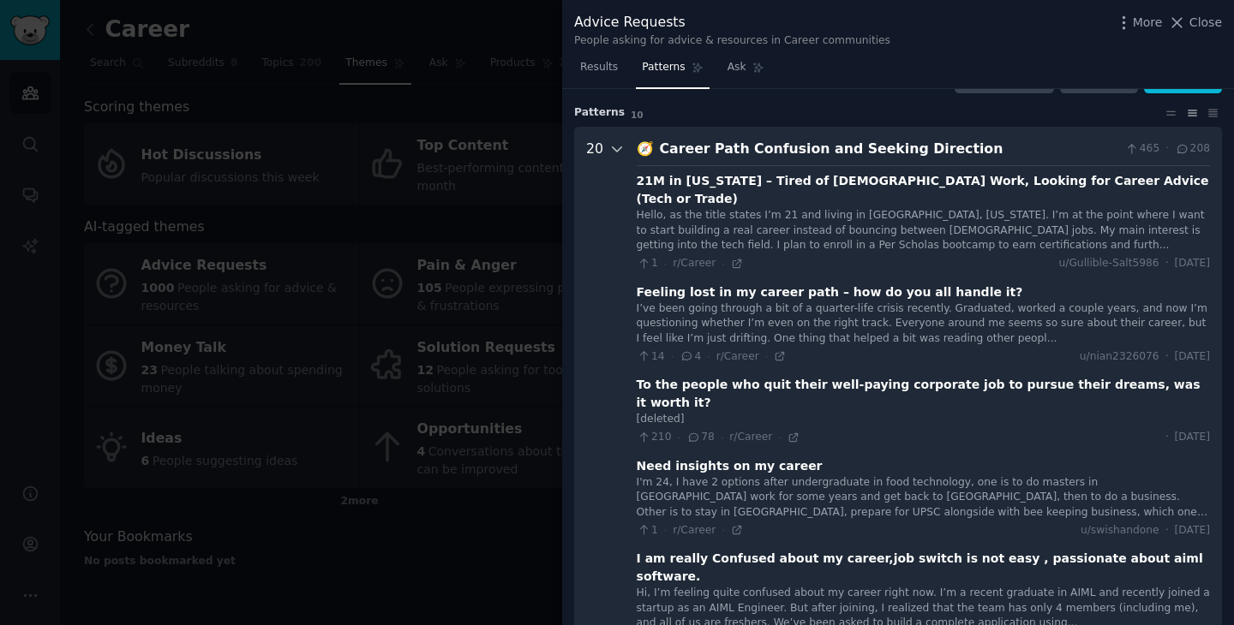
click at [616, 150] on icon at bounding box center [617, 149] width 9 height 4
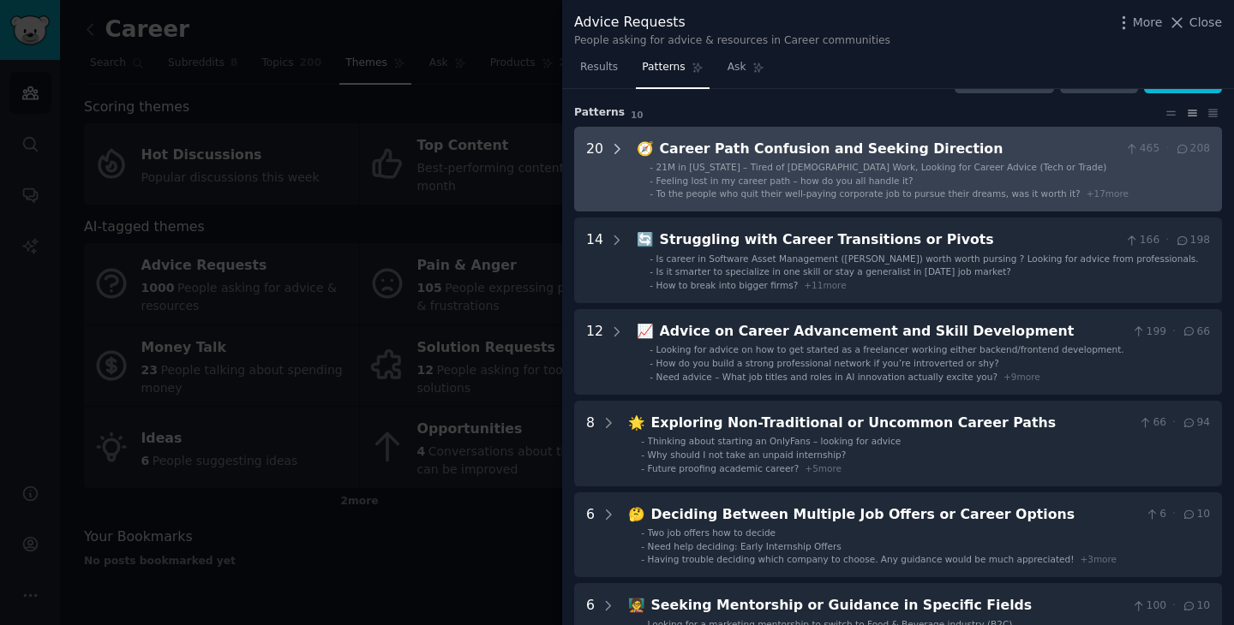
click at [613, 146] on icon at bounding box center [616, 148] width 15 height 15
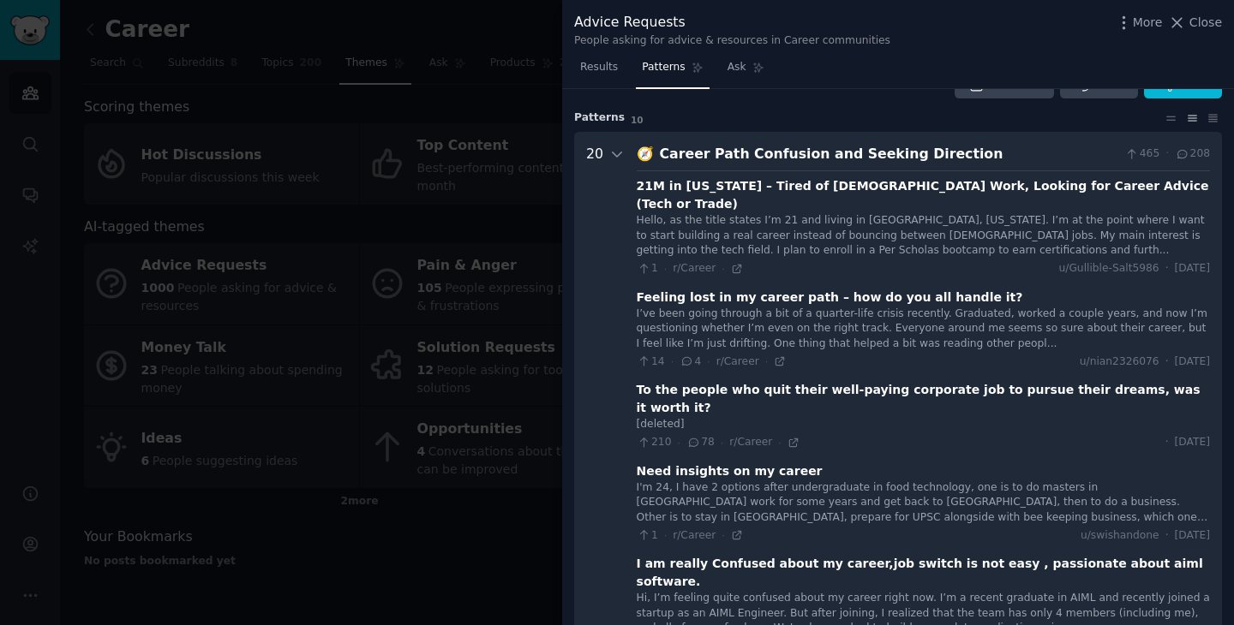
scroll to position [33, 0]
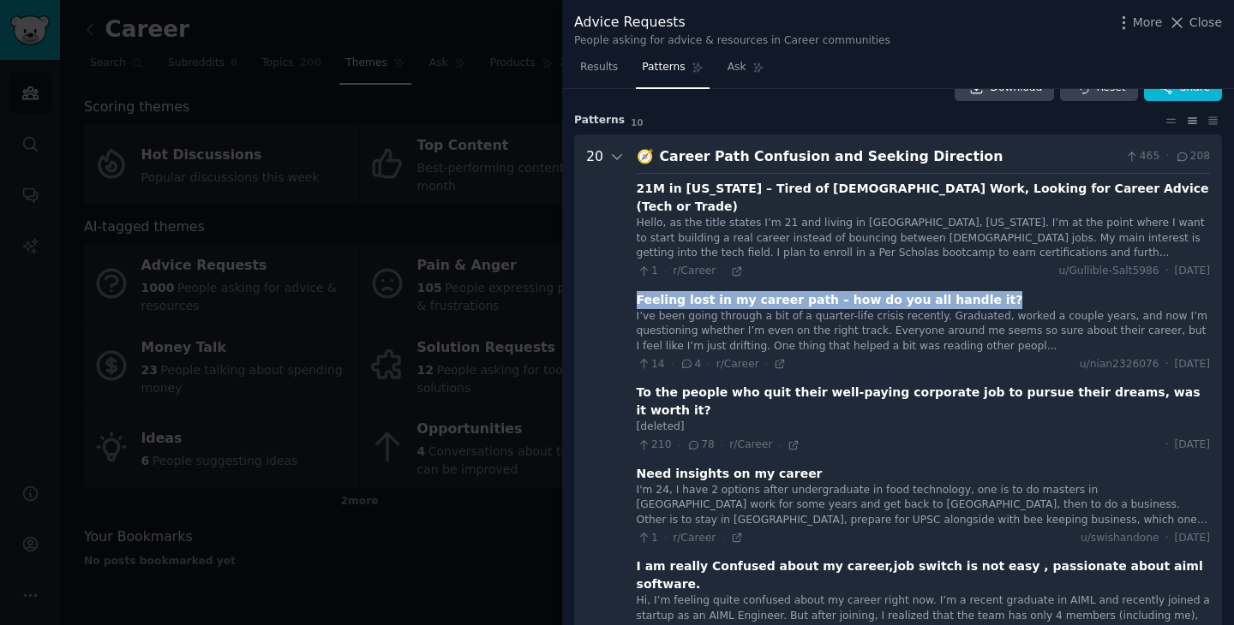
drag, startPoint x: 963, startPoint y: 279, endPoint x: 633, endPoint y: 285, distance: 329.9
click at [780, 358] on icon at bounding box center [780, 364] width 12 height 12
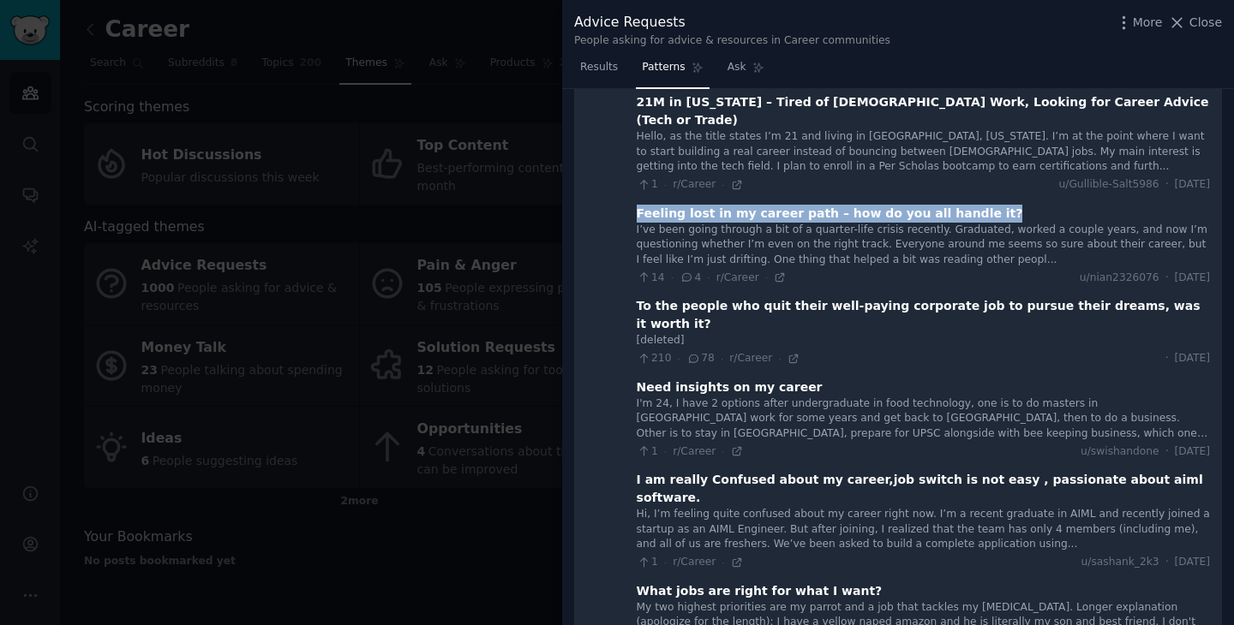
scroll to position [0, 0]
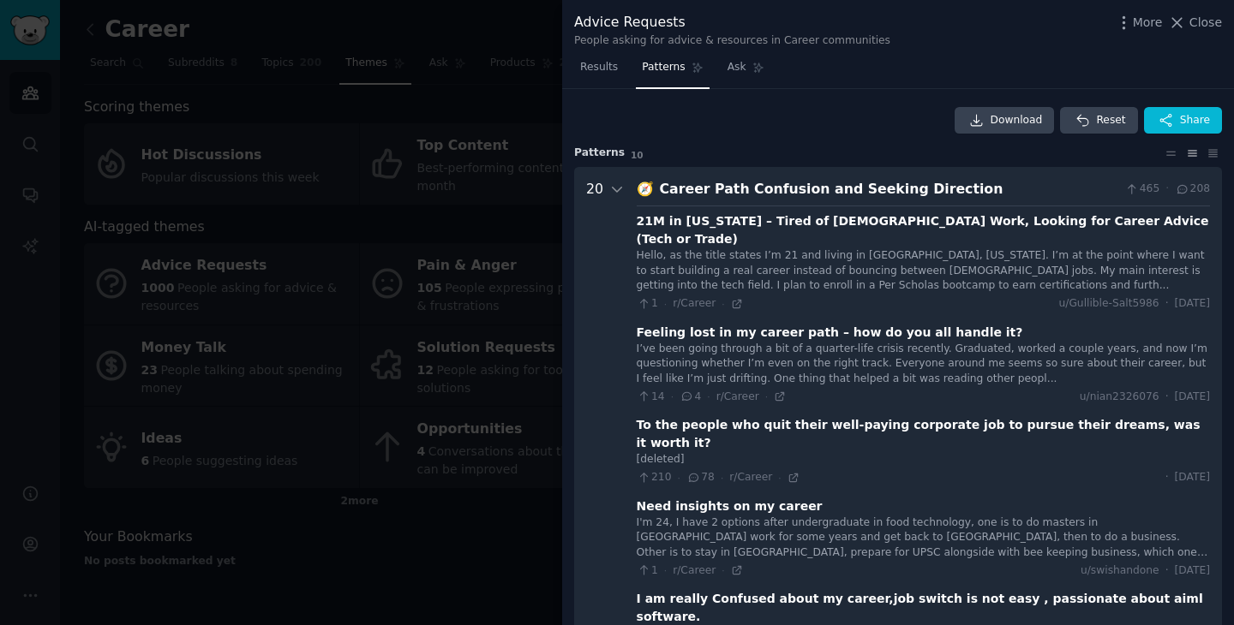
click at [978, 184] on div "Career Path Confusion and Seeking Direction" at bounding box center [889, 189] width 459 height 21
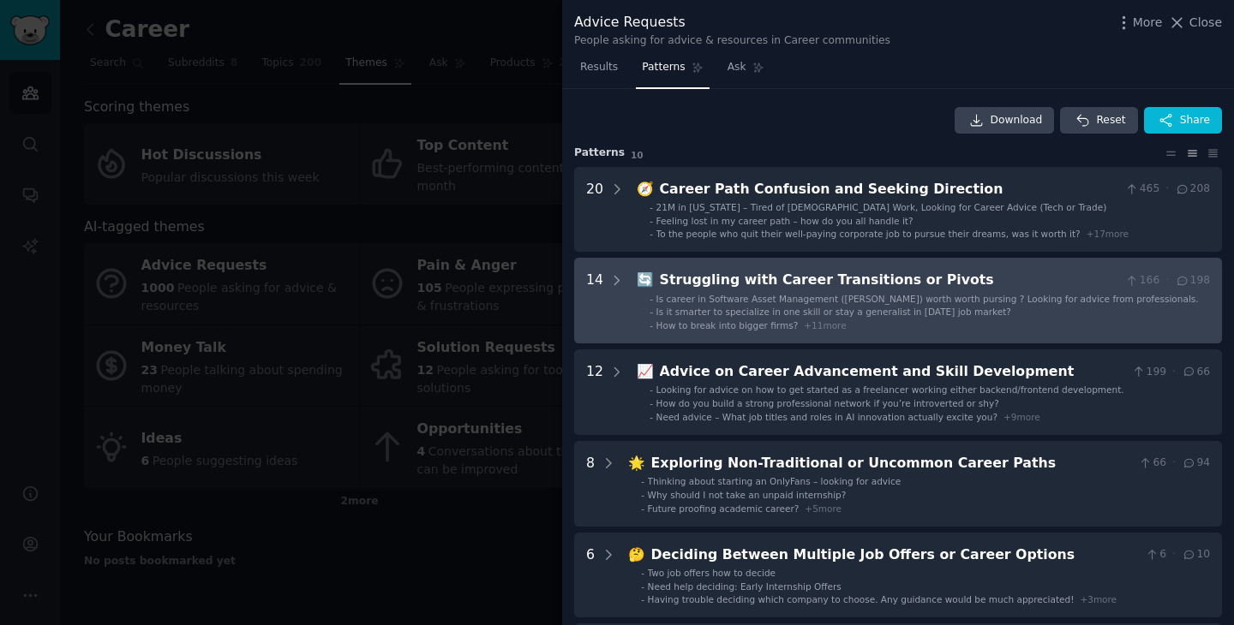
click at [765, 273] on div "Struggling with Career Transitions or Pivots" at bounding box center [889, 280] width 459 height 21
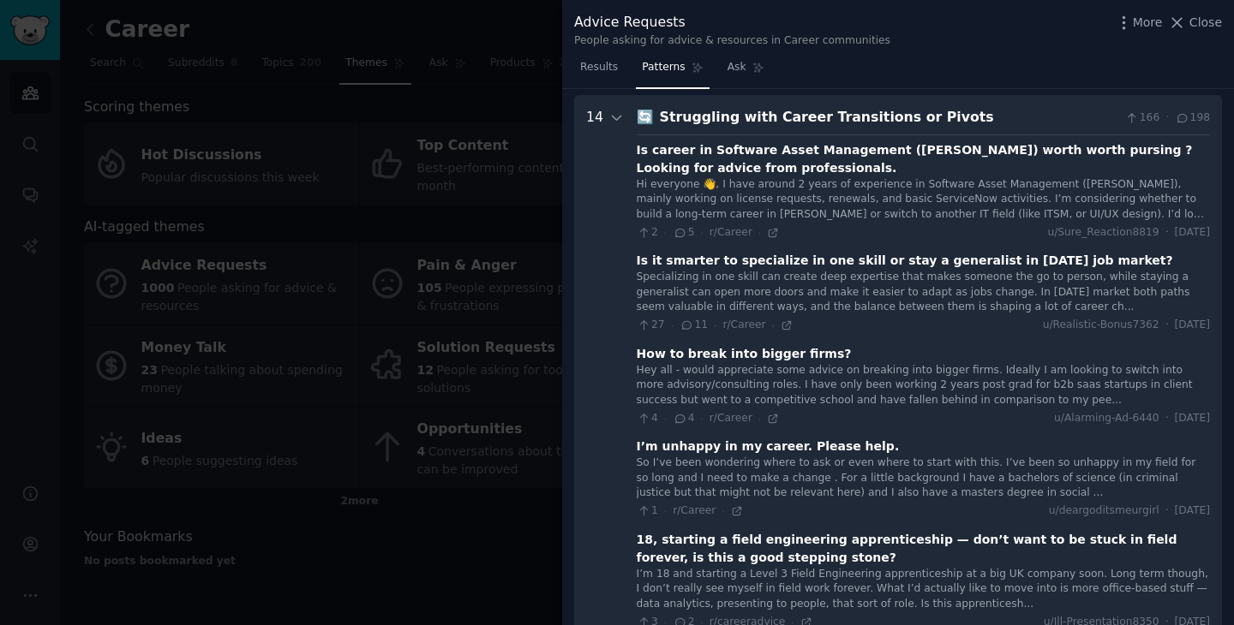
scroll to position [170, 0]
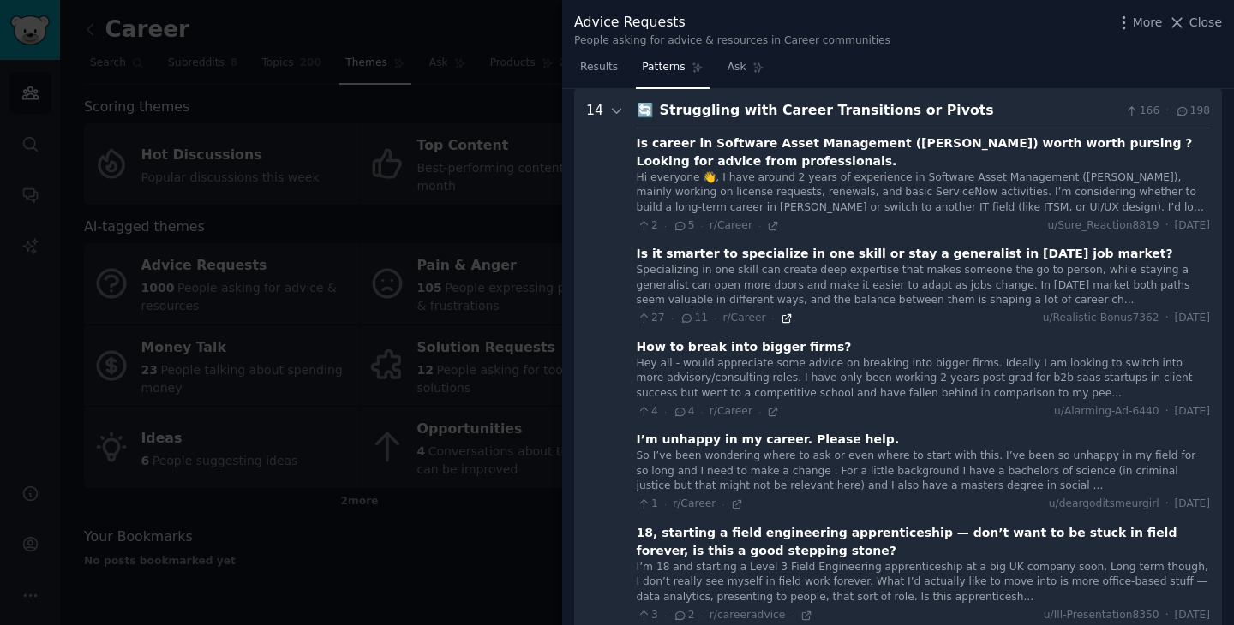
click at [780, 321] on icon at bounding box center [786, 319] width 12 height 12
click at [615, 113] on icon at bounding box center [616, 111] width 15 height 15
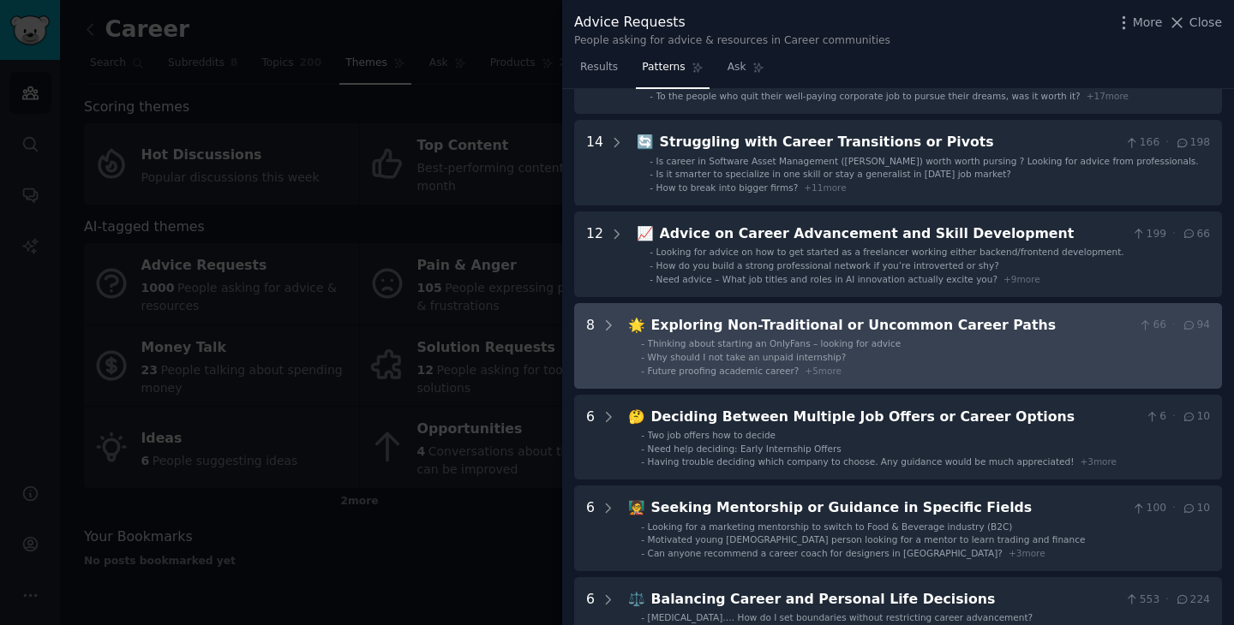
scroll to position [143, 0]
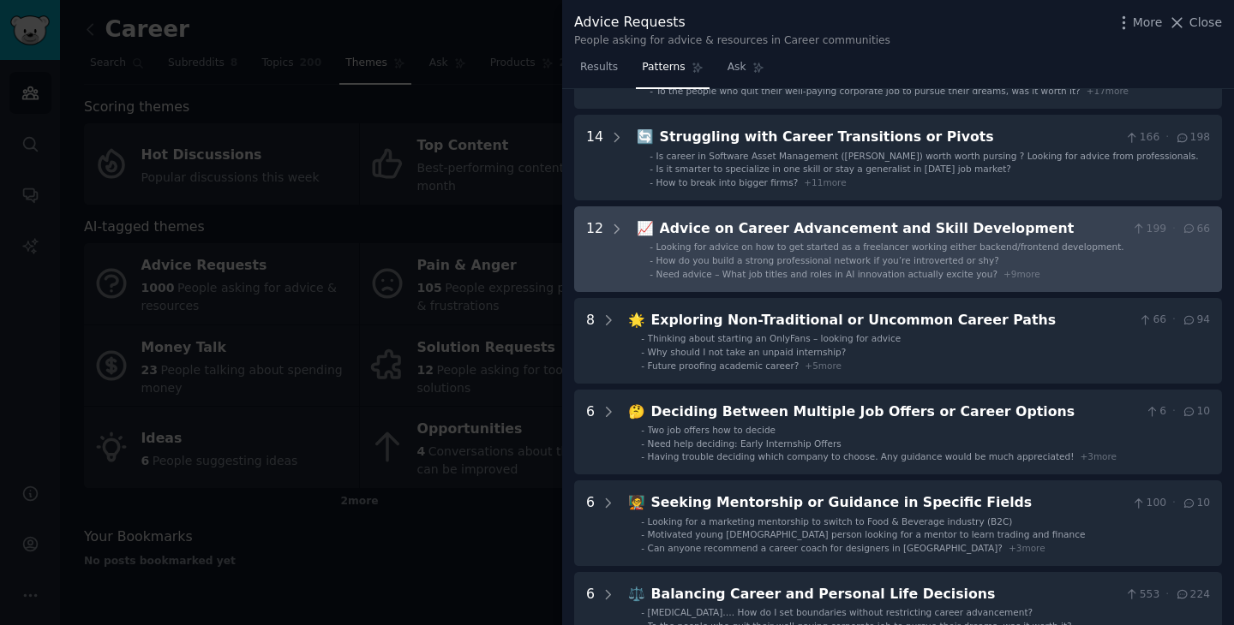
click at [786, 266] on ul "- Looking for advice on how to get started as a freelancer working either backe…" at bounding box center [923, 260] width 572 height 39
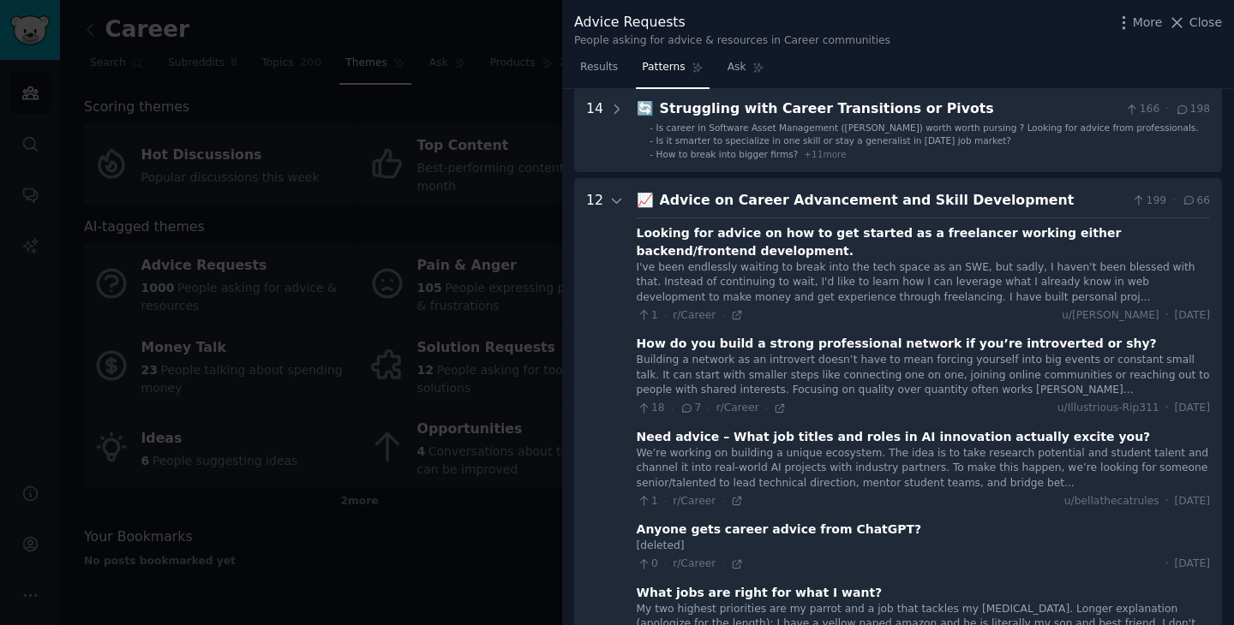
scroll to position [170, 0]
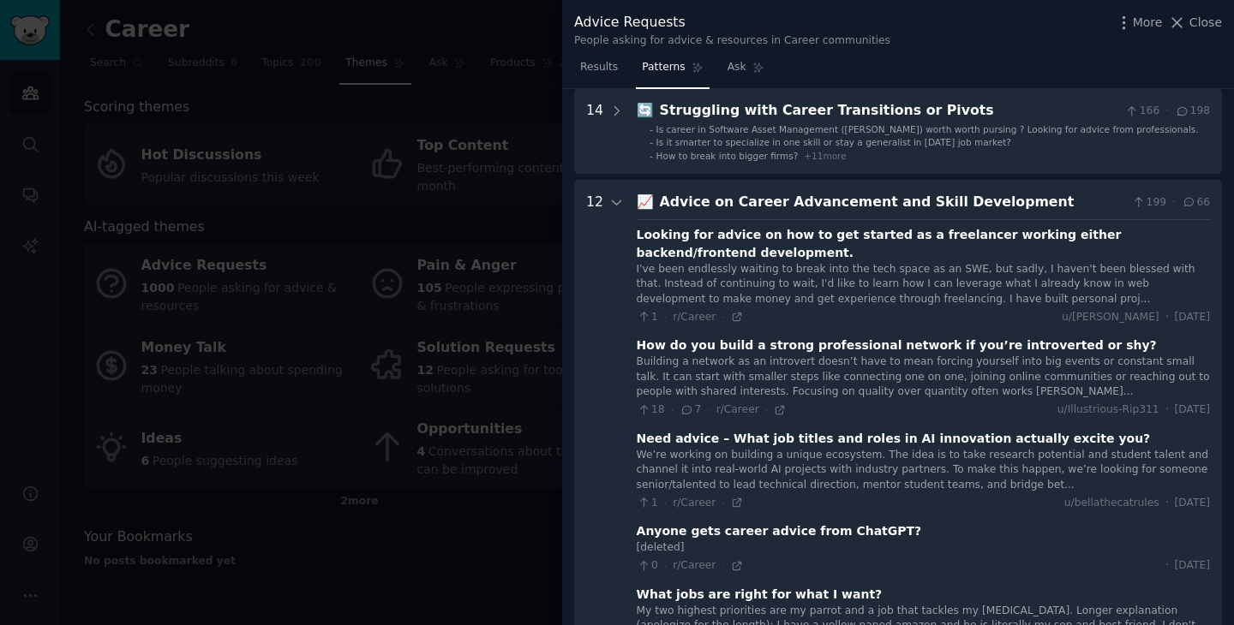
click at [783, 211] on div "Advice on Career Advancement and Skill Development" at bounding box center [893, 202] width 466 height 21
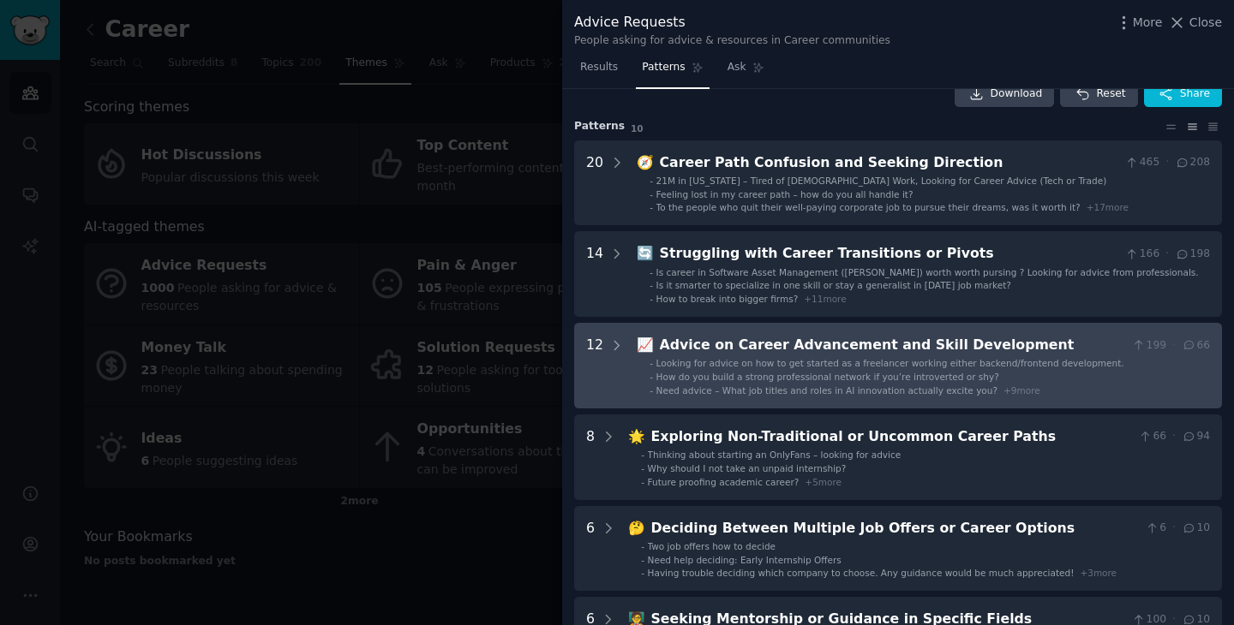
scroll to position [0, 0]
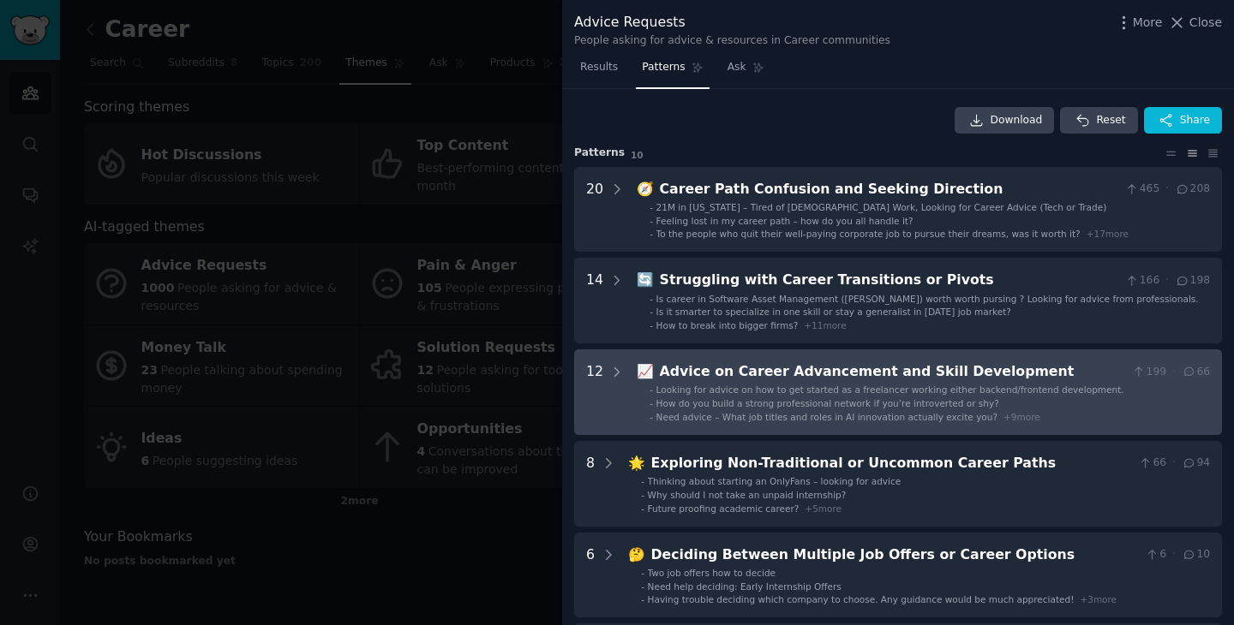
click at [971, 364] on div "Advice on Career Advancement and Skill Development" at bounding box center [893, 372] width 466 height 21
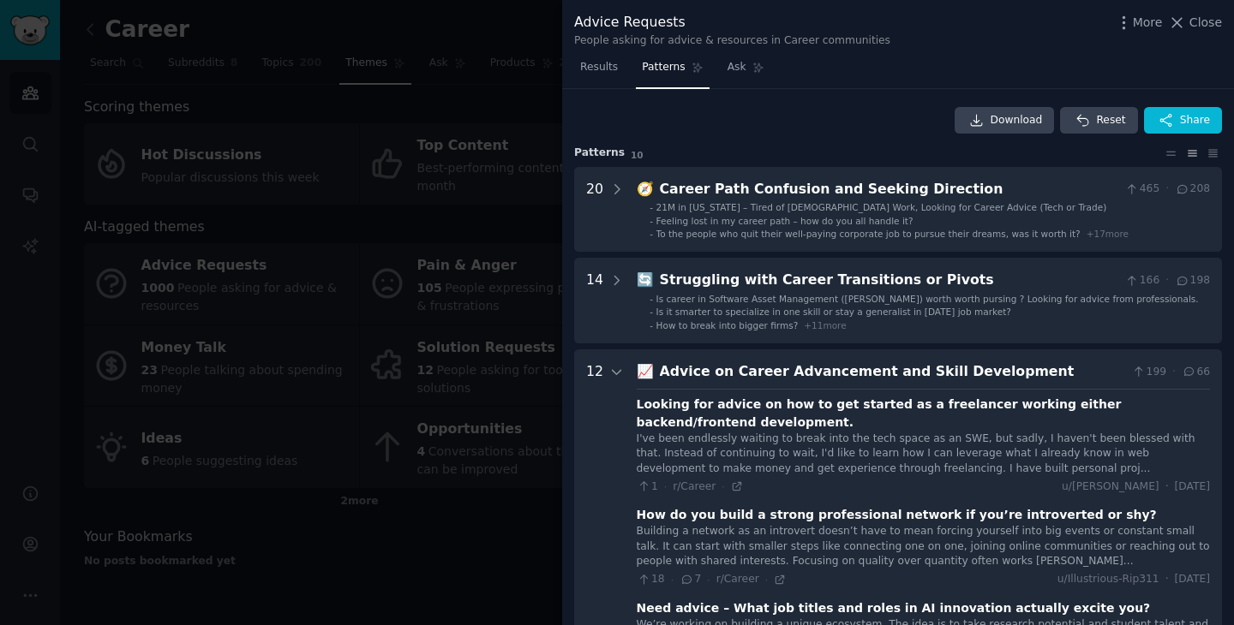
click at [853, 375] on div "Advice on Career Advancement and Skill Development" at bounding box center [893, 372] width 466 height 21
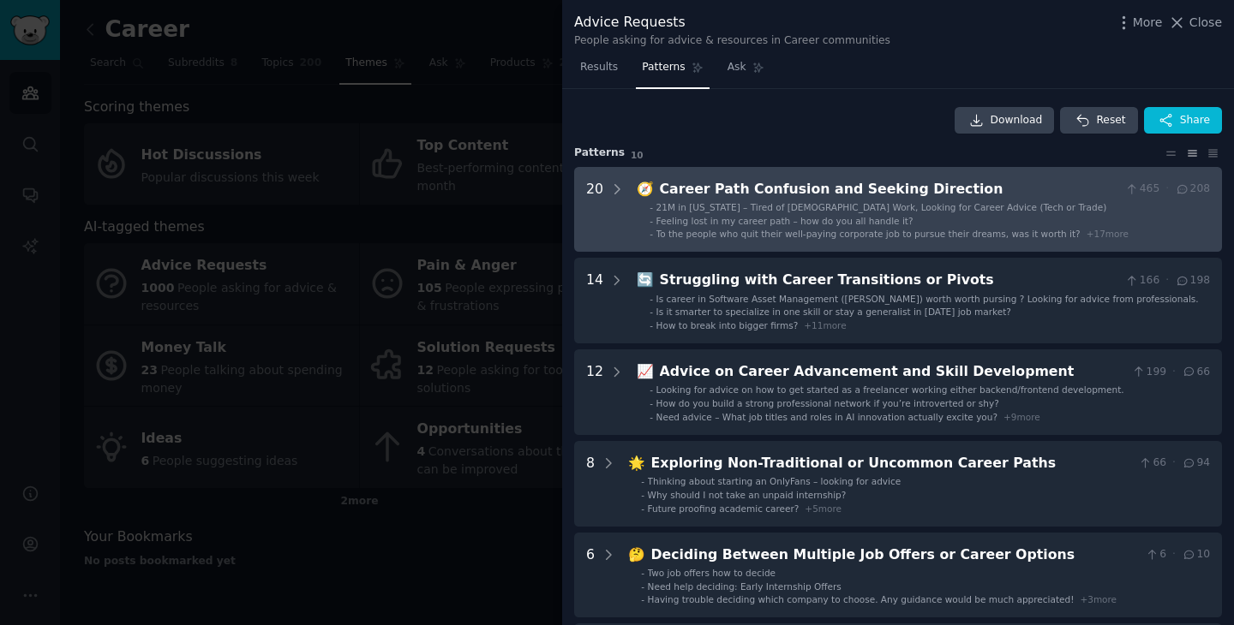
click at [842, 197] on div "Career Path Confusion and Seeking Direction" at bounding box center [889, 189] width 459 height 21
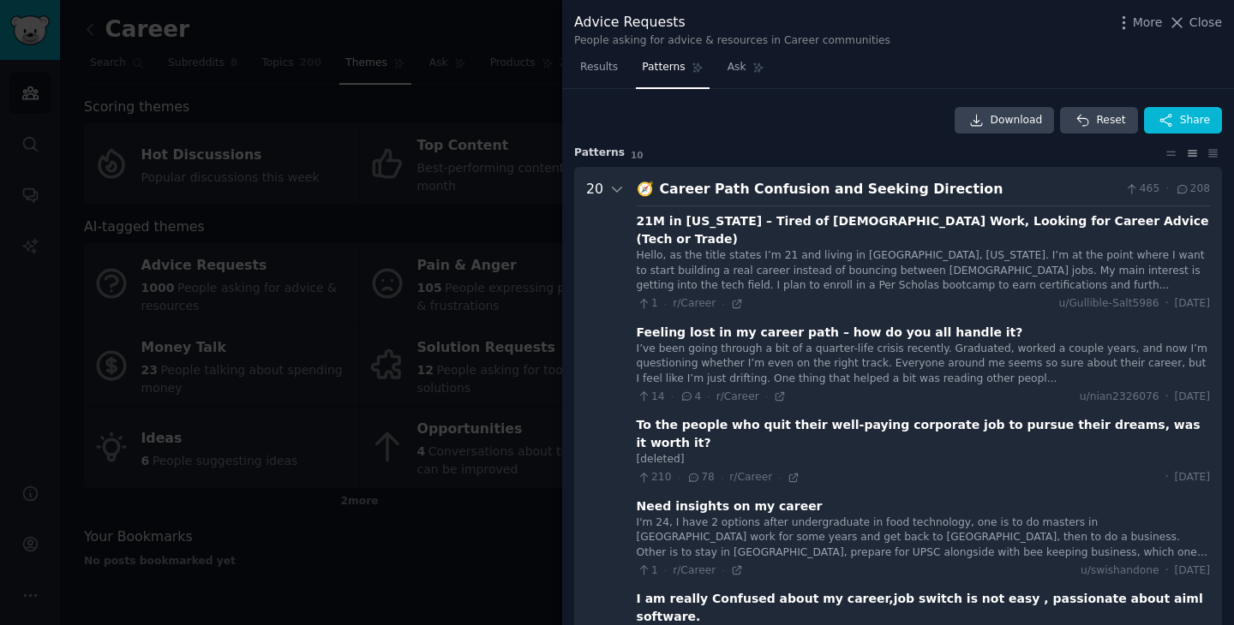
click at [840, 189] on div "Career Path Confusion and Seeking Direction" at bounding box center [889, 189] width 459 height 21
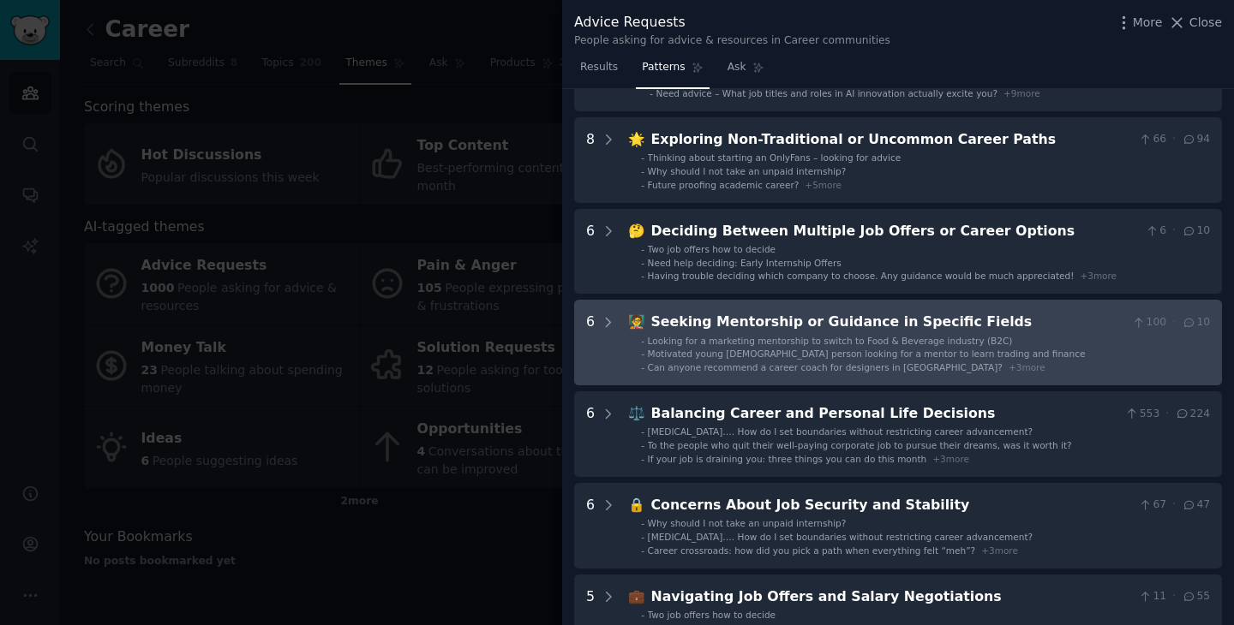
scroll to position [356, 0]
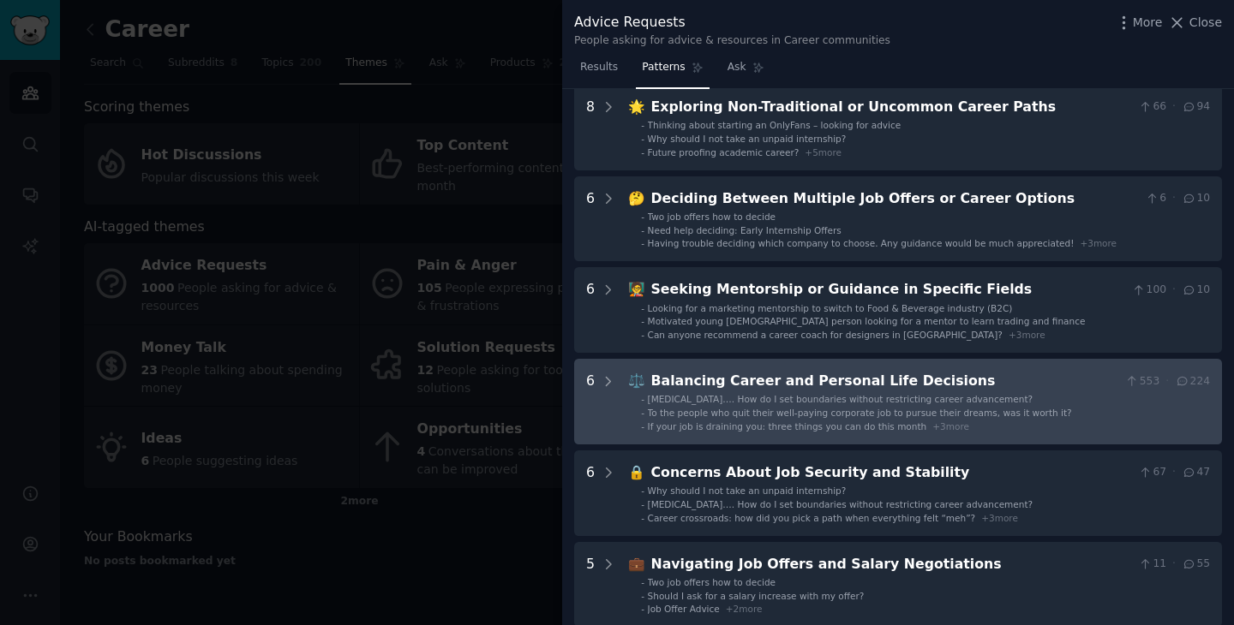
click at [846, 376] on div "Balancing Career and Personal Life Decisions" at bounding box center [885, 381] width 468 height 21
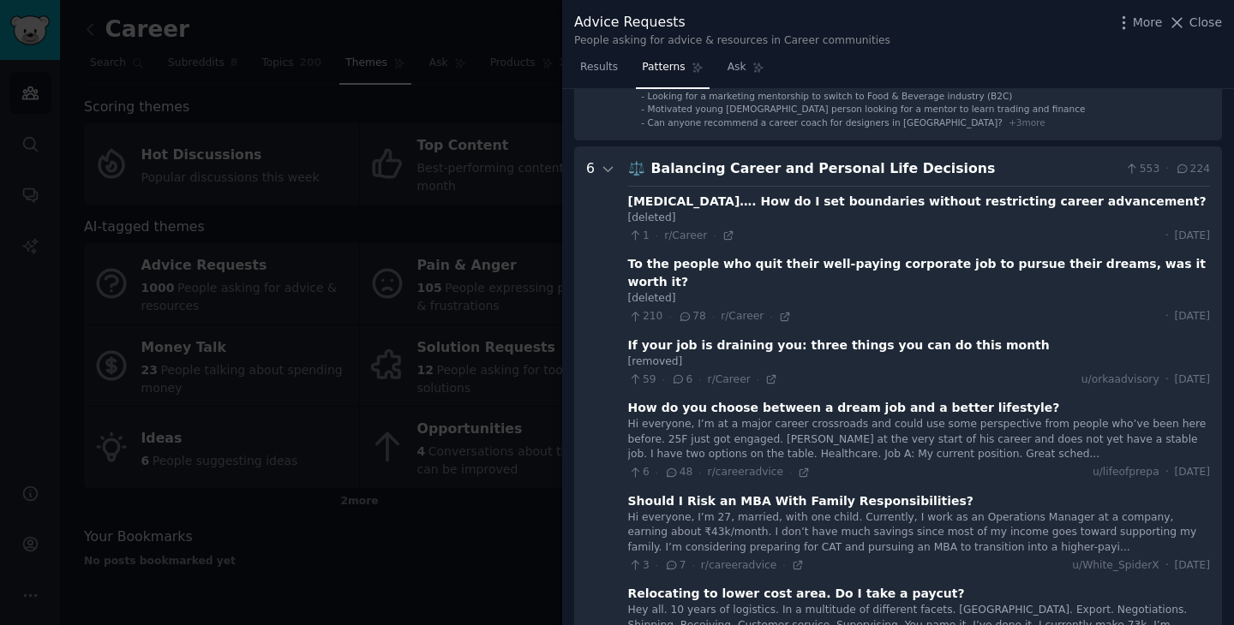
scroll to position [566, 0]
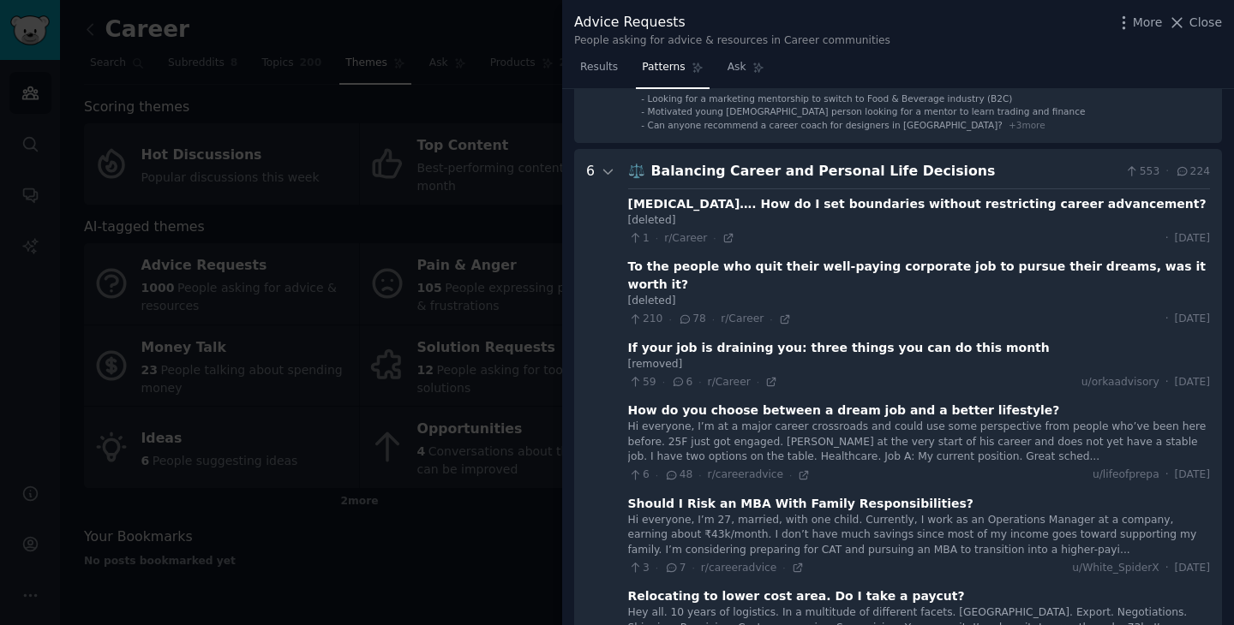
click at [784, 168] on div "Balancing Career and Personal Life Decisions" at bounding box center [885, 171] width 468 height 21
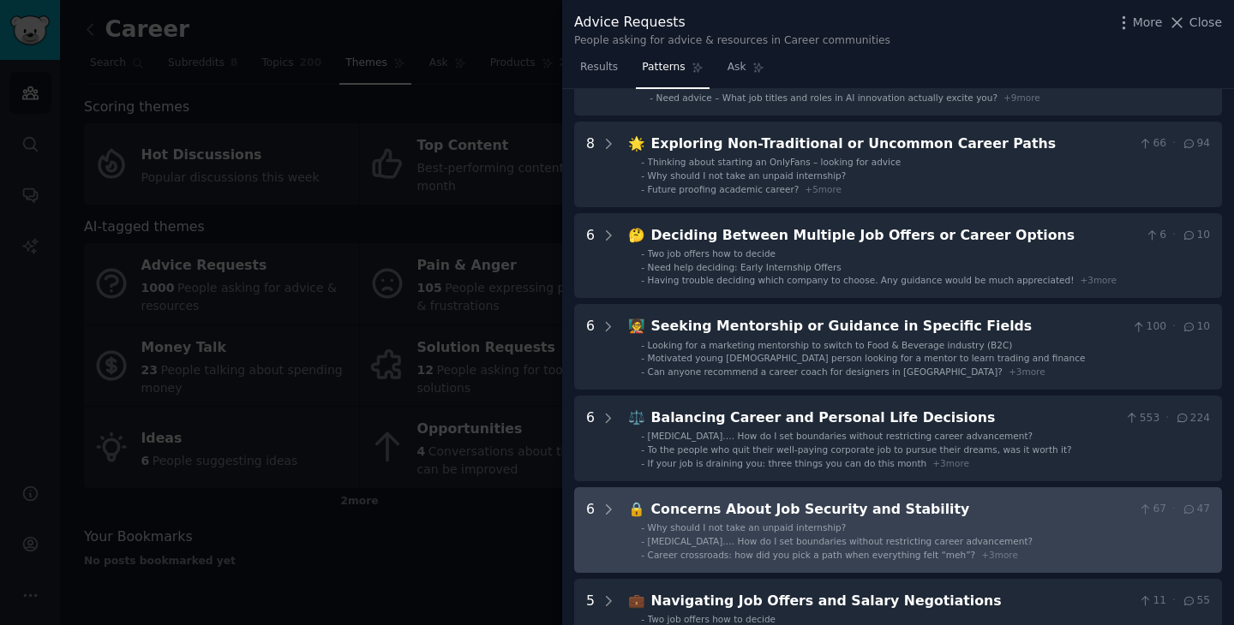
scroll to position [0, 0]
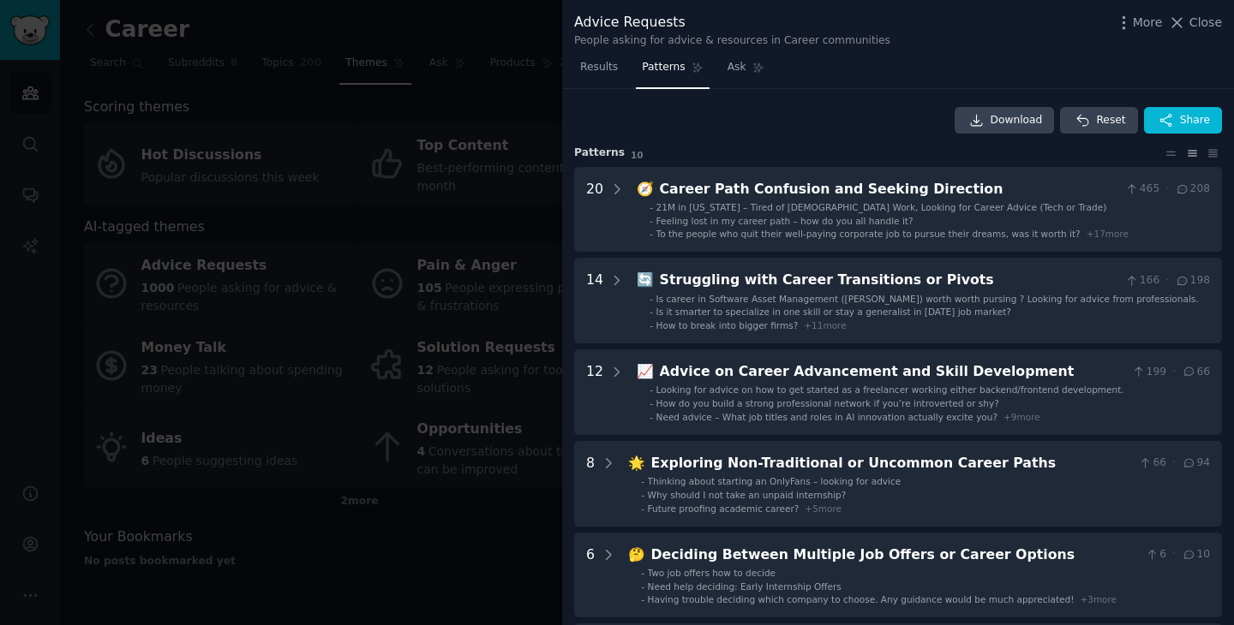
click at [432, 191] on div at bounding box center [617, 312] width 1234 height 625
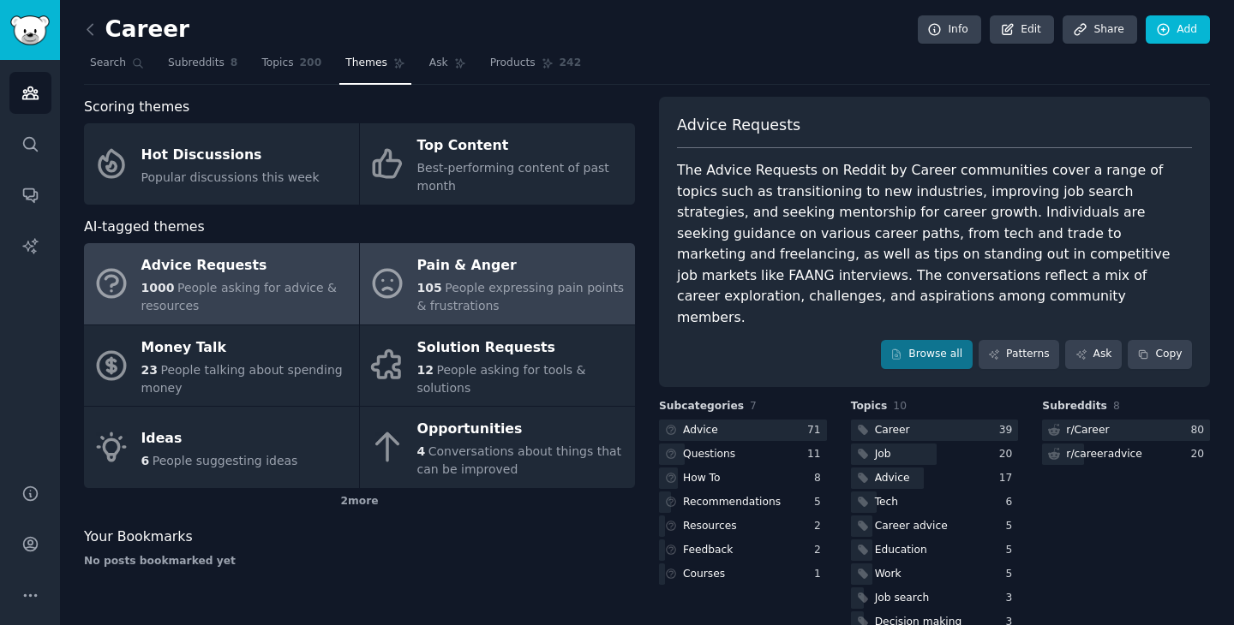
click at [477, 285] on span "People expressing pain points & frustrations" at bounding box center [520, 297] width 207 height 32
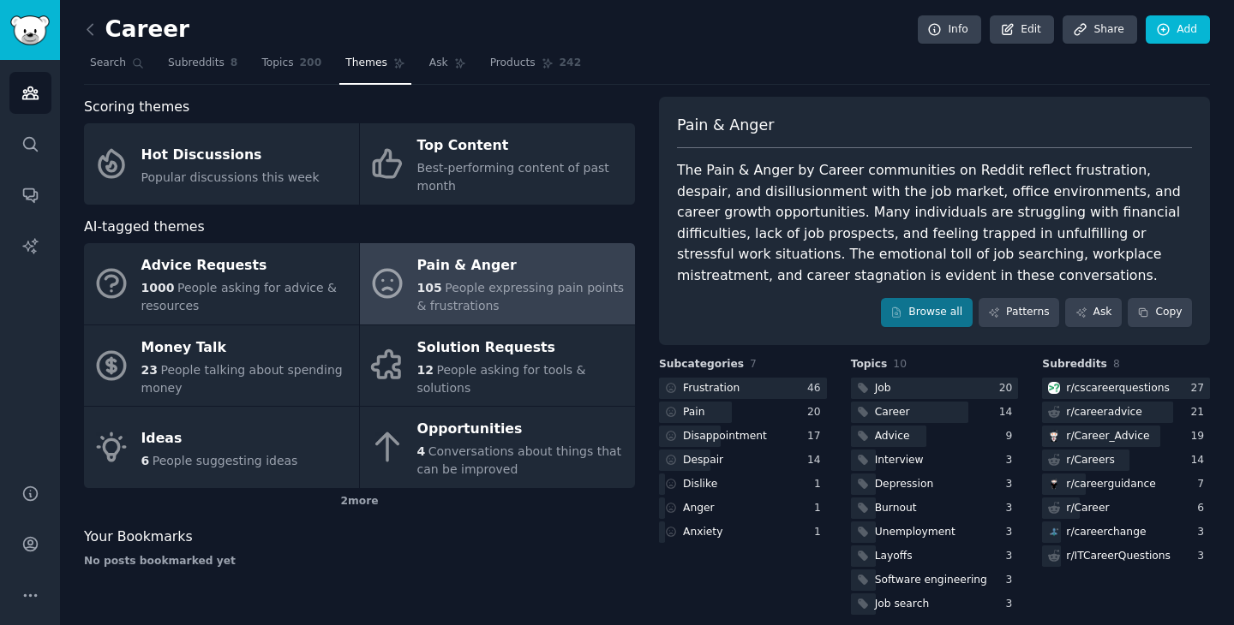
scroll to position [16, 0]
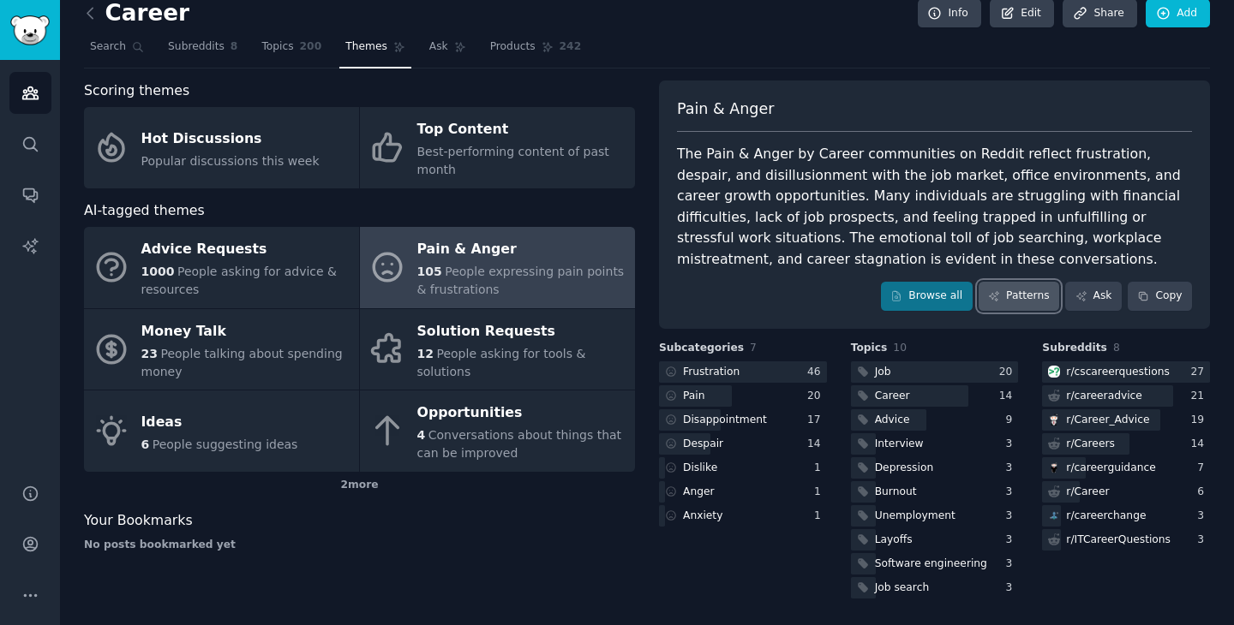
click at [1025, 308] on link "Patterns" at bounding box center [1018, 296] width 81 height 29
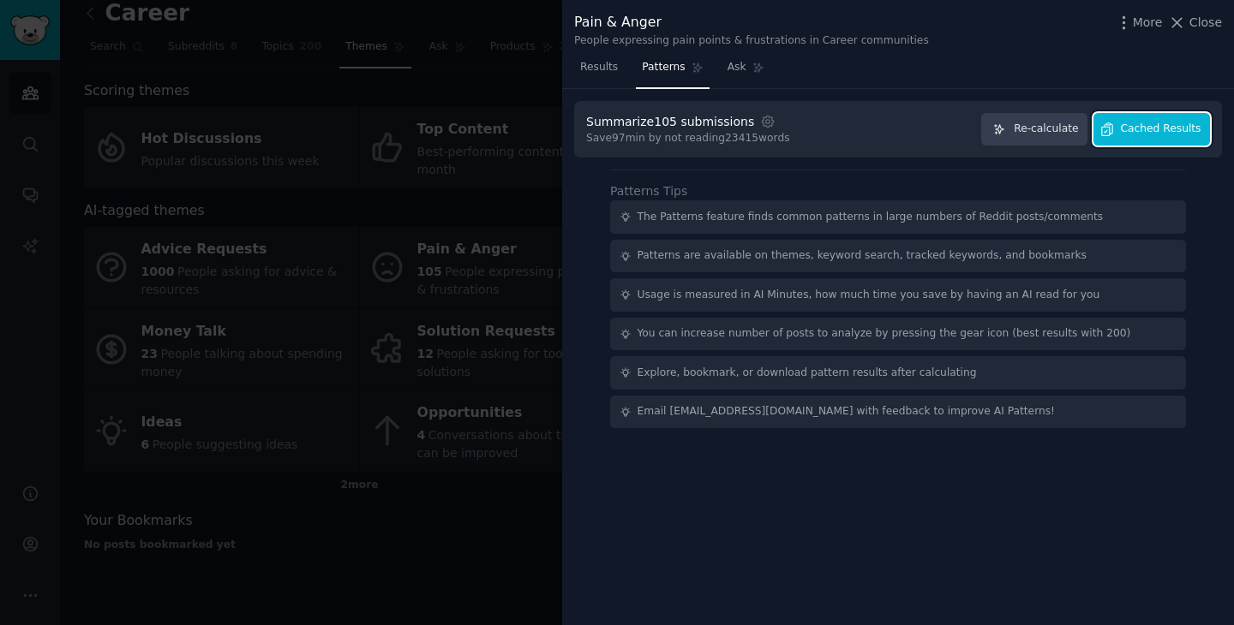
click at [1155, 134] on span "Cached Results" at bounding box center [1161, 129] width 81 height 15
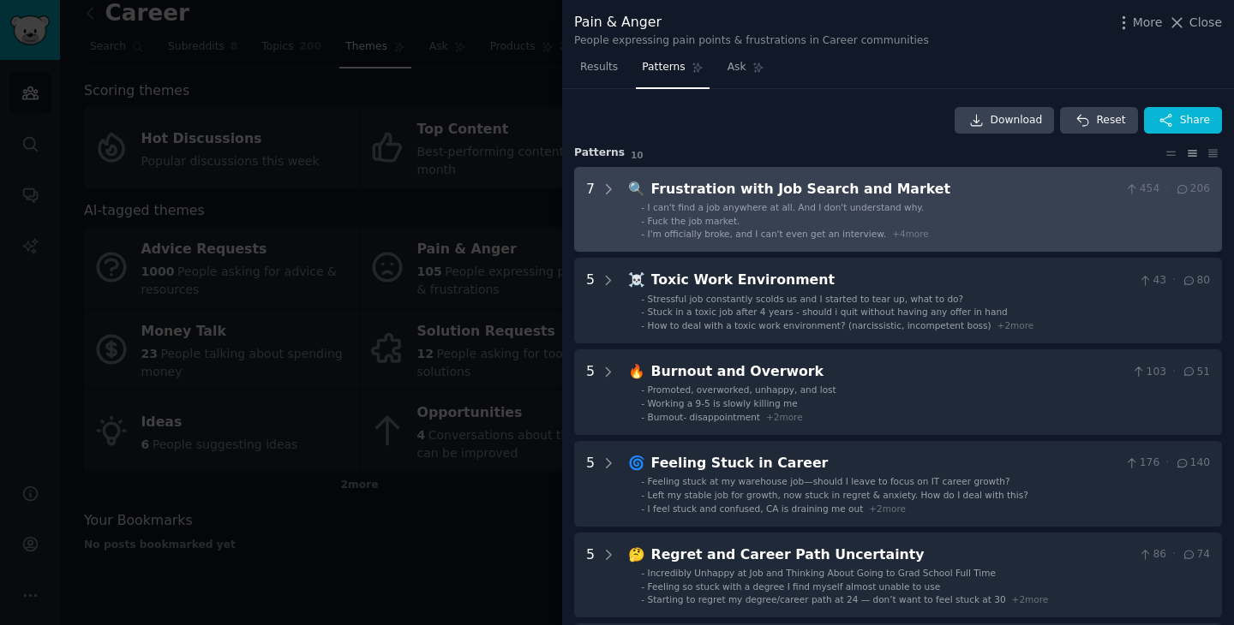
click at [1069, 226] on li "- Fuck the job market." at bounding box center [925, 221] width 569 height 12
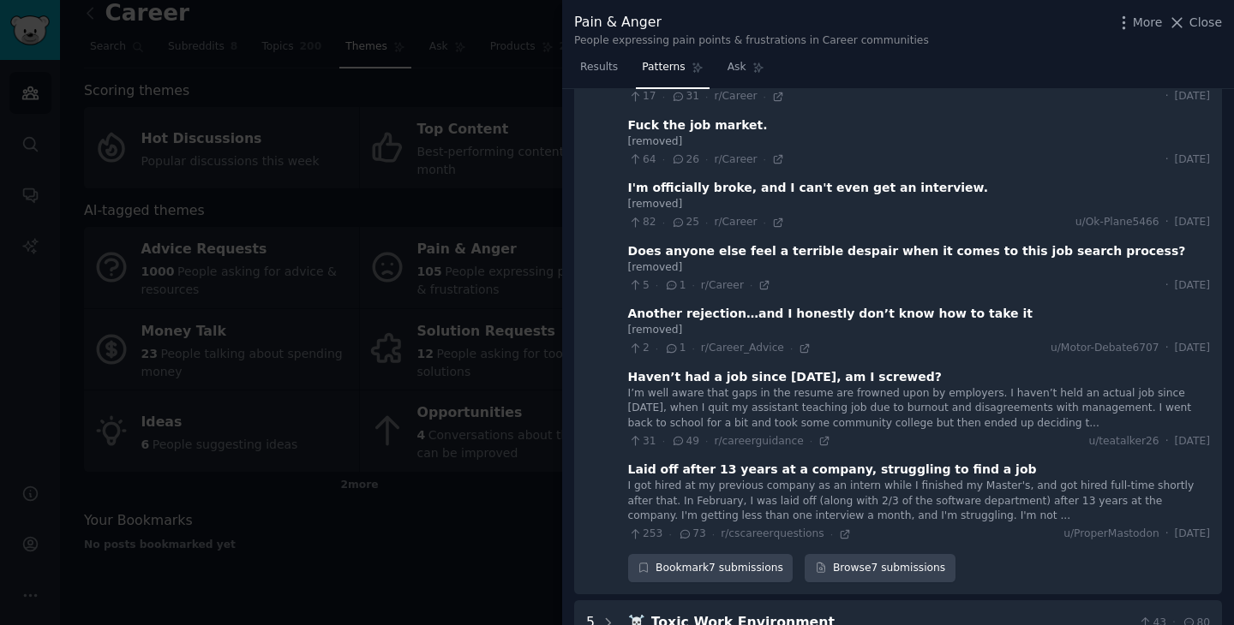
scroll to position [161, 0]
click at [1217, 24] on span "Close" at bounding box center [1205, 23] width 33 height 18
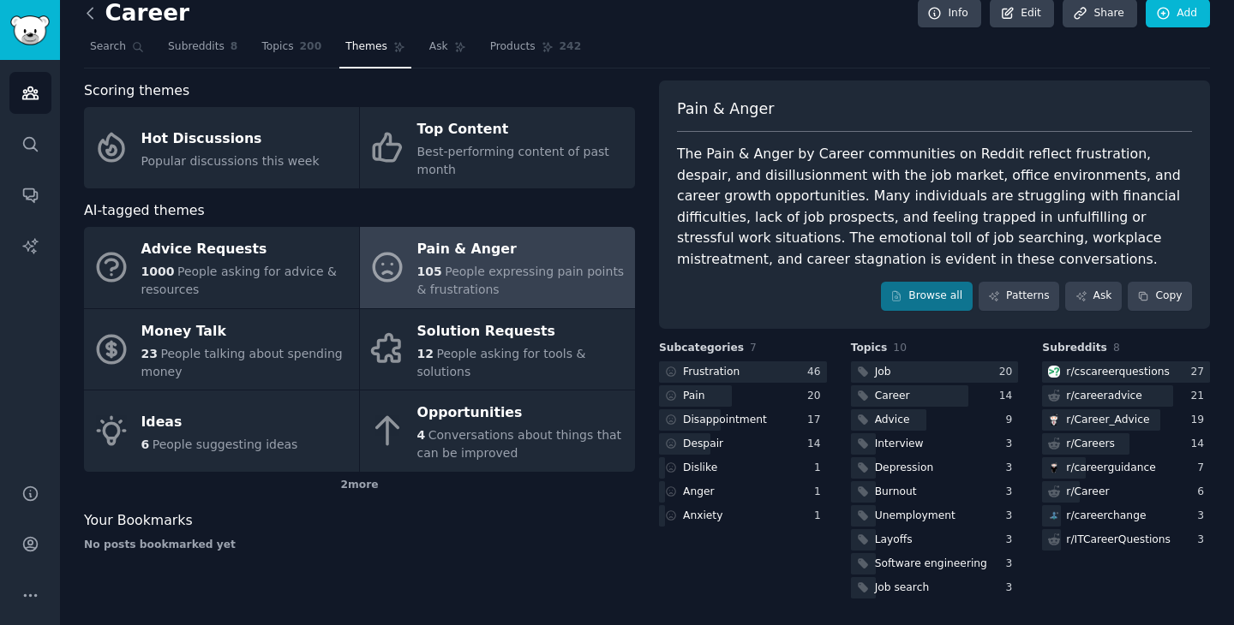
click at [93, 20] on icon at bounding box center [90, 13] width 18 height 18
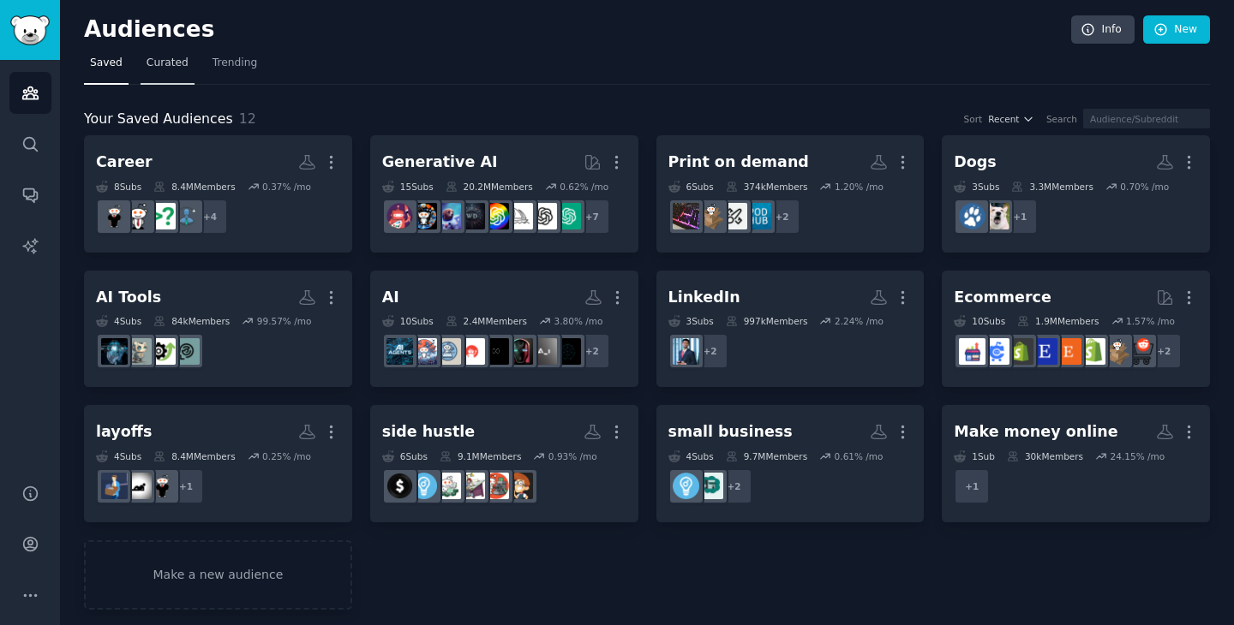
click at [171, 61] on span "Curated" at bounding box center [167, 63] width 42 height 15
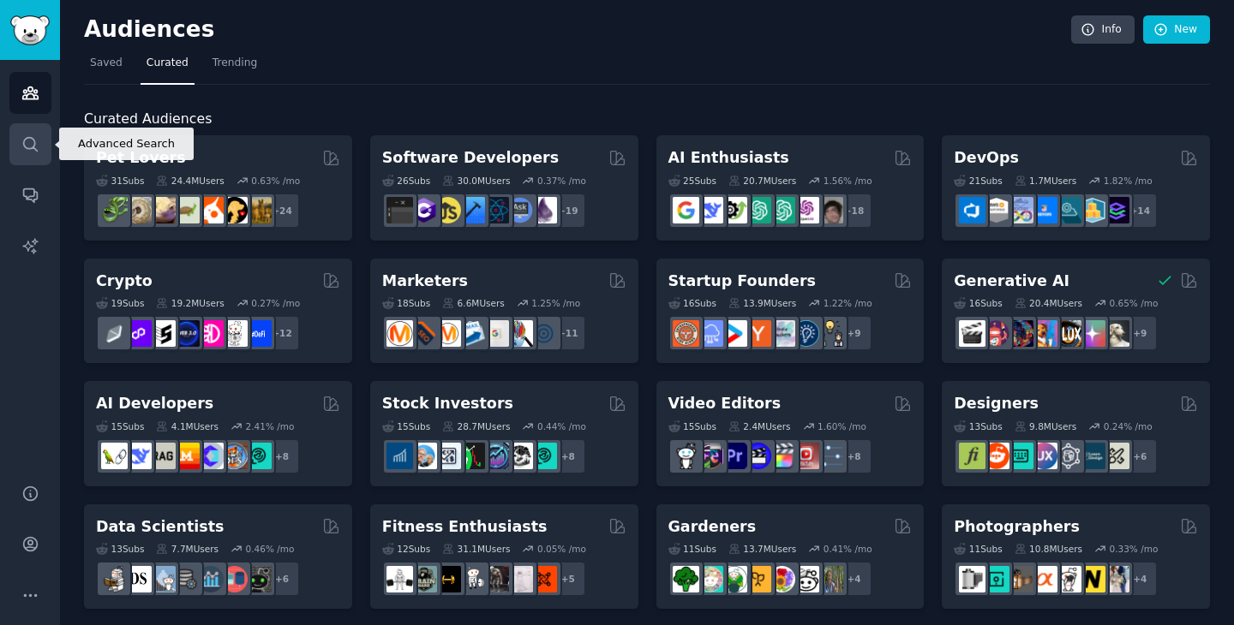
click at [32, 152] on icon "Sidebar" at bounding box center [30, 144] width 18 height 18
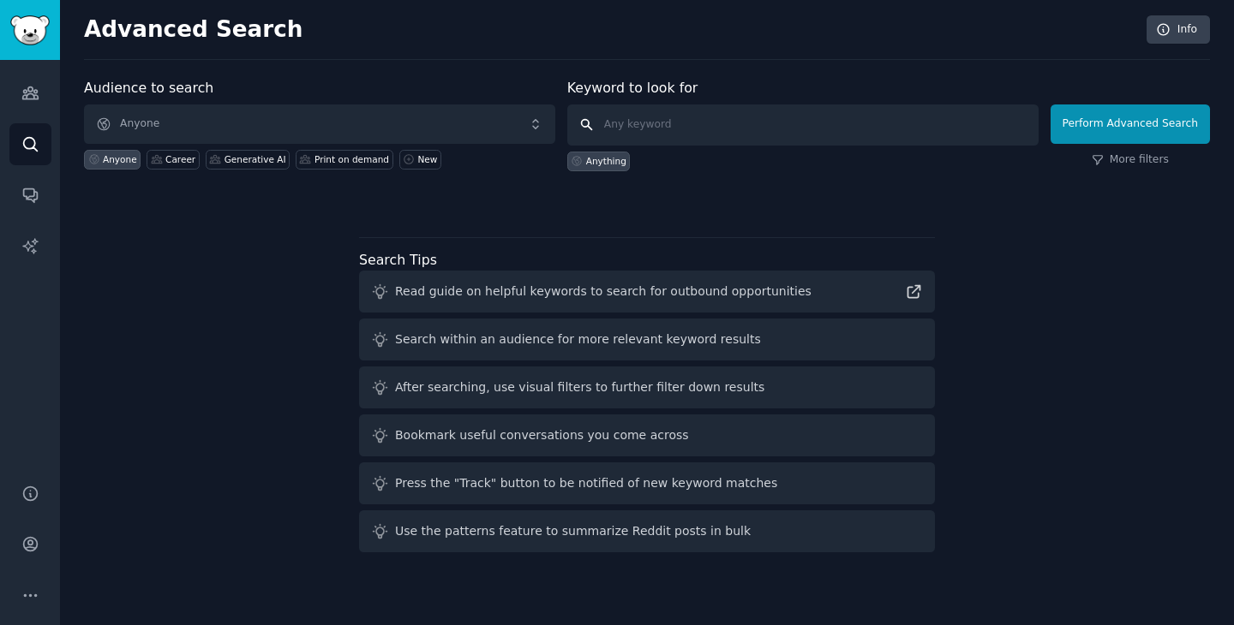
click at [623, 112] on input "text" at bounding box center [802, 125] width 471 height 41
type input "layoff"
click at [1083, 123] on button "Perform Advanced Search" at bounding box center [1129, 124] width 159 height 39
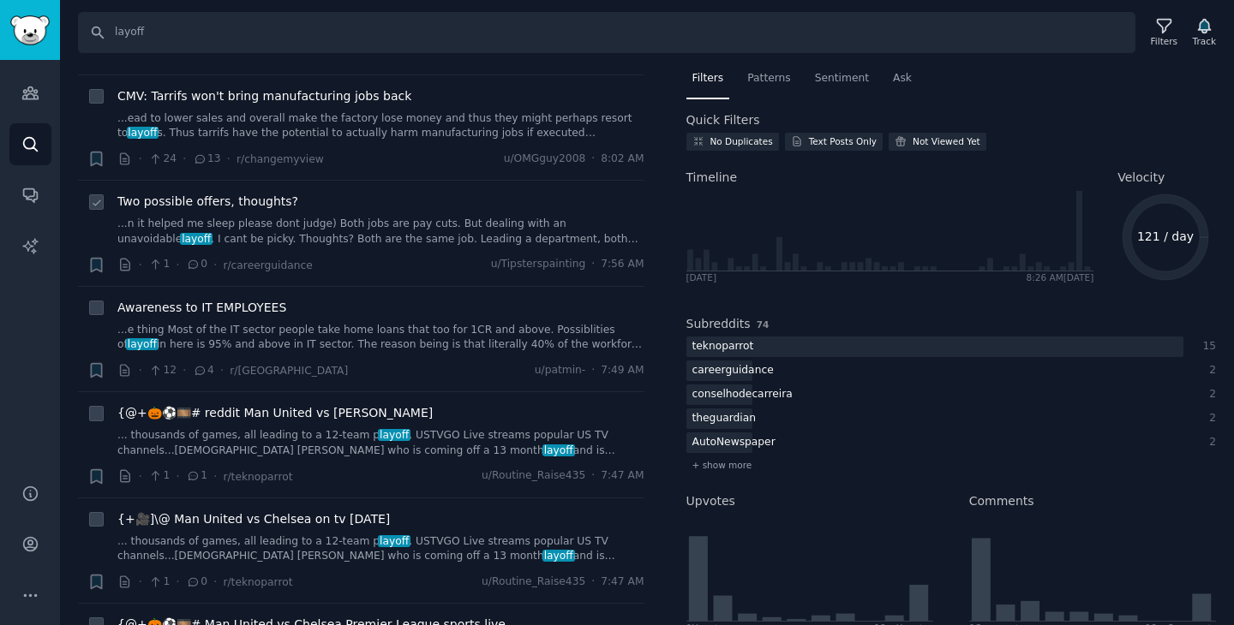
scroll to position [98, 0]
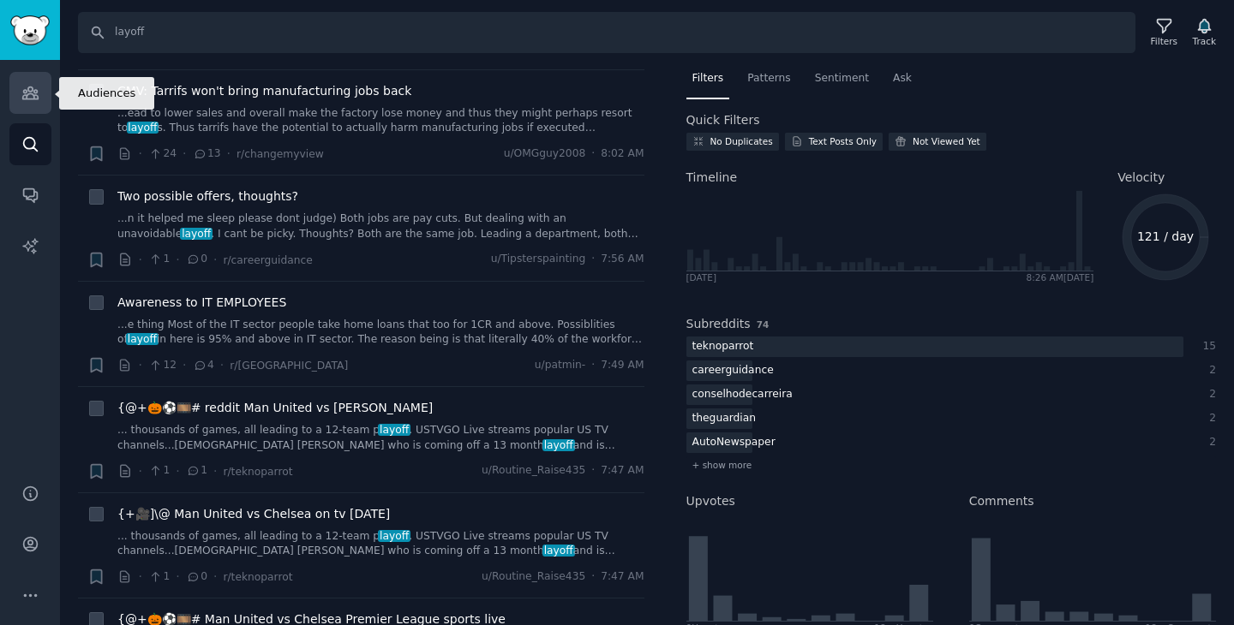
click at [27, 101] on icon "Sidebar" at bounding box center [30, 93] width 18 height 18
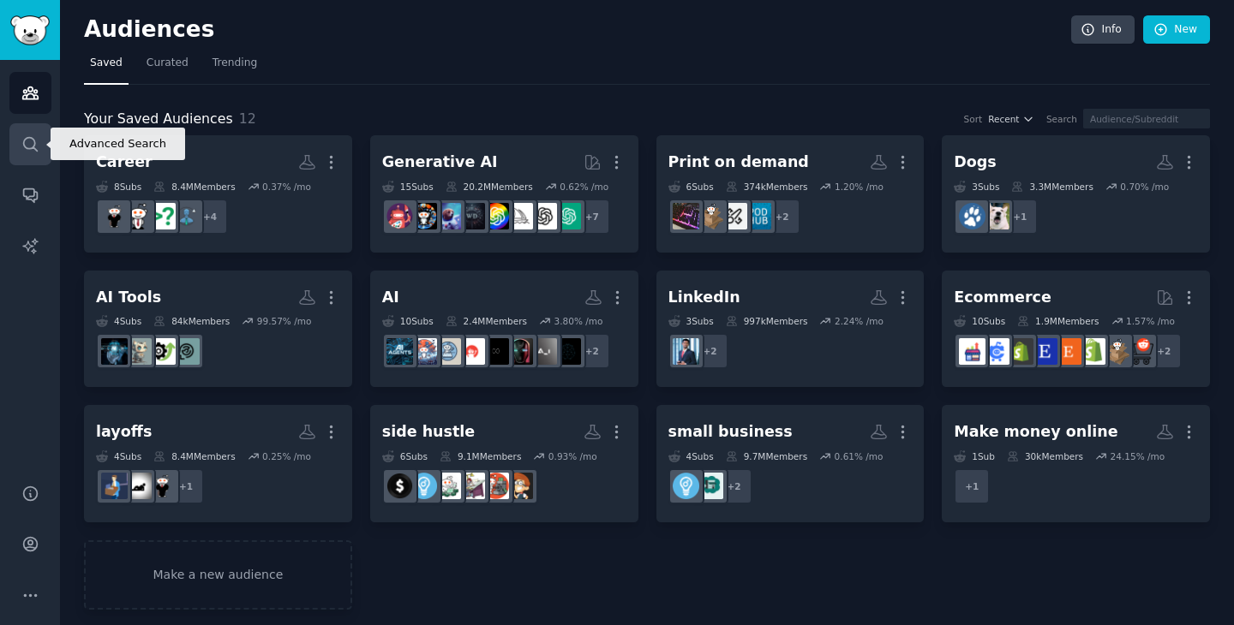
click at [29, 155] on link "Search" at bounding box center [30, 144] width 42 height 42
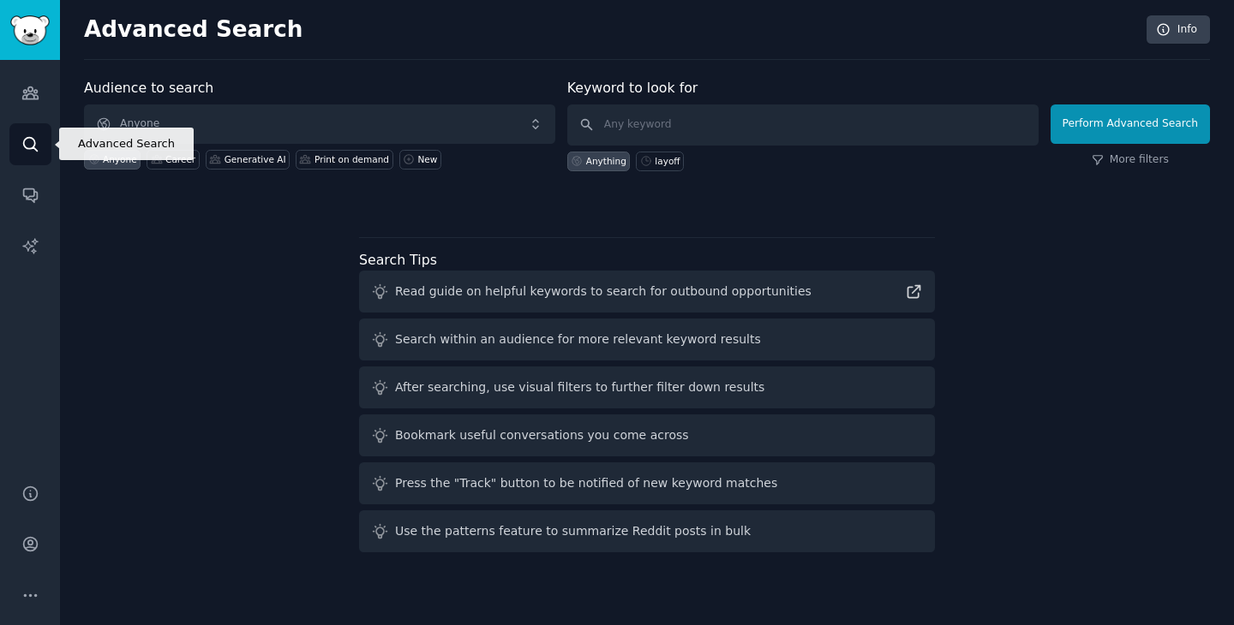
click at [38, 146] on icon "Sidebar" at bounding box center [30, 144] width 18 height 18
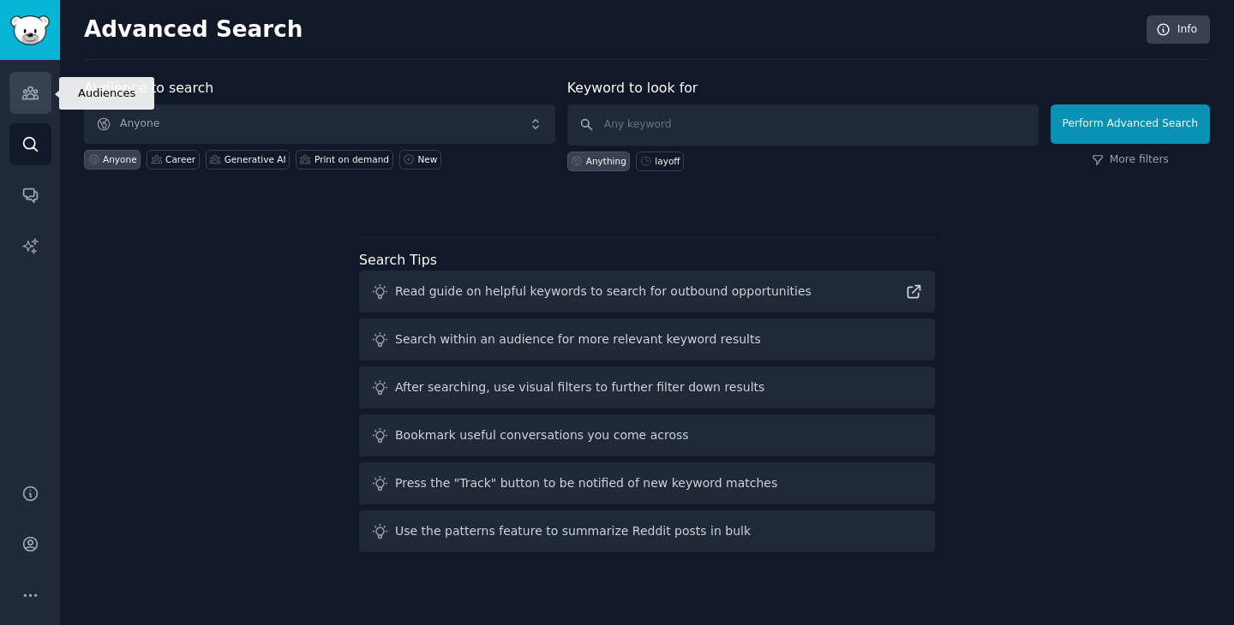
click at [31, 100] on icon "Sidebar" at bounding box center [30, 93] width 18 height 18
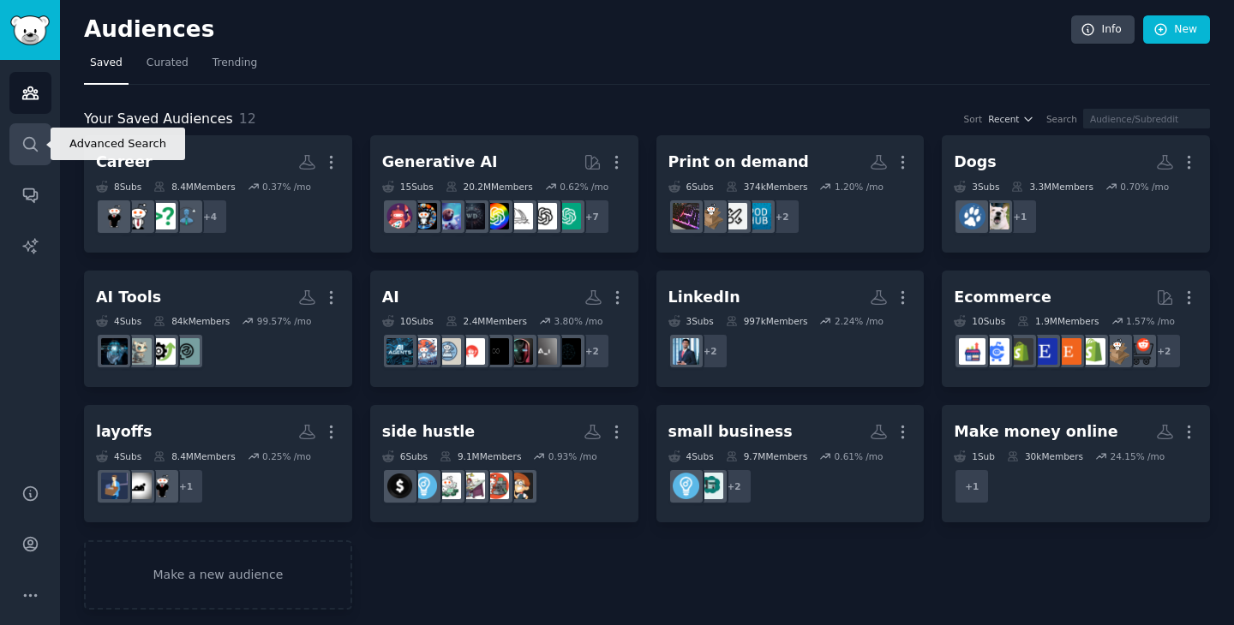
click at [27, 152] on icon "Sidebar" at bounding box center [30, 144] width 18 height 18
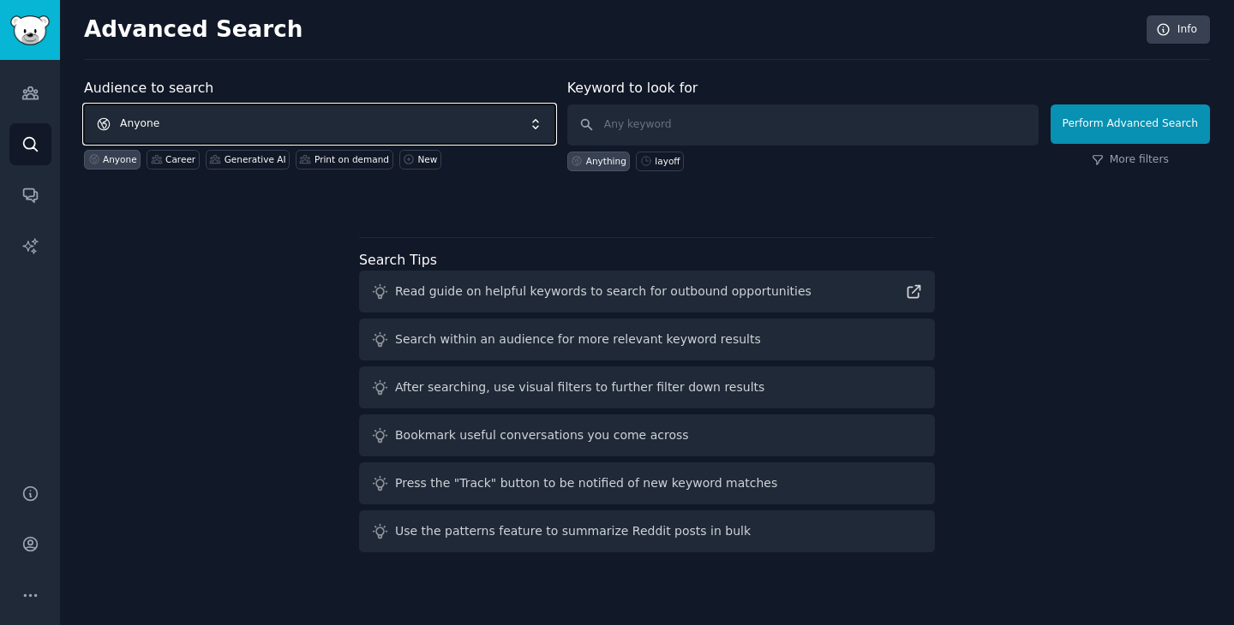
click at [332, 140] on span "Anyone" at bounding box center [319, 124] width 471 height 39
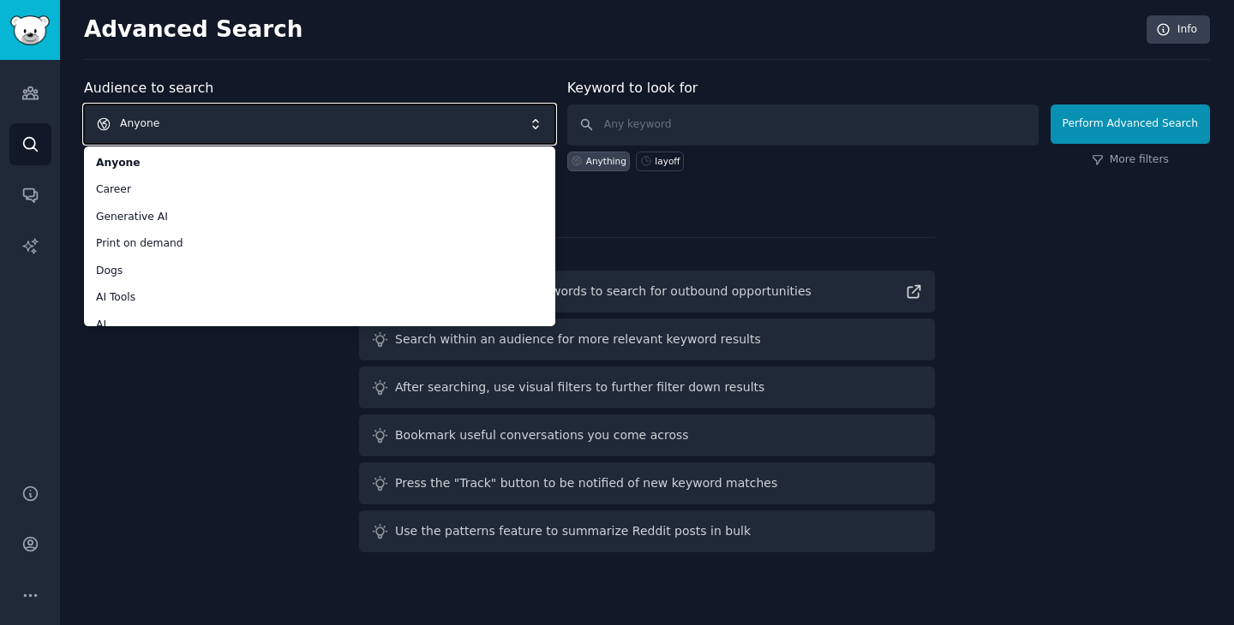
click at [334, 128] on span "Anyone" at bounding box center [319, 124] width 471 height 39
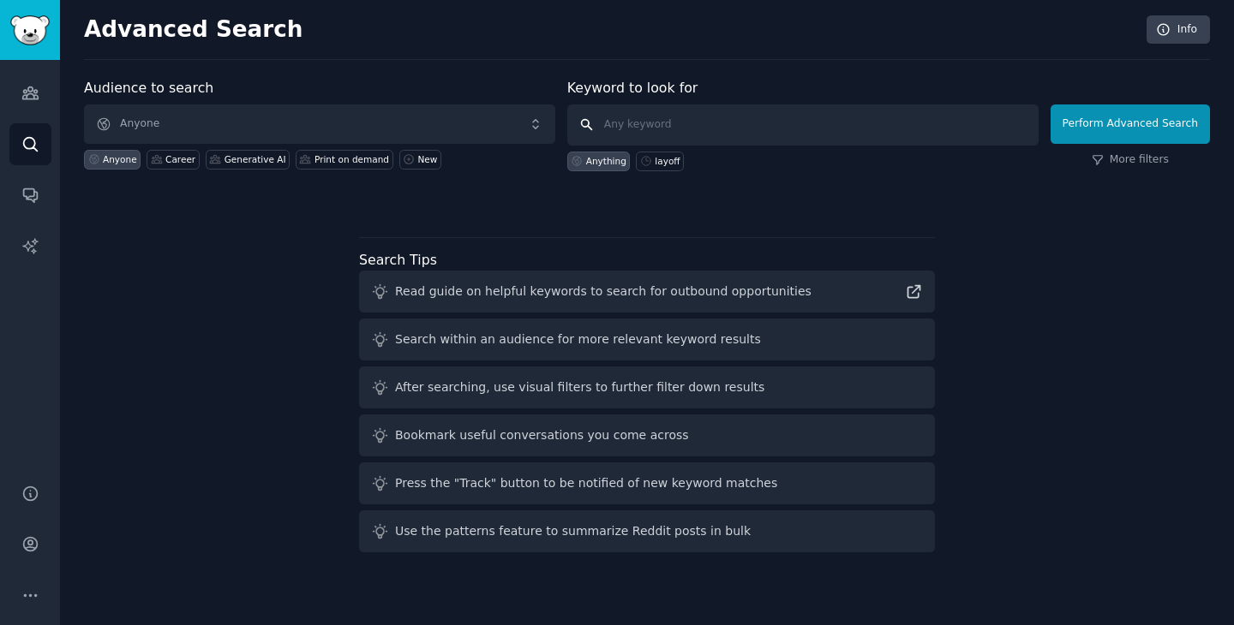
click at [637, 134] on input "text" at bounding box center [802, 125] width 471 height 41
click at [672, 165] on div "layoff" at bounding box center [666, 161] width 25 height 12
type input "layoff"
click at [1127, 113] on button "Perform Advanced Search" at bounding box center [1129, 124] width 159 height 39
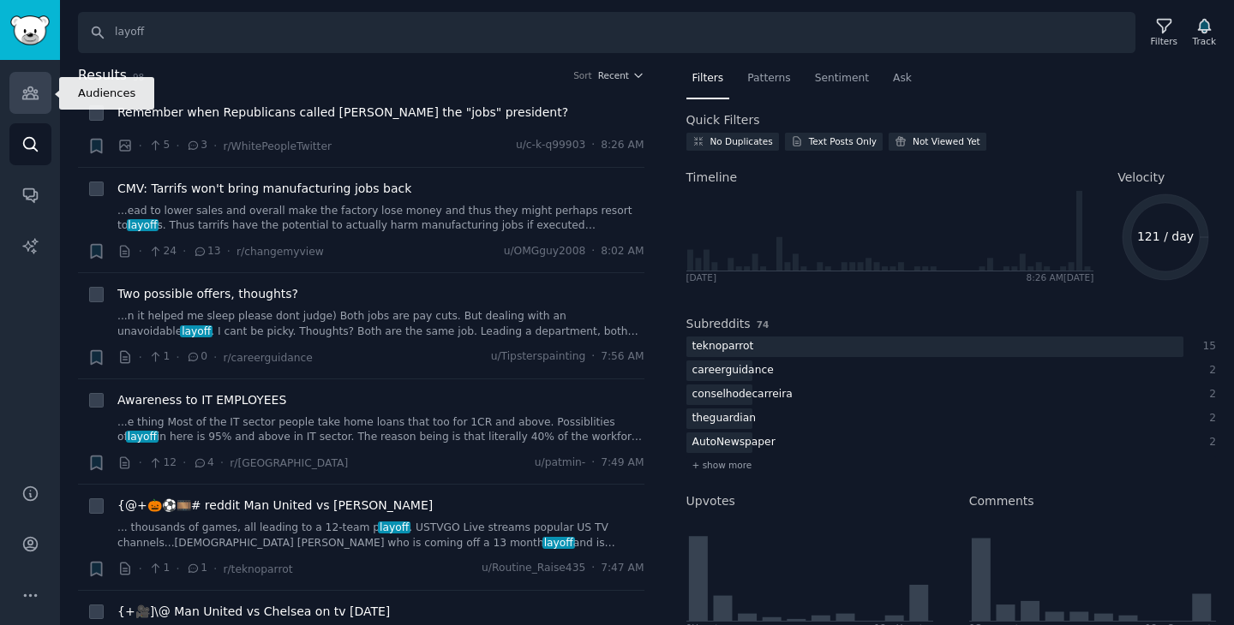
click at [41, 99] on link "Audiences" at bounding box center [30, 93] width 42 height 42
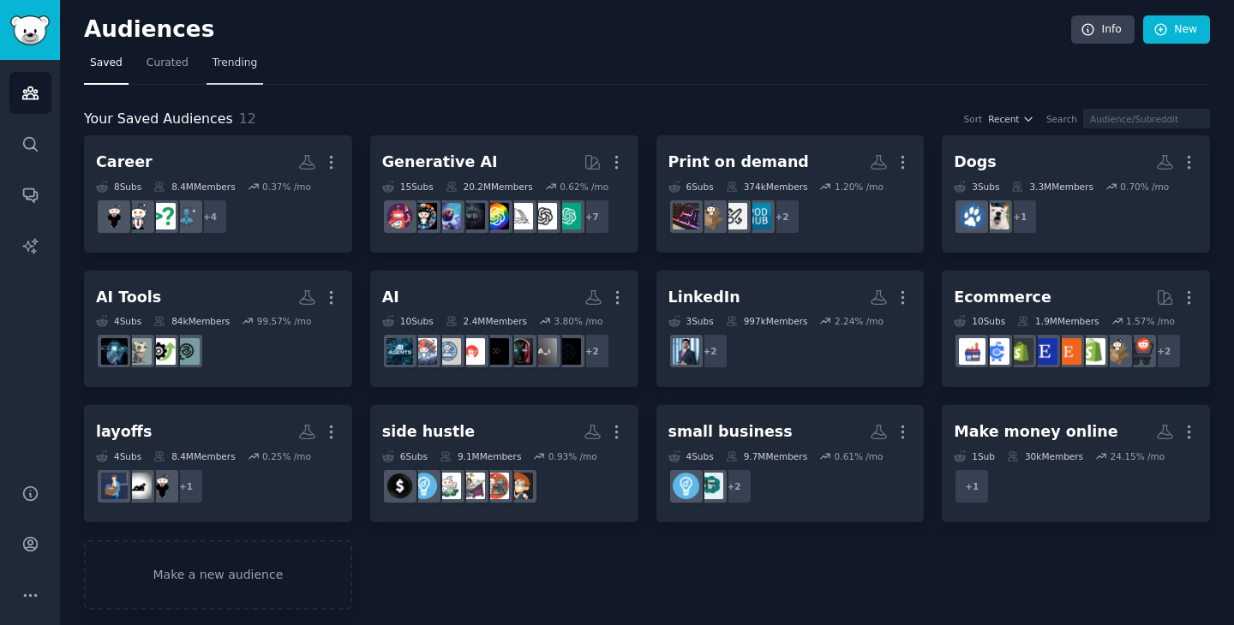
click at [247, 63] on span "Trending" at bounding box center [234, 63] width 45 height 15
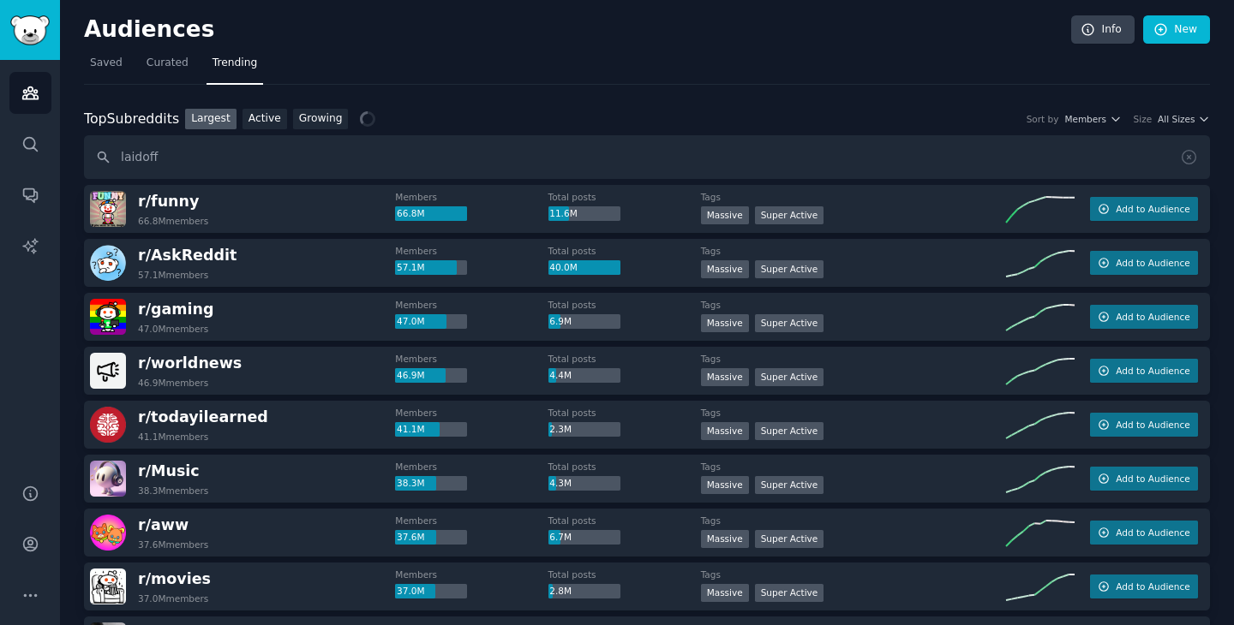
click at [178, 164] on input "laidoff" at bounding box center [647, 157] width 1126 height 44
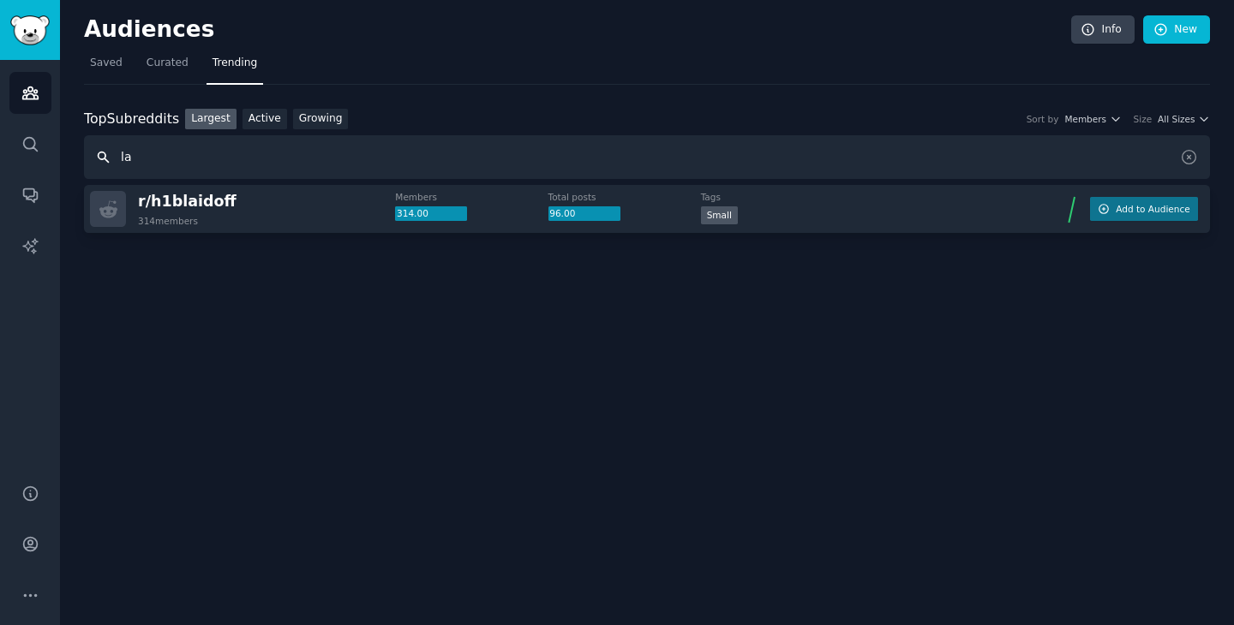
type input "l"
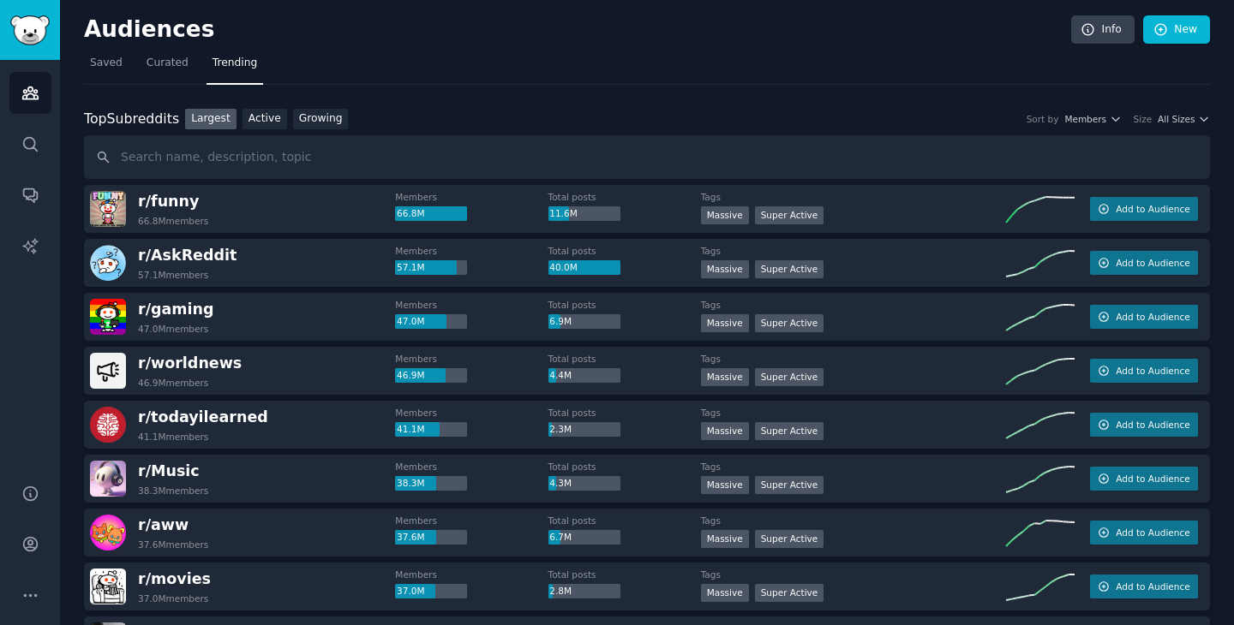
click at [140, 154] on input "text" at bounding box center [647, 157] width 1126 height 44
type input "layoff"
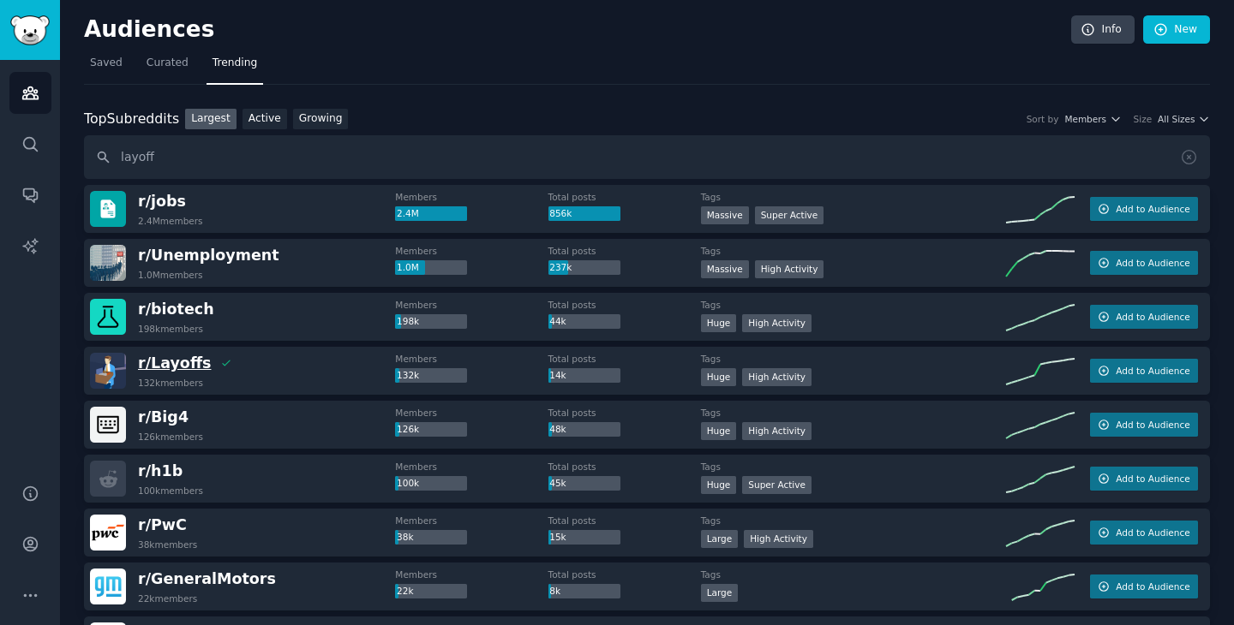
click at [183, 366] on span "r/ Layoffs" at bounding box center [174, 363] width 73 height 17
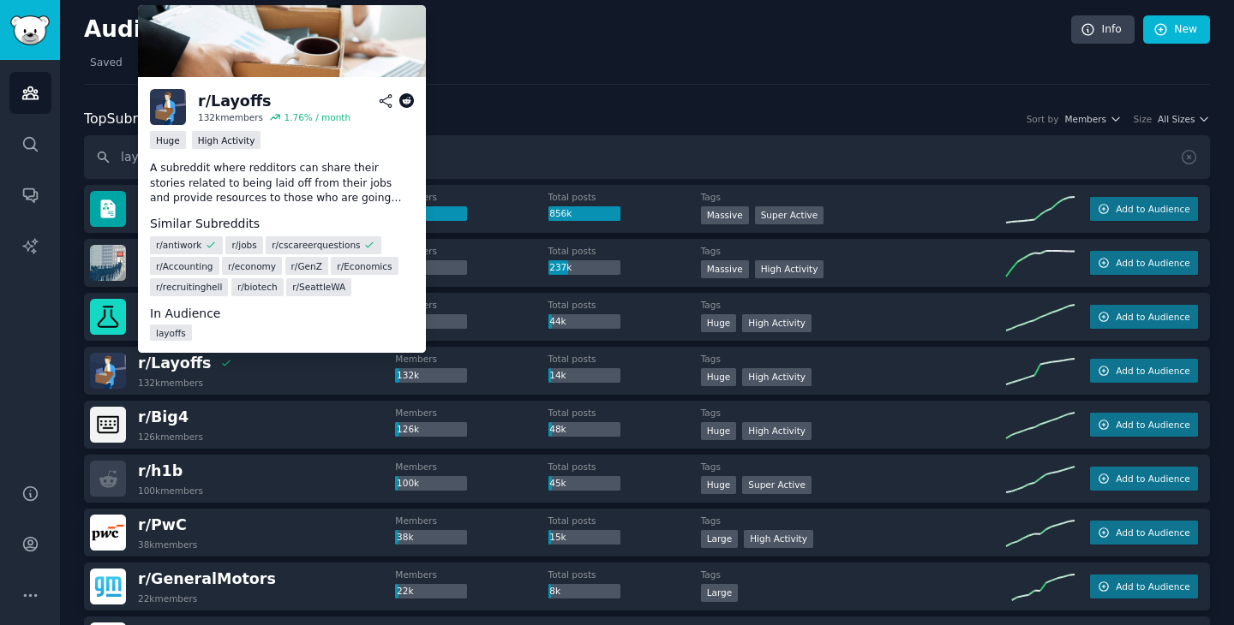
click at [384, 106] on icon at bounding box center [385, 100] width 15 height 15
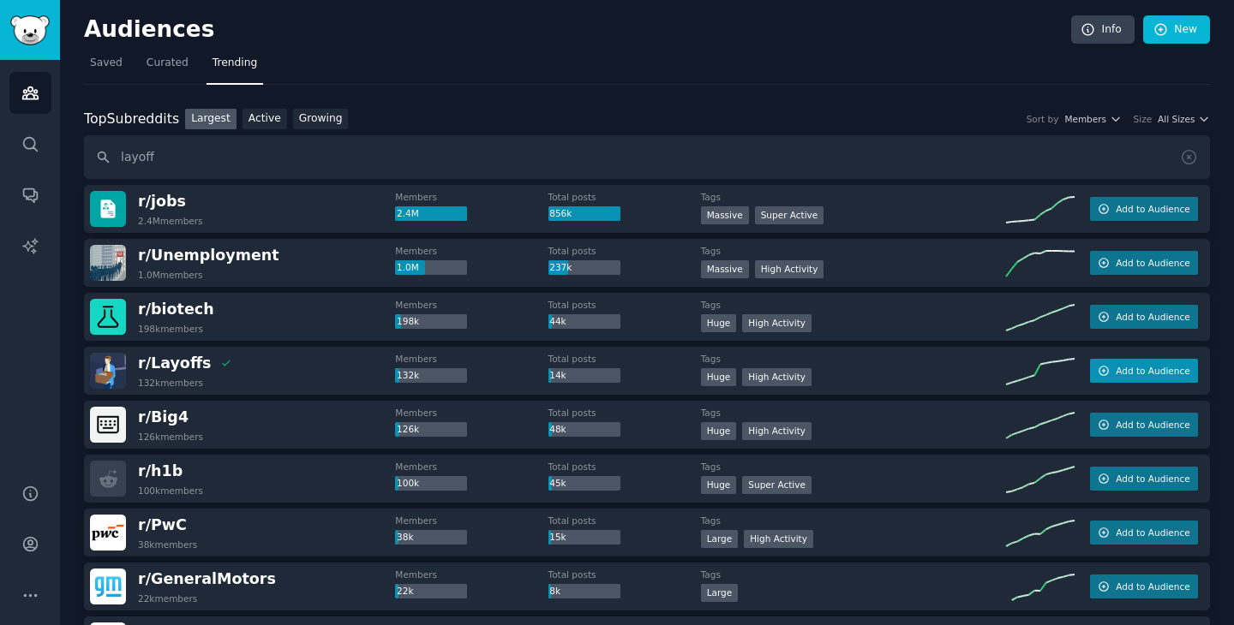
click at [1137, 371] on span "Add to Audience" at bounding box center [1152, 371] width 74 height 12
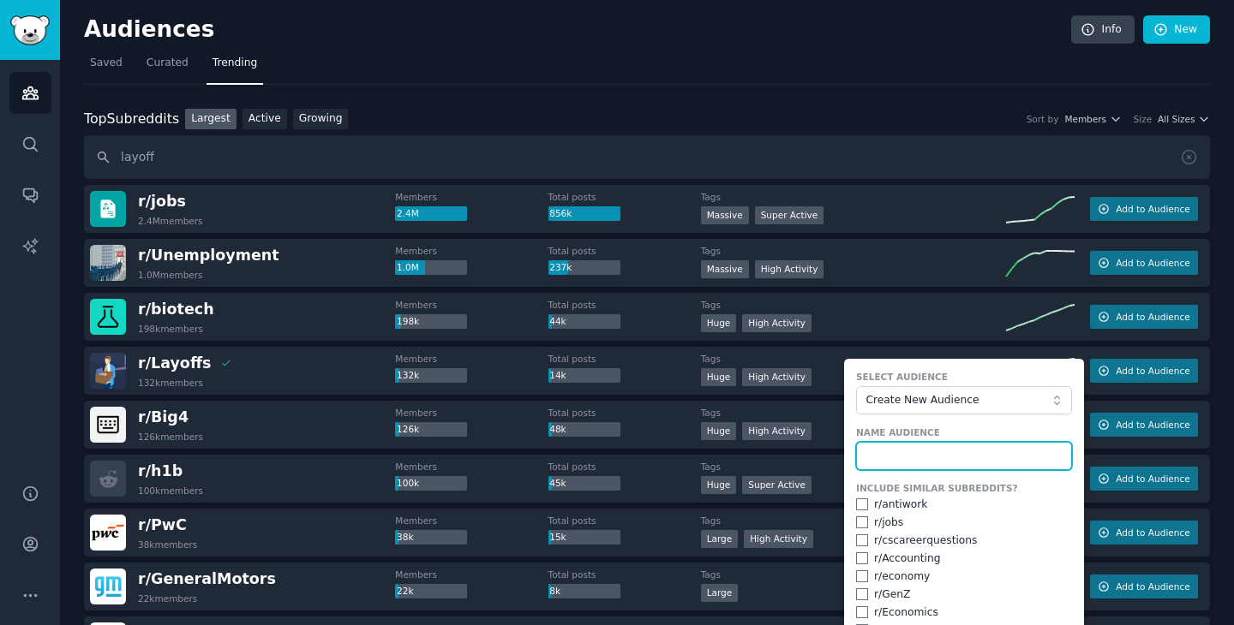
click at [888, 447] on input "text" at bounding box center [964, 456] width 216 height 29
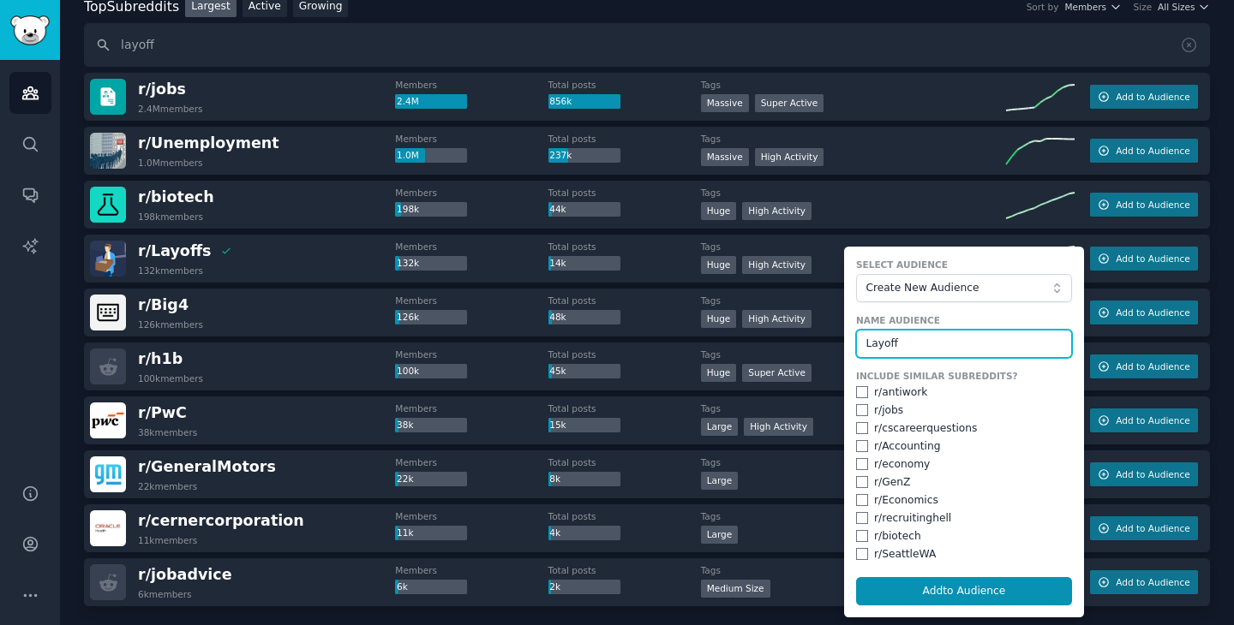
scroll to position [114, 0]
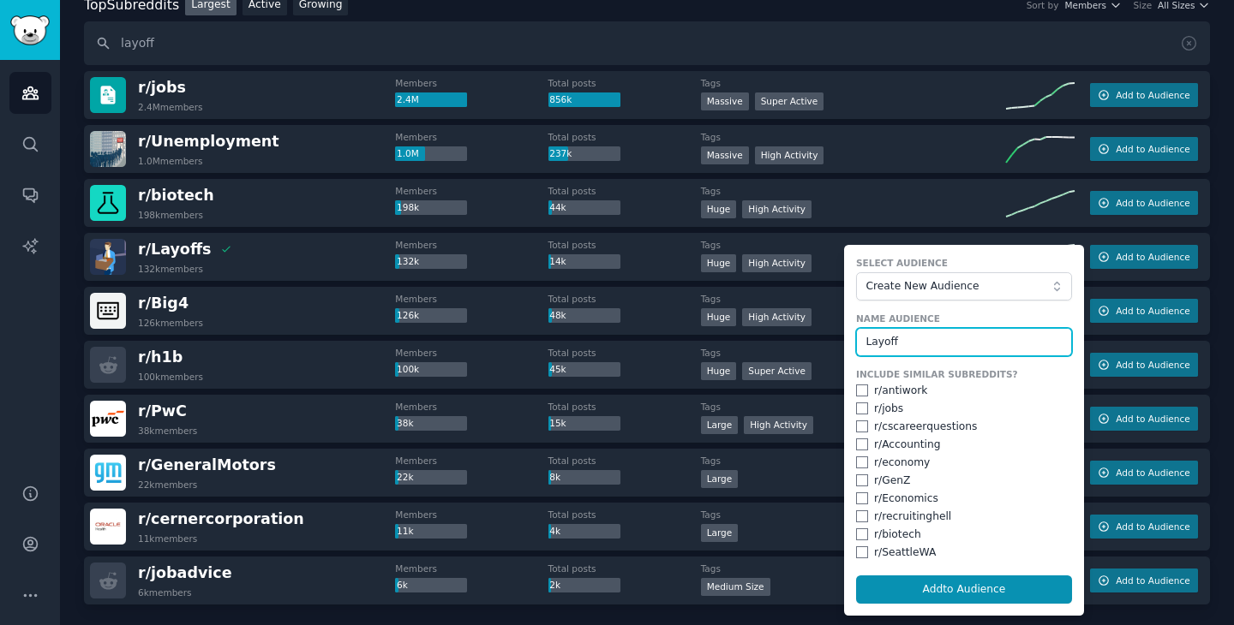
type input "Layoff"
click at [858, 410] on input "checkbox" at bounding box center [862, 409] width 12 height 12
checkbox input "true"
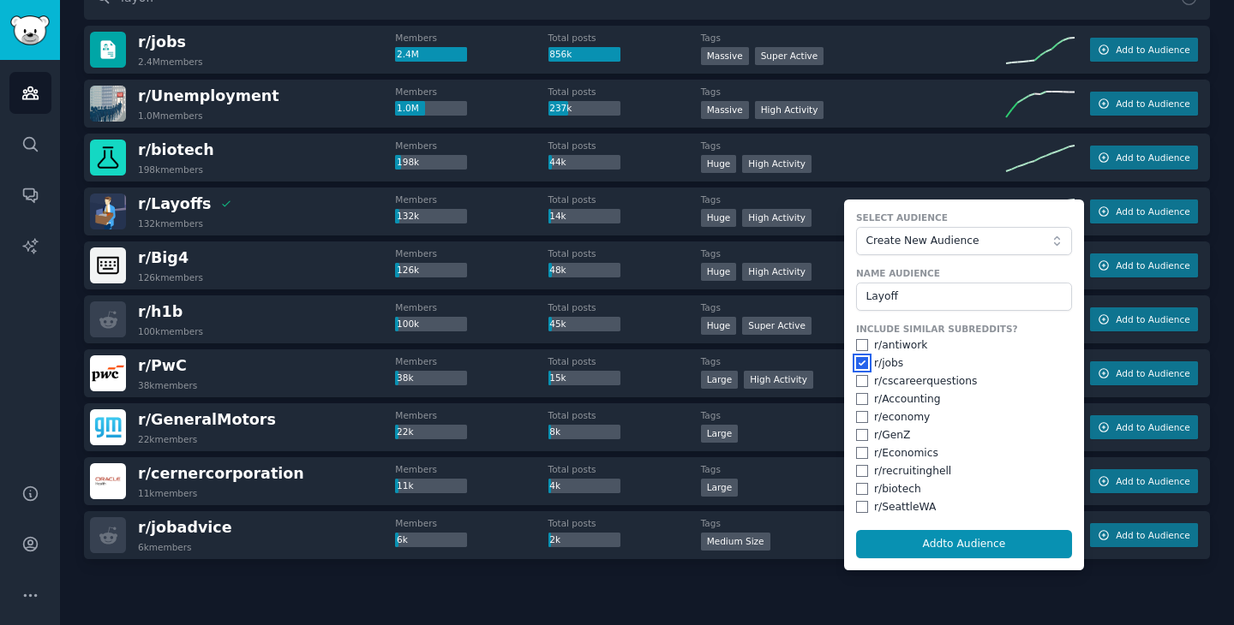
scroll to position [156, 0]
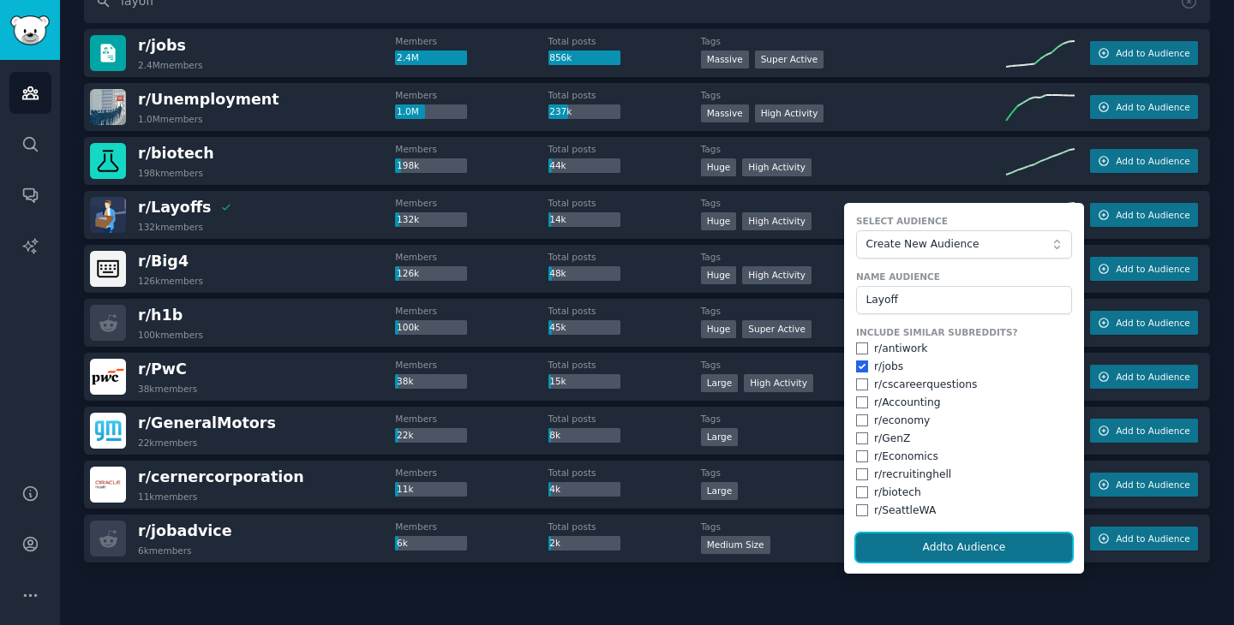
click at [928, 547] on button "Add to Audience" at bounding box center [964, 548] width 216 height 29
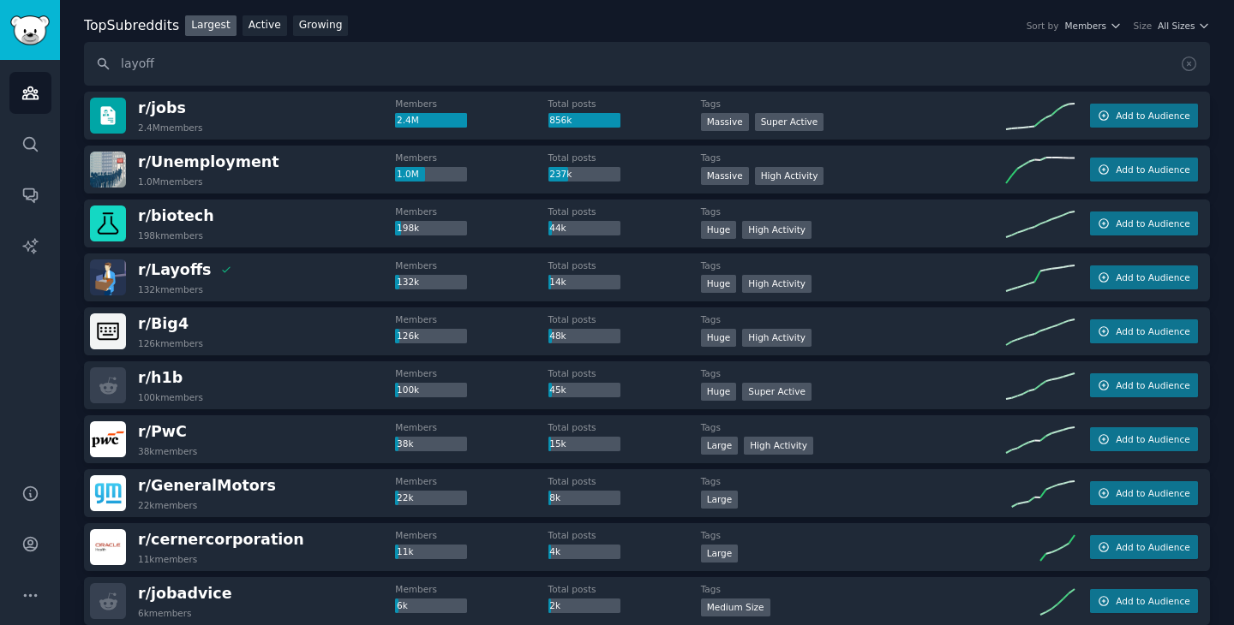
scroll to position [0, 0]
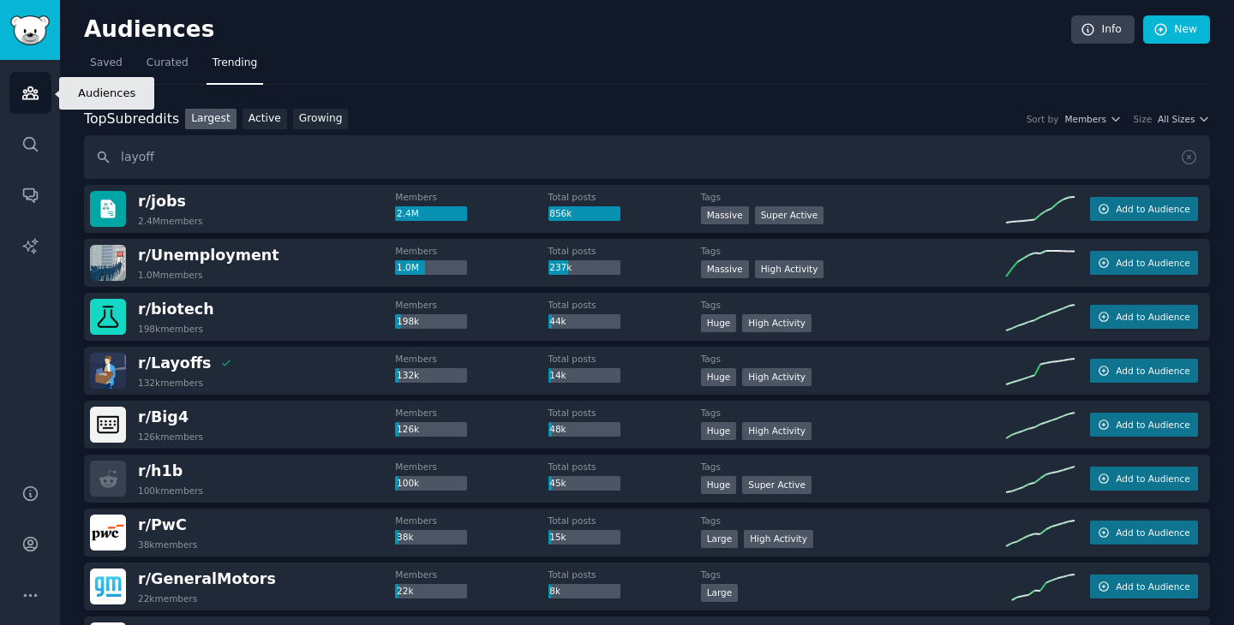
click at [33, 88] on icon "Sidebar" at bounding box center [30, 93] width 18 height 18
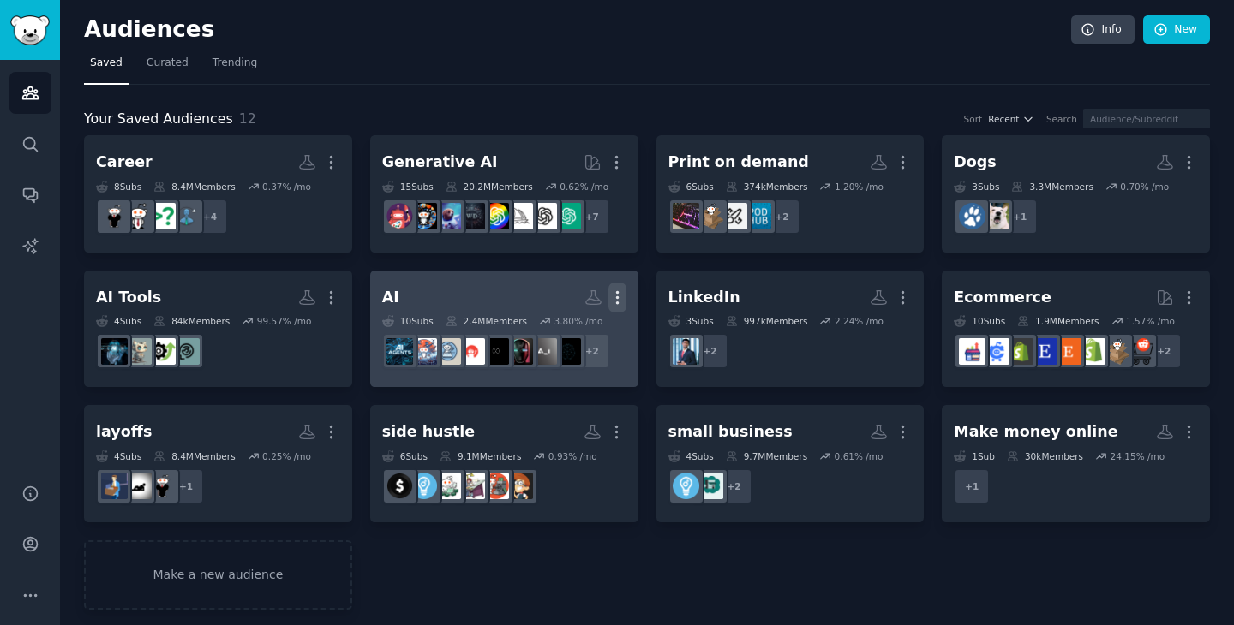
click at [615, 301] on icon "button" at bounding box center [617, 298] width 18 height 18
click at [565, 333] on p "Delete" at bounding box center [570, 334] width 39 height 18
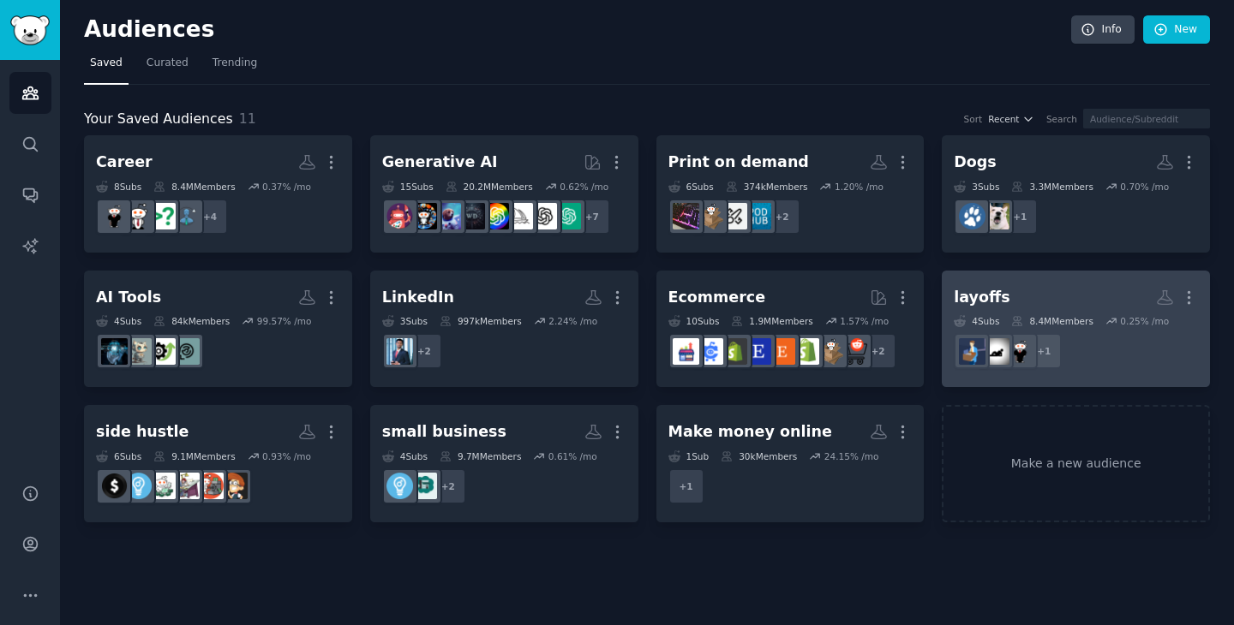
click at [1027, 287] on h2 "layoffs More" at bounding box center [1075, 298] width 244 height 30
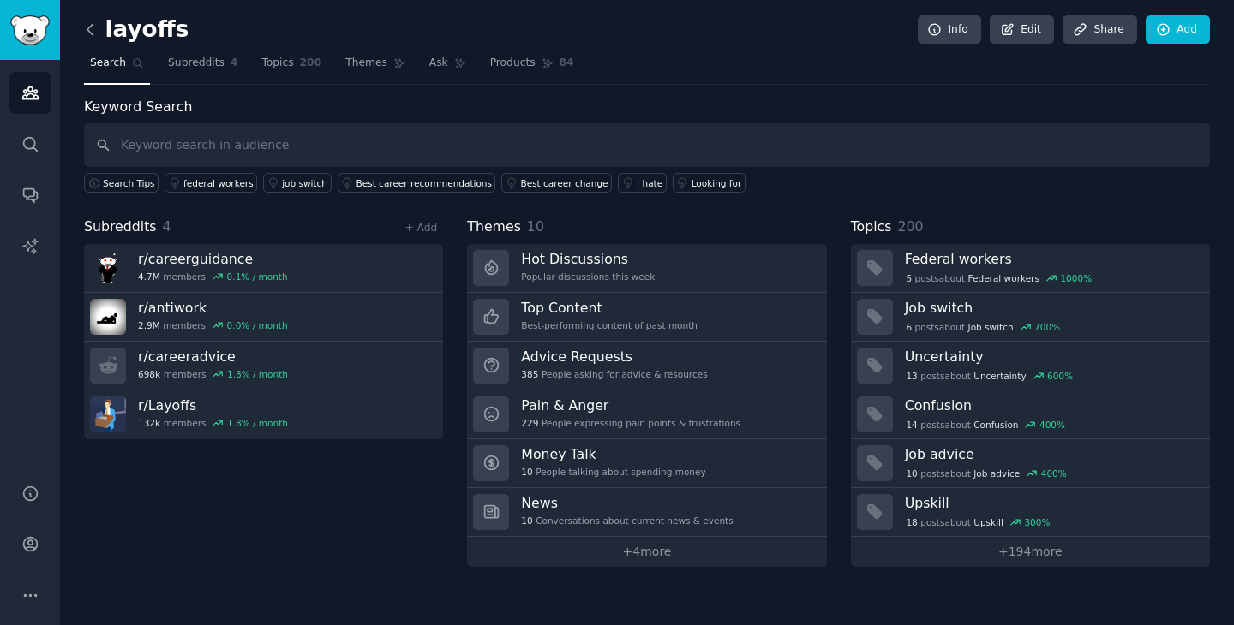
click at [92, 32] on icon at bounding box center [90, 30] width 18 height 18
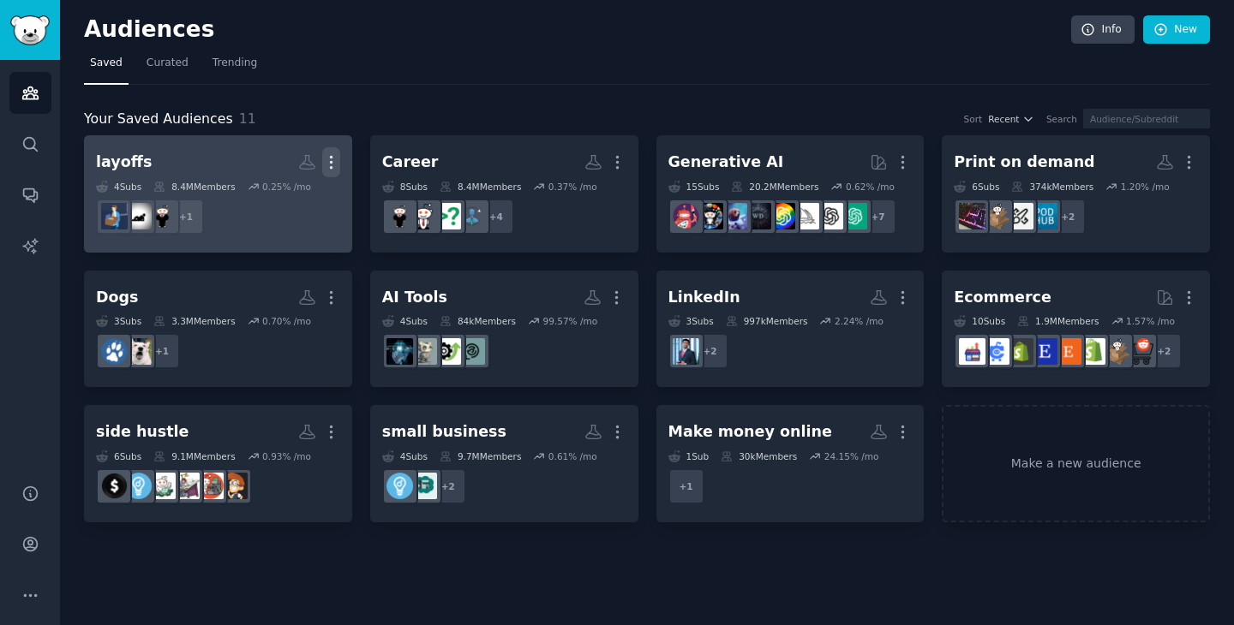
click at [329, 160] on icon "button" at bounding box center [331, 162] width 18 height 18
click at [284, 198] on p "Delete" at bounding box center [284, 198] width 39 height 18
click at [160, 154] on h2 "layoffs More View Delete" at bounding box center [218, 162] width 244 height 30
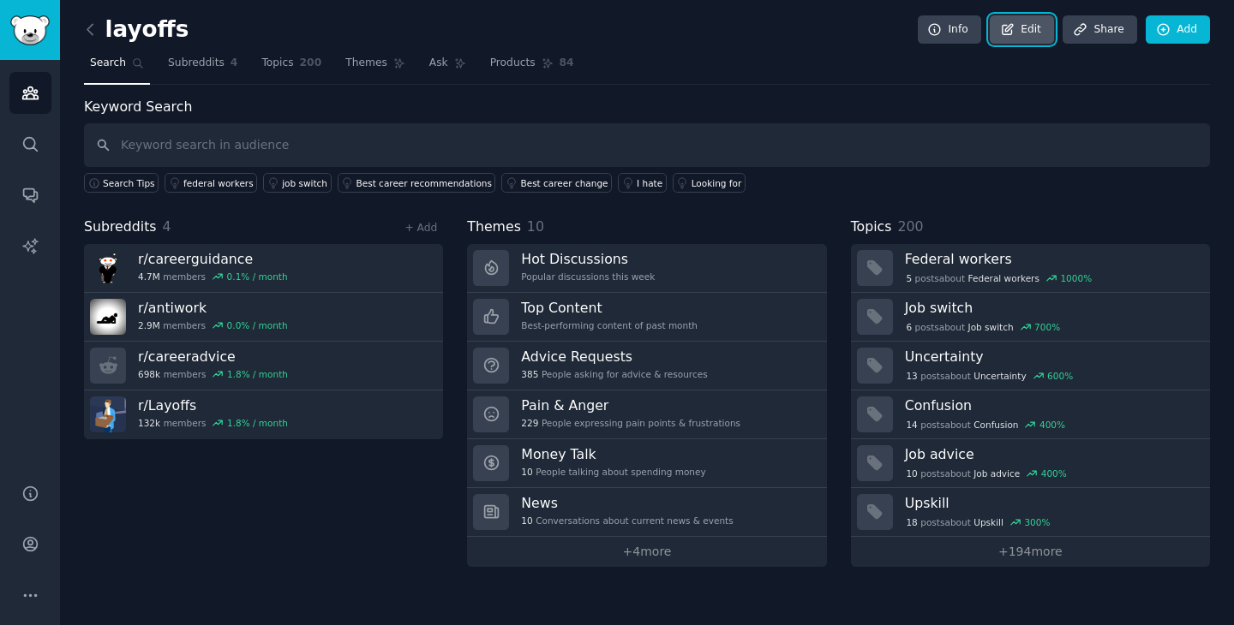
click at [1032, 27] on link "Edit" at bounding box center [1021, 29] width 64 height 29
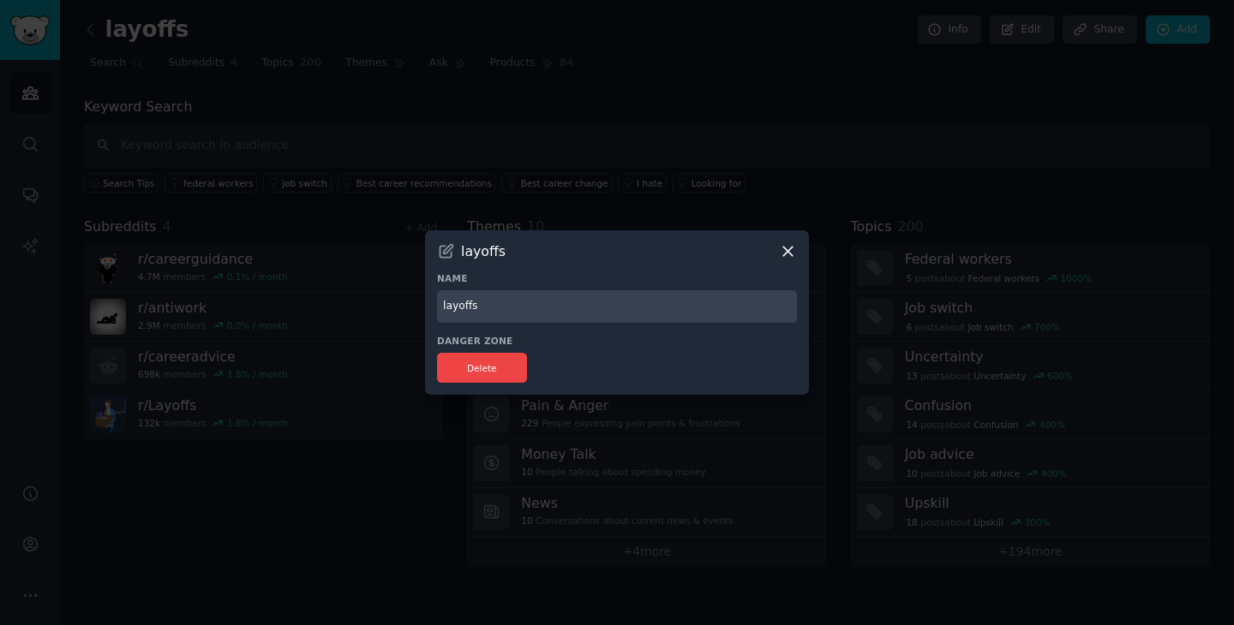
click at [469, 309] on input "layoffs" at bounding box center [617, 306] width 360 height 33
type input "Layoffs"
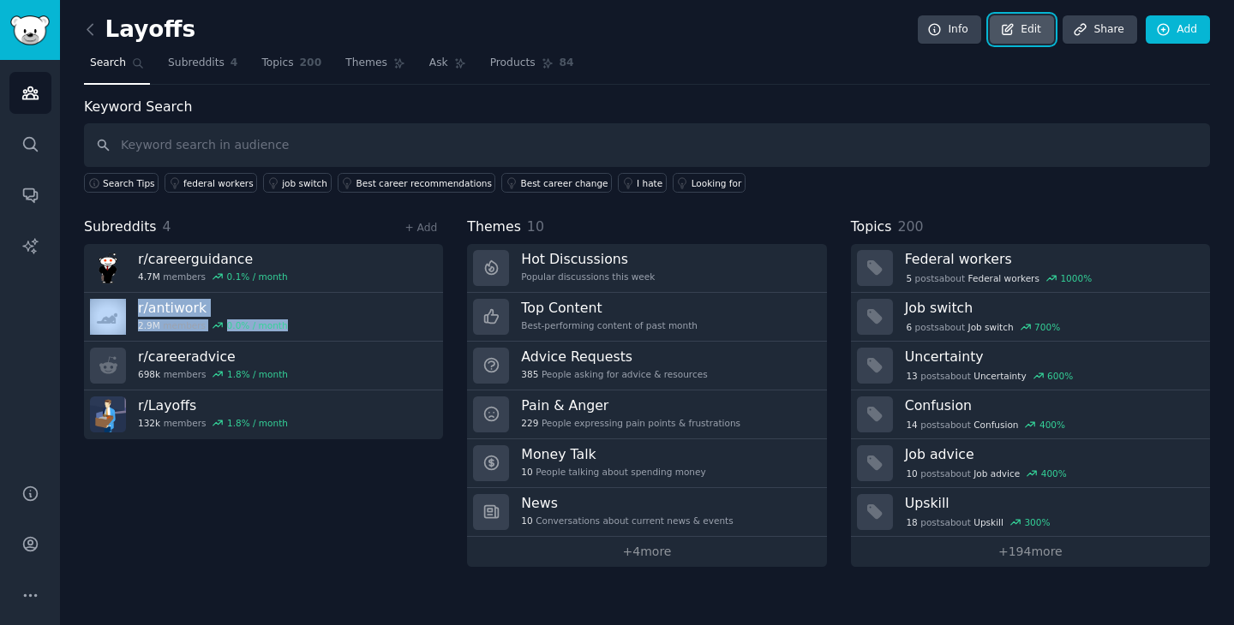
click at [1033, 30] on link "Edit" at bounding box center [1021, 29] width 64 height 29
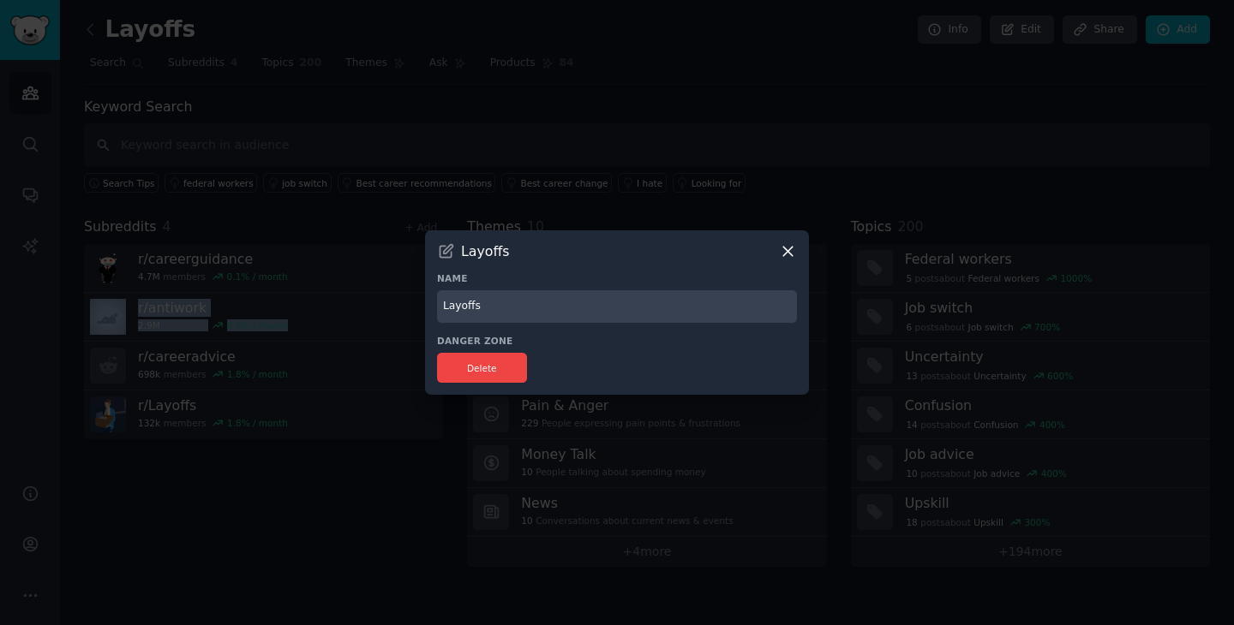
click at [788, 253] on icon at bounding box center [788, 251] width 18 height 18
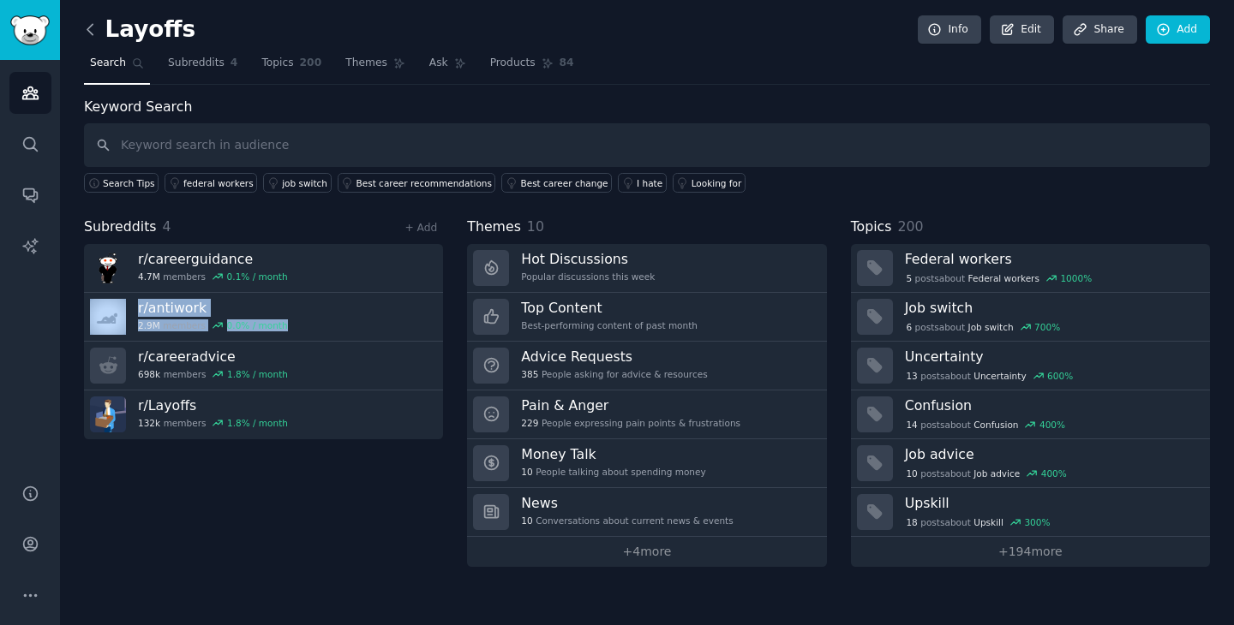
click at [92, 27] on icon at bounding box center [90, 30] width 18 height 18
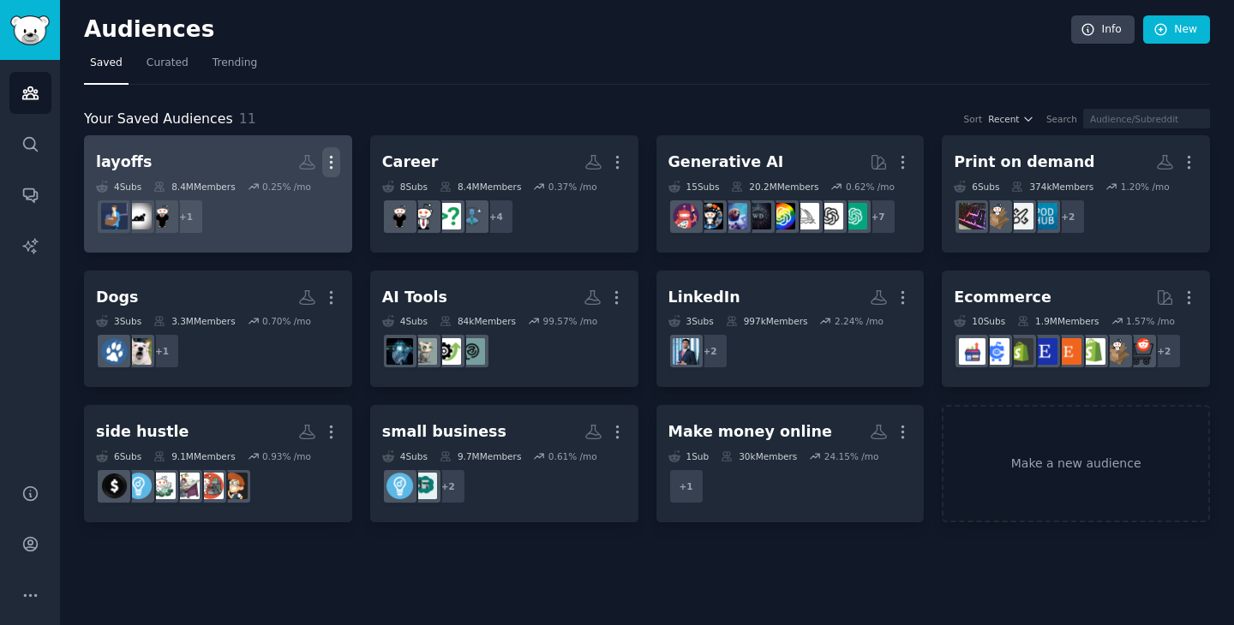
click at [329, 157] on icon "button" at bounding box center [331, 162] width 18 height 18
click at [284, 202] on p "Delete" at bounding box center [284, 198] width 39 height 18
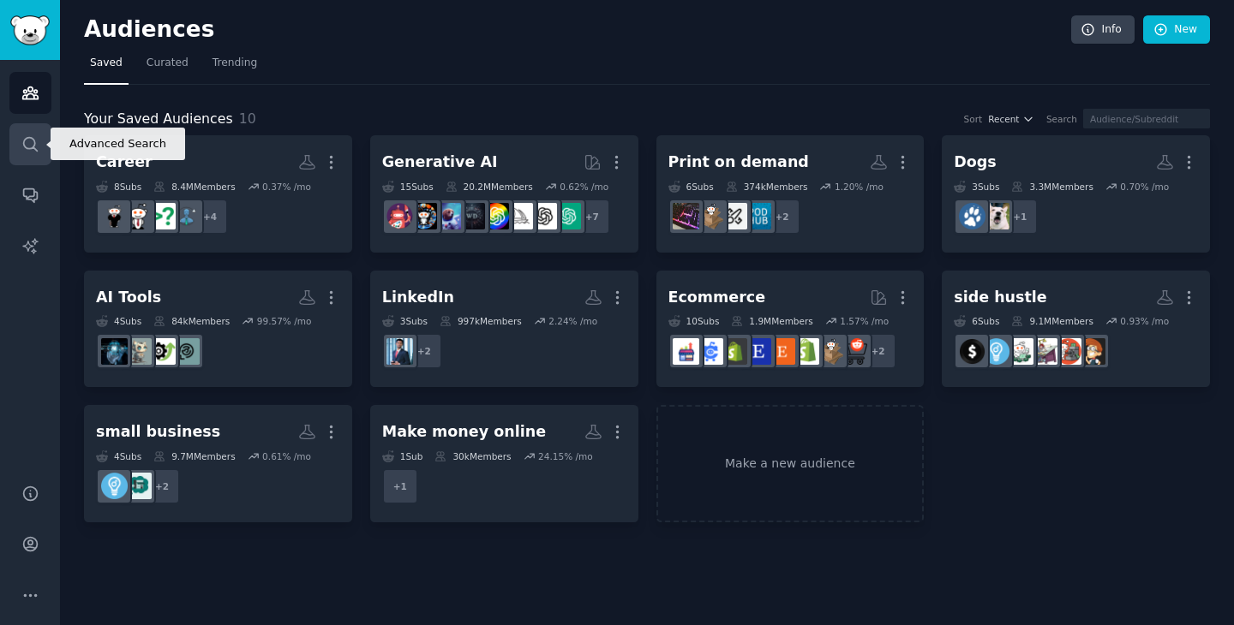
click at [22, 145] on icon "Sidebar" at bounding box center [30, 144] width 18 height 18
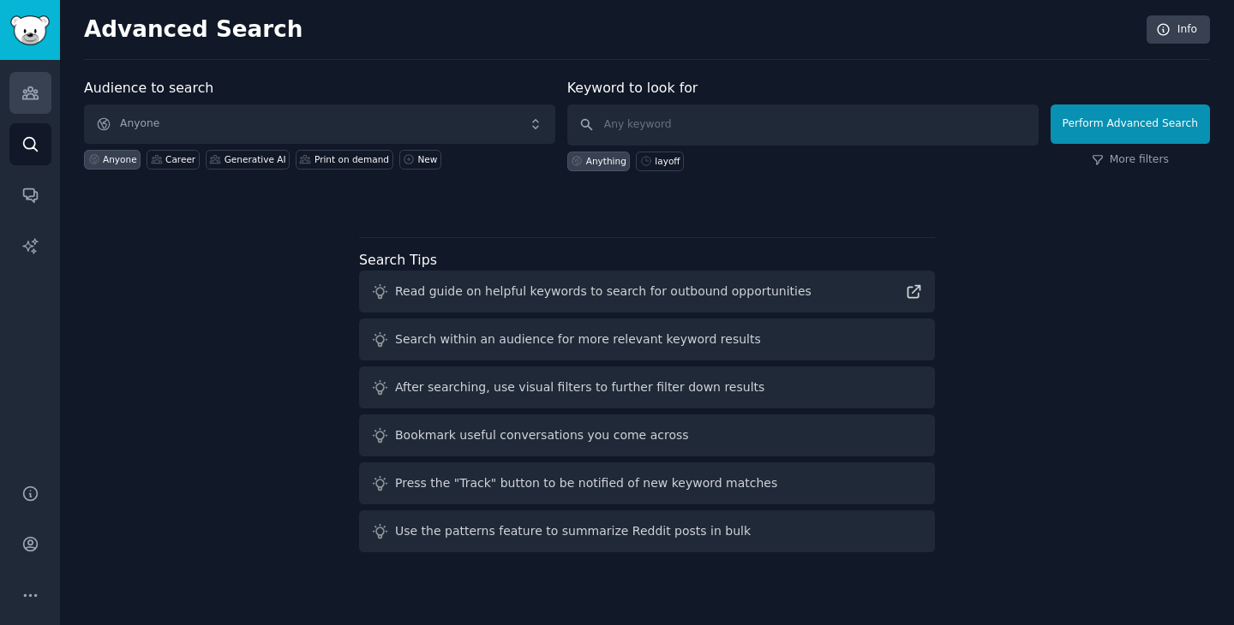
click at [33, 98] on icon "Sidebar" at bounding box center [29, 93] width 15 height 12
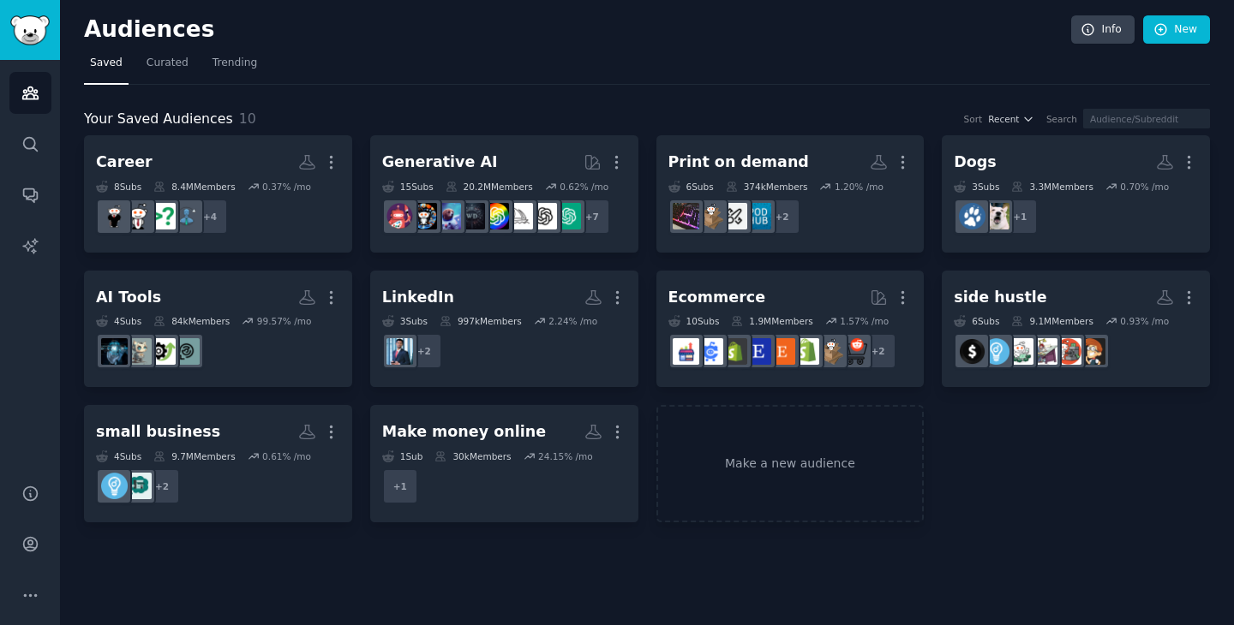
click at [98, 66] on span "Saved" at bounding box center [106, 63] width 33 height 15
click at [214, 66] on span "Trending" at bounding box center [234, 63] width 45 height 15
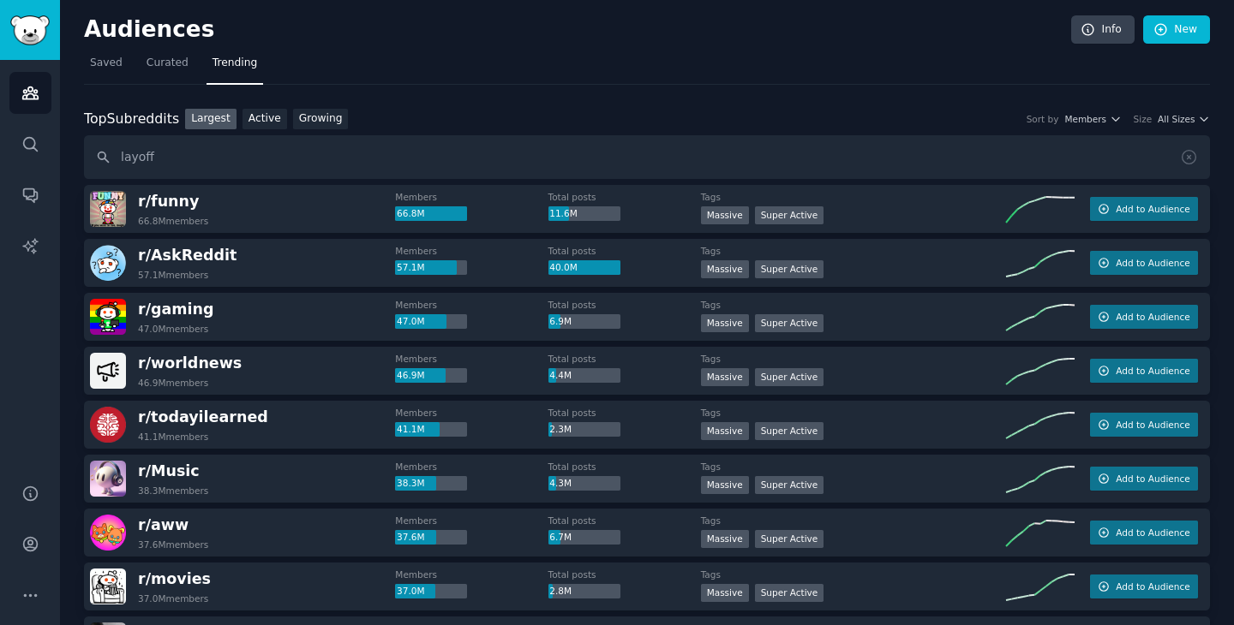
type input "layoff"
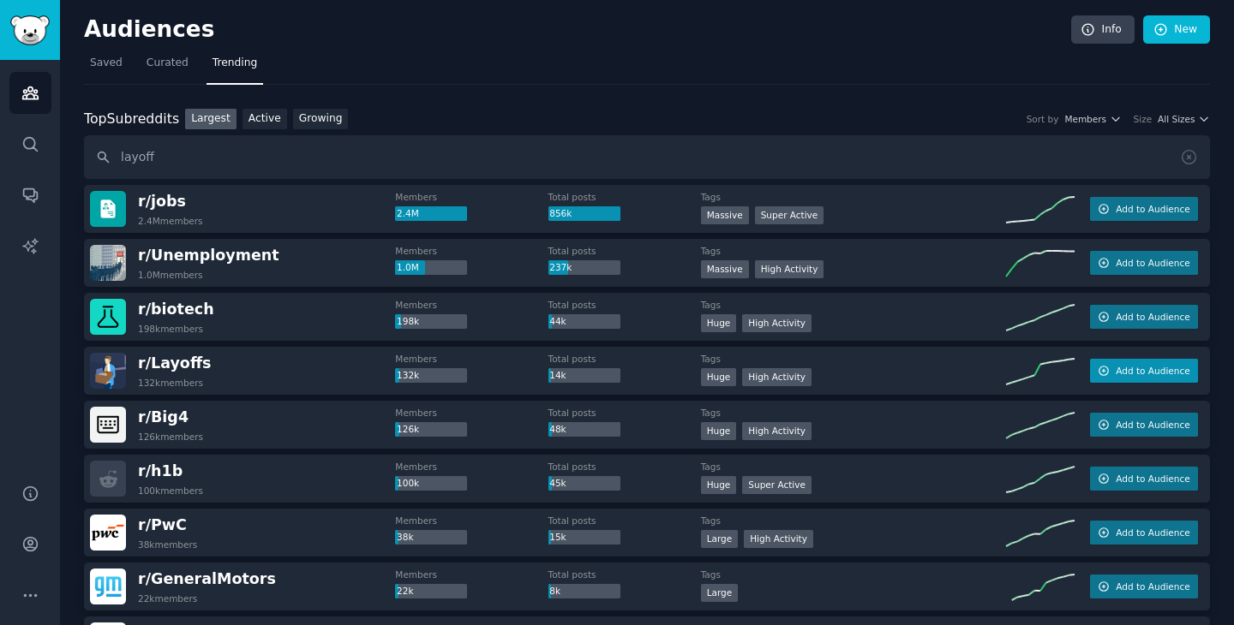
click at [1143, 374] on span "Add to Audience" at bounding box center [1152, 371] width 74 height 12
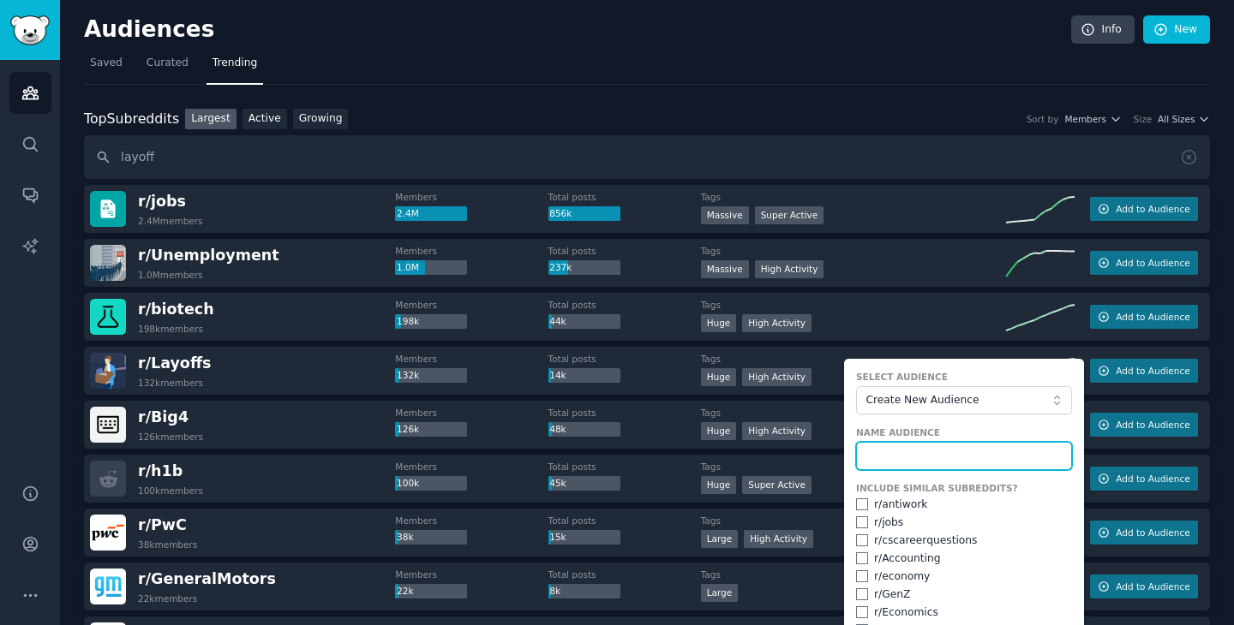
click at [903, 445] on input "text" at bounding box center [964, 456] width 216 height 29
type input "Layoff"
click at [858, 527] on input "checkbox" at bounding box center [862, 523] width 12 height 12
checkbox input "true"
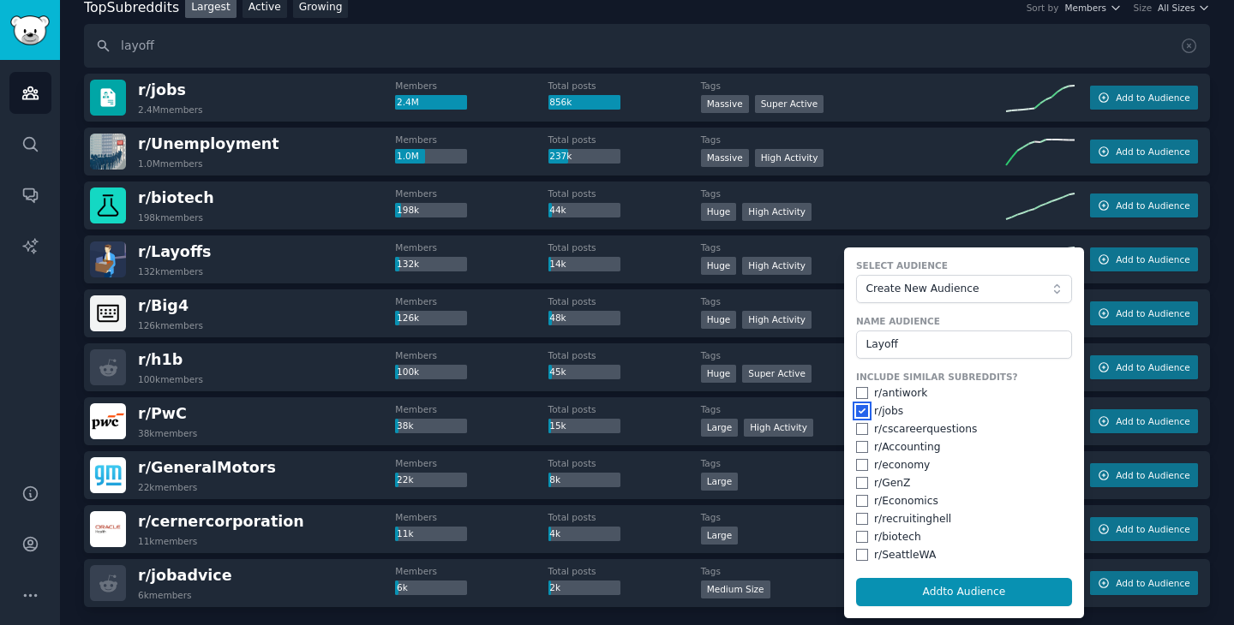
scroll to position [116, 0]
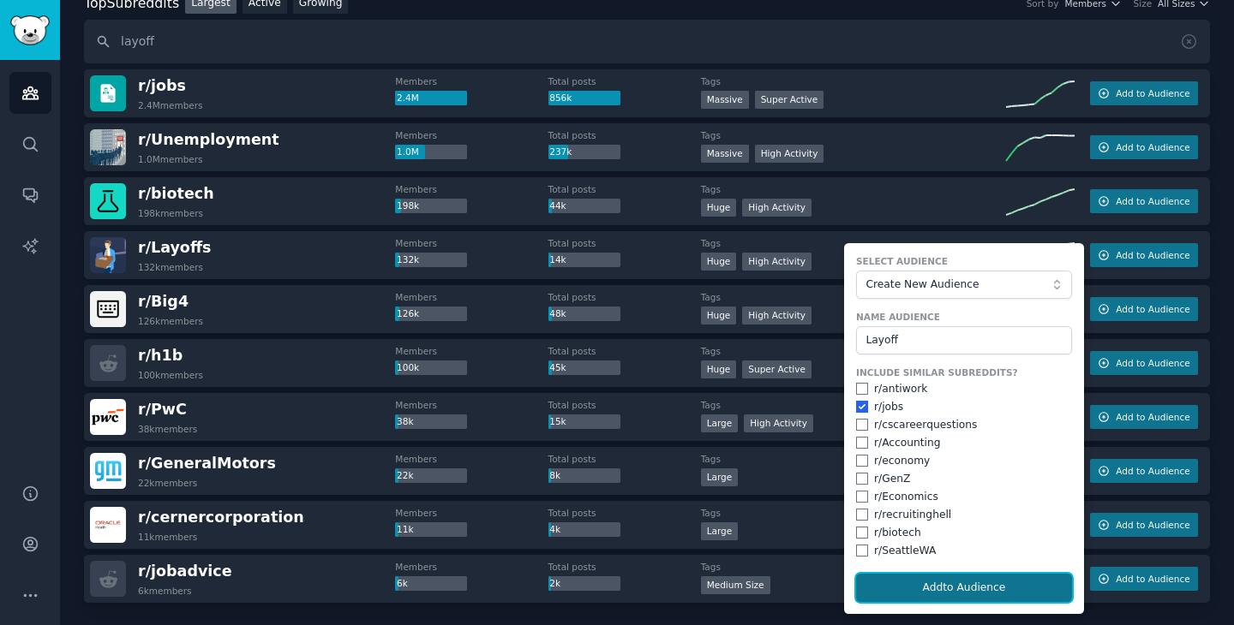
click at [910, 591] on button "Add to Audience" at bounding box center [964, 588] width 216 height 29
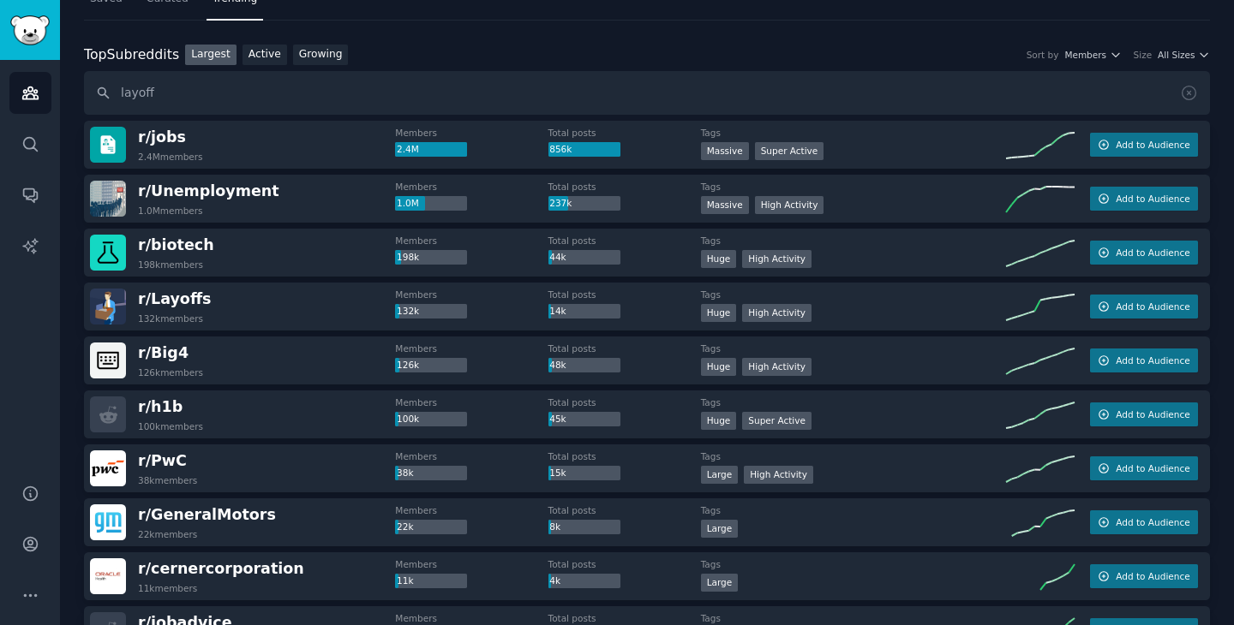
scroll to position [0, 0]
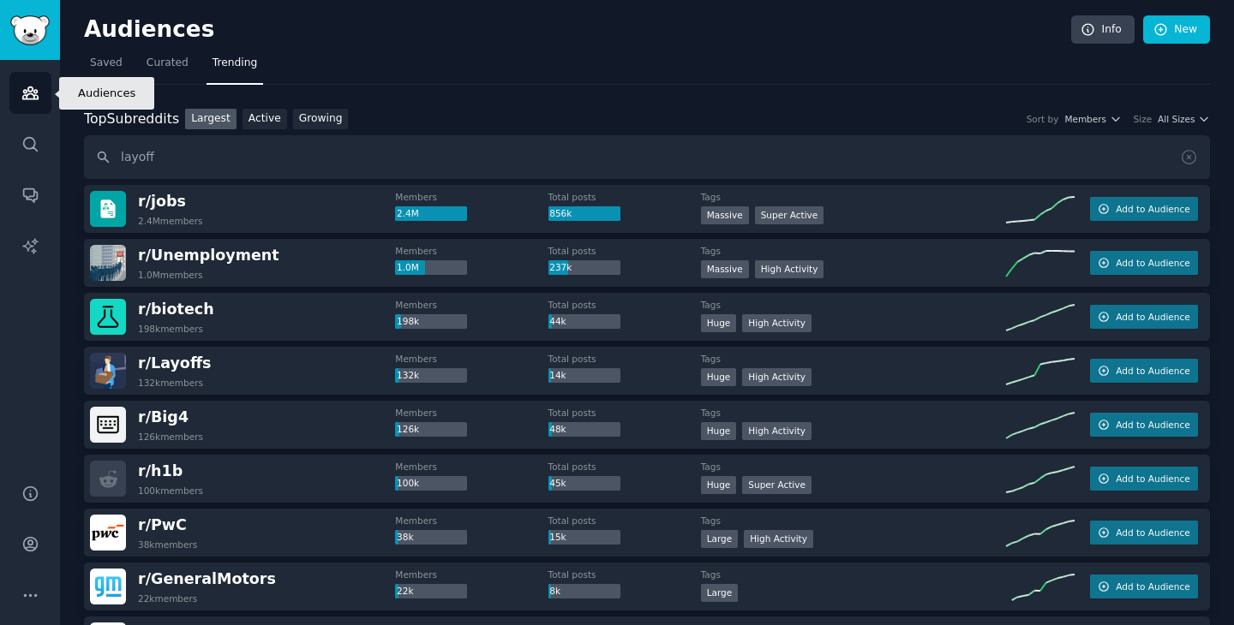
click at [35, 98] on icon "Sidebar" at bounding box center [30, 93] width 18 height 18
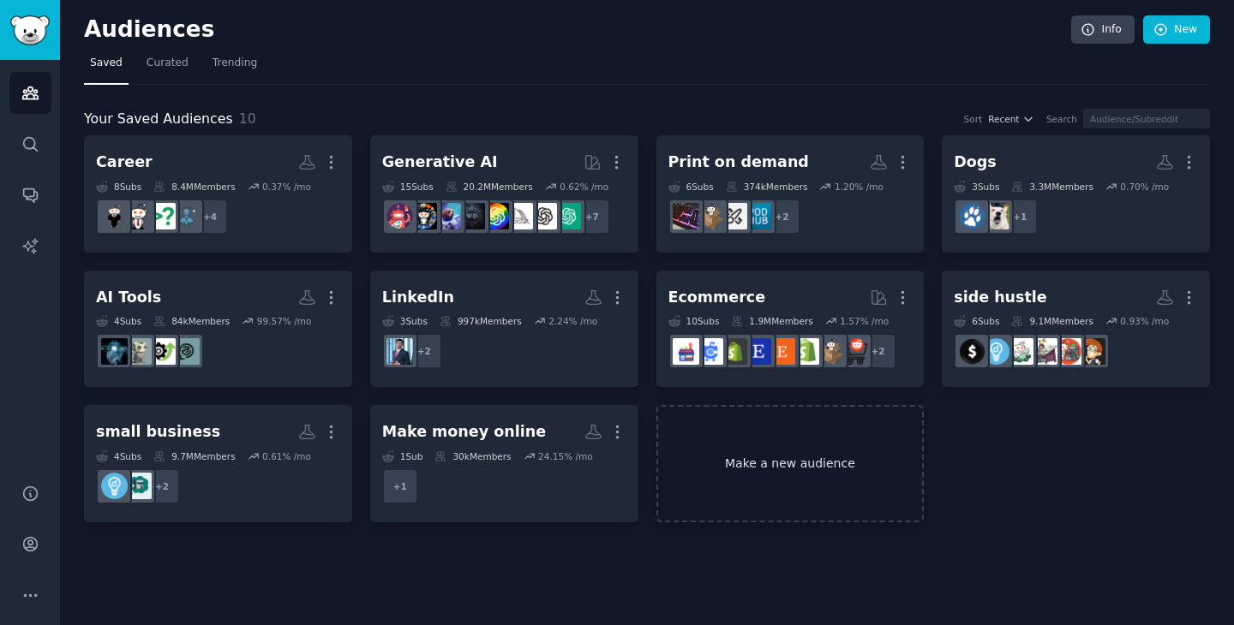
click at [781, 461] on link "Make a new audience" at bounding box center [790, 463] width 268 height 117
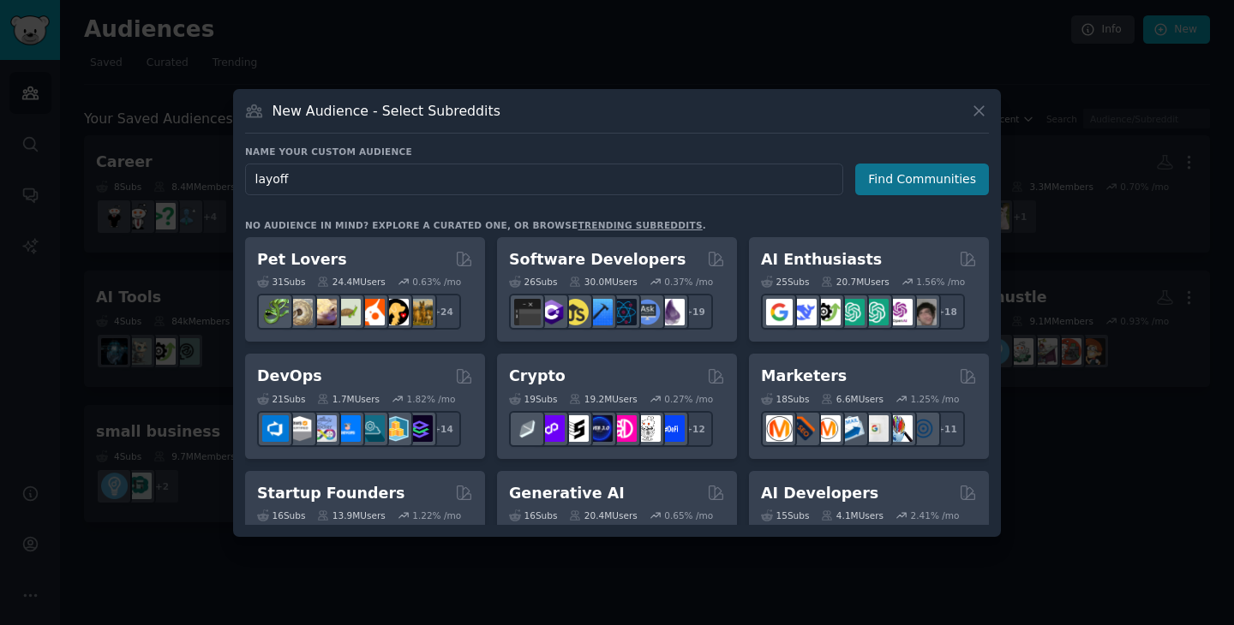
type input "layoff"
click at [949, 188] on button "Find Communities" at bounding box center [922, 180] width 134 height 32
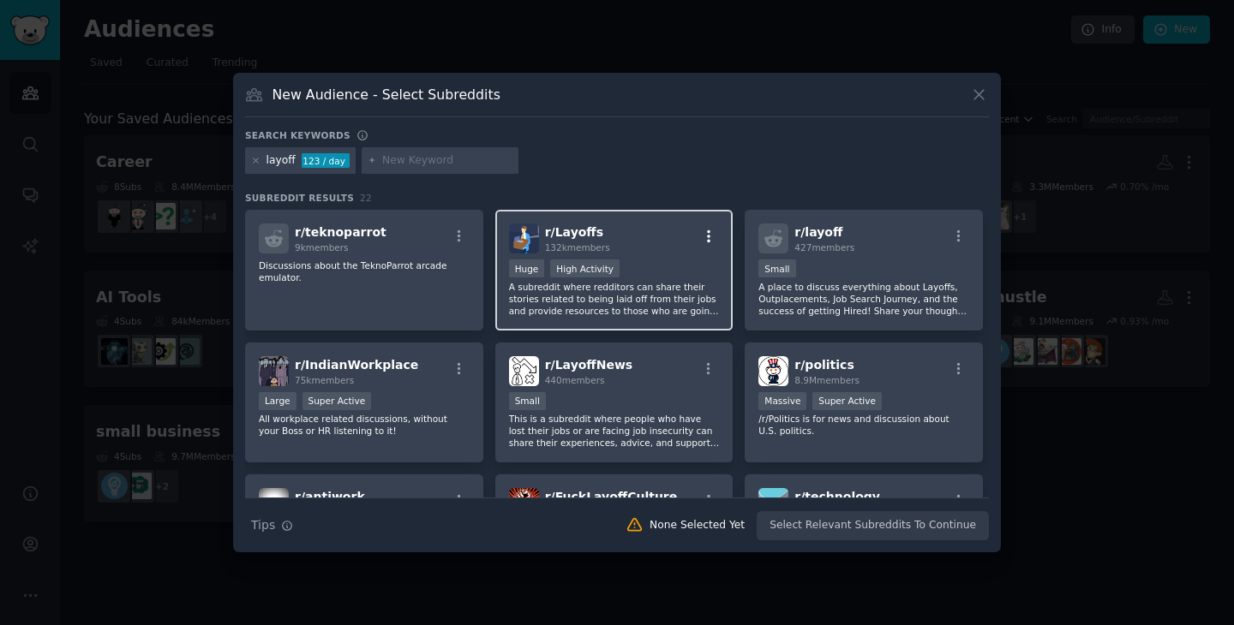
click at [707, 236] on icon "button" at bounding box center [708, 236] width 3 height 12
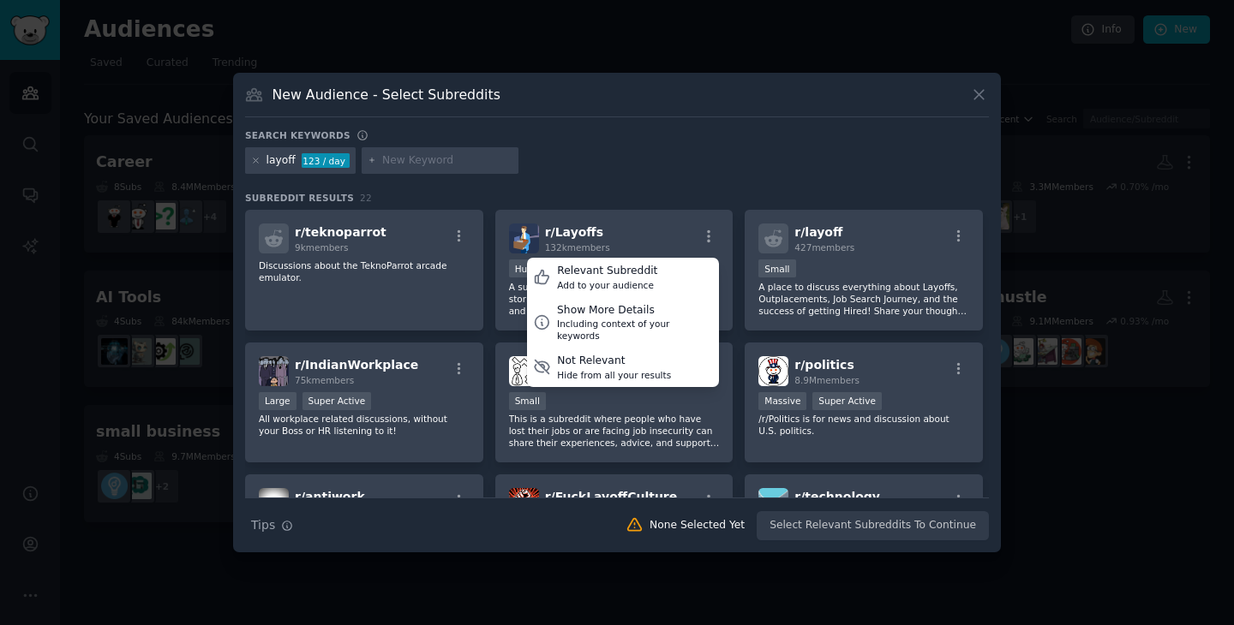
click at [701, 134] on div "Search keywords" at bounding box center [617, 138] width 744 height 18
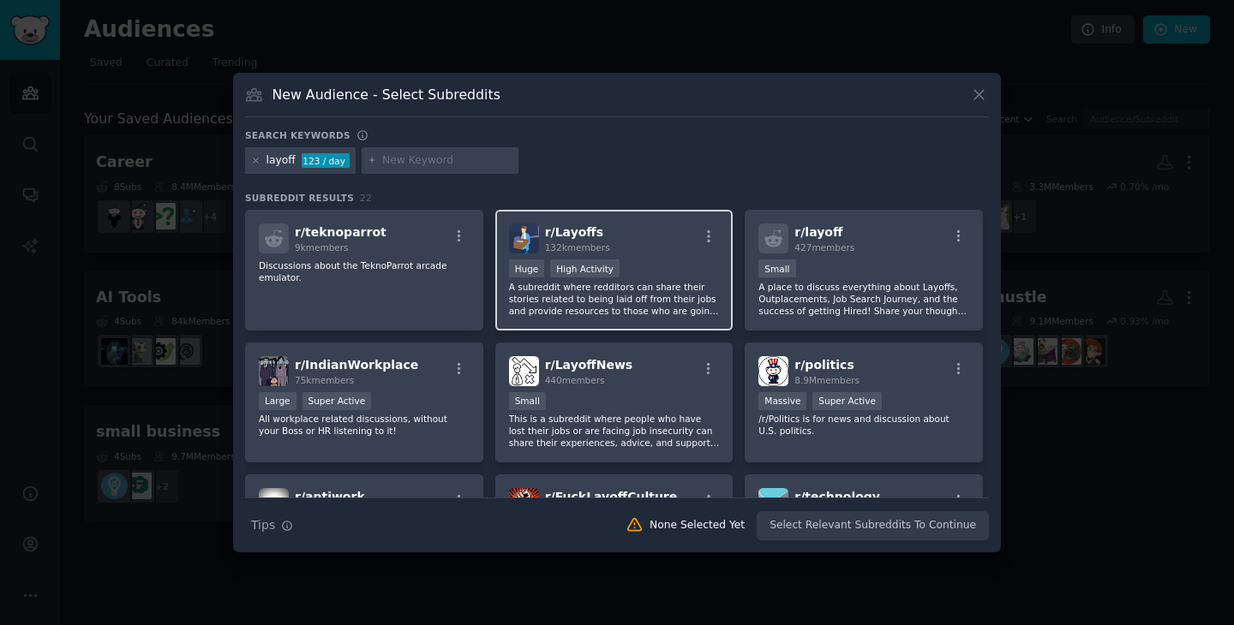
click at [560, 312] on p "A subreddit where redditors can share their stories related to being laid off f…" at bounding box center [614, 299] width 211 height 36
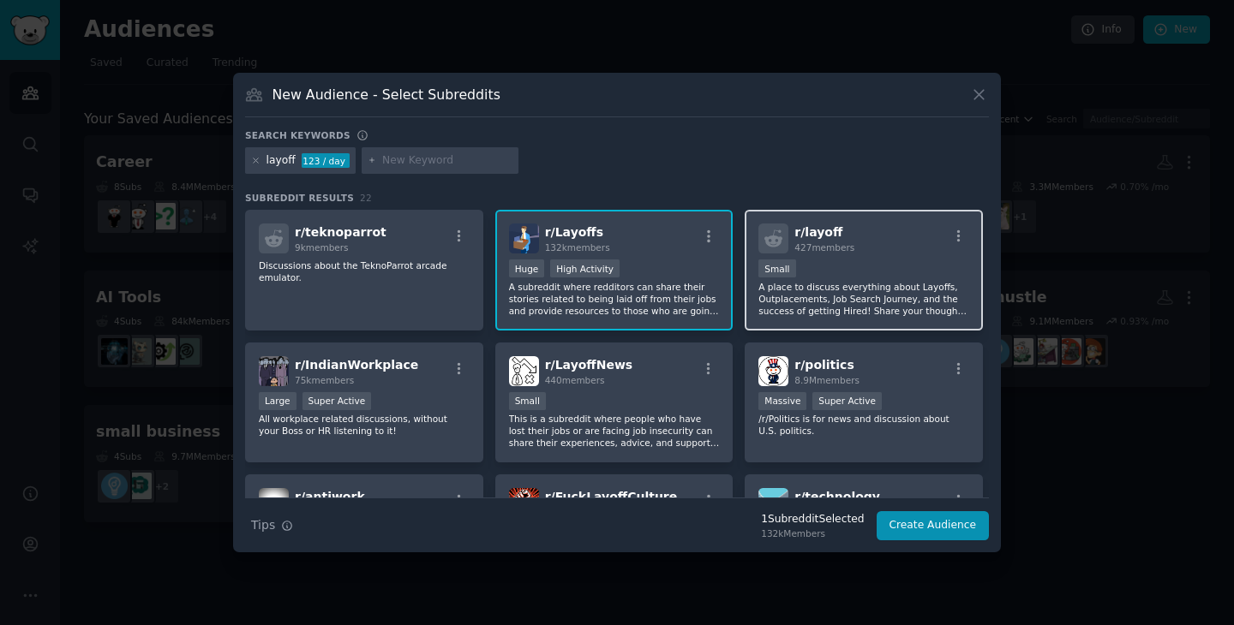
click at [879, 313] on p "A place to discuss everything about Layoffs, Outplacements, Job Search Journey,…" at bounding box center [863, 299] width 211 height 36
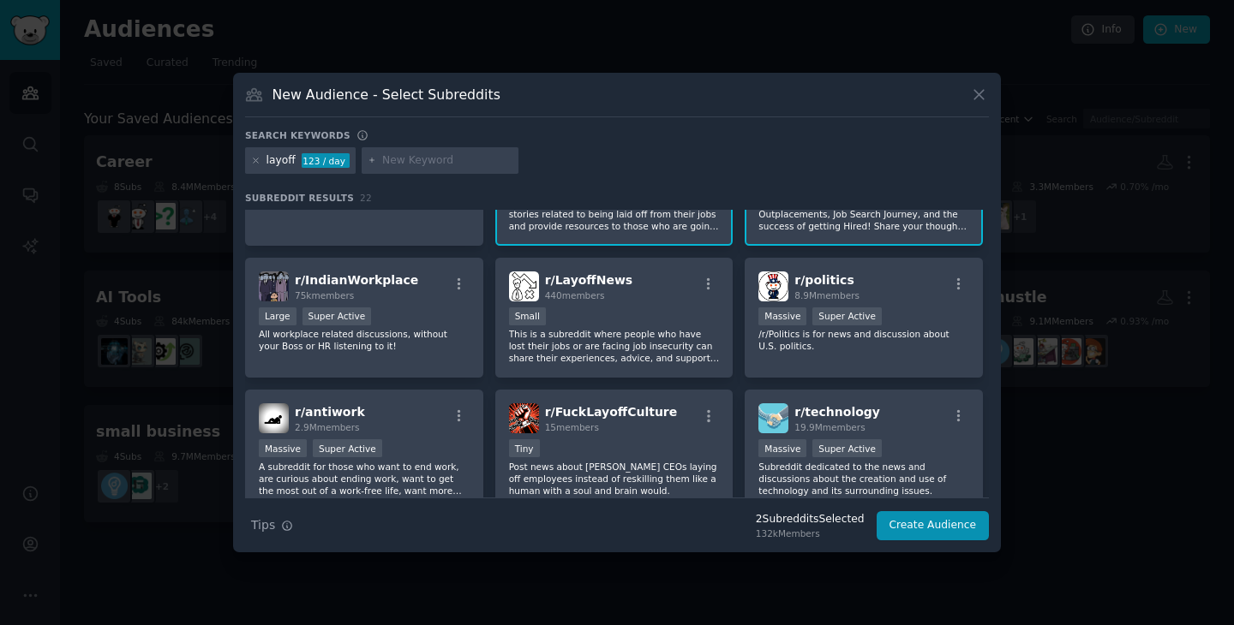
scroll to position [88, 0]
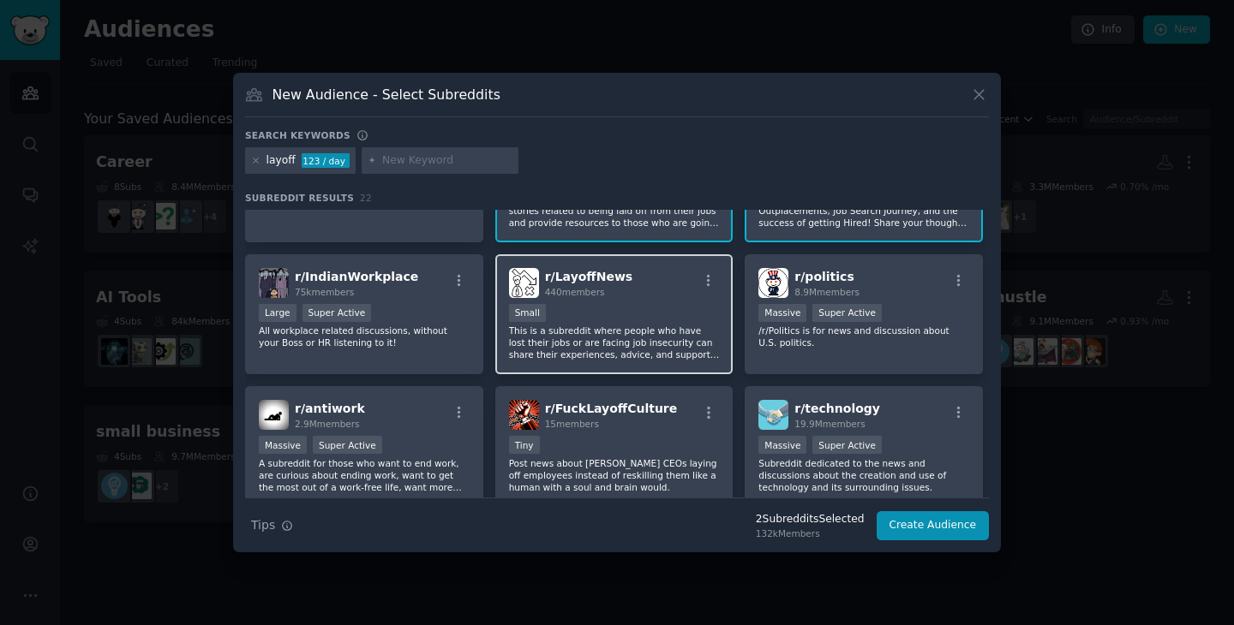
click at [660, 314] on div "Small" at bounding box center [614, 314] width 211 height 21
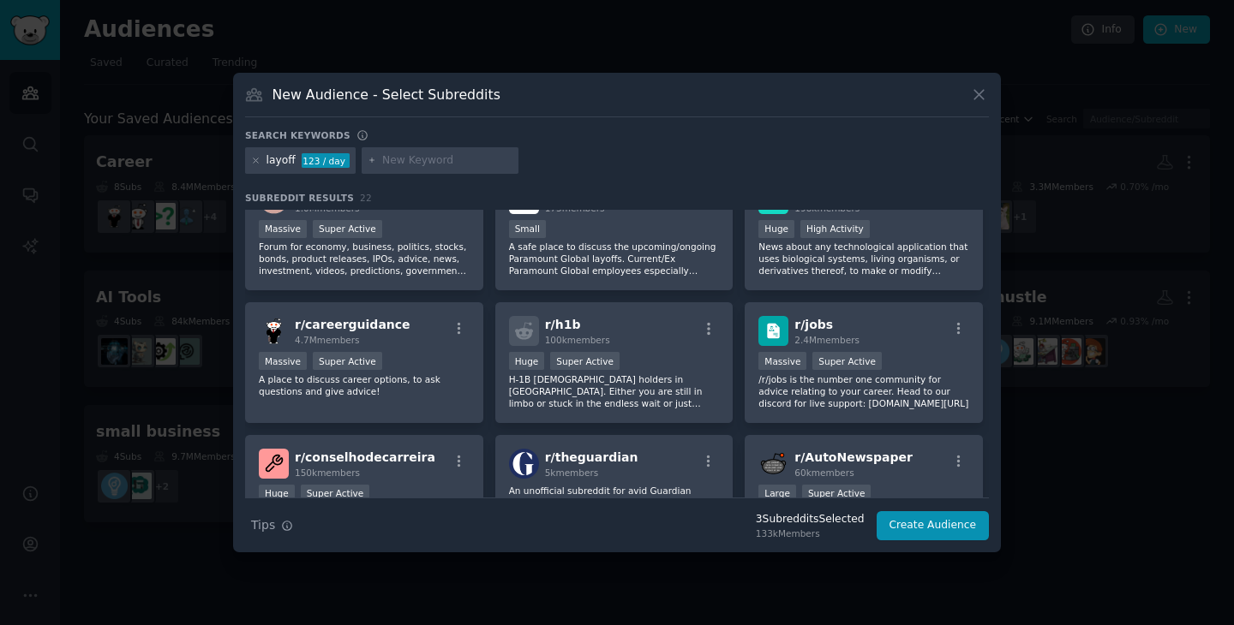
scroll to position [0, 0]
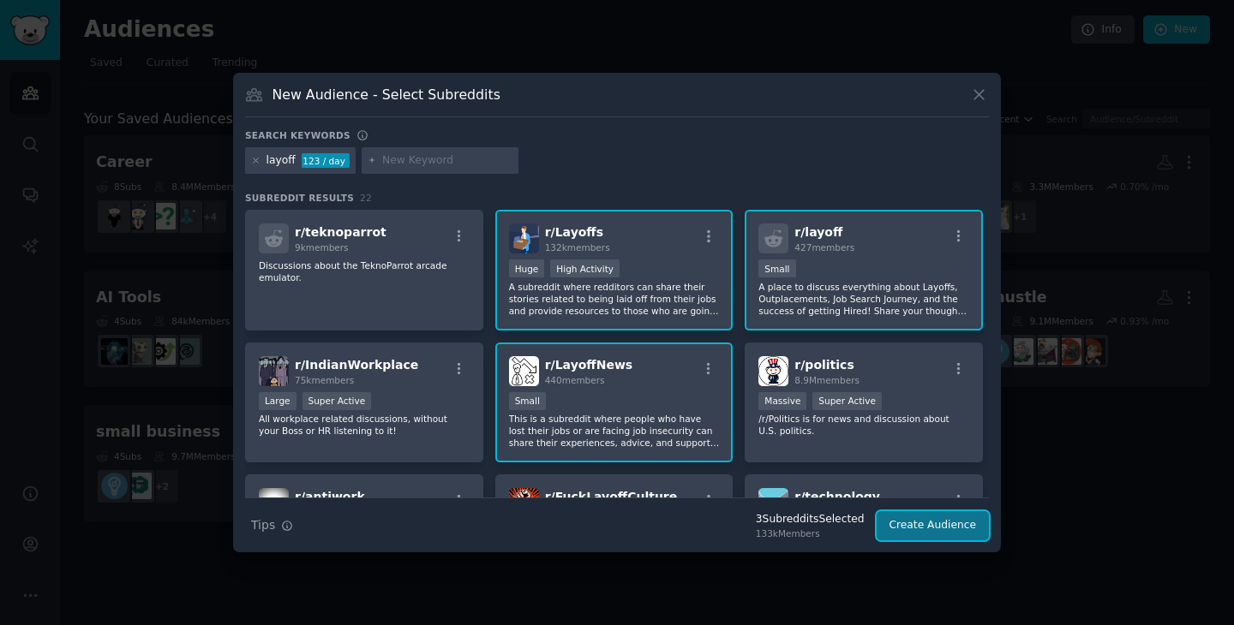
click at [939, 534] on button "Create Audience" at bounding box center [932, 525] width 113 height 29
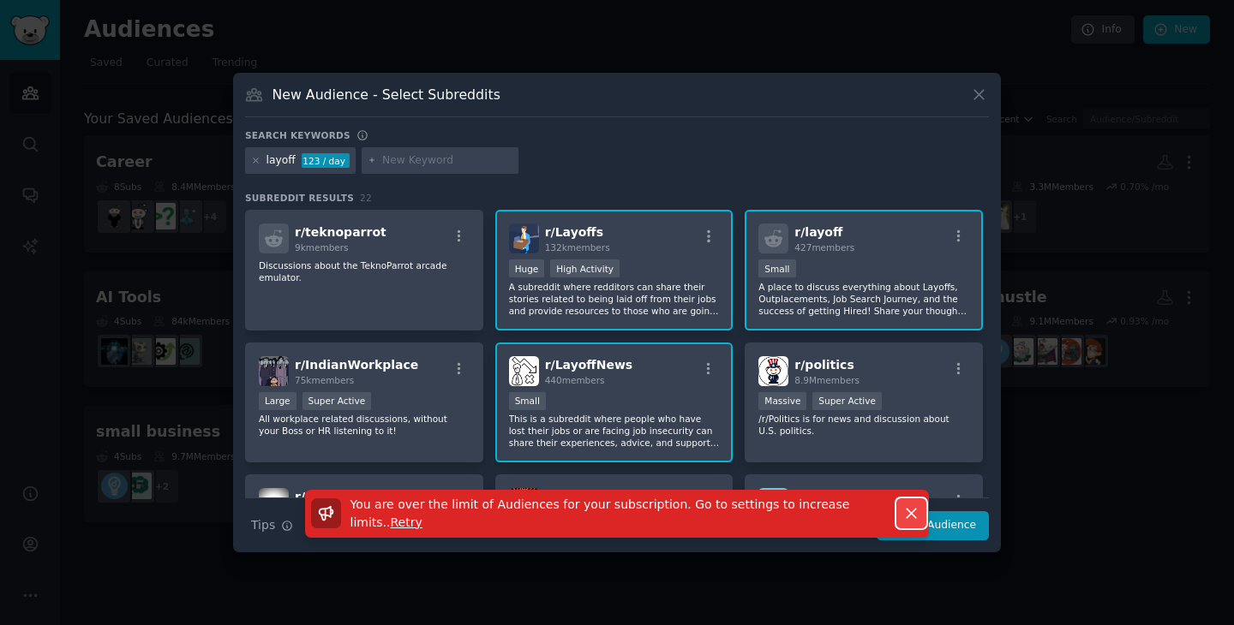
click at [906, 515] on icon "button" at bounding box center [911, 514] width 18 height 18
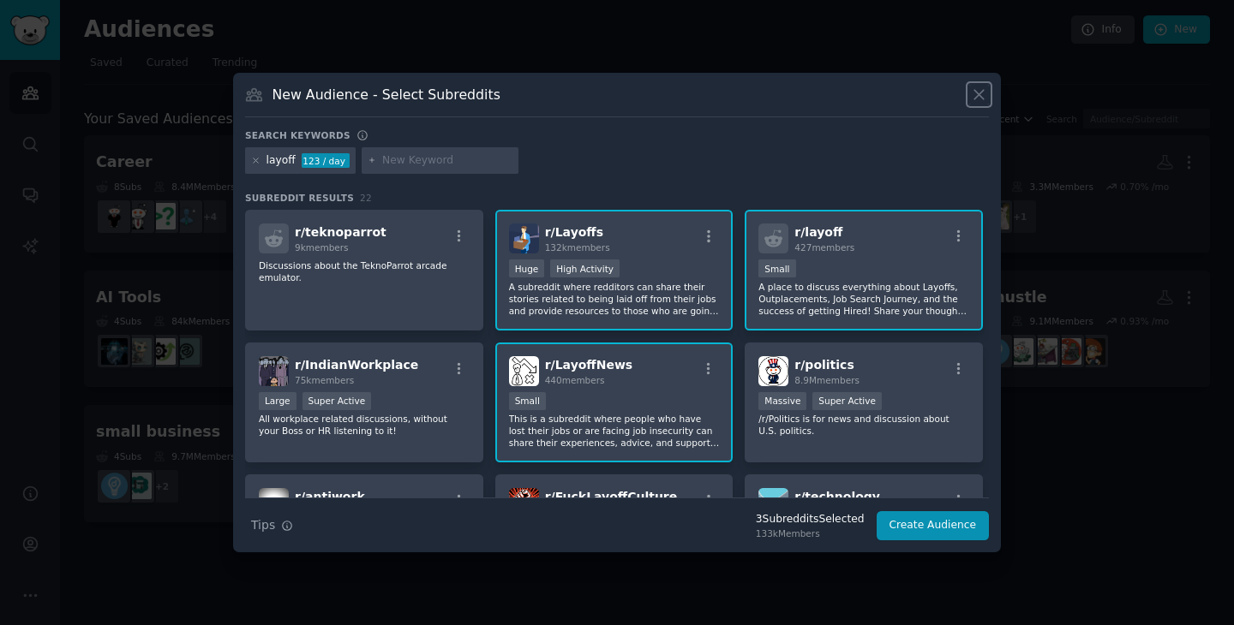
click at [979, 96] on icon at bounding box center [978, 94] width 9 height 9
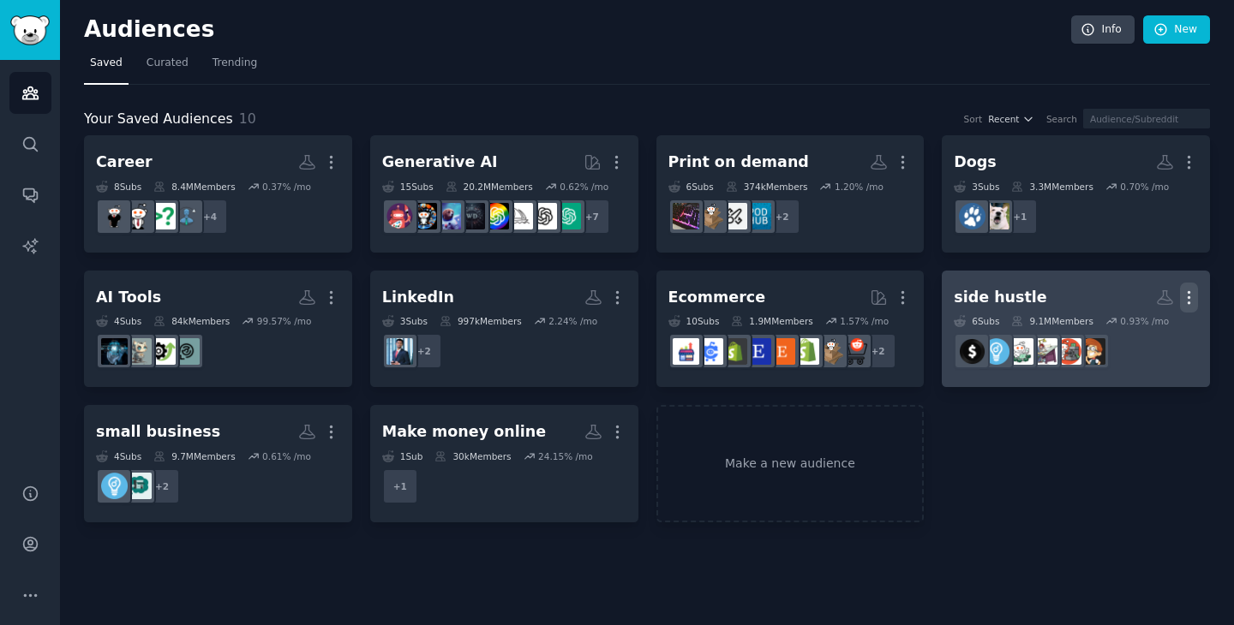
click at [1191, 298] on icon "button" at bounding box center [1189, 298] width 18 height 18
click at [1115, 334] on icon at bounding box center [1107, 334] width 18 height 18
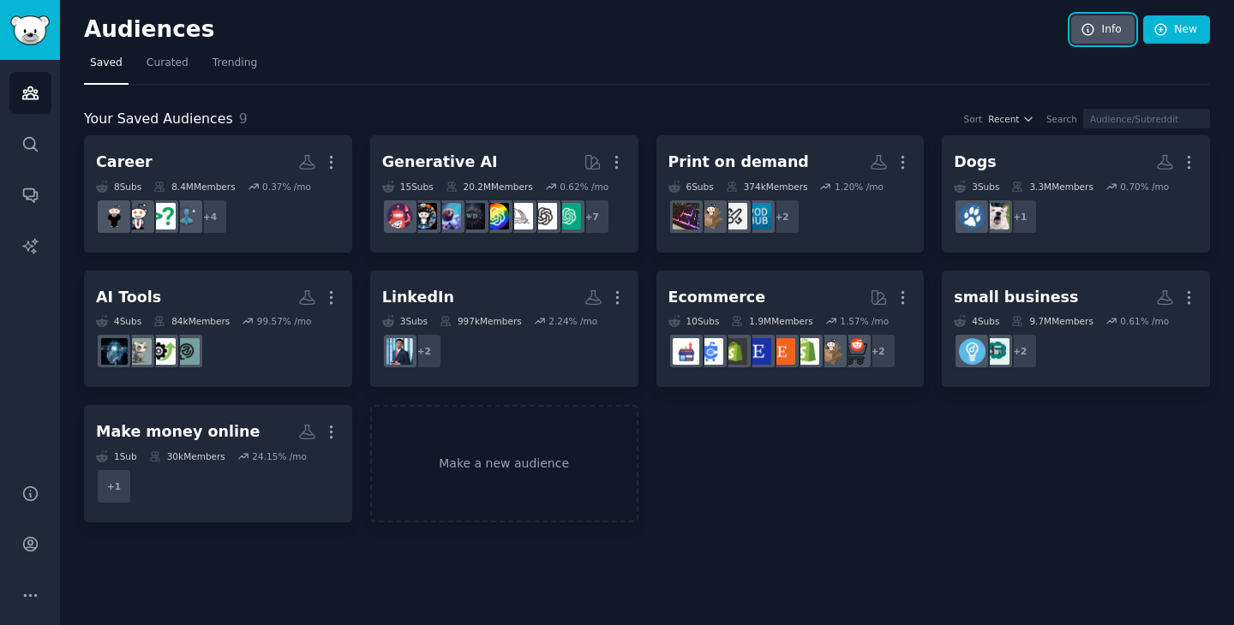
click at [1103, 30] on link "Info" at bounding box center [1102, 29] width 63 height 29
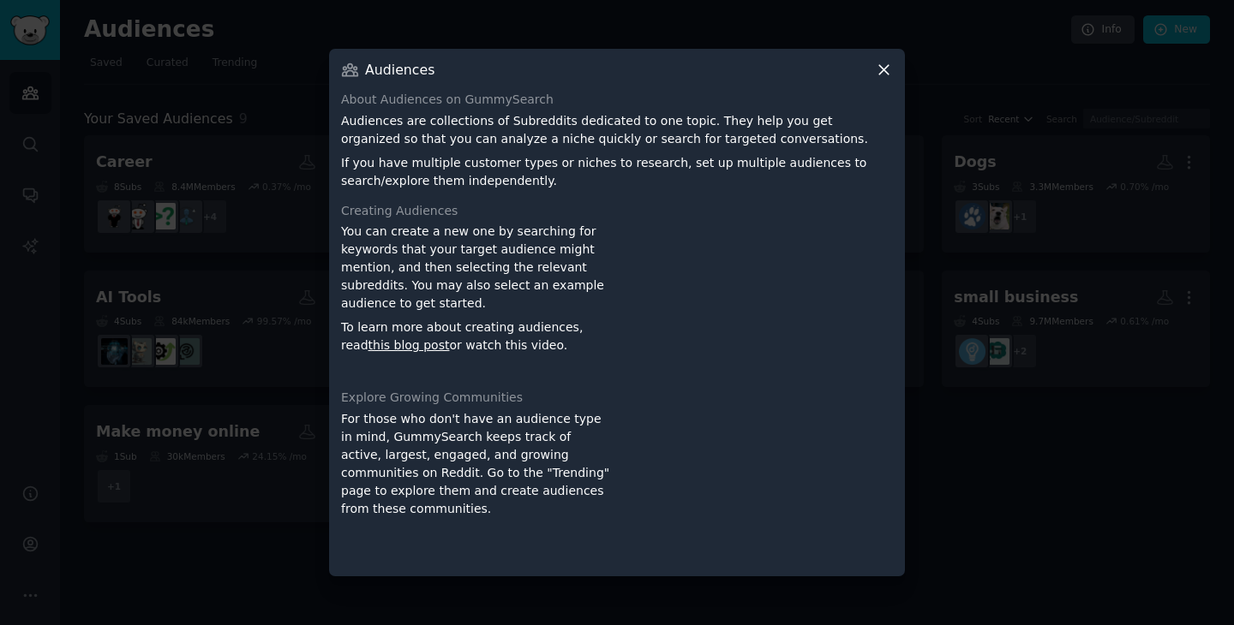
click at [880, 69] on icon at bounding box center [884, 70] width 18 height 18
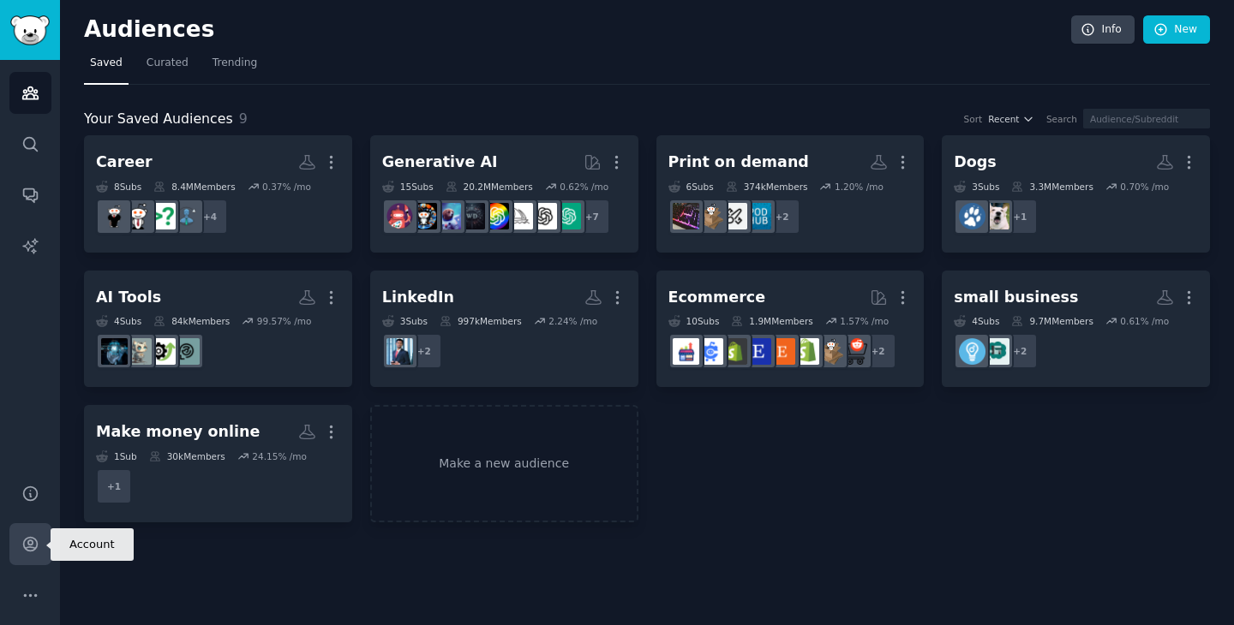
click at [25, 541] on icon "Sidebar" at bounding box center [30, 544] width 18 height 18
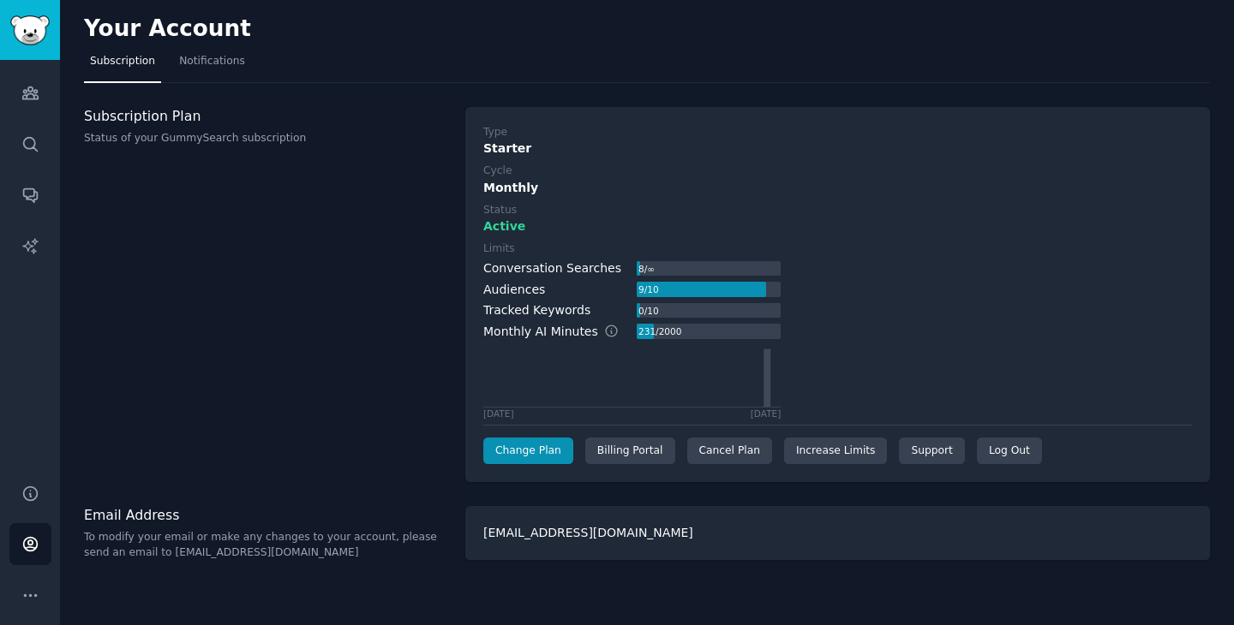
click at [638, 291] on div "9 / 10" at bounding box center [648, 289] width 23 height 15
click at [36, 93] on icon "Sidebar" at bounding box center [29, 93] width 15 height 12
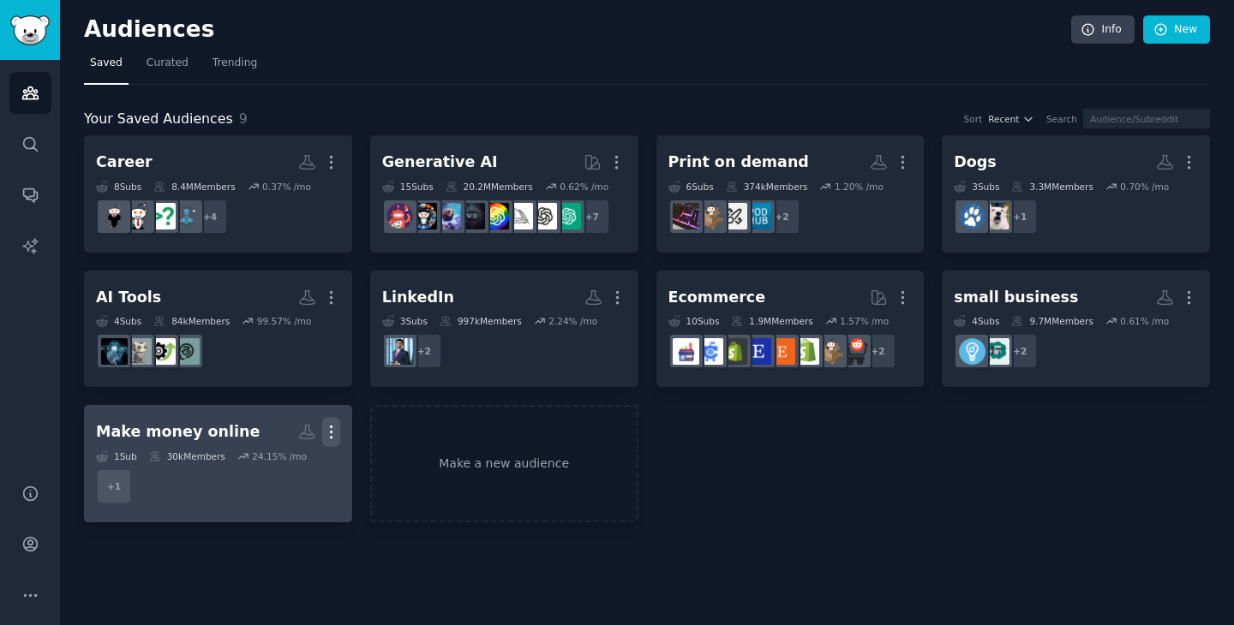
click at [338, 432] on icon "button" at bounding box center [331, 432] width 18 height 18
click at [293, 466] on p "Delete" at bounding box center [284, 468] width 39 height 18
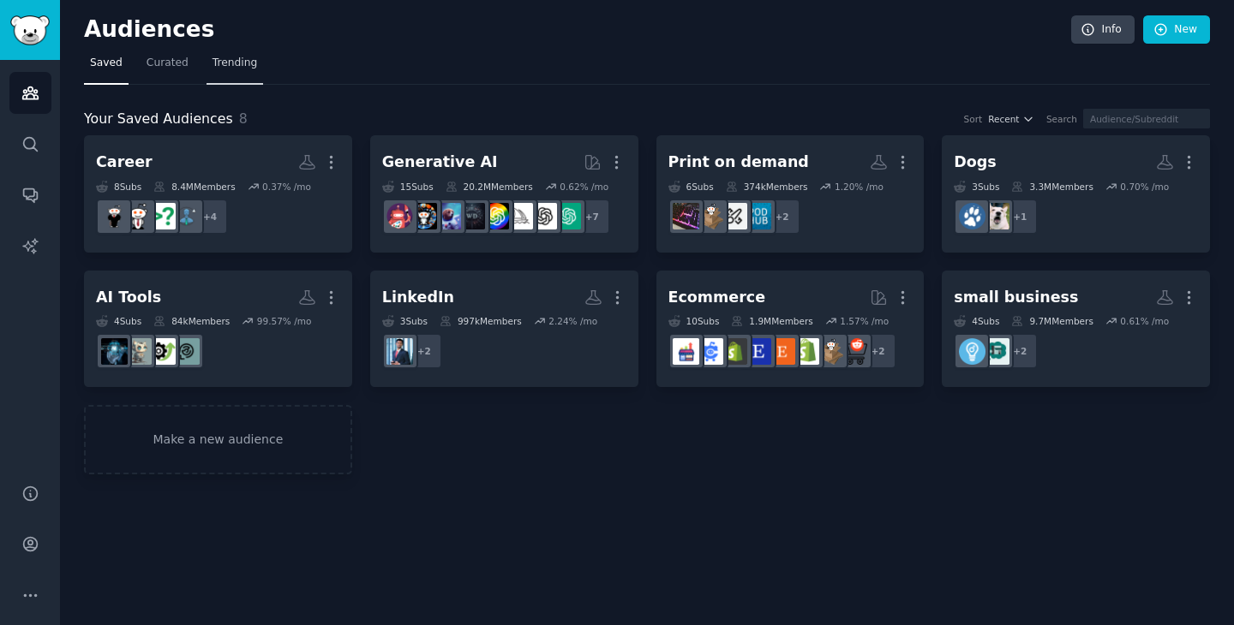
click at [213, 67] on span "Trending" at bounding box center [234, 63] width 45 height 15
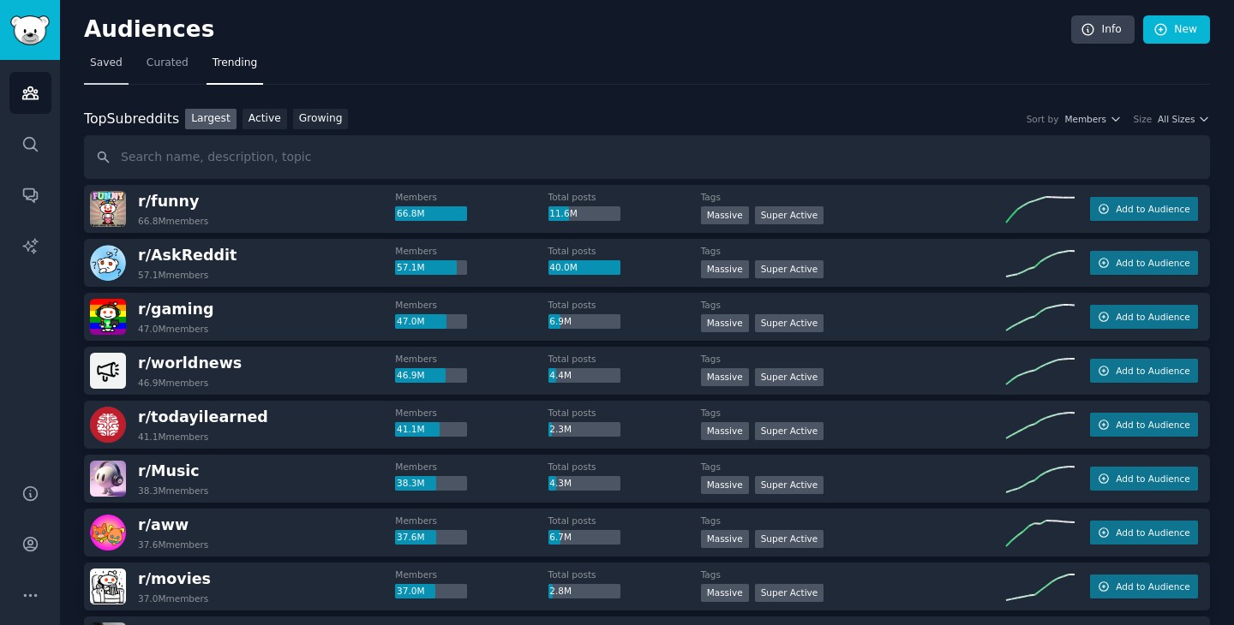
click at [106, 66] on span "Saved" at bounding box center [106, 63] width 33 height 15
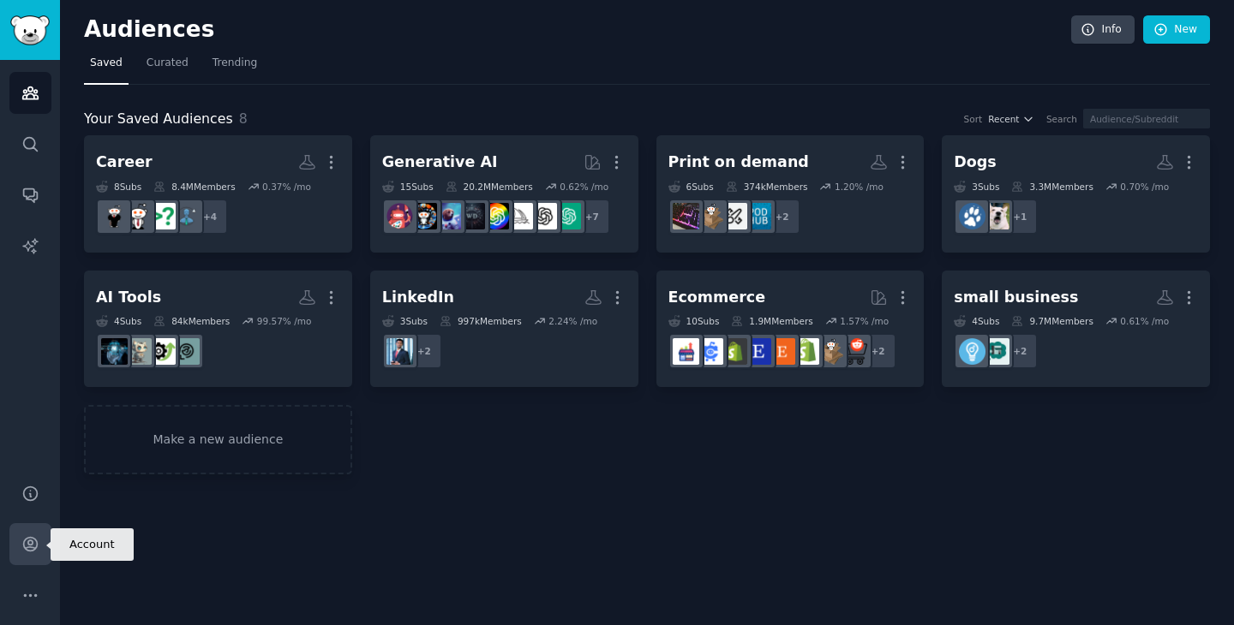
click at [30, 548] on icon "Sidebar" at bounding box center [30, 544] width 18 height 18
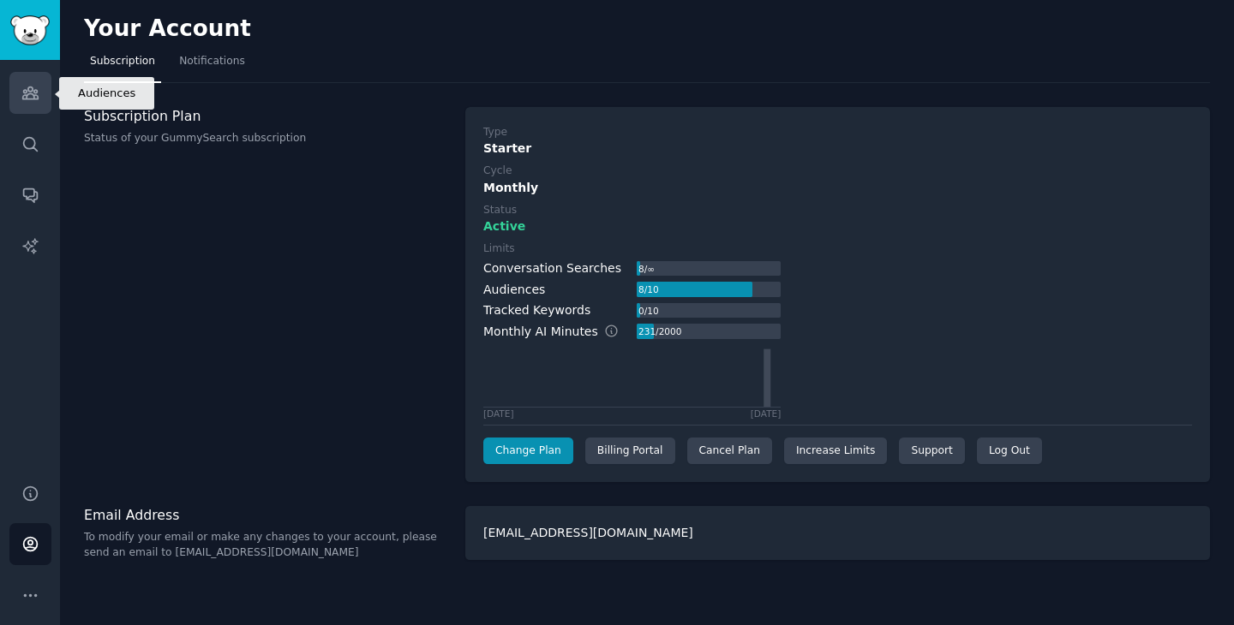
click at [15, 87] on link "Audiences" at bounding box center [30, 93] width 42 height 42
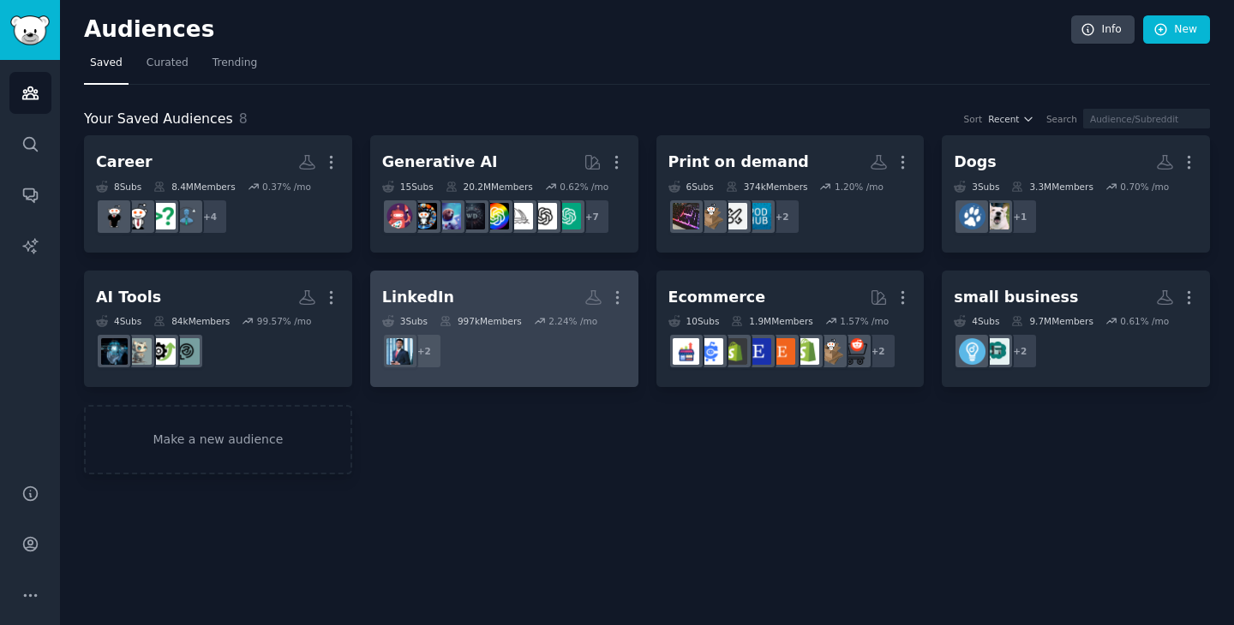
click at [487, 346] on dd "+ 2" at bounding box center [504, 351] width 244 height 48
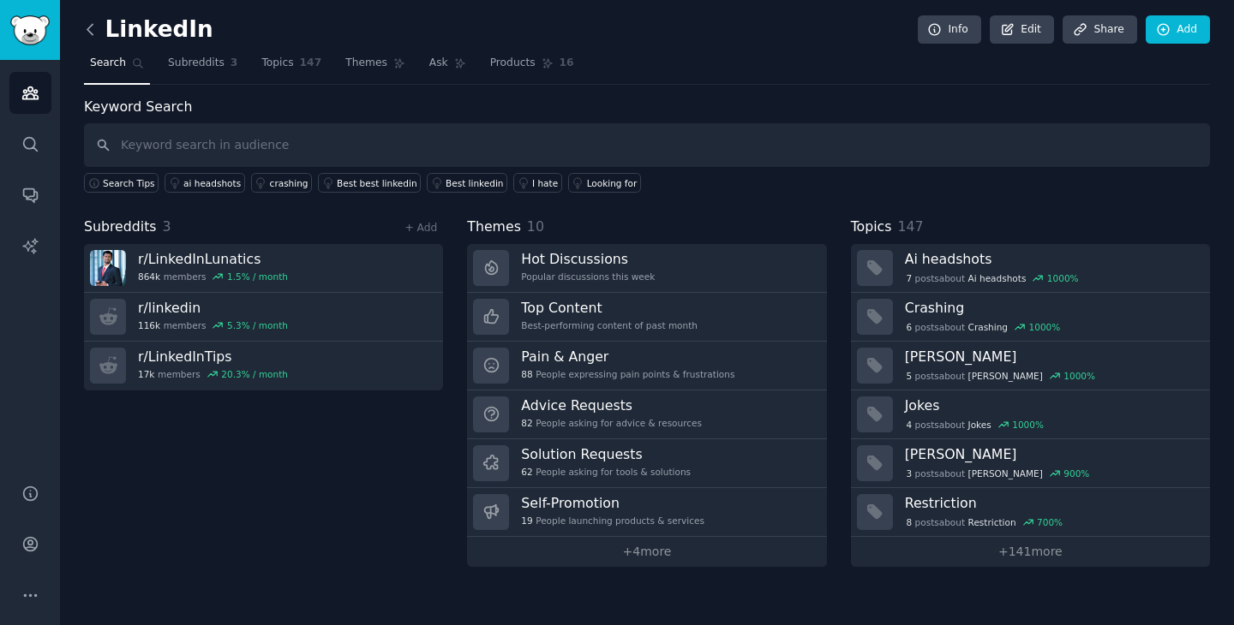
click at [89, 36] on icon at bounding box center [90, 30] width 18 height 18
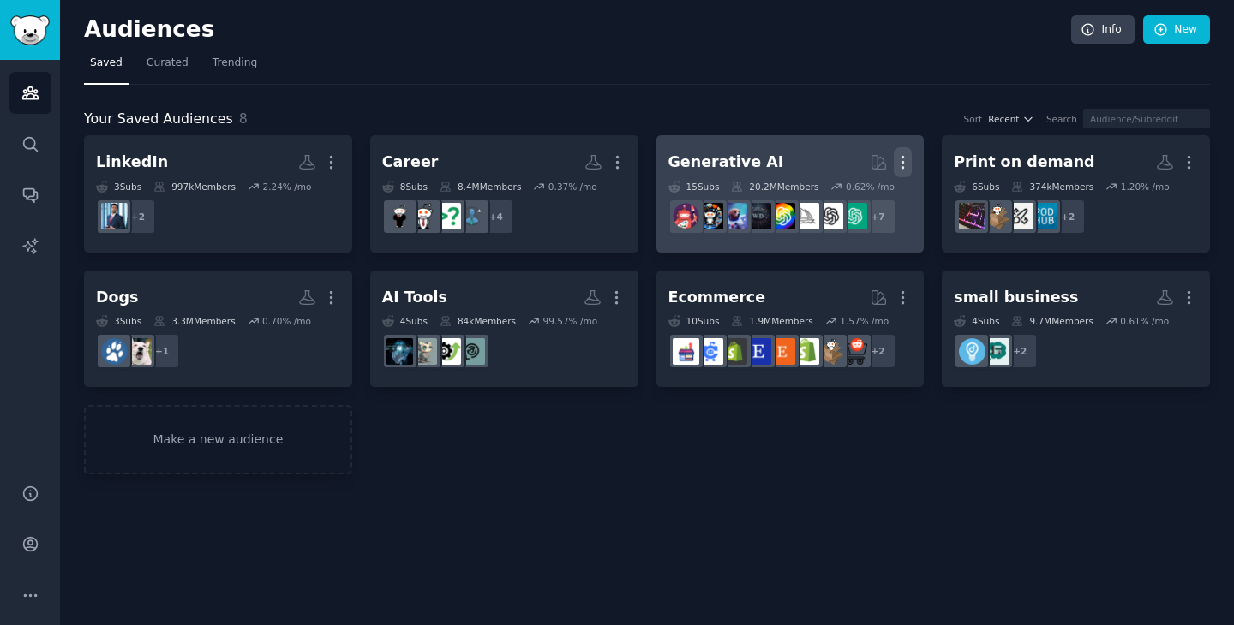
click at [905, 161] on icon "button" at bounding box center [902, 162] width 18 height 18
click at [851, 200] on p "Delete" at bounding box center [855, 198] width 39 height 18
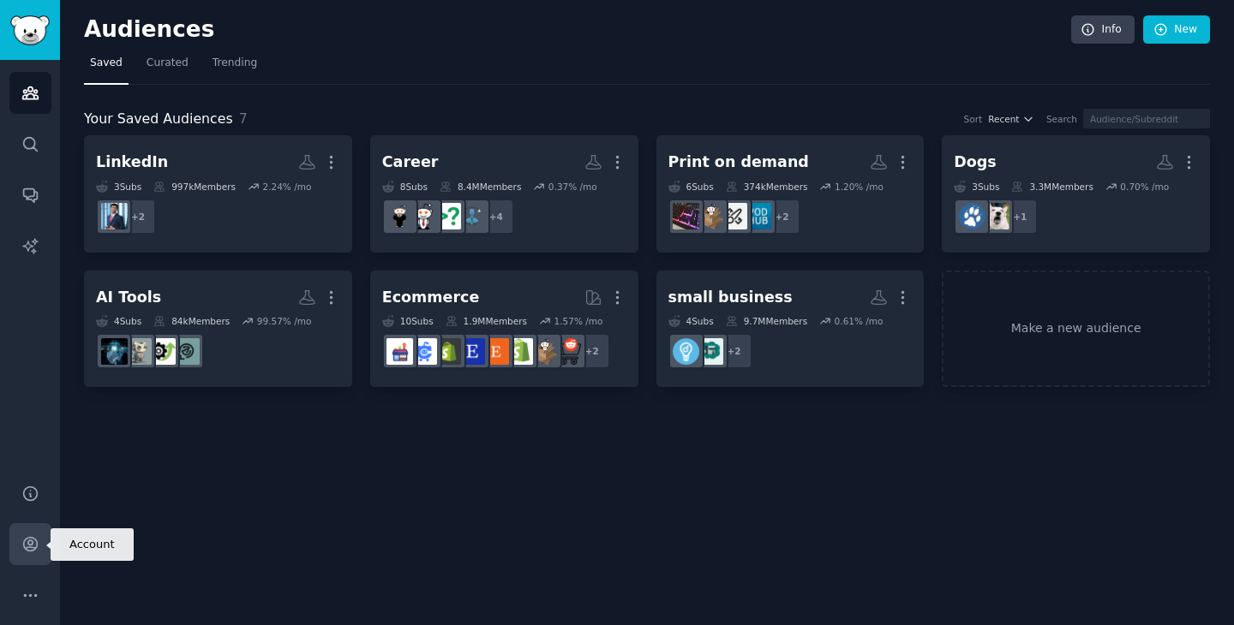
click at [27, 547] on icon "Sidebar" at bounding box center [30, 545] width 14 height 14
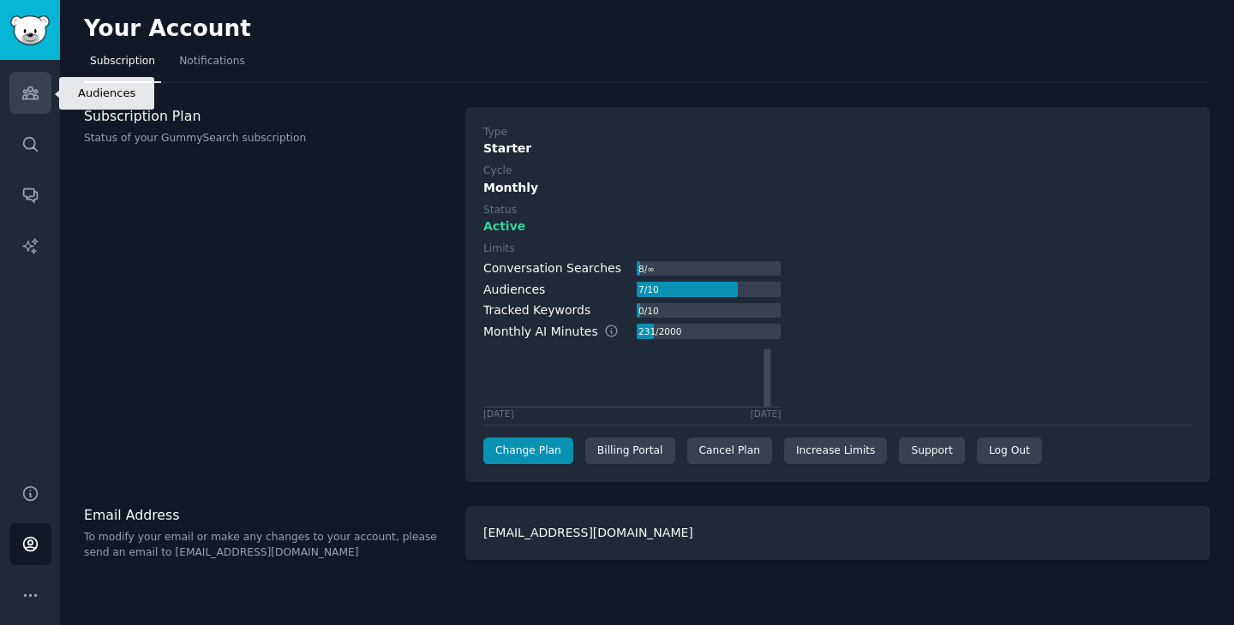
click at [27, 90] on icon "Sidebar" at bounding box center [30, 93] width 18 height 18
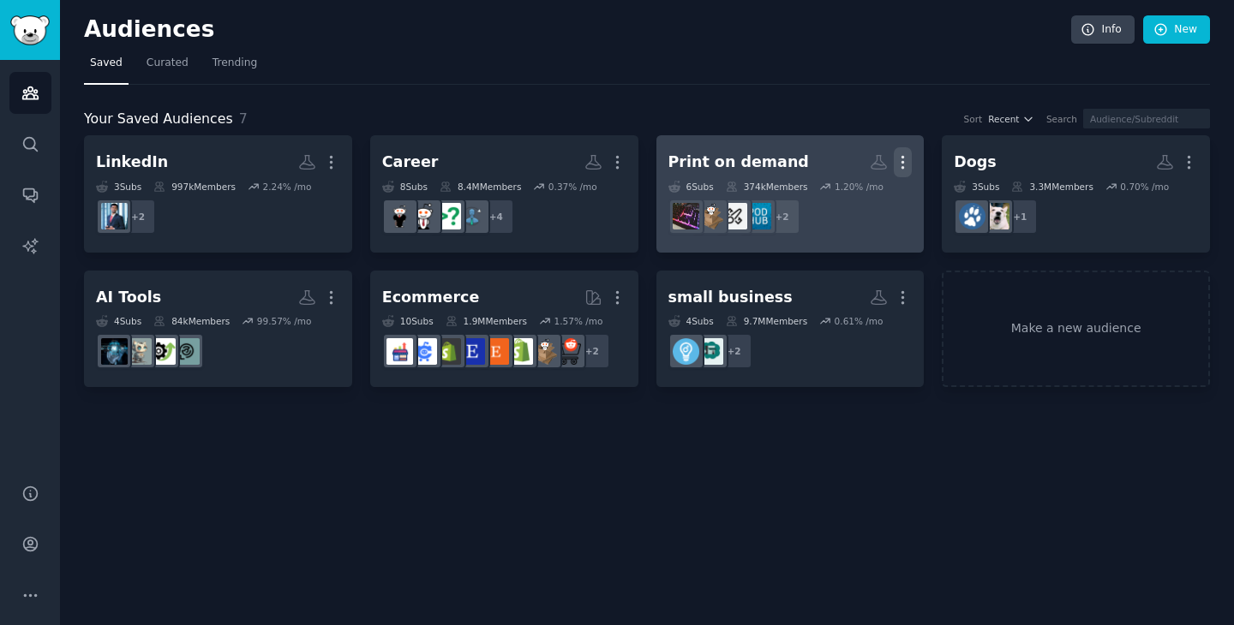
click at [905, 158] on icon "button" at bounding box center [902, 162] width 18 height 18
click at [856, 198] on p "Delete" at bounding box center [855, 198] width 39 height 18
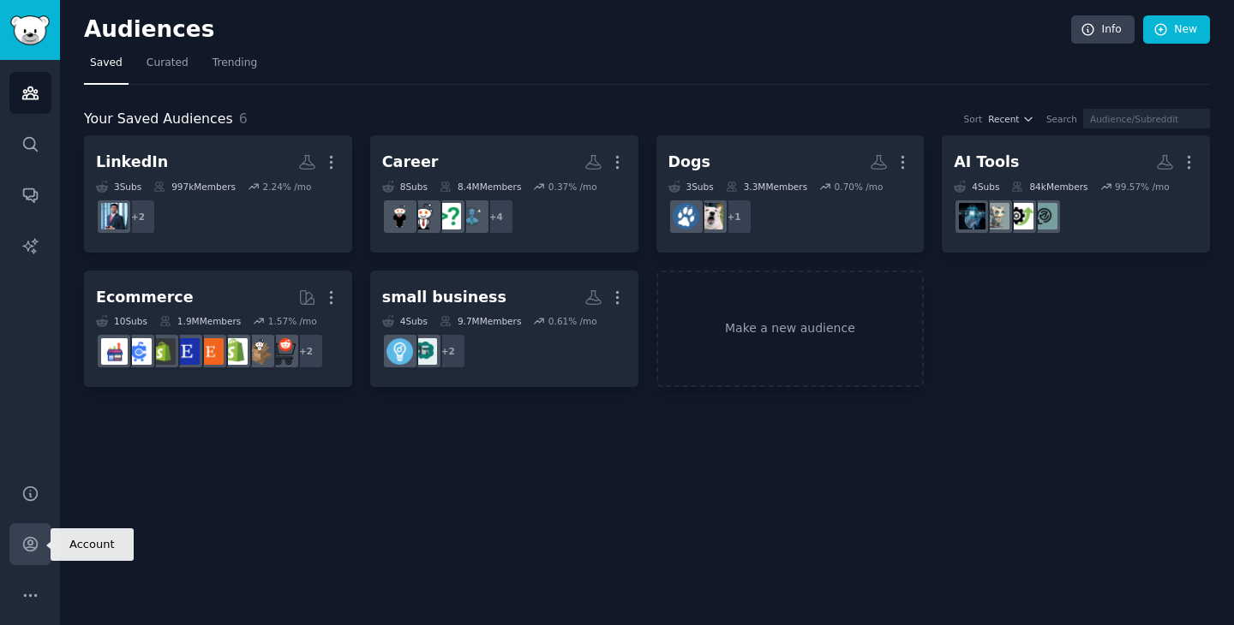
click at [31, 545] on icon "Sidebar" at bounding box center [30, 545] width 14 height 14
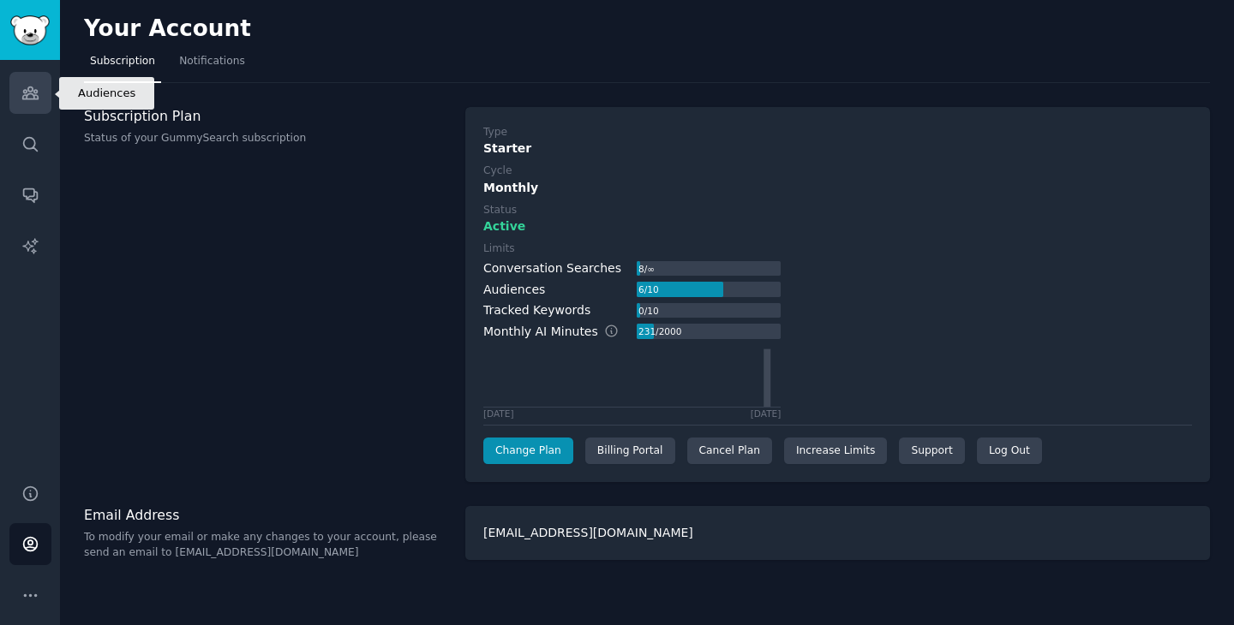
click at [26, 105] on link "Audiences" at bounding box center [30, 93] width 42 height 42
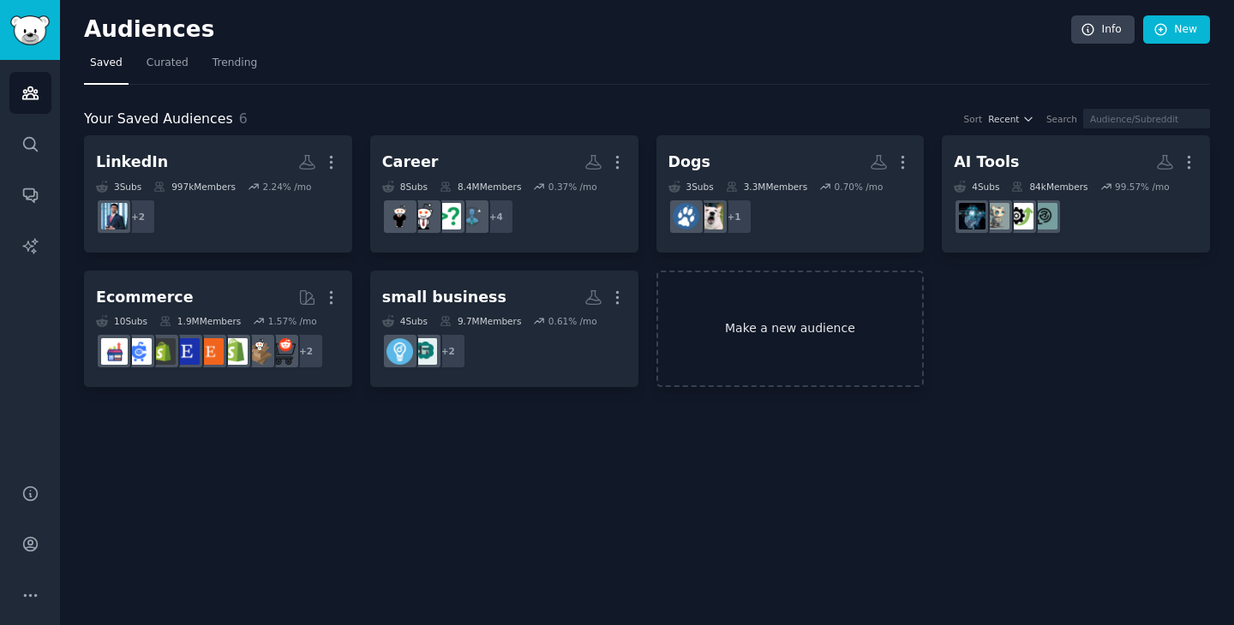
click at [882, 374] on link "Make a new audience" at bounding box center [790, 329] width 268 height 117
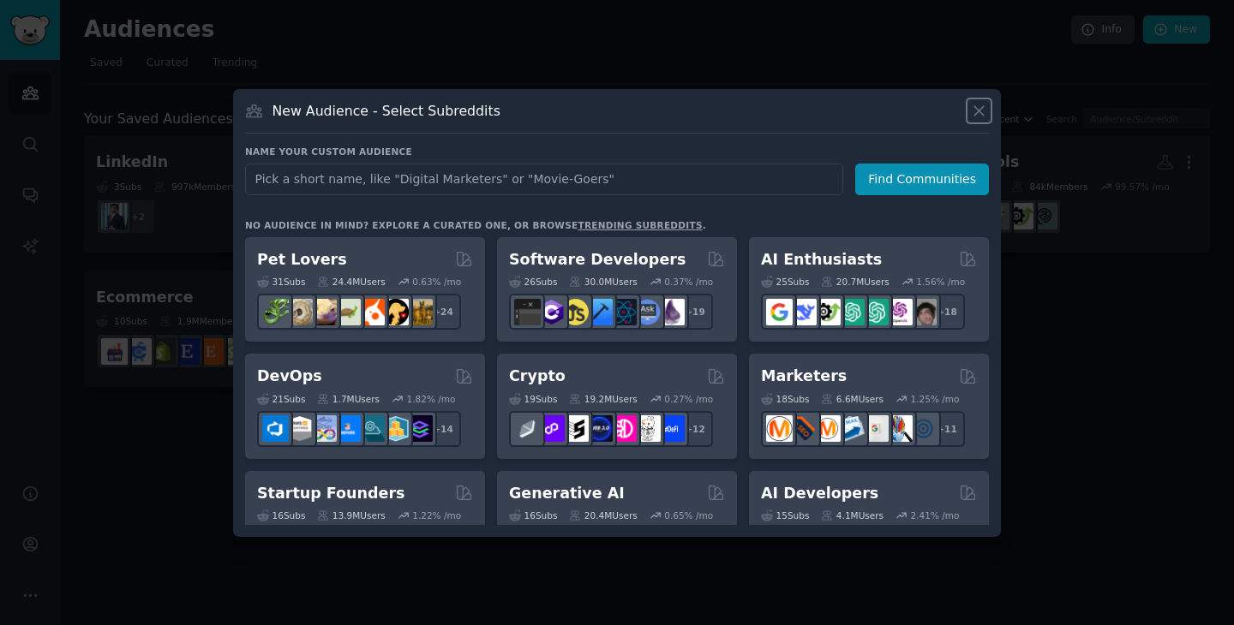
click at [981, 112] on icon at bounding box center [978, 110] width 9 height 9
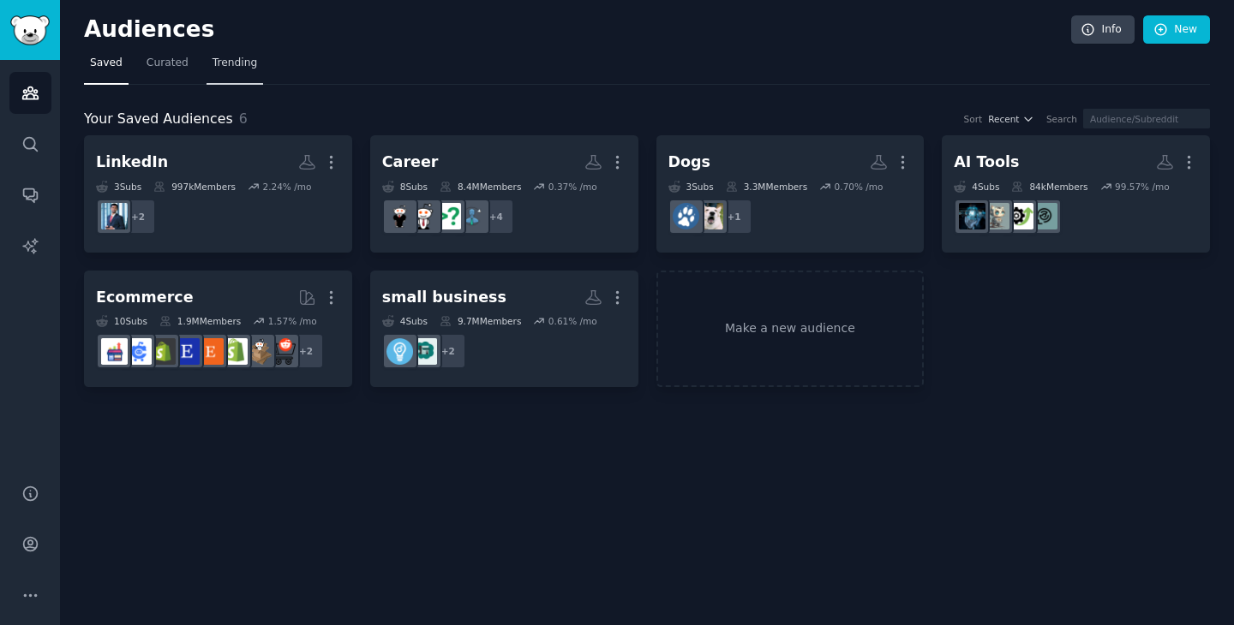
click at [223, 53] on link "Trending" at bounding box center [234, 67] width 57 height 35
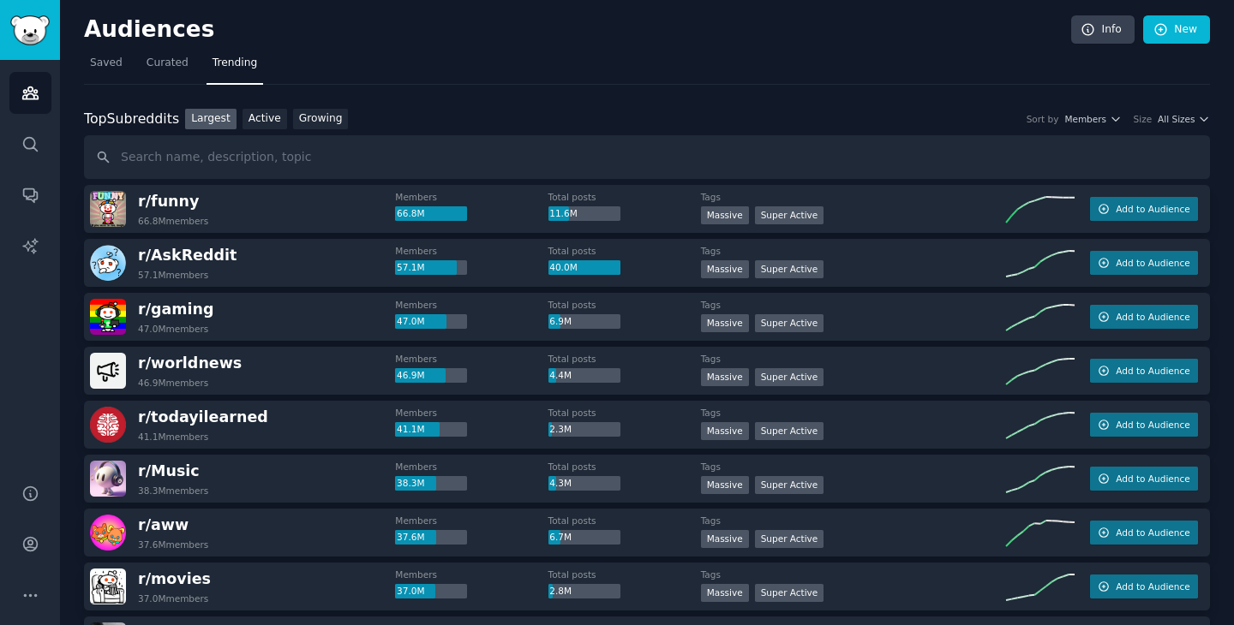
click at [344, 159] on input "text" at bounding box center [647, 157] width 1126 height 44
type input "layoff"
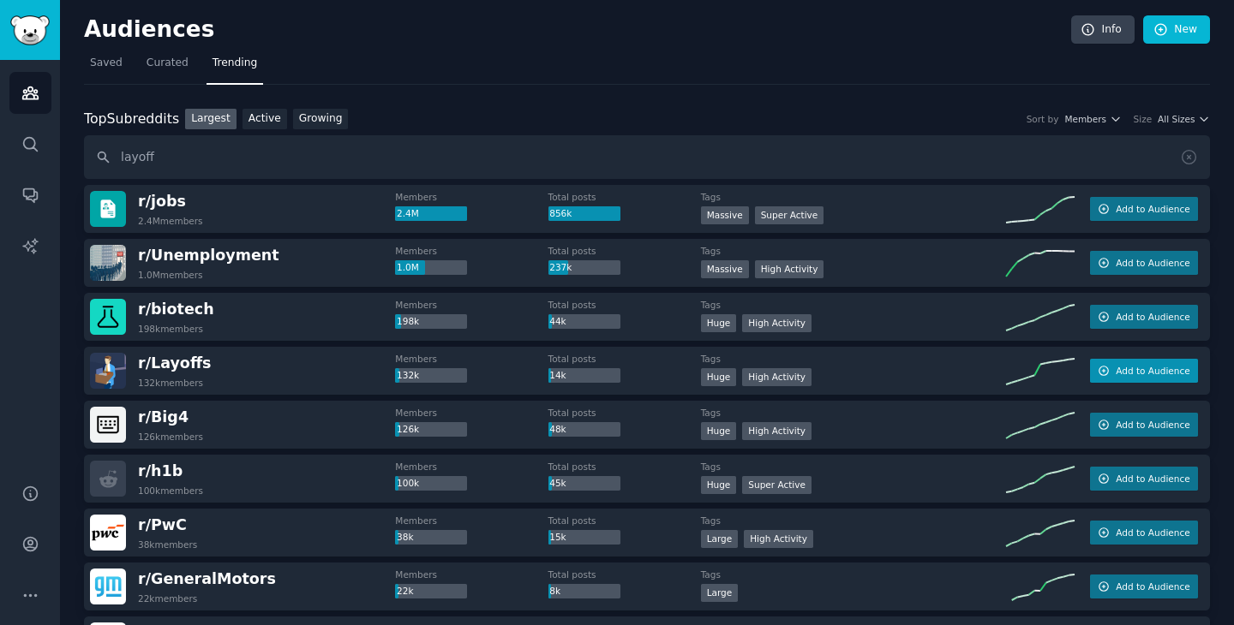
click at [1115, 368] on span "Add to Audience" at bounding box center [1152, 371] width 74 height 12
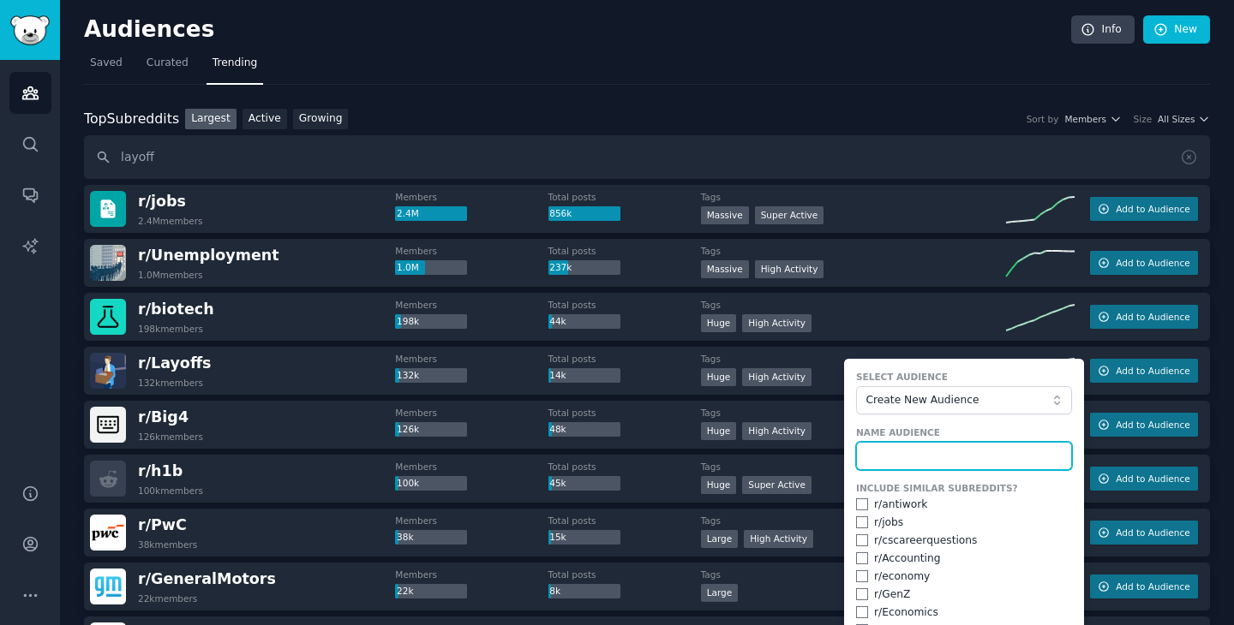
click at [901, 456] on input "text" at bounding box center [964, 456] width 216 height 29
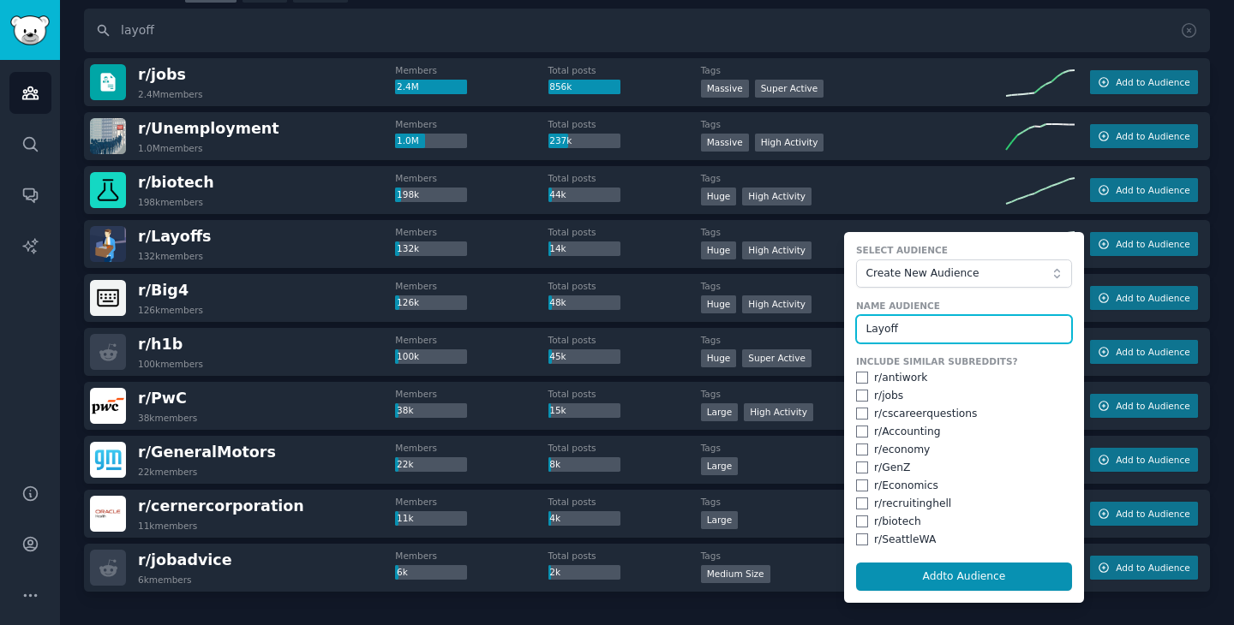
scroll to position [128, 0]
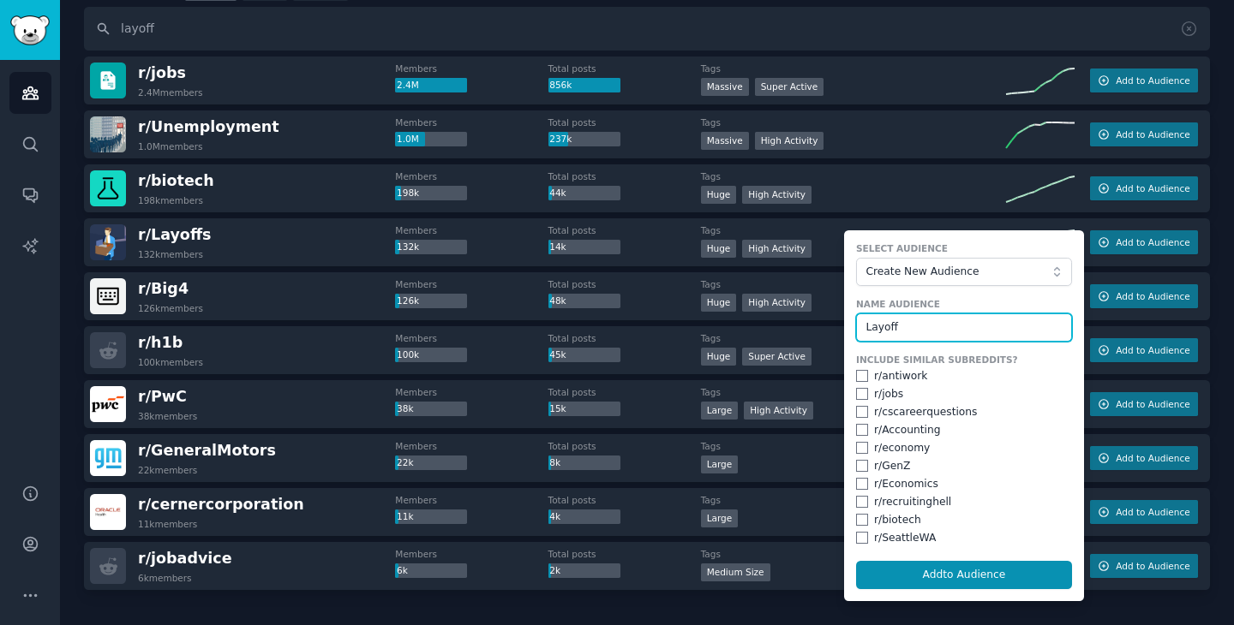
type input "Layoff"
click at [856, 391] on input "checkbox" at bounding box center [862, 394] width 12 height 12
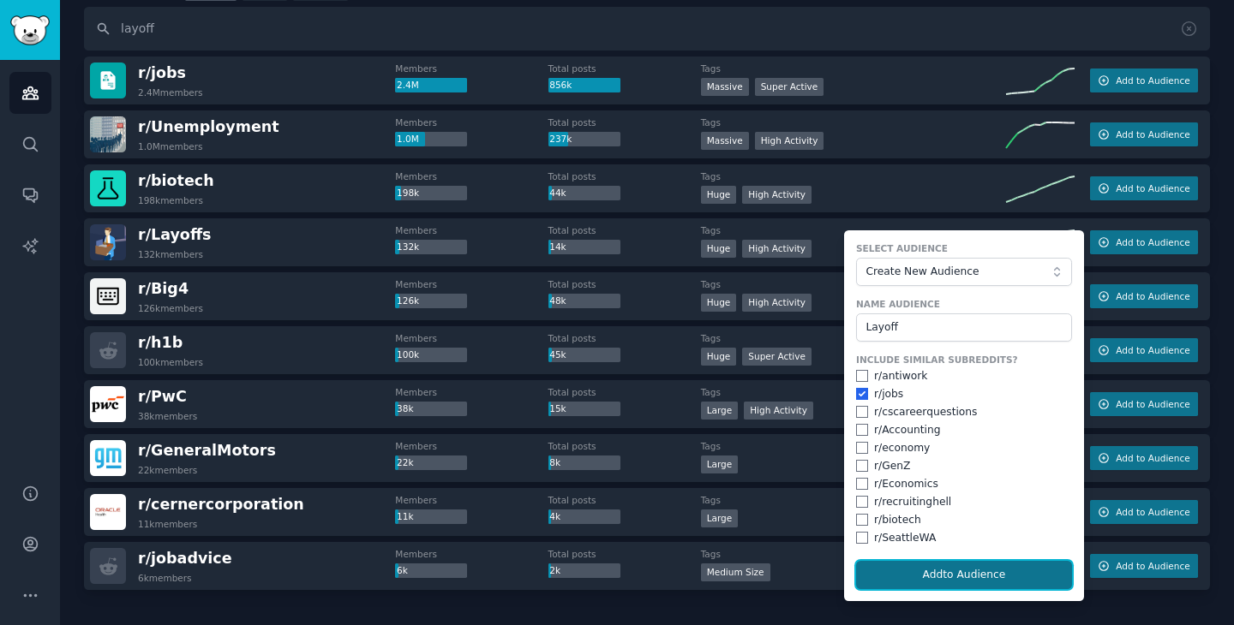
click at [967, 579] on button "Add to Audience" at bounding box center [964, 575] width 216 height 29
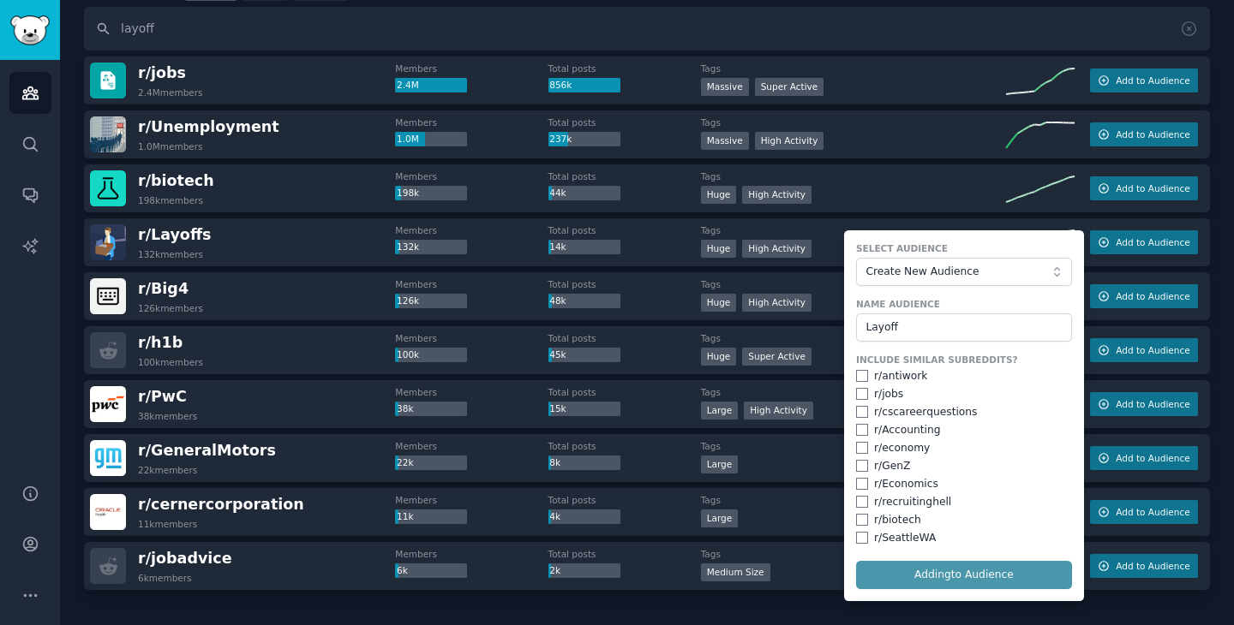
checkbox input "false"
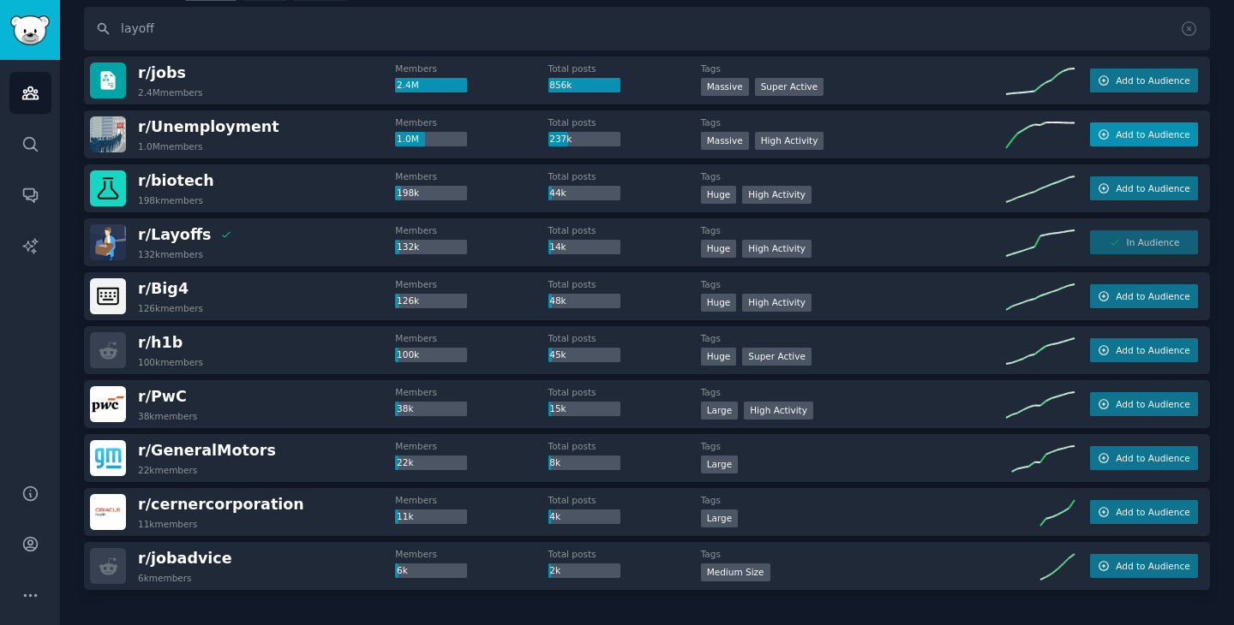
click at [1127, 133] on span "Add to Audience" at bounding box center [1152, 134] width 74 height 12
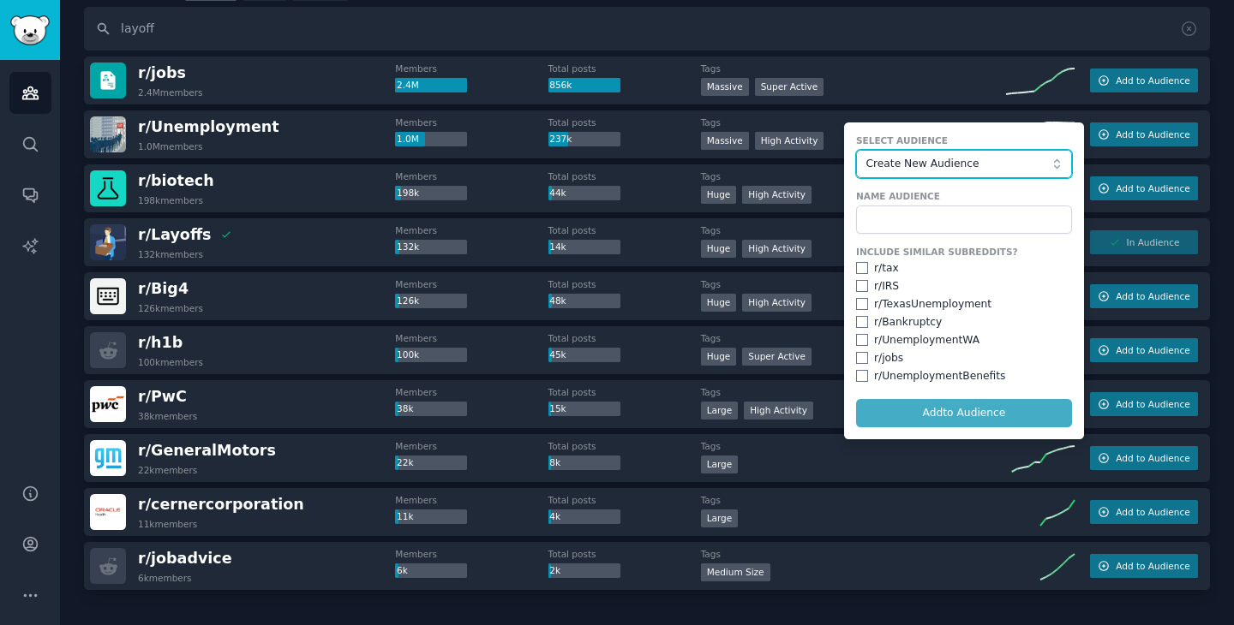
click at [959, 158] on span "Create New Audience" at bounding box center [959, 164] width 188 height 15
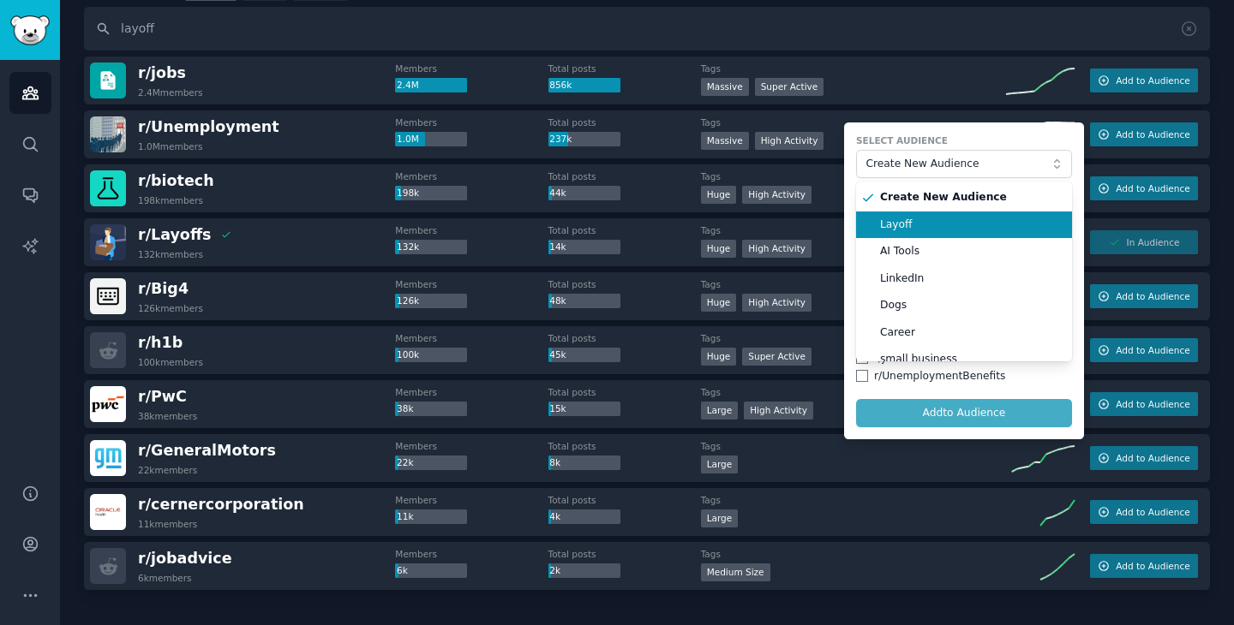
click at [922, 228] on span "Layoff" at bounding box center [970, 225] width 180 height 15
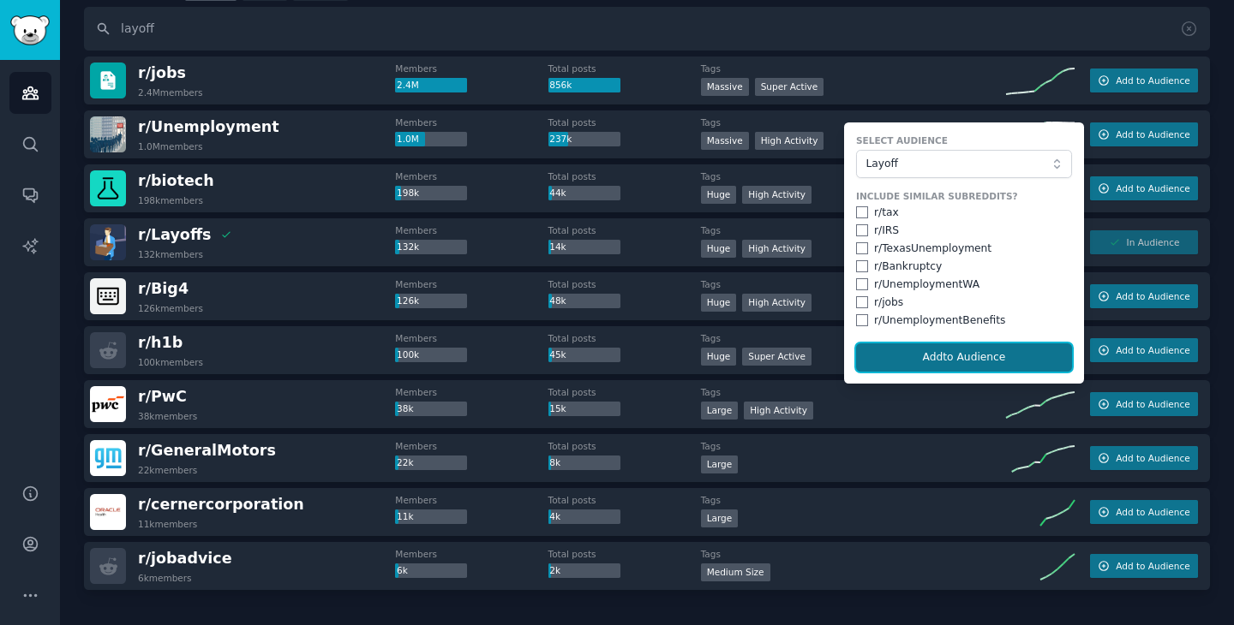
click at [961, 364] on button "Add to Audience" at bounding box center [964, 358] width 216 height 29
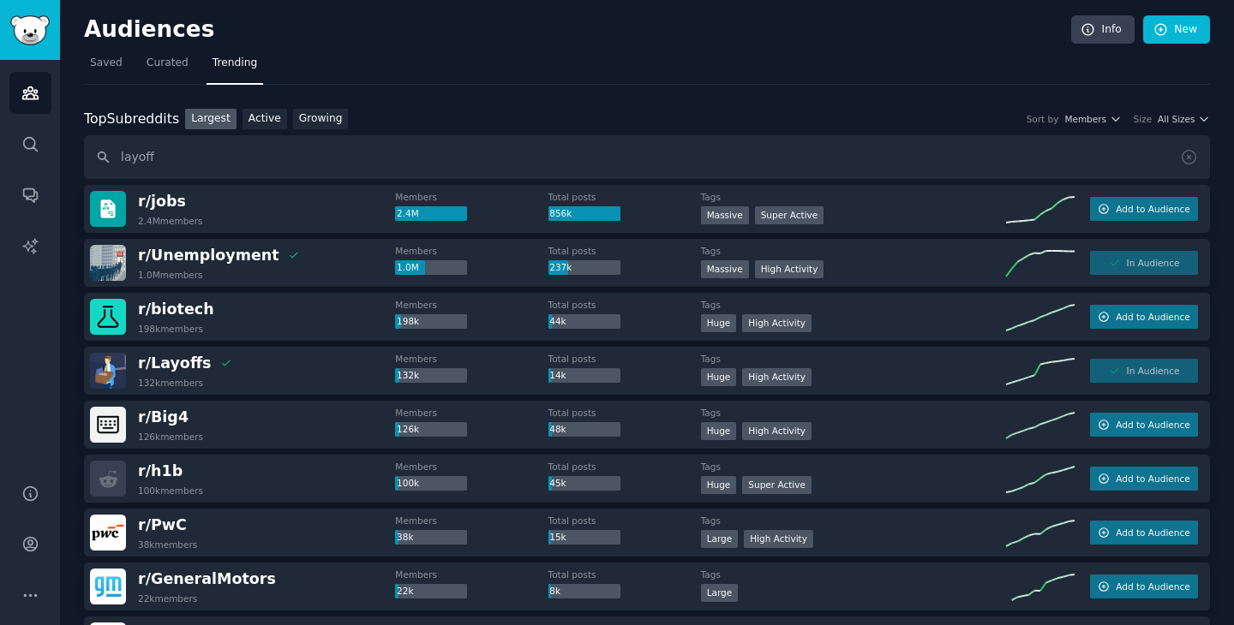
scroll to position [213, 0]
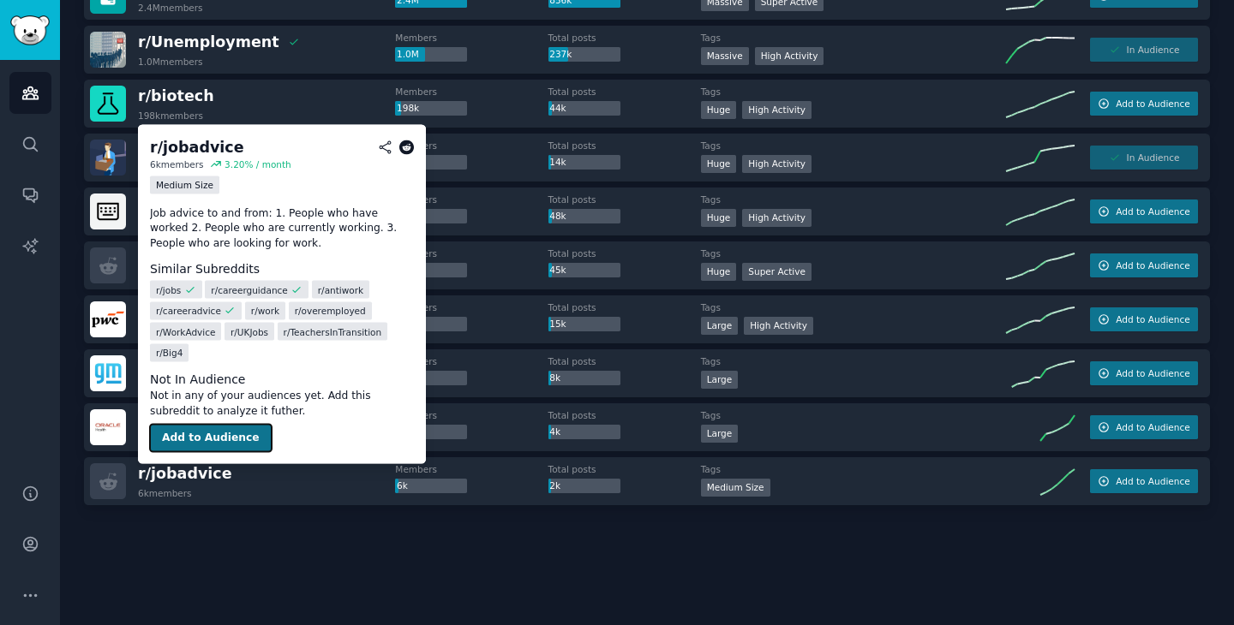
click at [182, 443] on button "Add to Audience" at bounding box center [211, 438] width 122 height 27
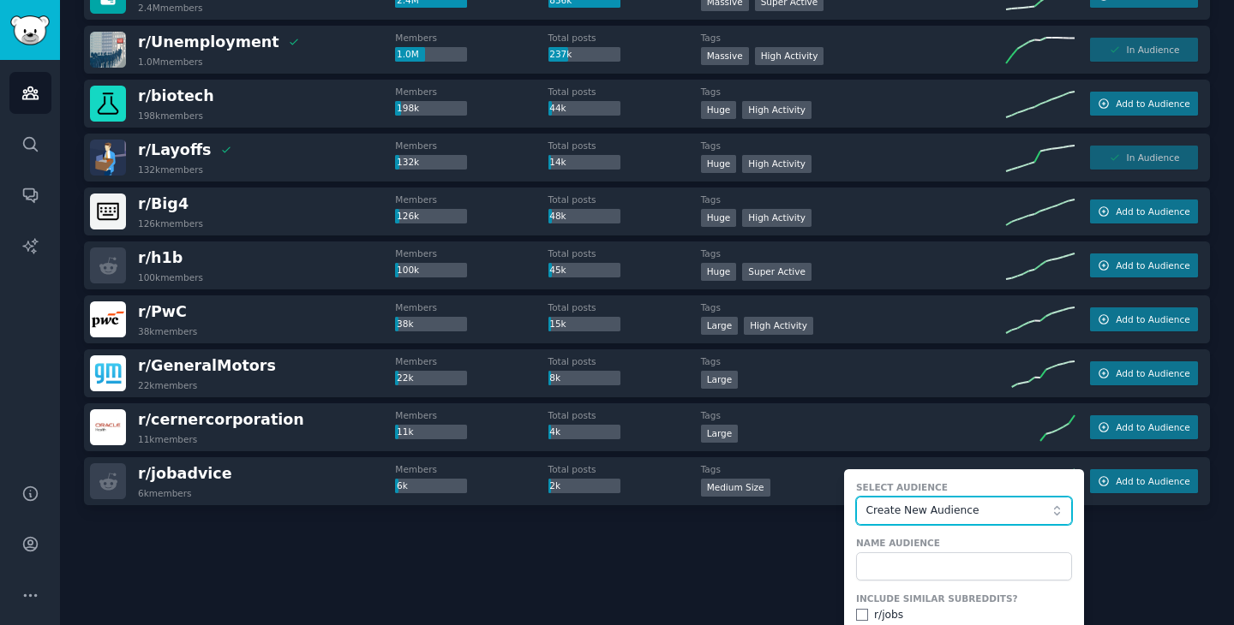
click at [1005, 505] on span "Create New Audience" at bounding box center [959, 511] width 188 height 15
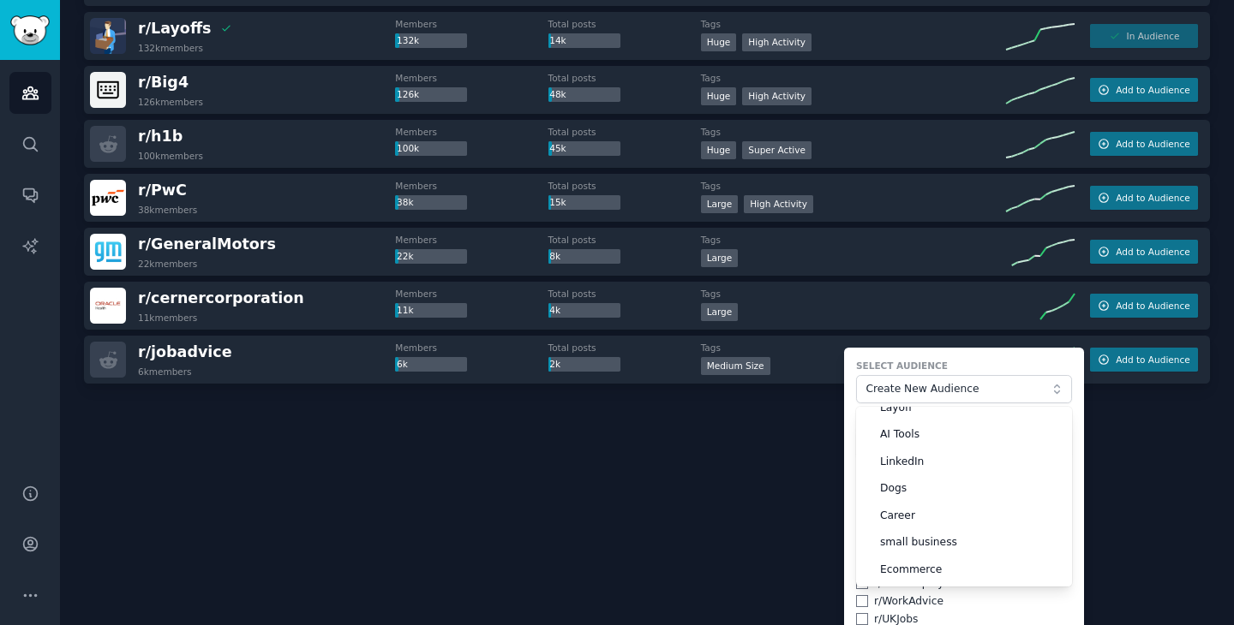
scroll to position [337, 0]
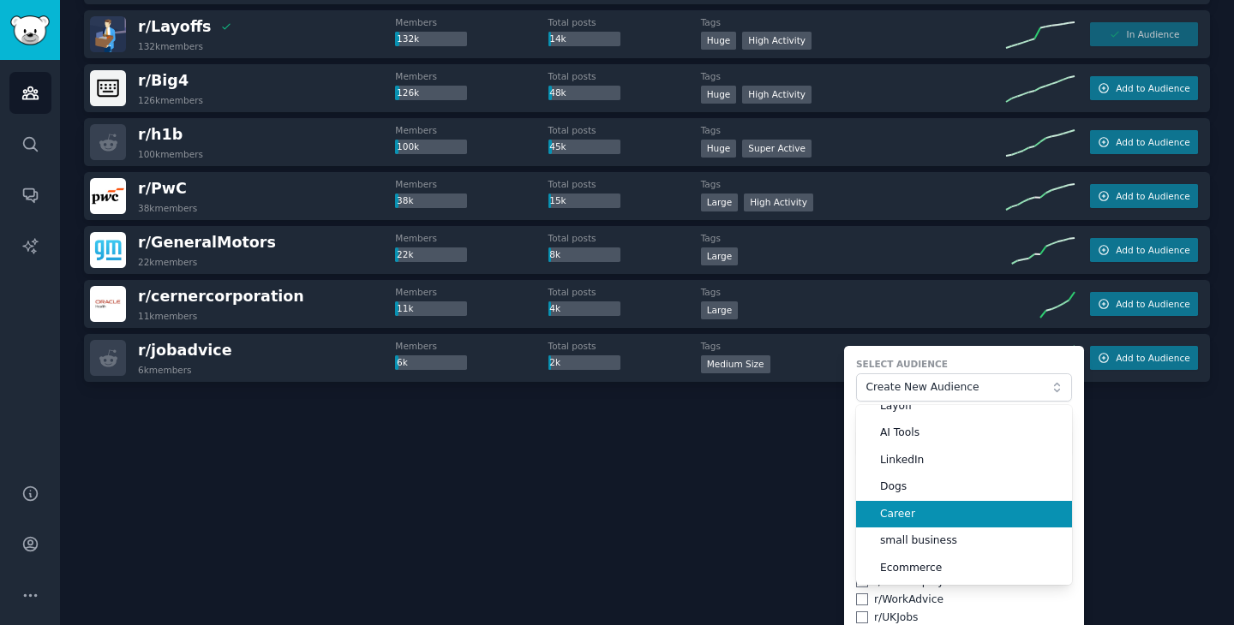
click at [902, 514] on span "Career" at bounding box center [970, 514] width 180 height 15
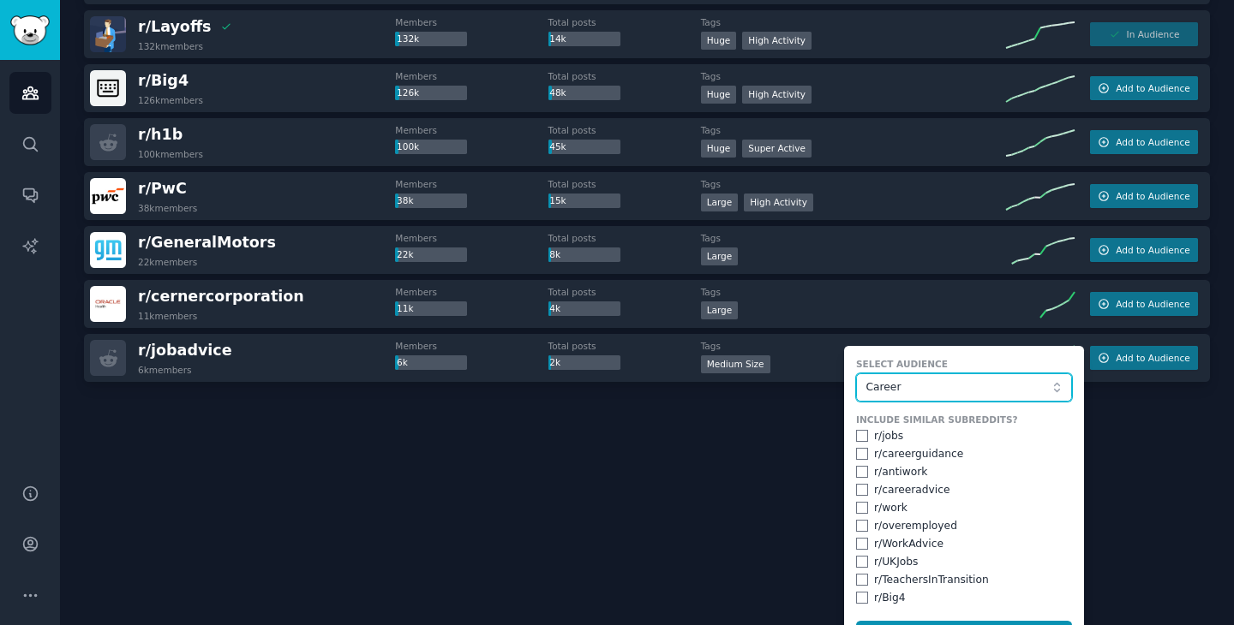
scroll to position [373, 0]
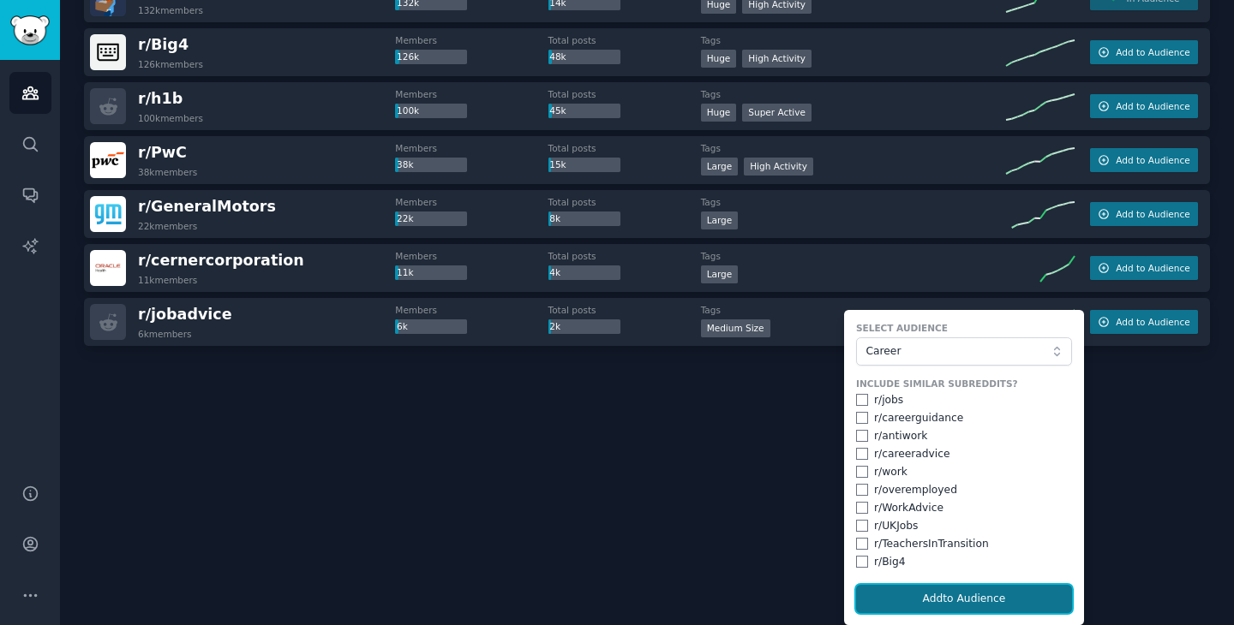
click at [978, 597] on button "Add to Audience" at bounding box center [964, 599] width 216 height 29
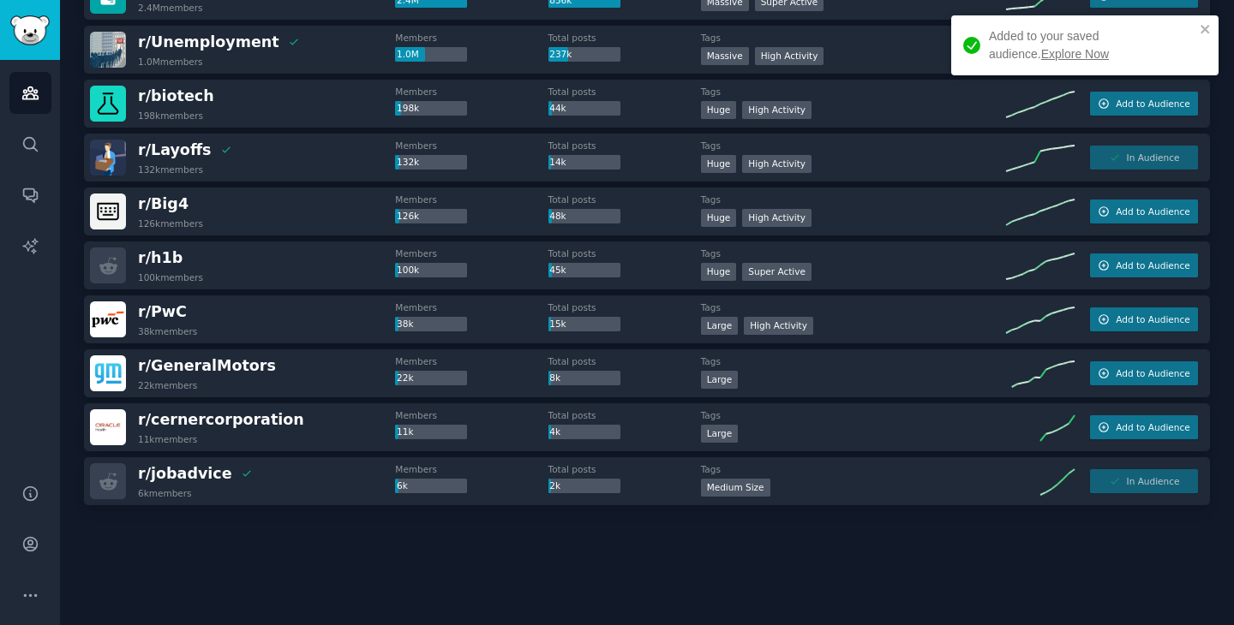
scroll to position [213, 0]
click at [205, 477] on span "r/ jobadvice" at bounding box center [185, 473] width 94 height 17
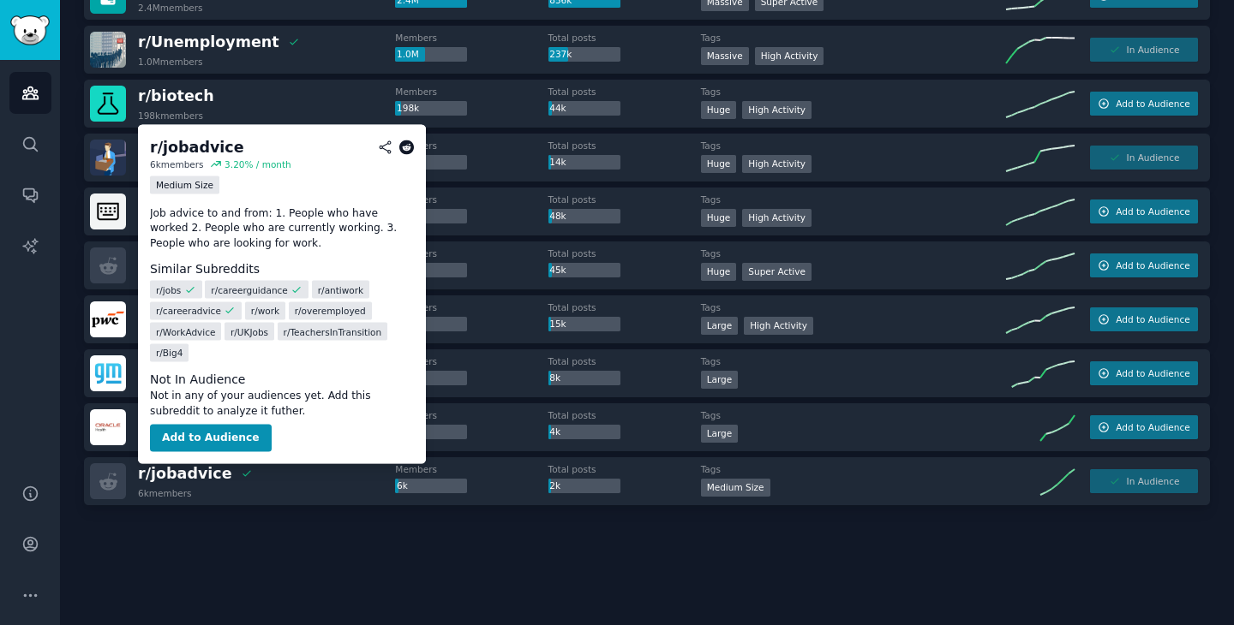
click at [385, 146] on icon at bounding box center [385, 147] width 15 height 15
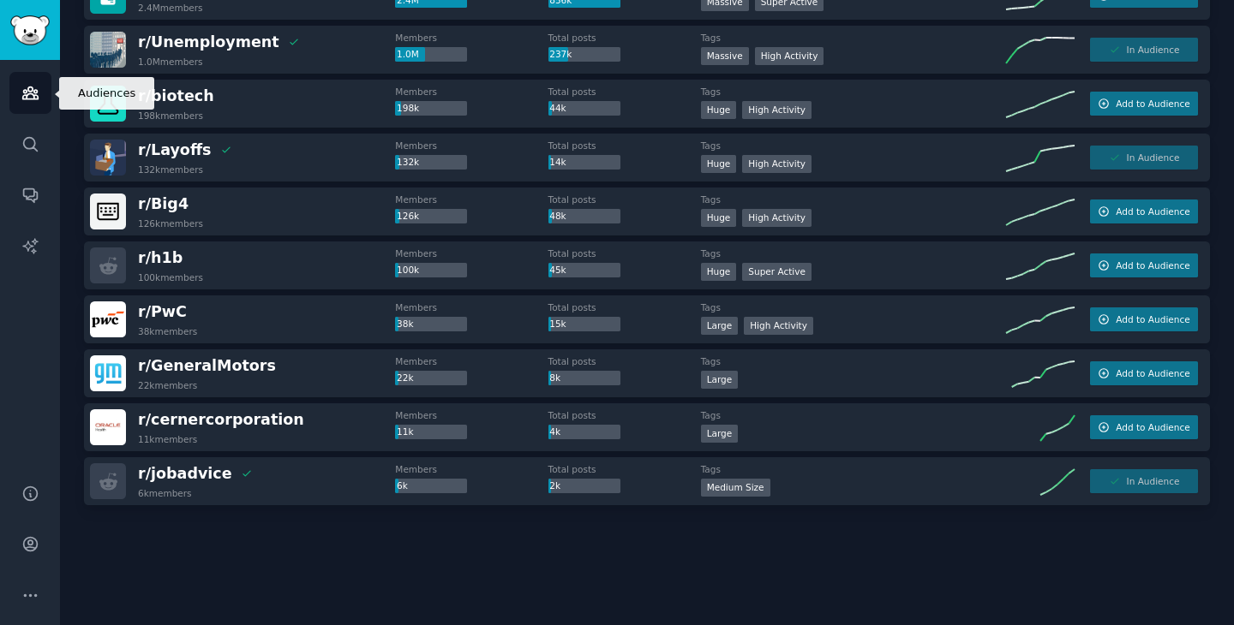
click at [22, 104] on link "Audiences" at bounding box center [30, 93] width 42 height 42
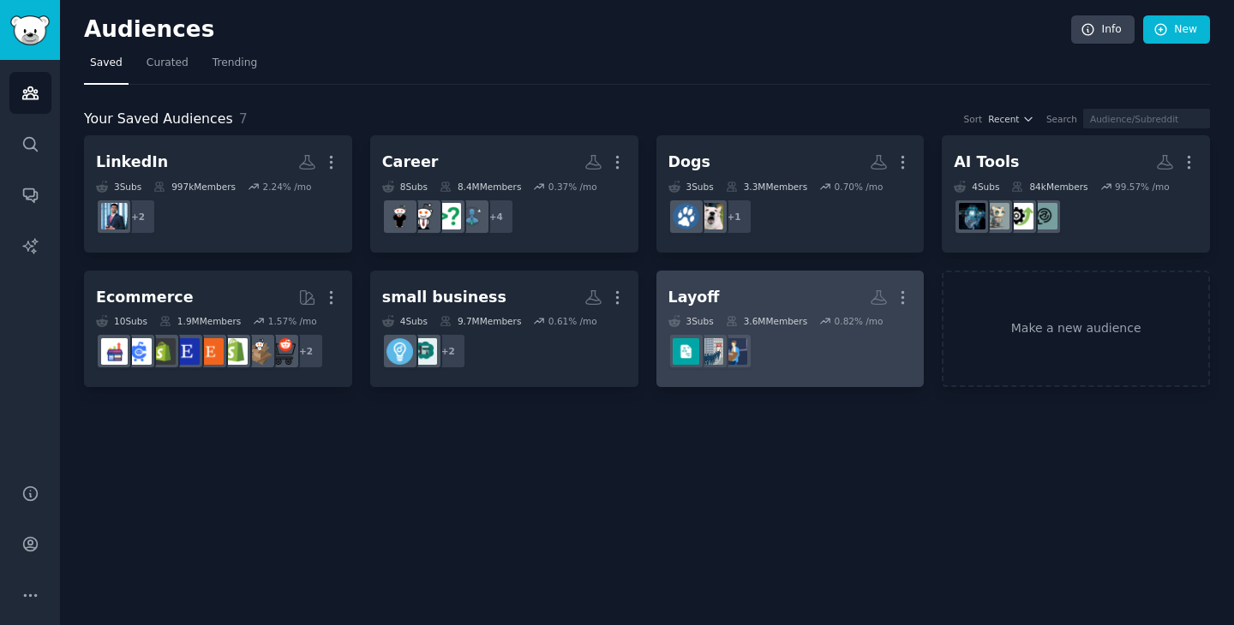
click at [697, 292] on div "Layoff" at bounding box center [693, 297] width 51 height 21
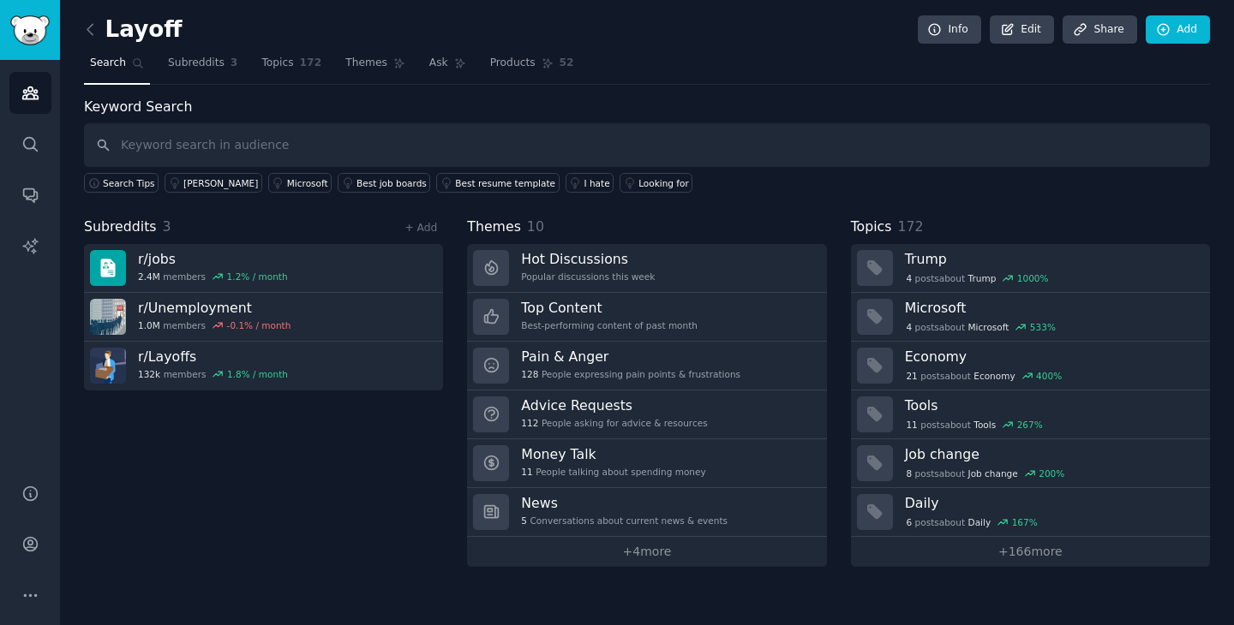
click at [493, 232] on span "Themes" at bounding box center [494, 227] width 54 height 21
click at [364, 67] on span "Themes" at bounding box center [366, 63] width 42 height 15
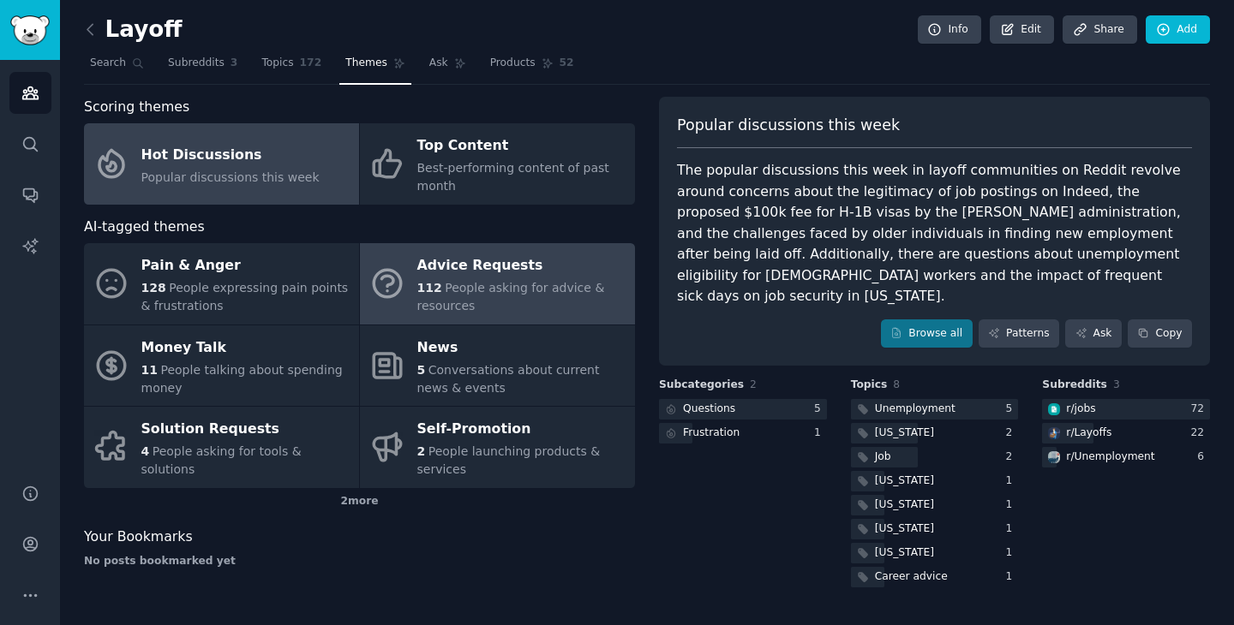
click at [517, 281] on span "People asking for advice & resources" at bounding box center [511, 297] width 188 height 32
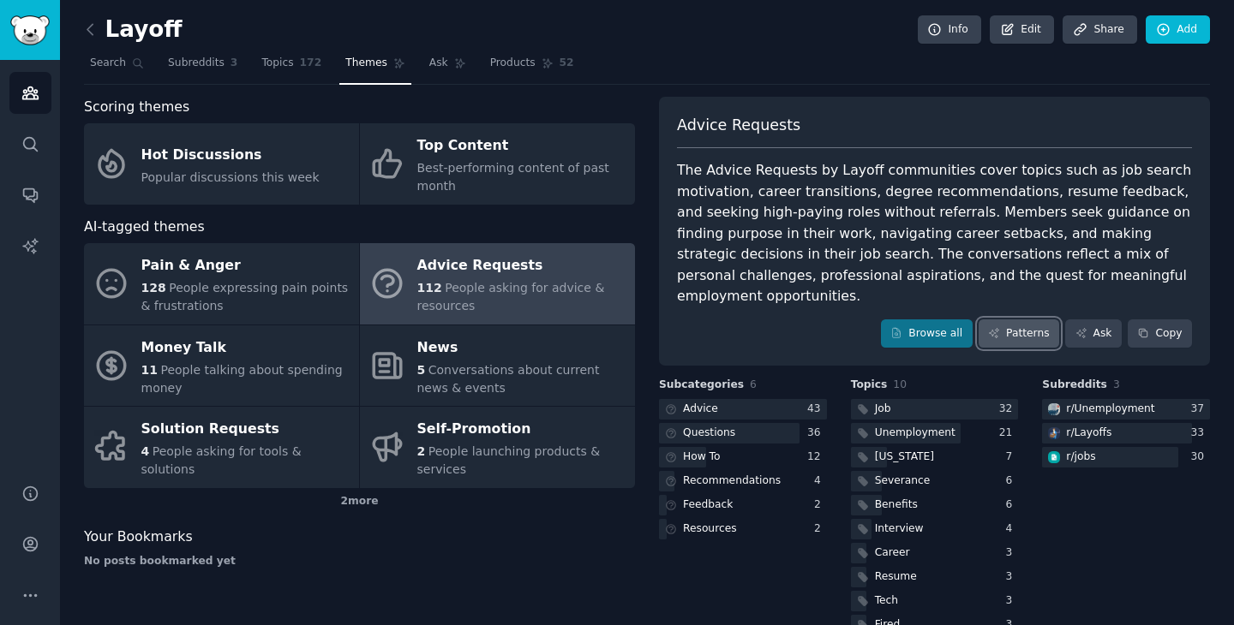
click at [1030, 320] on link "Patterns" at bounding box center [1018, 334] width 81 height 29
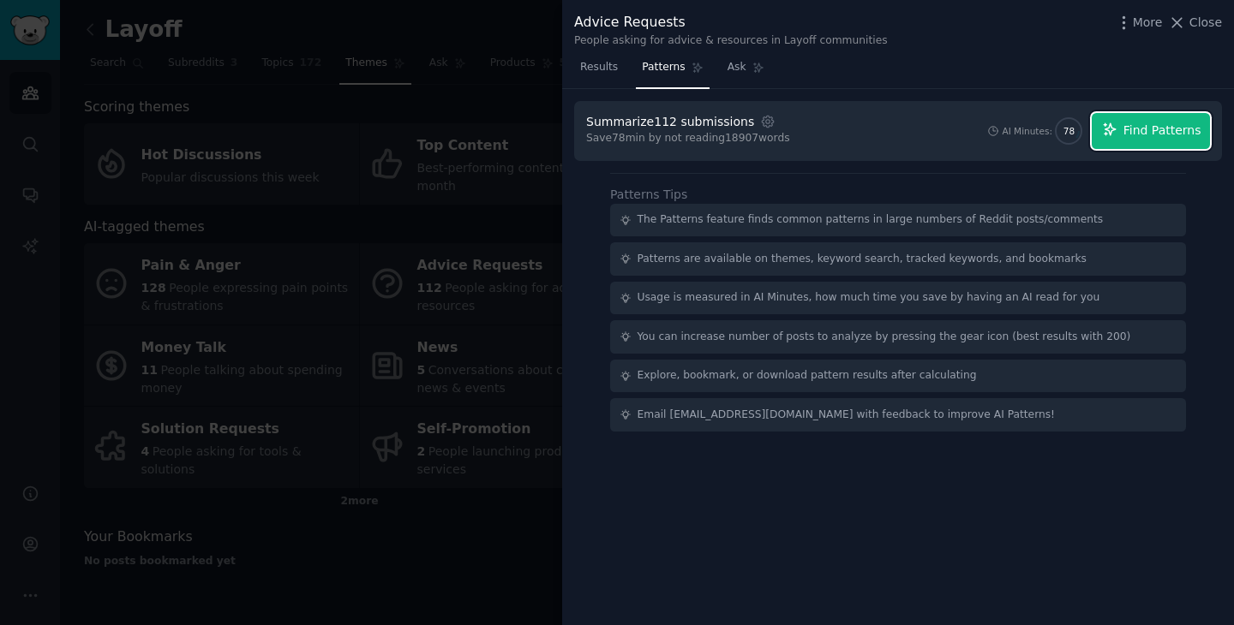
click at [1142, 123] on span "Find Patterns" at bounding box center [1162, 131] width 78 height 18
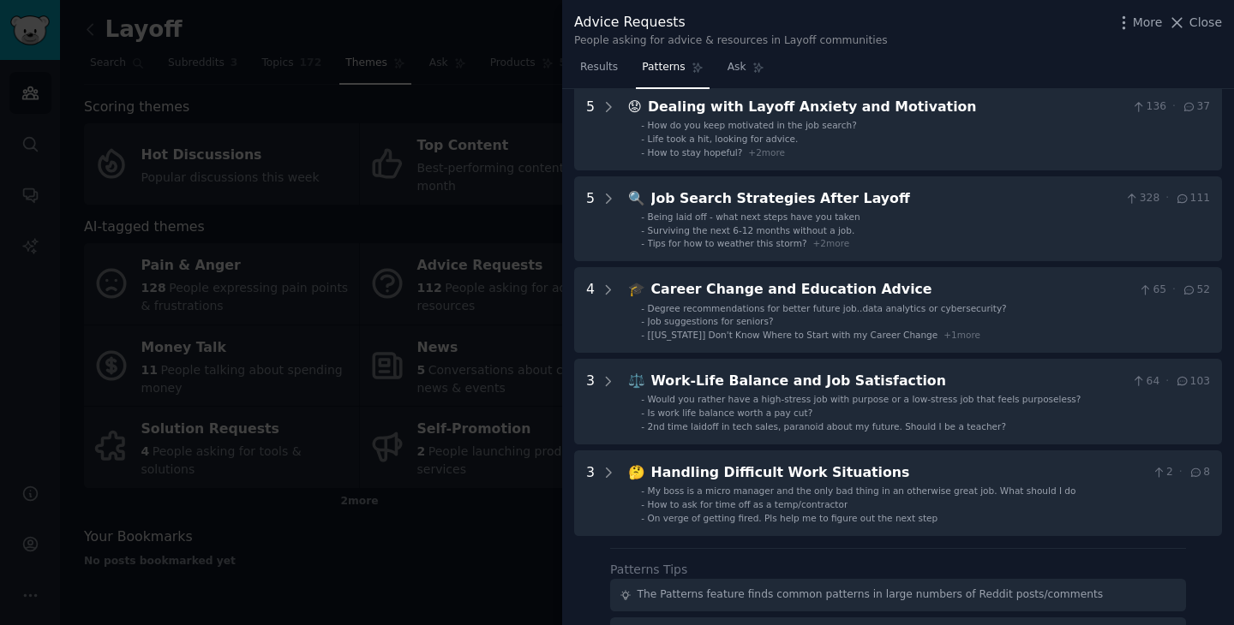
scroll to position [362, 0]
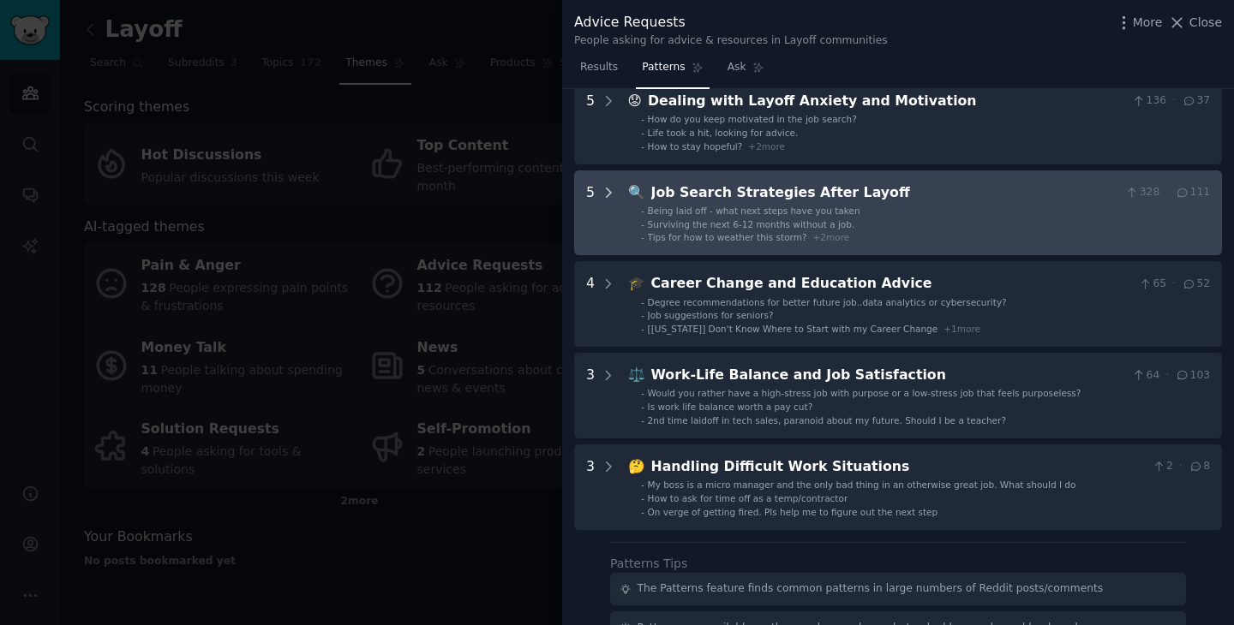
click at [609, 185] on icon at bounding box center [608, 192] width 15 height 15
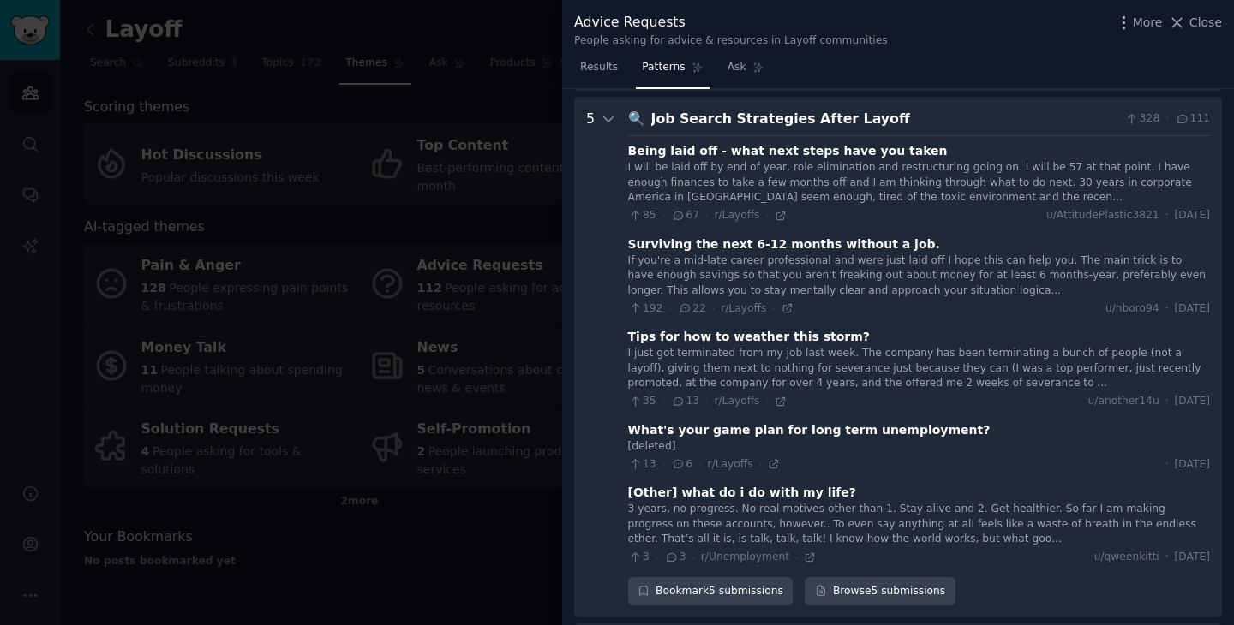
scroll to position [427, 0]
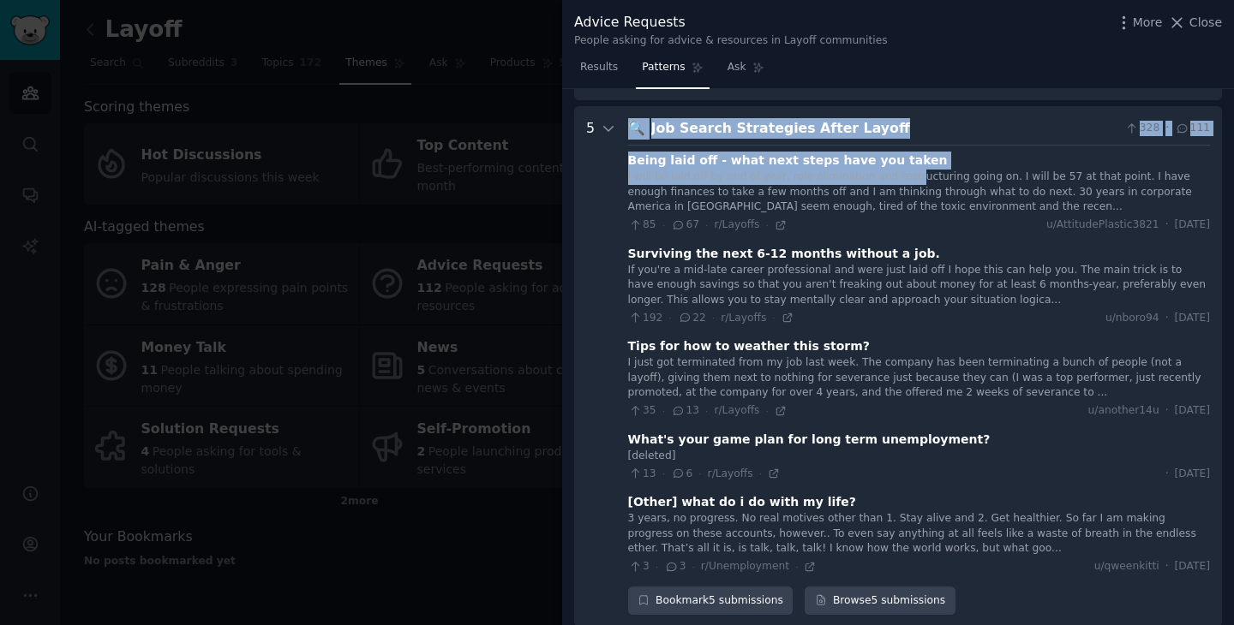
drag, startPoint x: 905, startPoint y: 170, endPoint x: 596, endPoint y: 178, distance: 308.5
click at [596, 178] on Layoff "5 🔍 Job Search Strategies After Layoff 328 · 111 Being laid off - what next ste…" at bounding box center [898, 367] width 648 height 522
click at [917, 118] on div "Job Search Strategies After Layoff" at bounding box center [885, 128] width 468 height 21
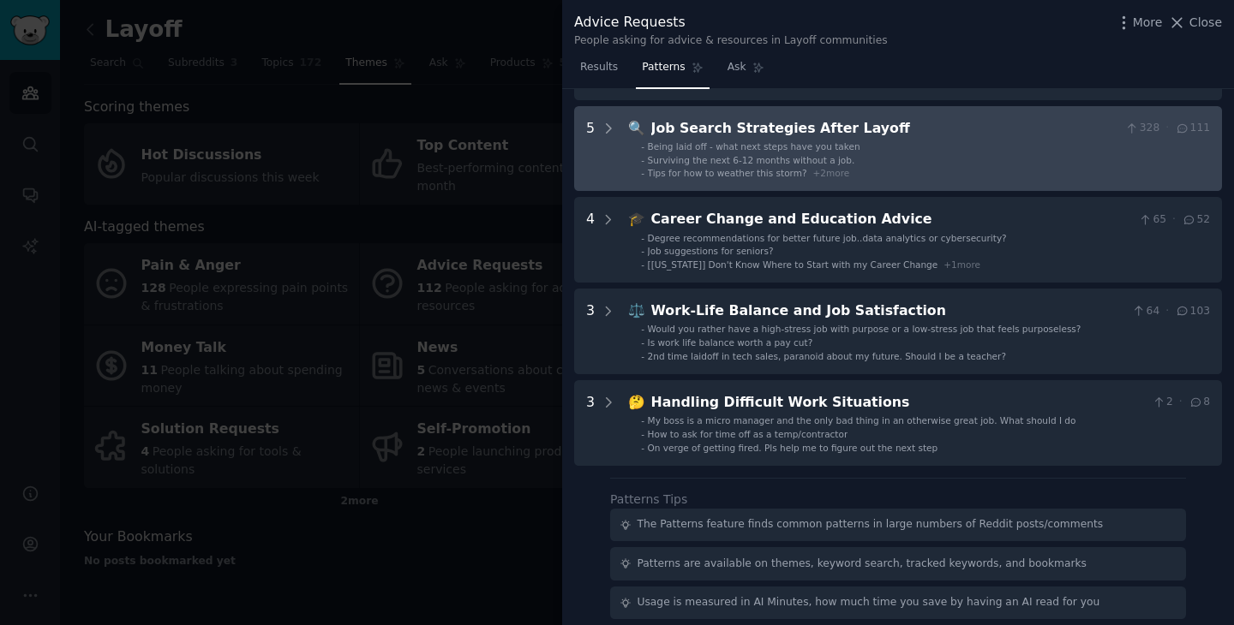
click at [906, 129] on div "Job Search Strategies After Layoff" at bounding box center [885, 128] width 468 height 21
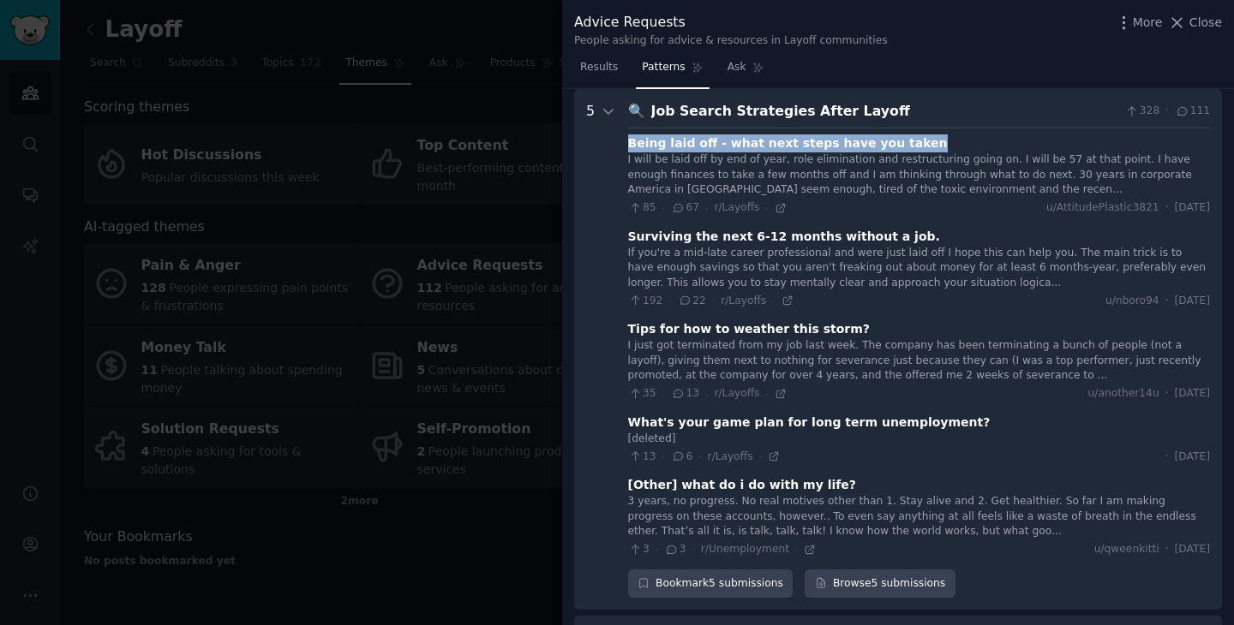
drag, startPoint x: 901, startPoint y: 144, endPoint x: 625, endPoint y: 144, distance: 276.7
click at [625, 144] on Layoff "5 🔍 Job Search Strategies After Layoff 328 · 111 Being laid off - what next ste…" at bounding box center [898, 350] width 648 height 522
copy div "Being laid off - what next steps have you taken"
click at [779, 212] on icon at bounding box center [780, 208] width 8 height 8
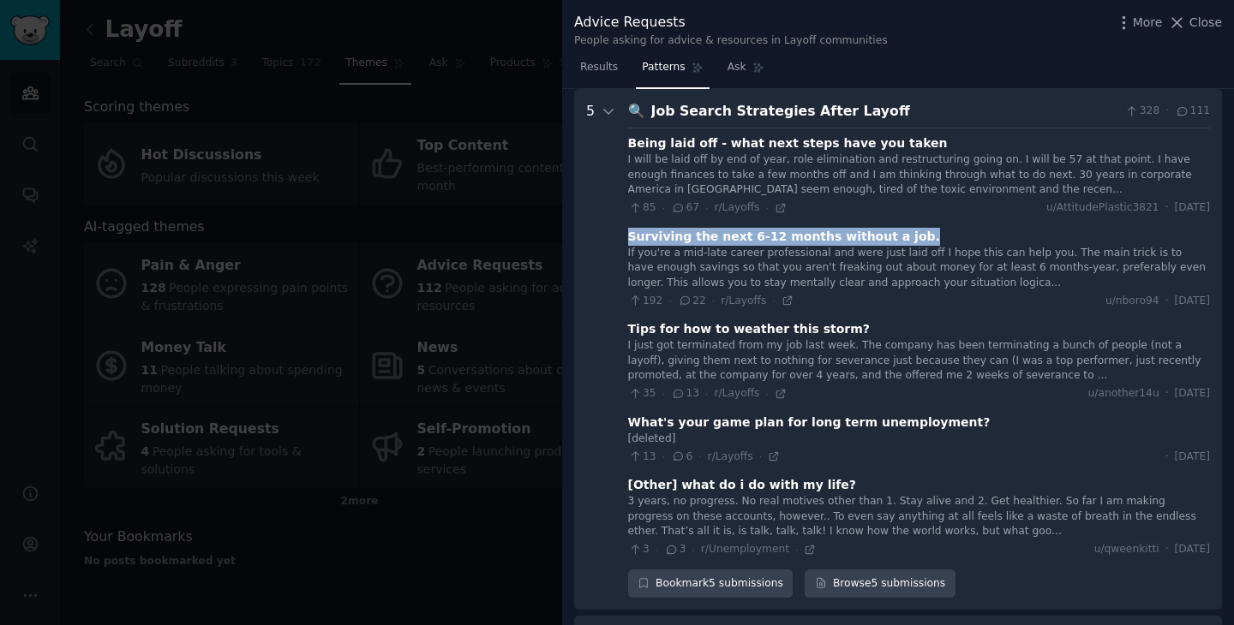
drag, startPoint x: 895, startPoint y: 240, endPoint x: 629, endPoint y: 235, distance: 266.5
click at [629, 235] on div "Surviving the next 6-12 months without a job." at bounding box center [919, 237] width 582 height 18
copy div "Surviving the next 6-12 months without a job."
click at [783, 302] on icon at bounding box center [787, 301] width 8 height 8
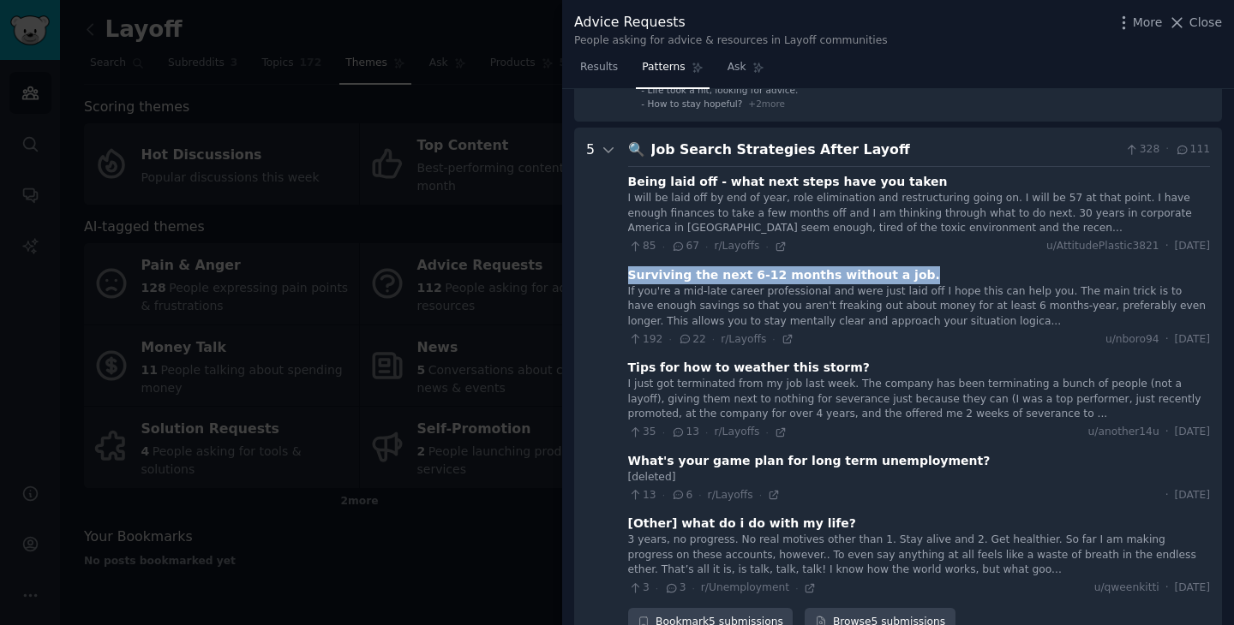
scroll to position [402, 0]
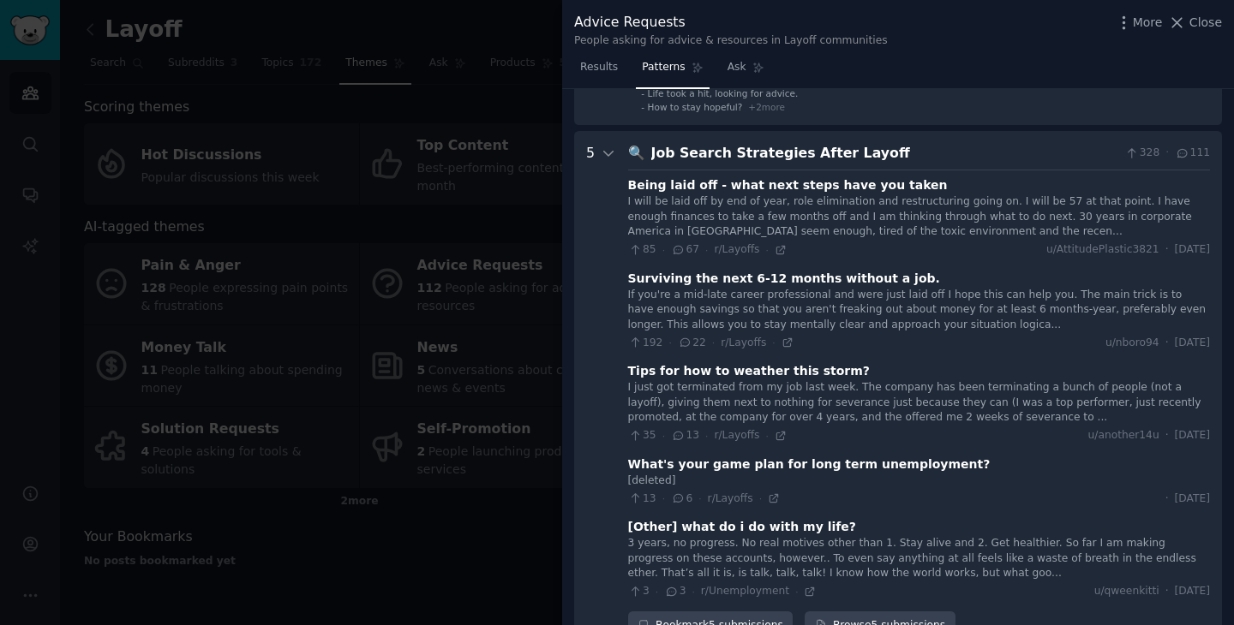
click at [882, 152] on div "Job Search Strategies After Layoff" at bounding box center [885, 153] width 468 height 21
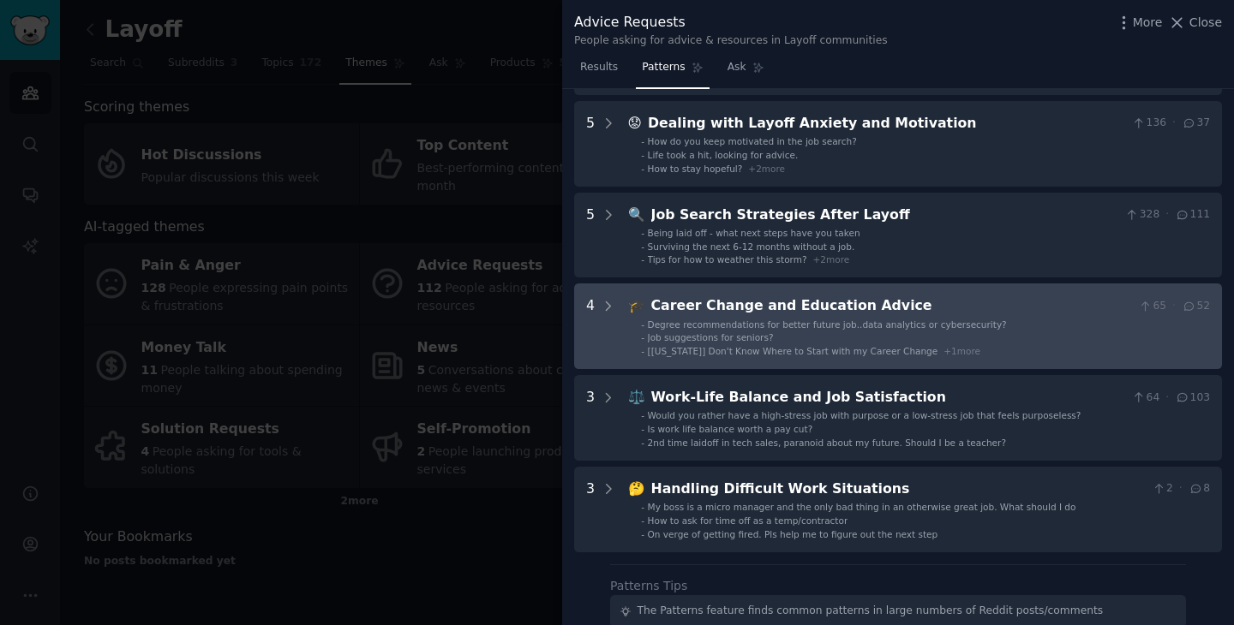
scroll to position [198, 0]
